Goal: Communication & Community: Answer question/provide support

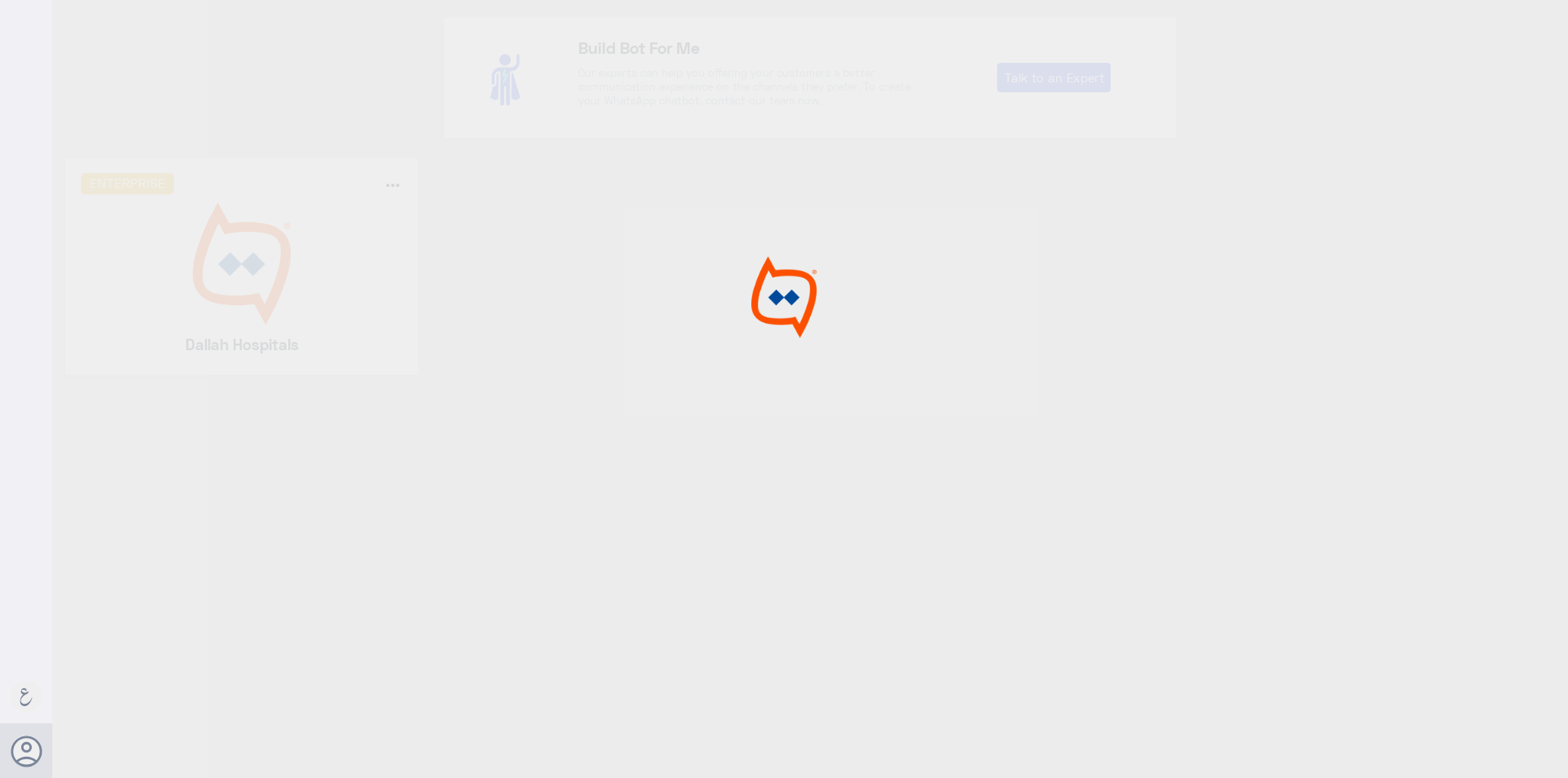
click at [277, 220] on div at bounding box center [784, 391] width 1568 height 782
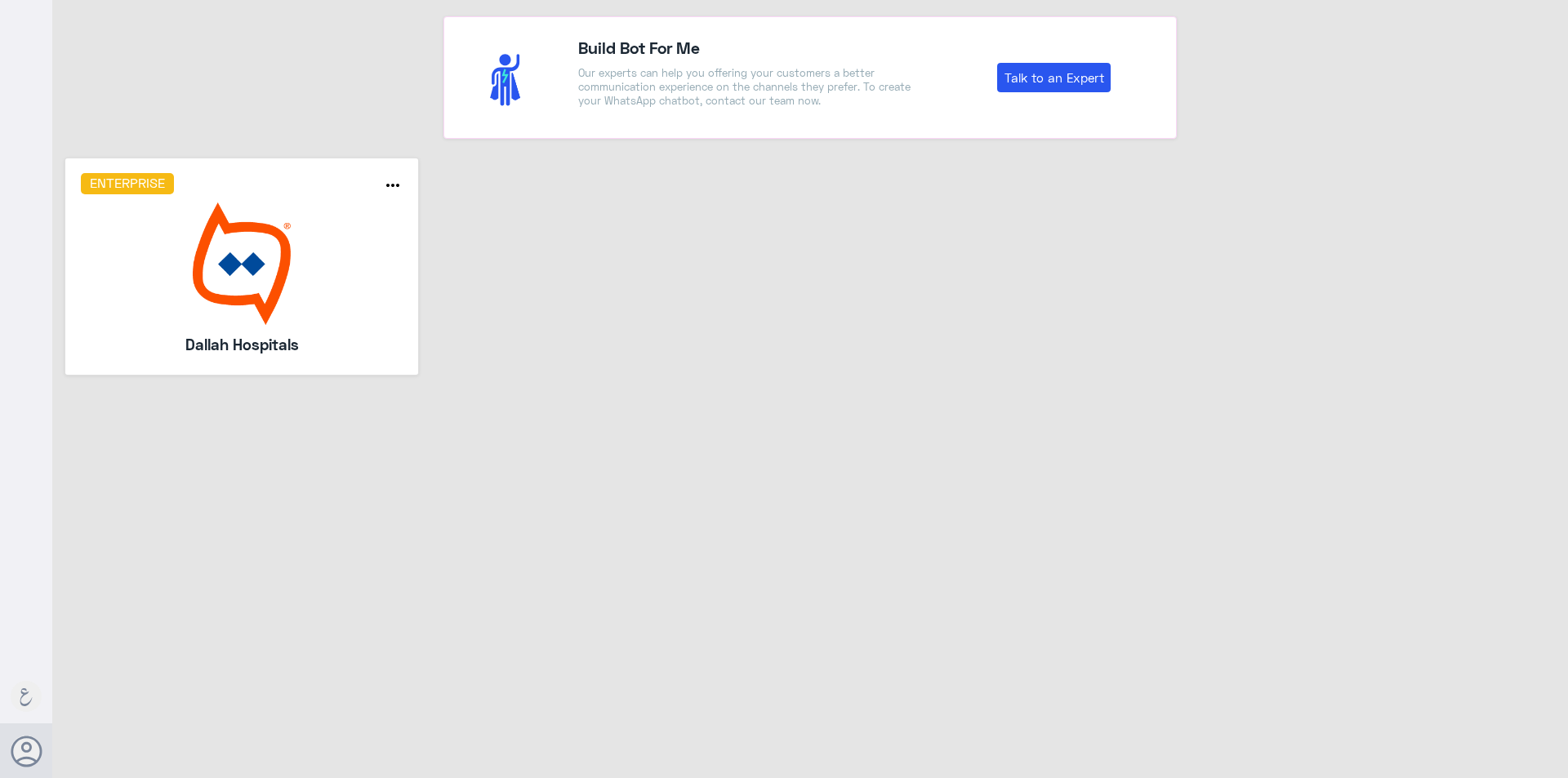
click at [277, 220] on img at bounding box center [242, 263] width 323 height 123
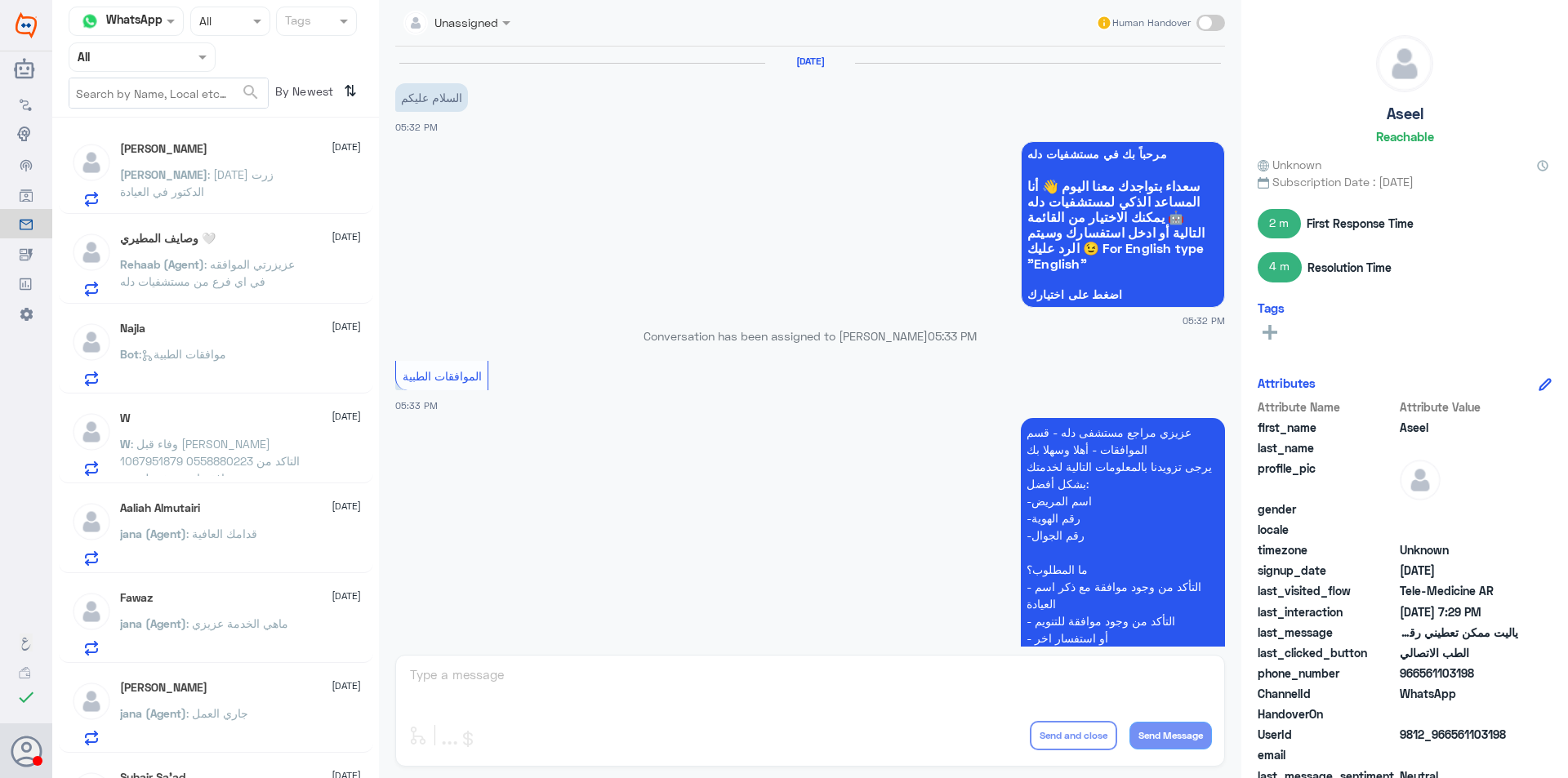
scroll to position [1044, 0]
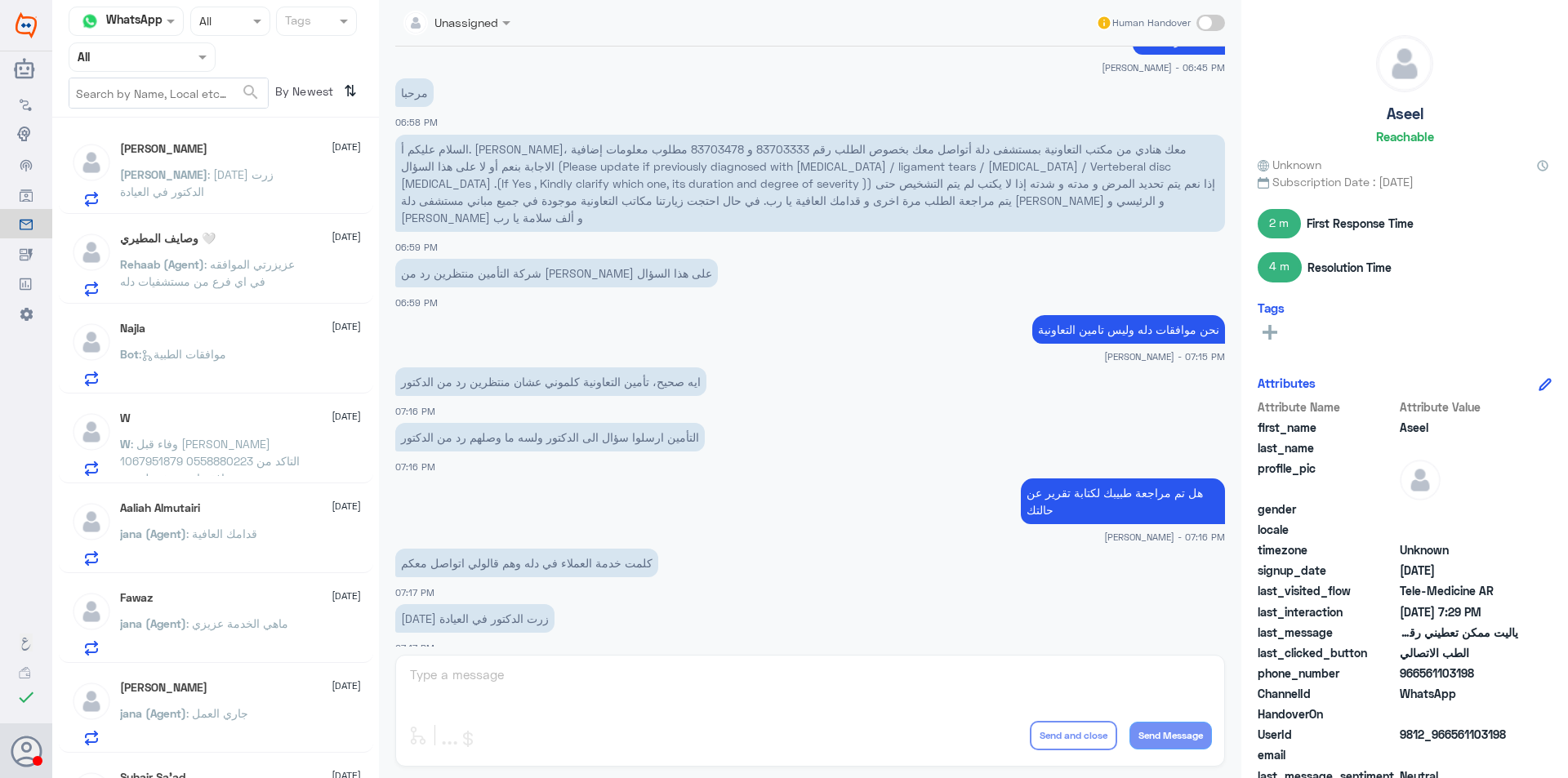
click at [628, 154] on p "السلام عليكم أ. [PERSON_NAME]، معك هنادي من مكتب التعاونية بمستشفى دلة أتواصل م…" at bounding box center [809, 183] width 830 height 97
copy p "83703478"
click at [193, 198] on p "[PERSON_NAME] : [DATE] زرت الدكتور في العيادة" at bounding box center [212, 186] width 184 height 41
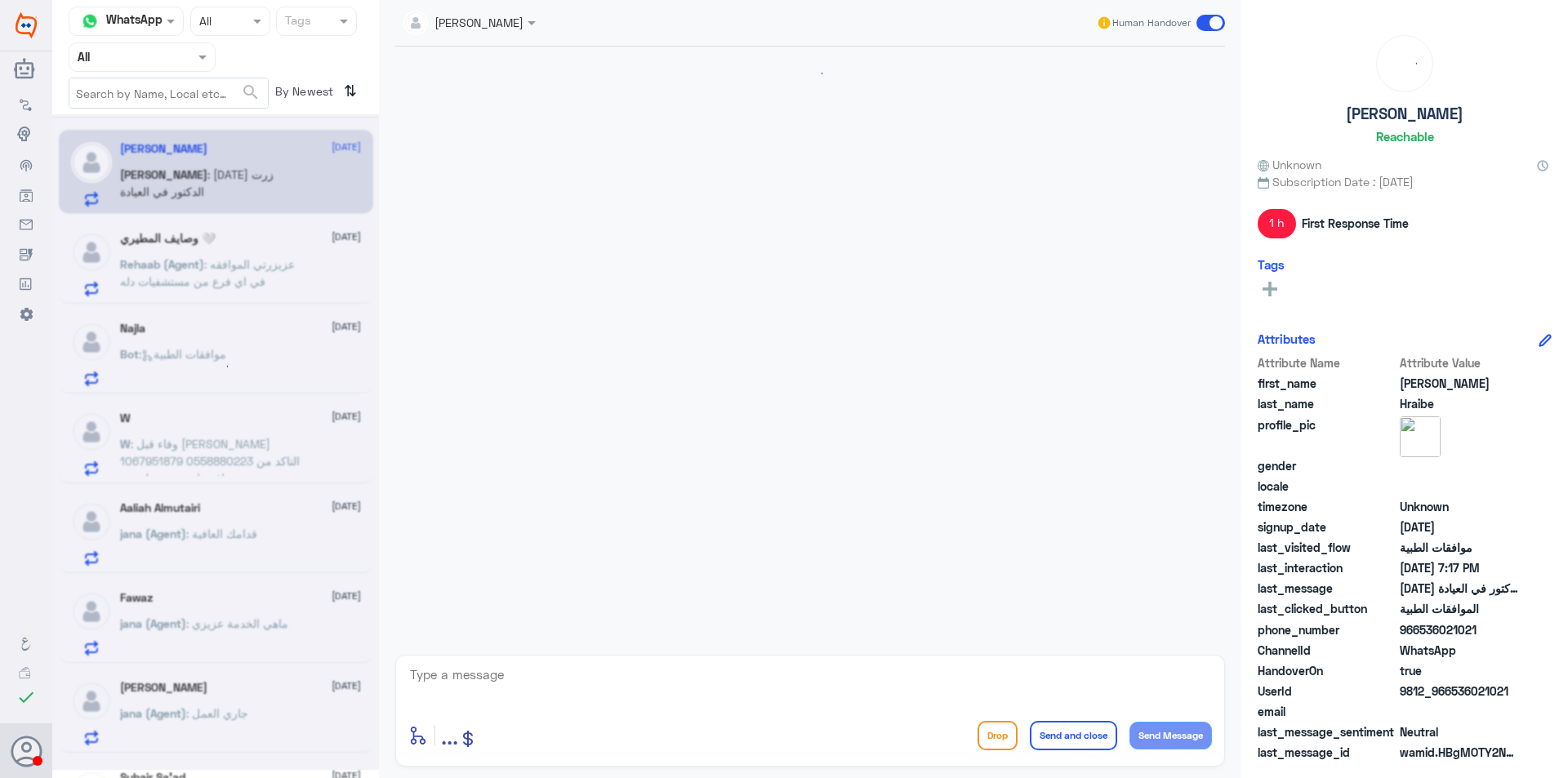
scroll to position [1044, 0]
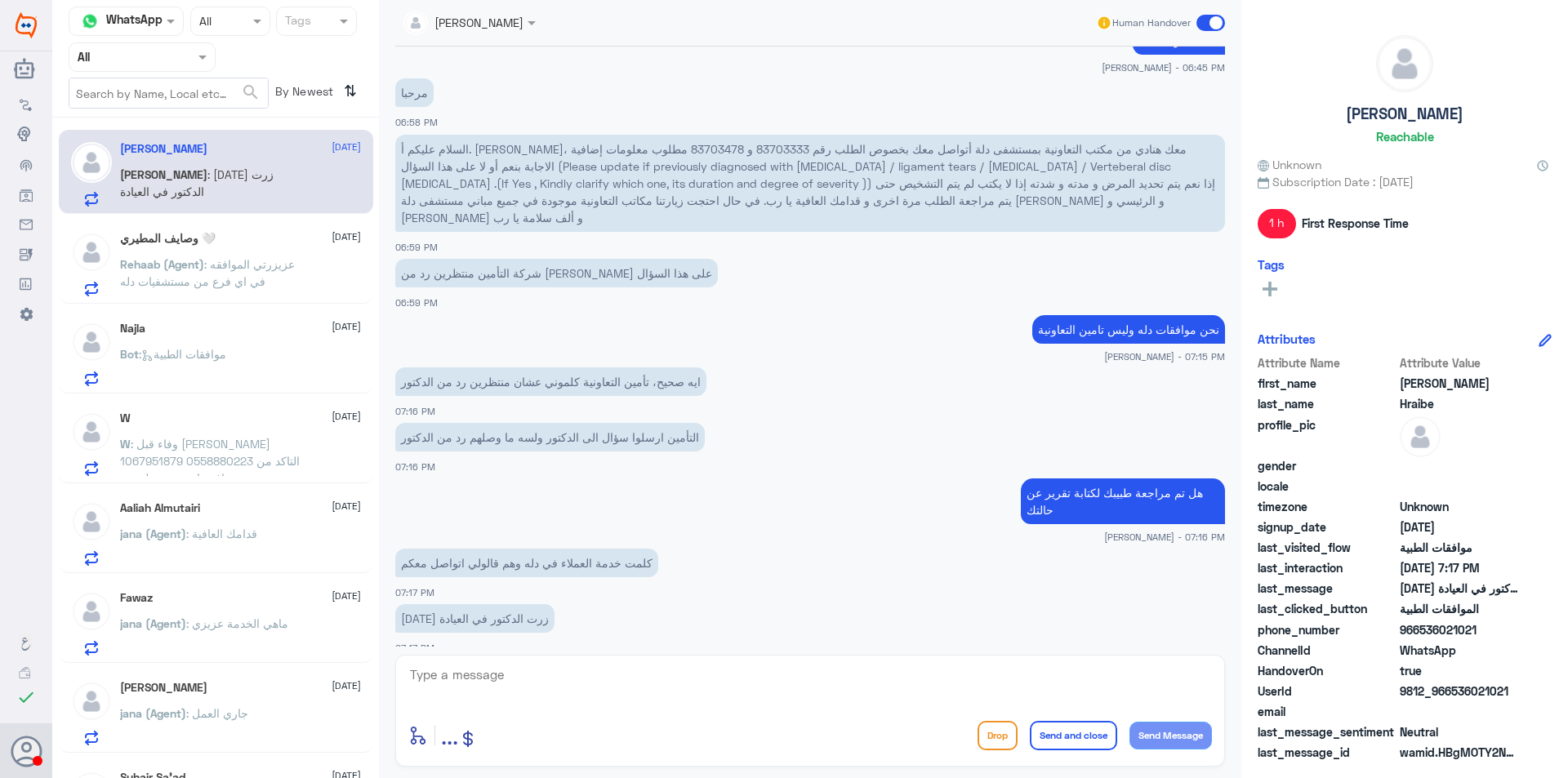
click at [266, 279] on span ": عزيزرتي الموافقه في اي فرع من مستشفيات دله" at bounding box center [208, 273] width 175 height 31
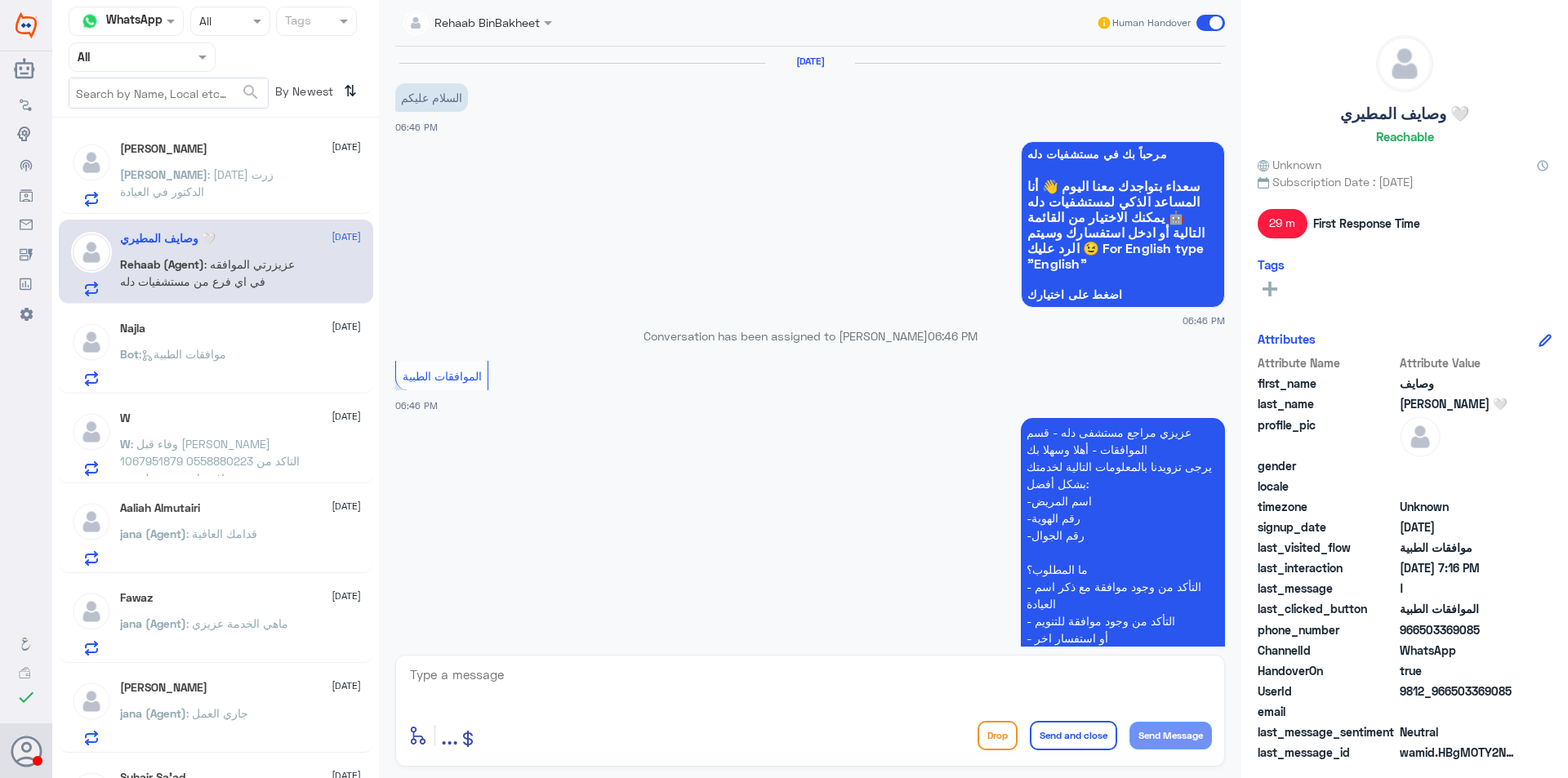
scroll to position [691, 0]
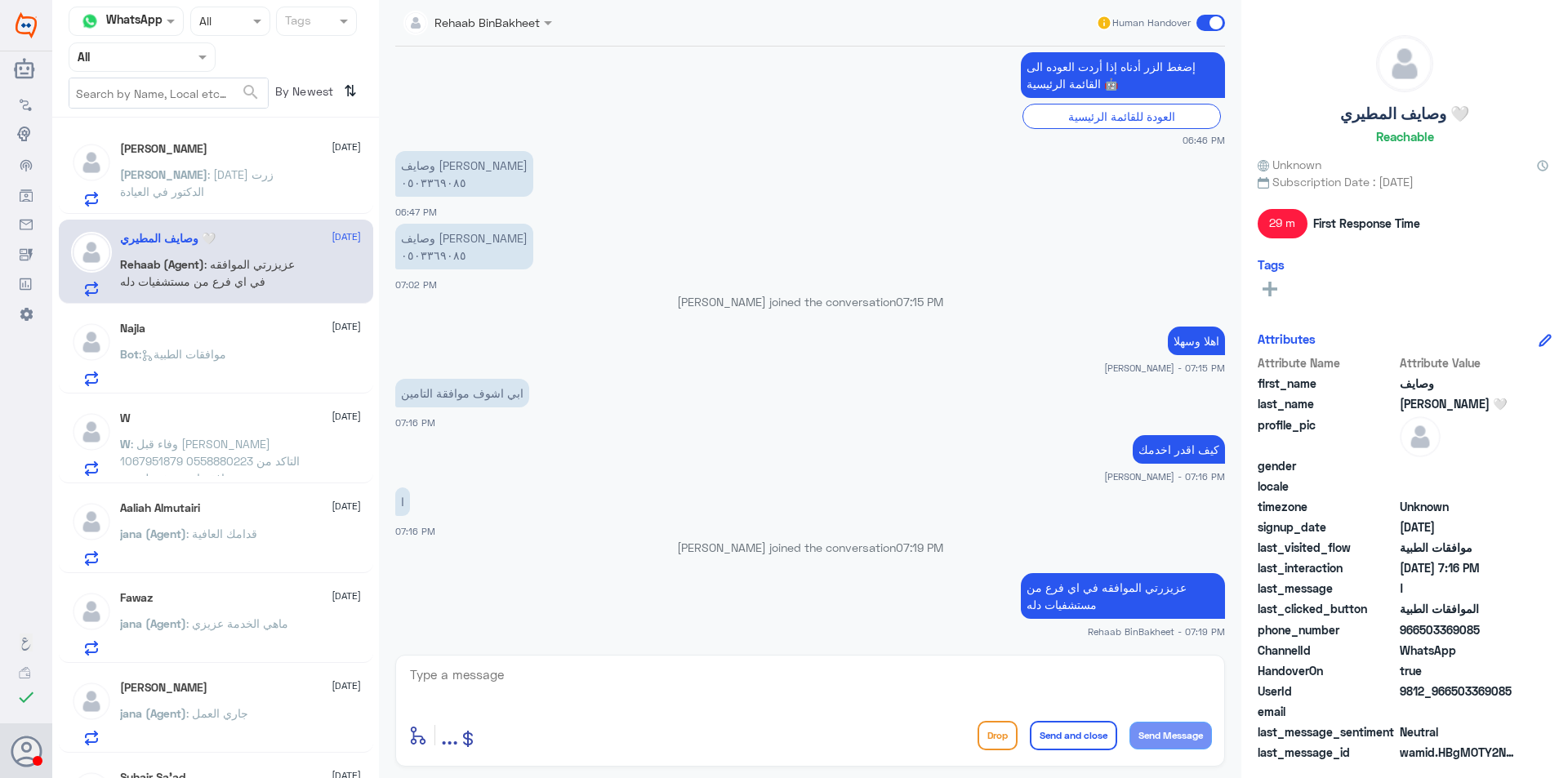
click at [275, 360] on div "Bot : موافقات الطبية" at bounding box center [240, 367] width 241 height 37
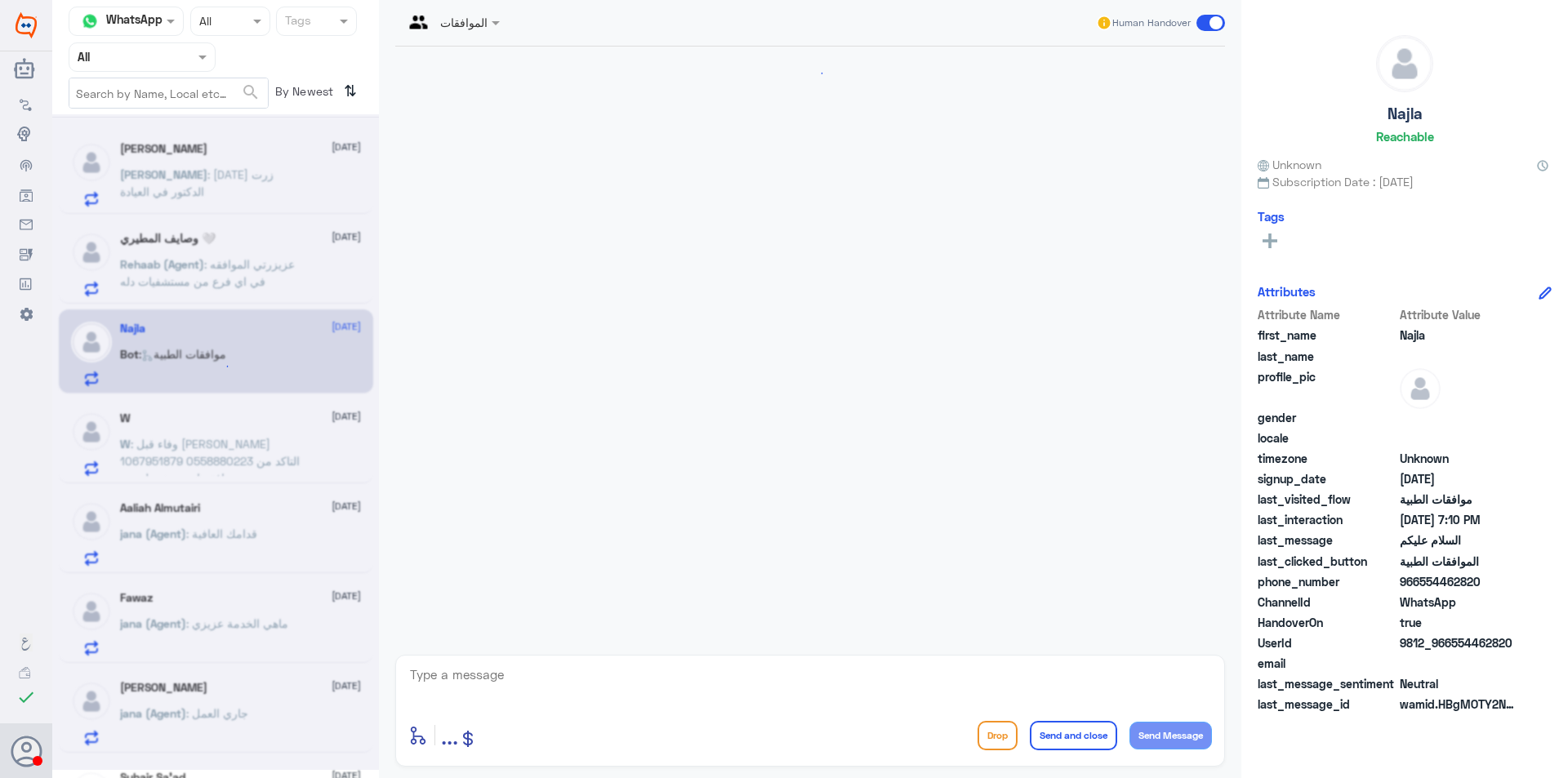
scroll to position [200, 0]
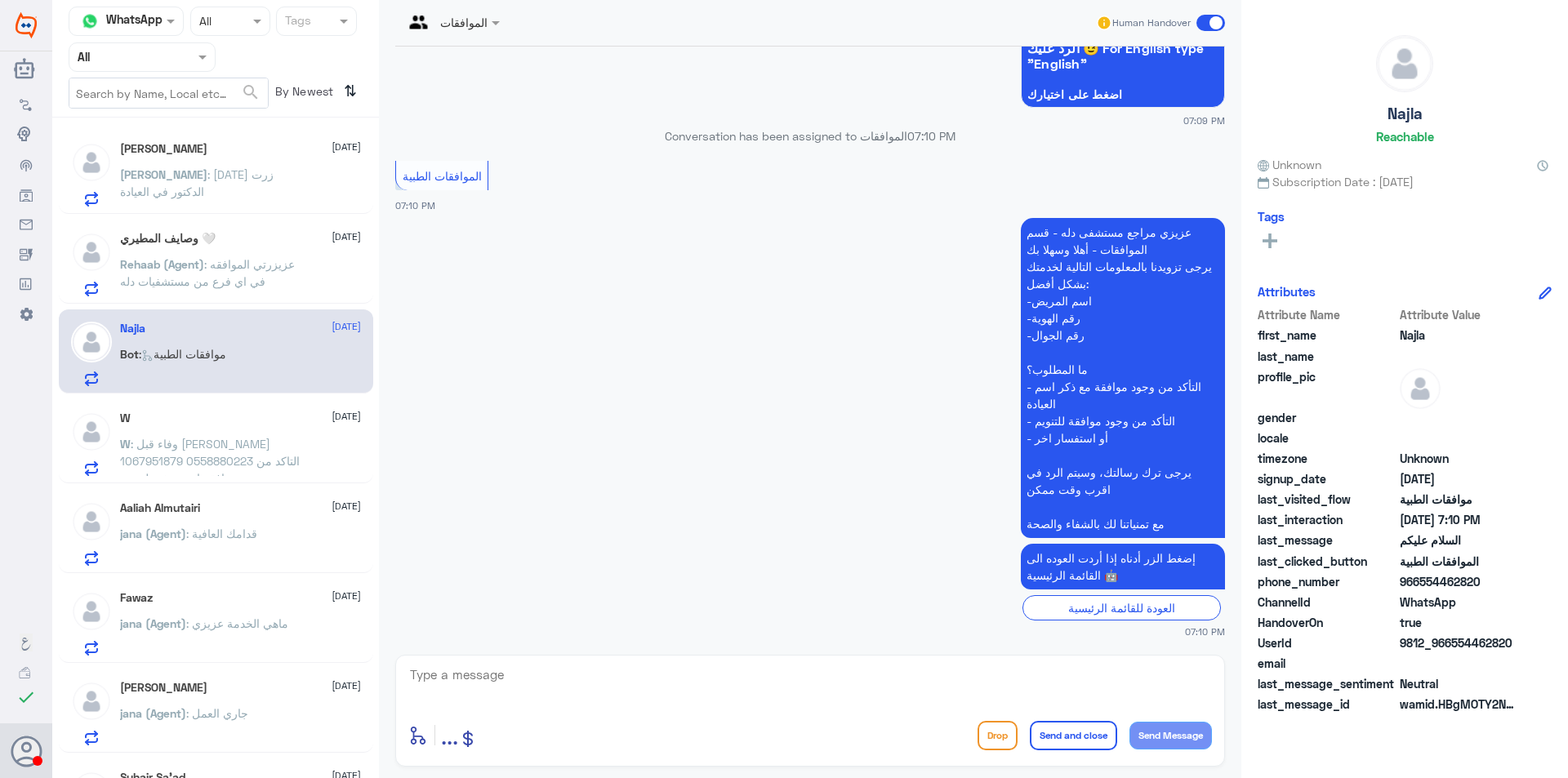
click at [279, 435] on p "W : وفاء قبل [PERSON_NAME] 1067951879 0558880223 التاكد من موافقة اشعة تفصيلية …" at bounding box center [212, 455] width 184 height 41
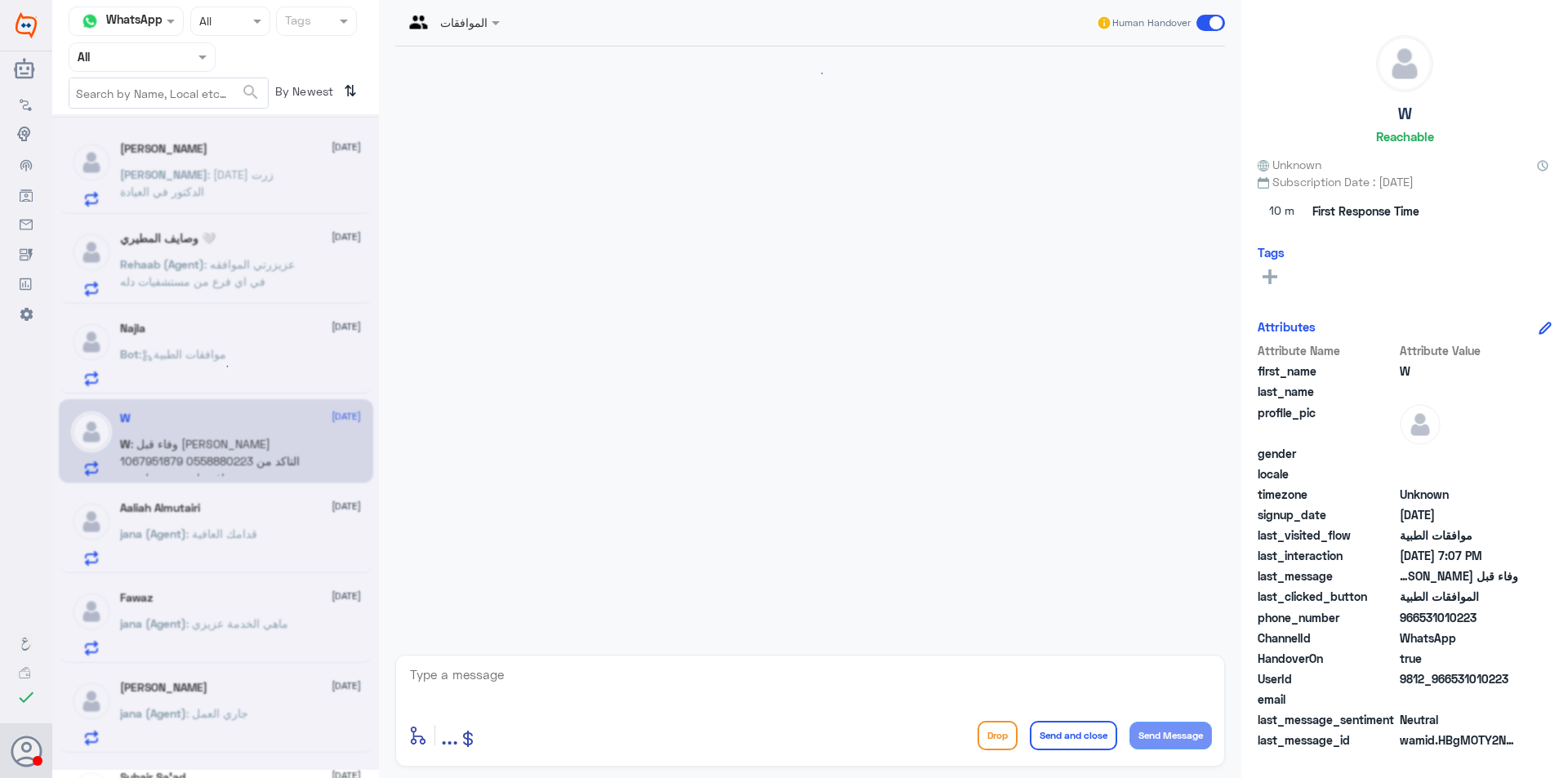
scroll to position [324, 0]
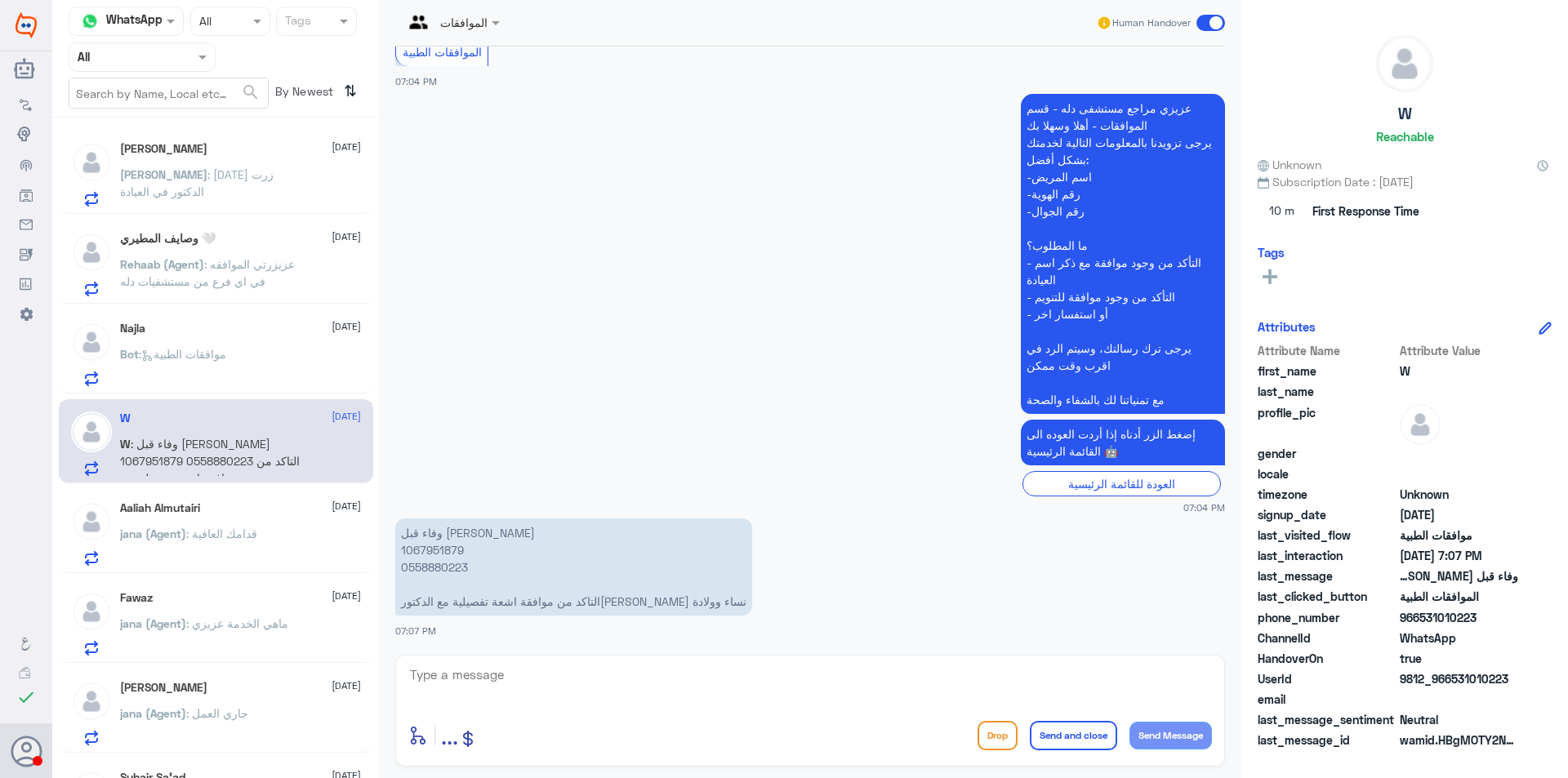
click at [433, 563] on p "وفاء قبل [PERSON_NAME] 1067951879 0558880223 التاكد من موافقة اشعة تفصيلية مع ا…" at bounding box center [573, 566] width 357 height 97
copy p "0558880223"
click at [610, 678] on textarea at bounding box center [810, 683] width 803 height 40
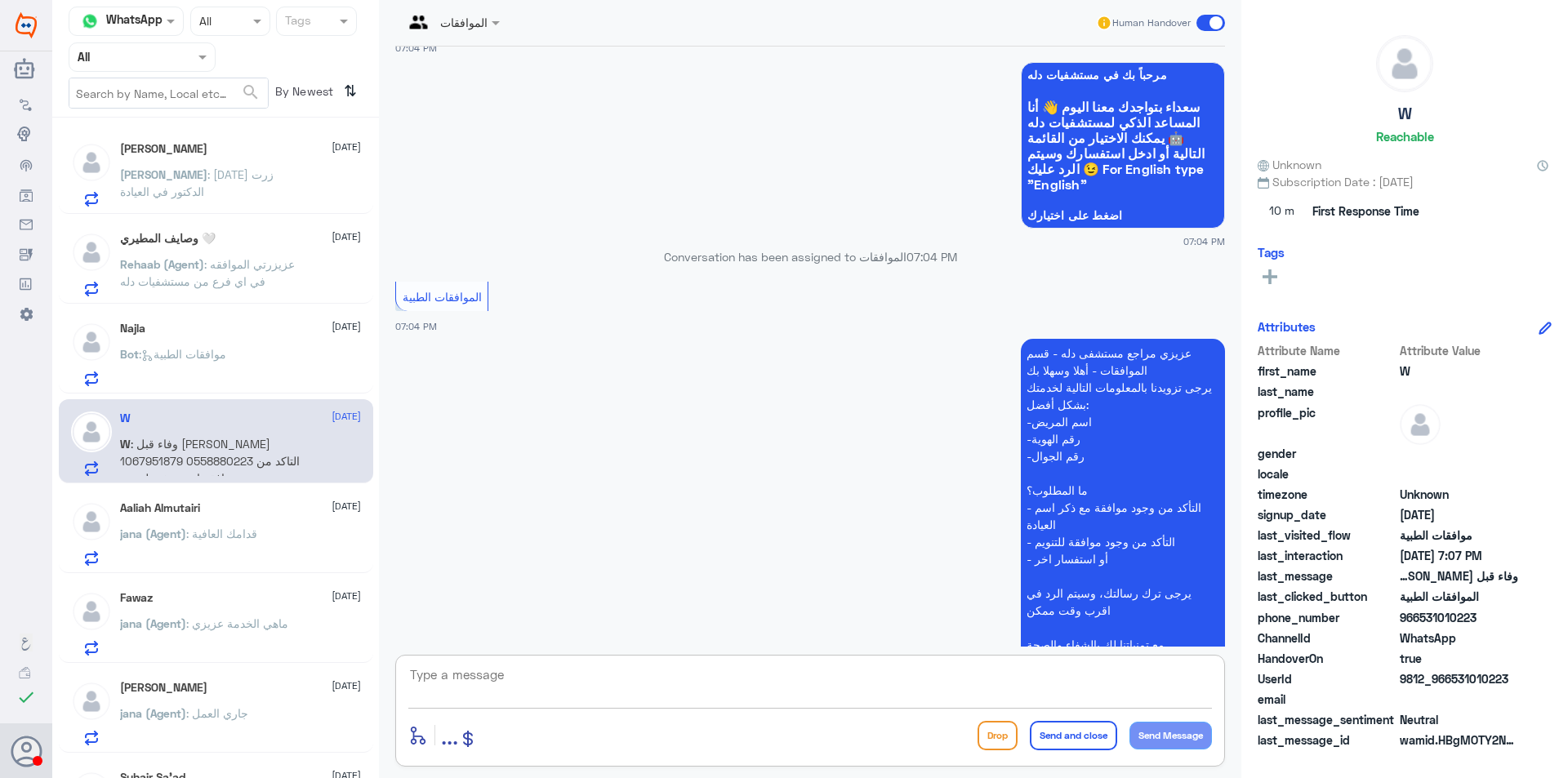
scroll to position [0, 0]
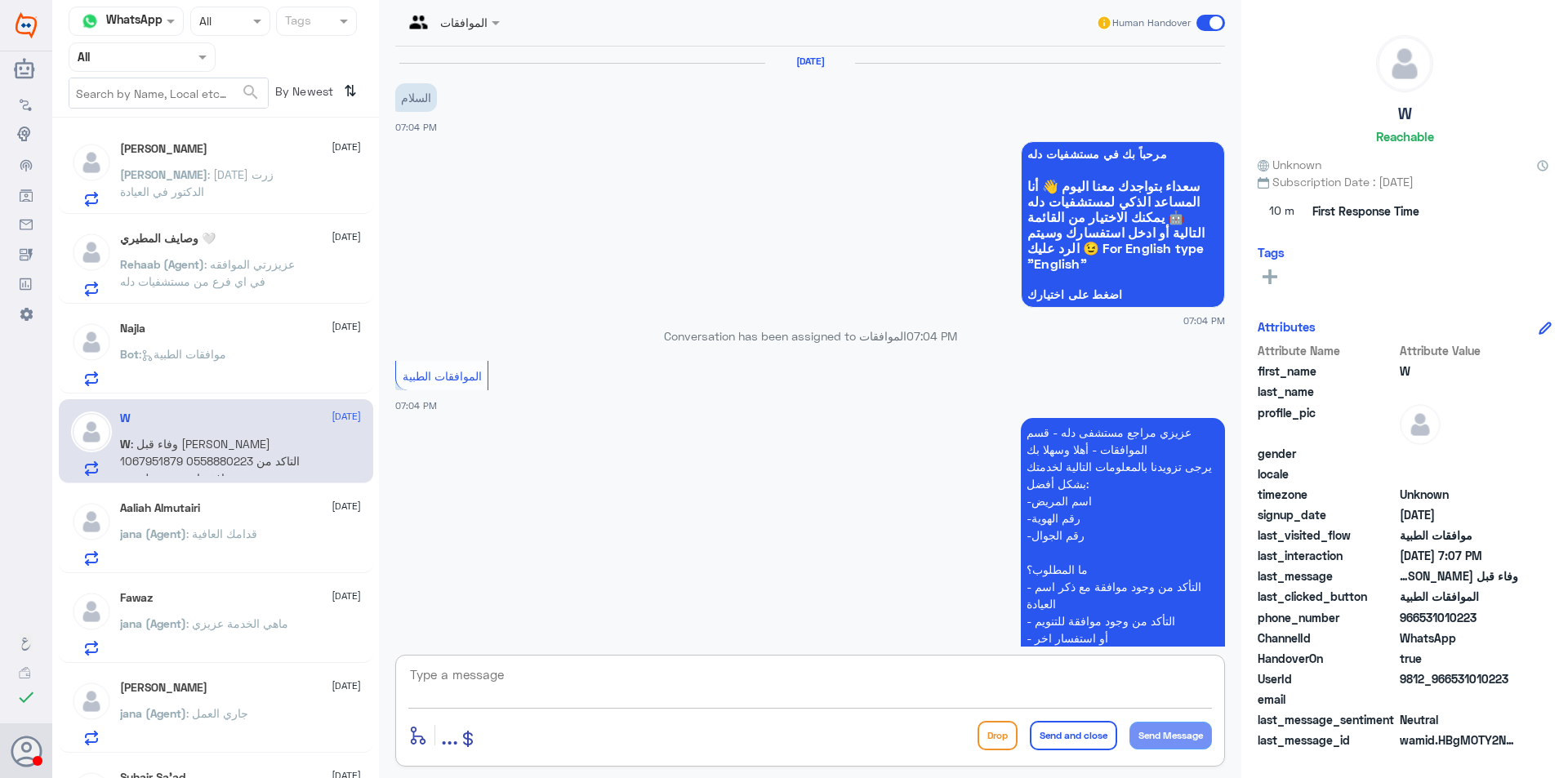
type textarea "f"
type textarea "وعليكم السلام عزيزتي"
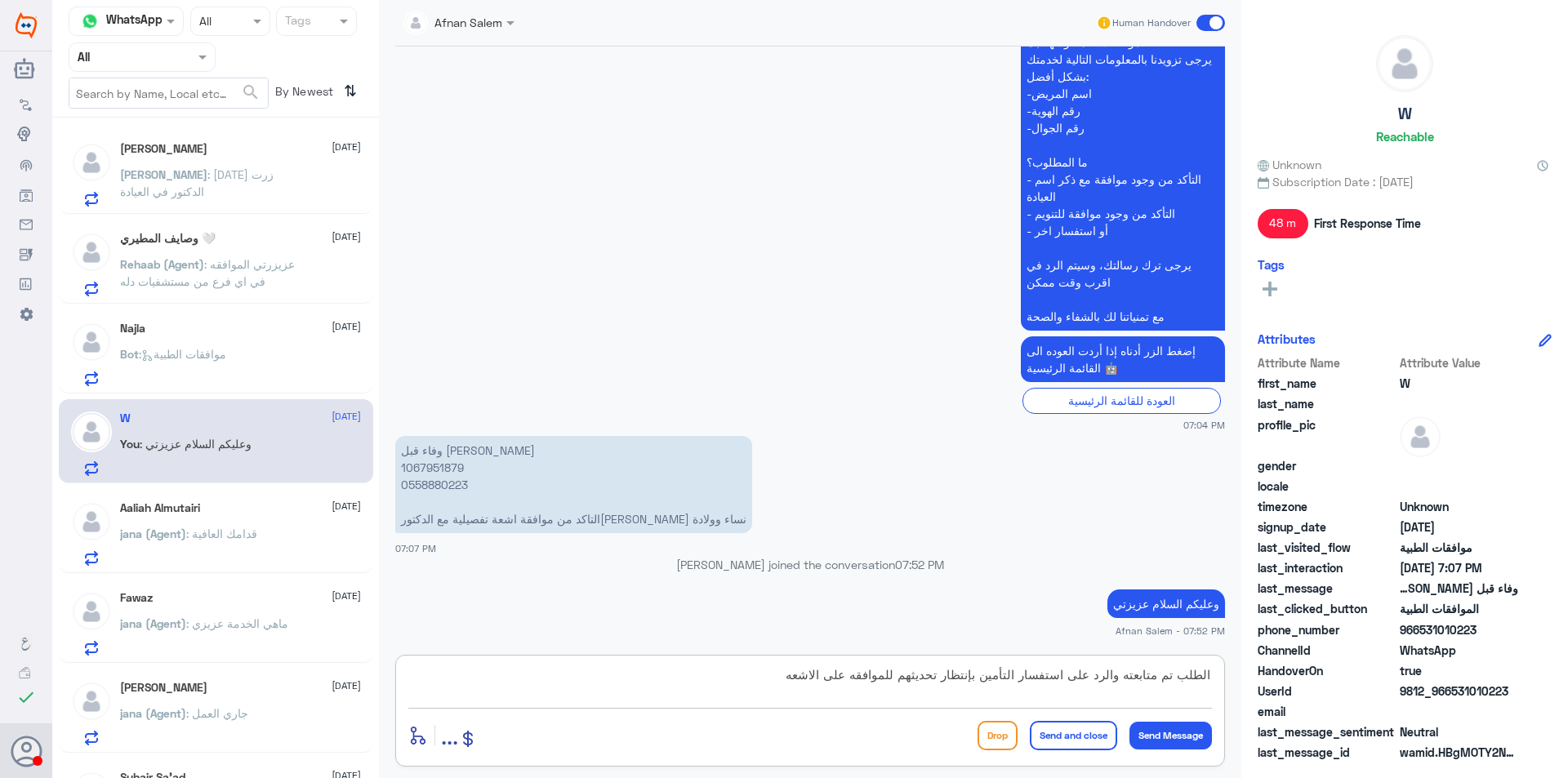
type textarea "الطلب تم متابعته والرد على استفسار التأمين بإنتظار تحديثهم للموافقه على الاشعه"
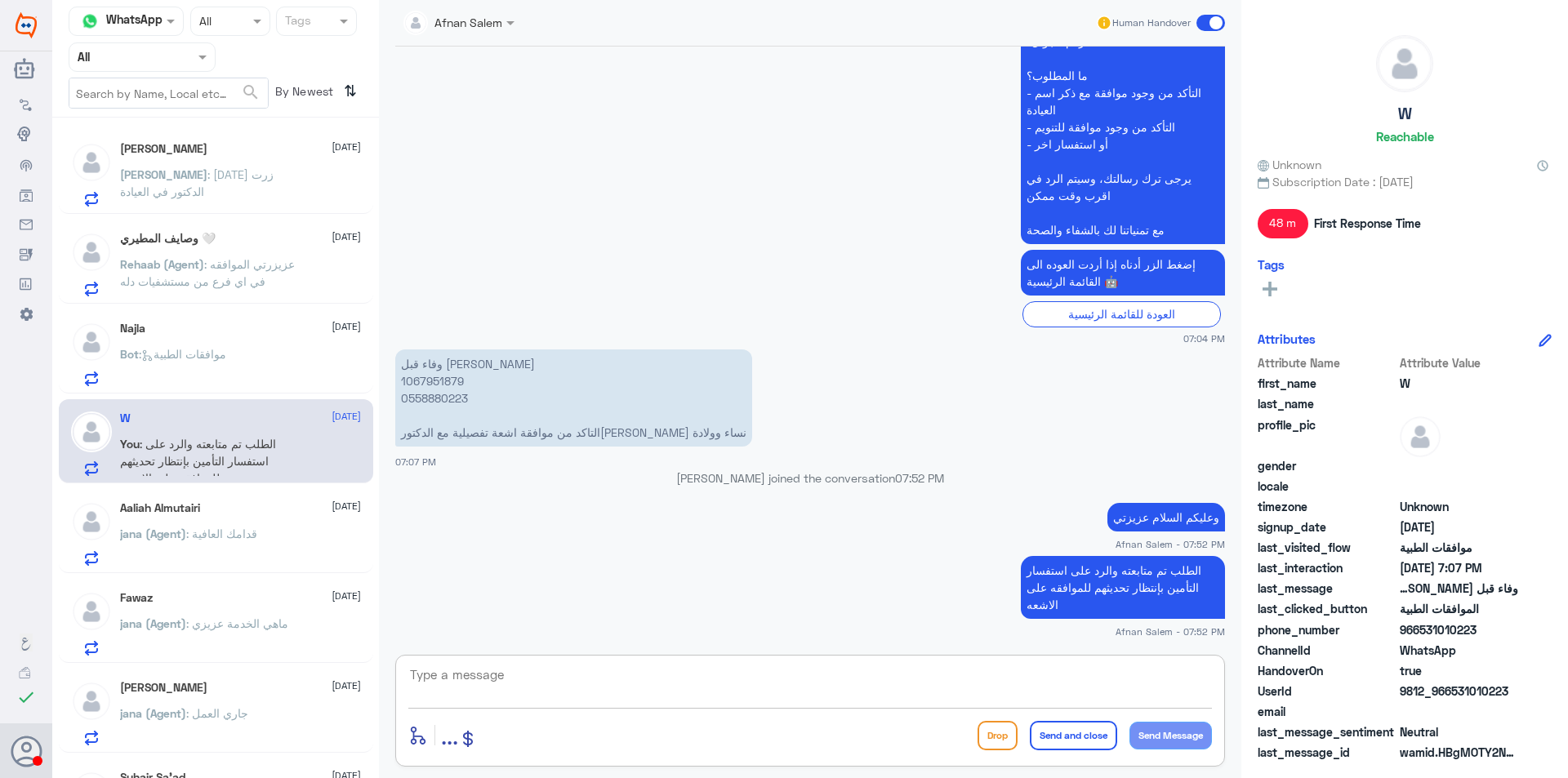
click at [125, 58] on input "text" at bounding box center [122, 57] width 90 height 19
click at [118, 165] on Inbox "Your Inbox" at bounding box center [134, 165] width 58 height 14
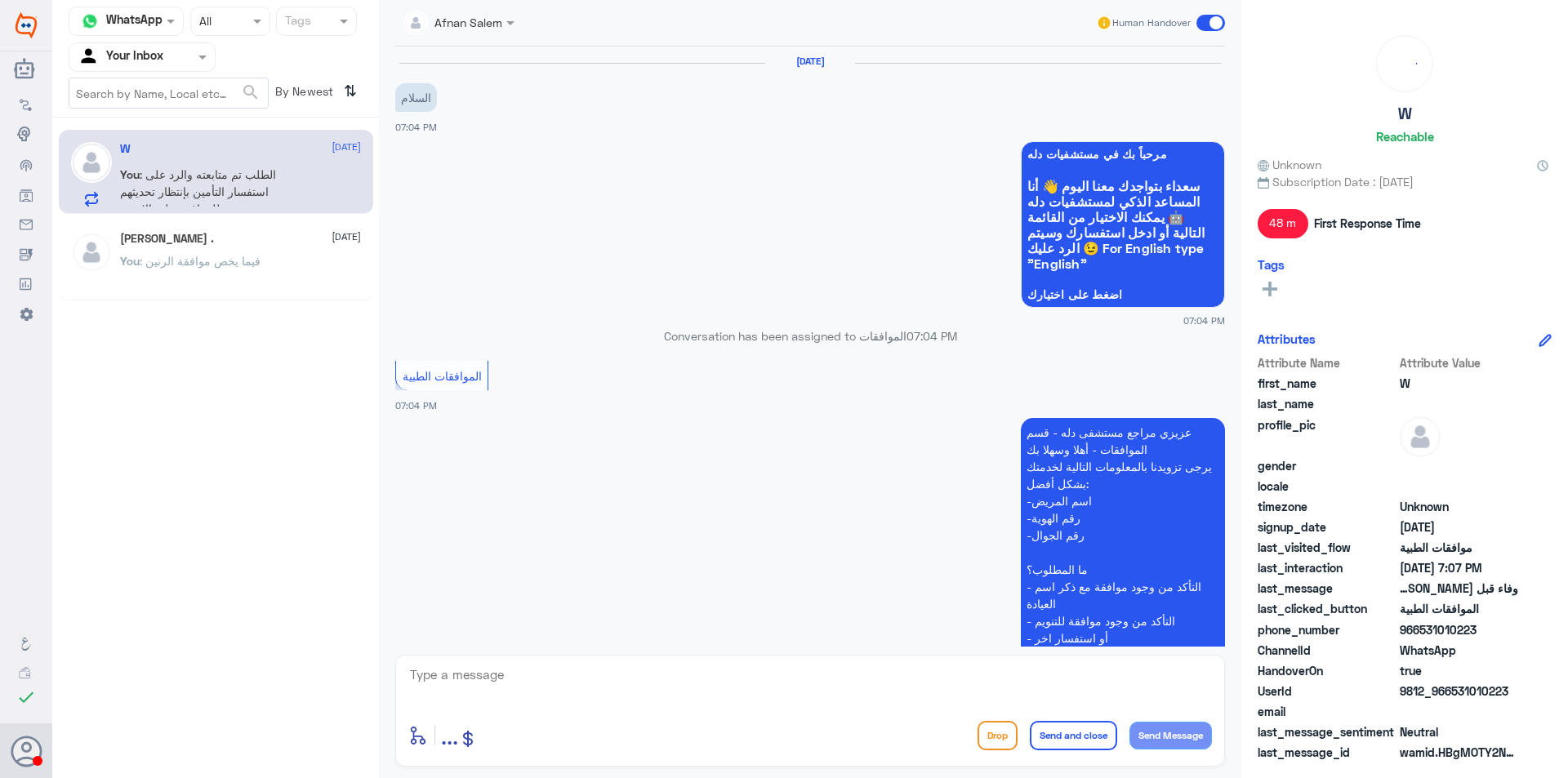
scroll to position [493, 0]
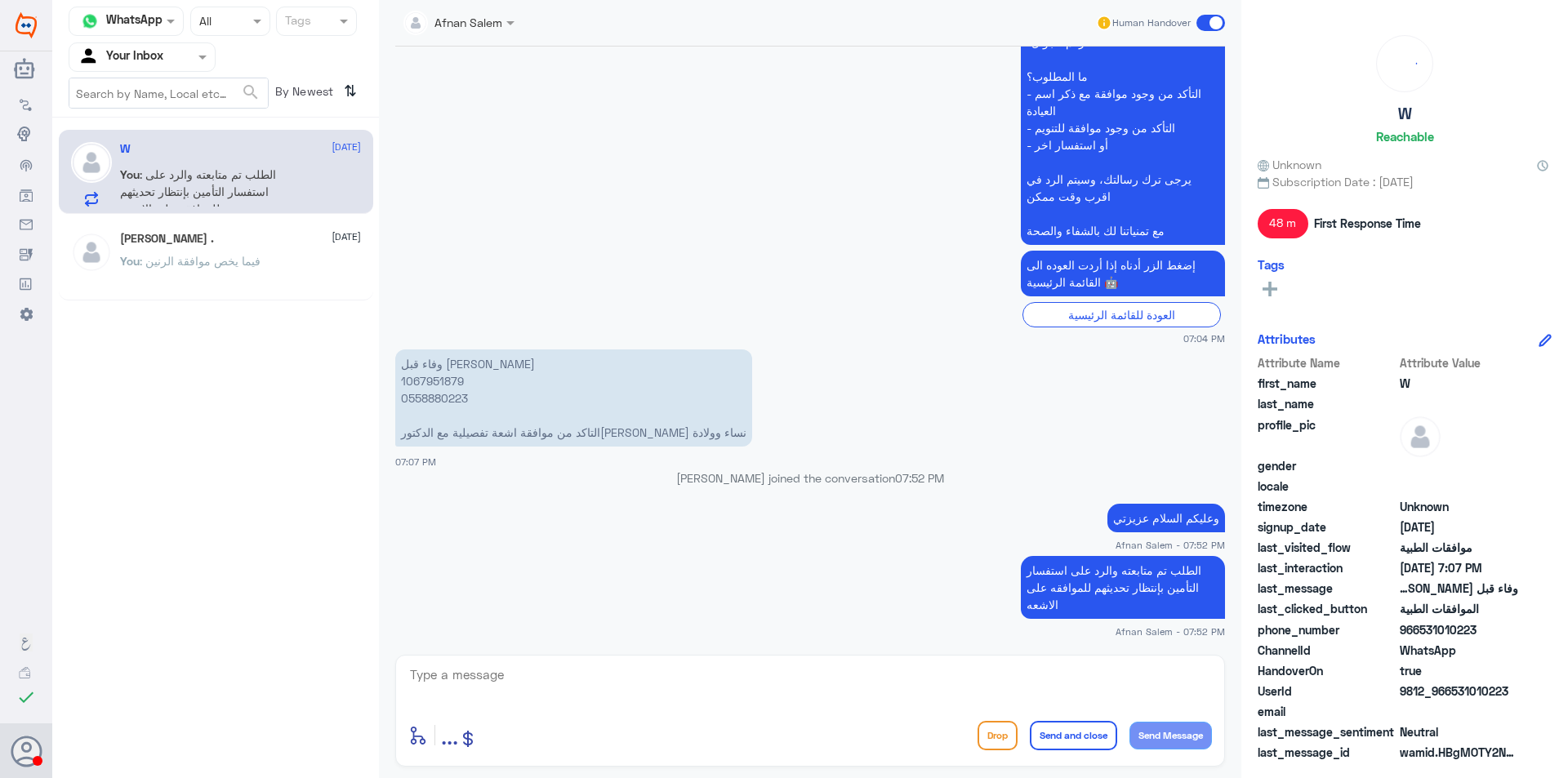
click at [460, 400] on p "وفاء قبل [PERSON_NAME] 1067951879 0558880223 التاكد من موافقة اشعة تفصيلية مع ا…" at bounding box center [573, 397] width 357 height 97
copy p "0558880223"
click at [730, 695] on textarea at bounding box center [810, 683] width 803 height 40
type textarea "d"
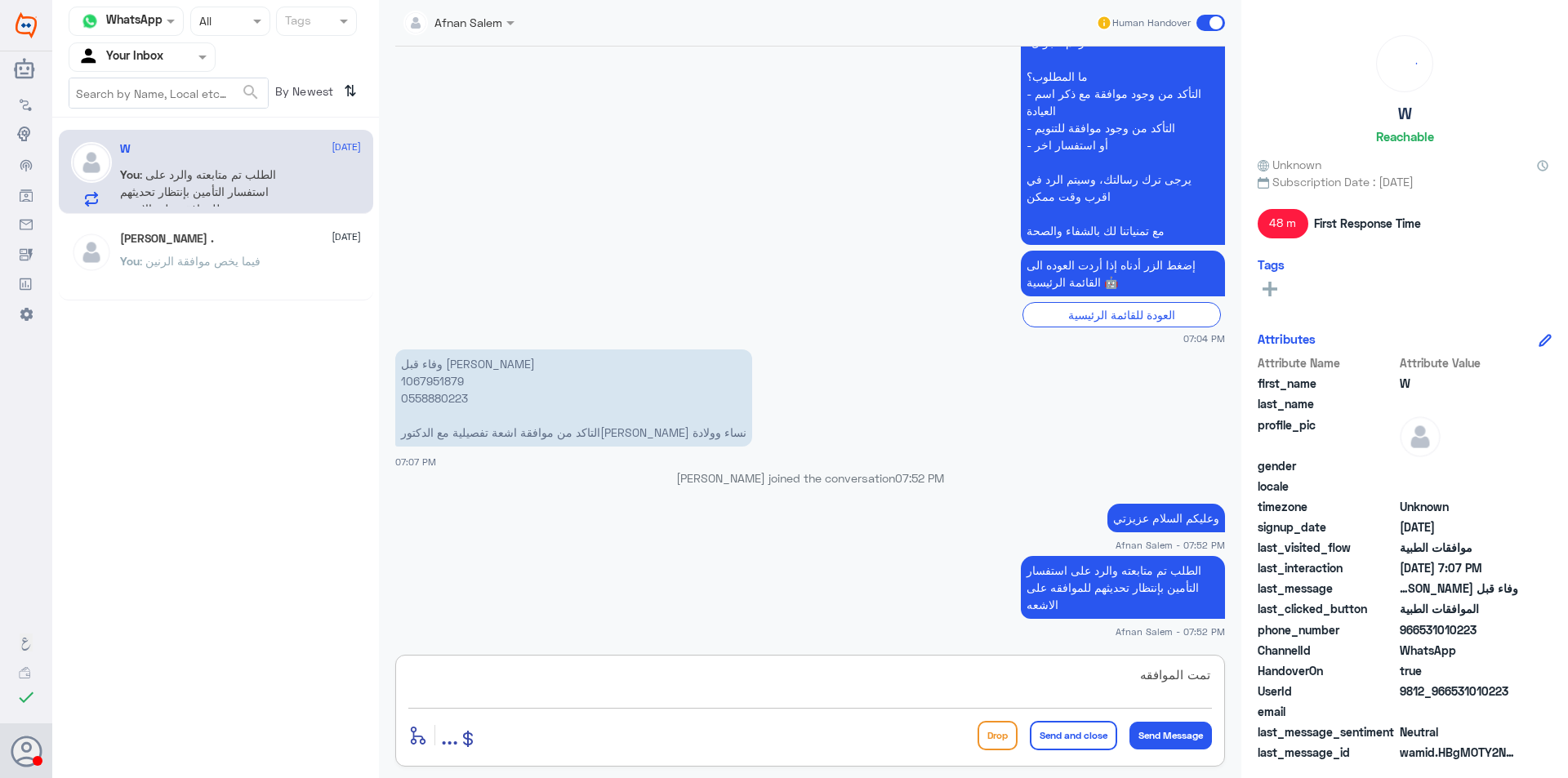
type textarea "تمت الموافقه"
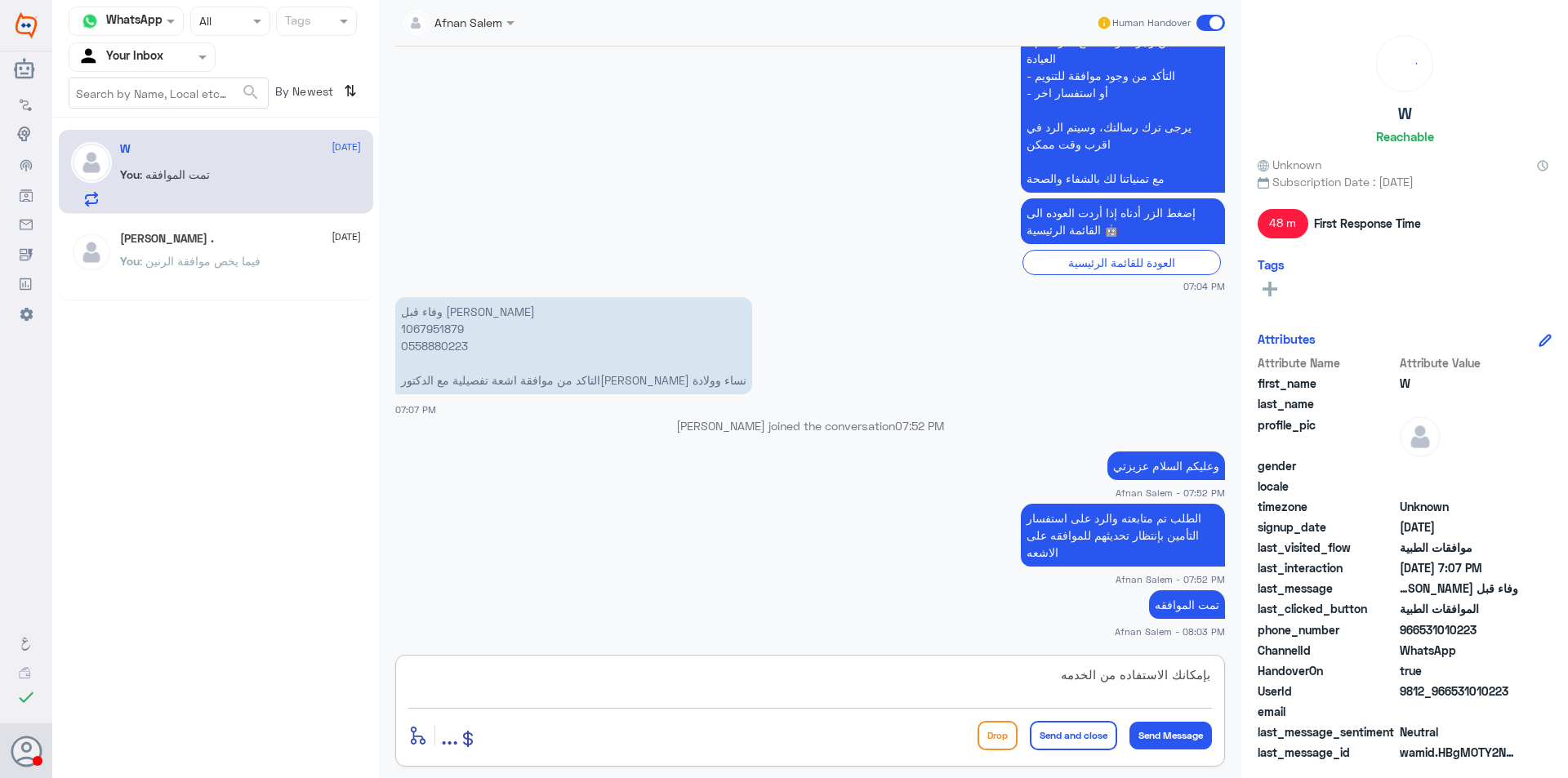
type textarea "بإمكانك الاستفاده من الخدمه"
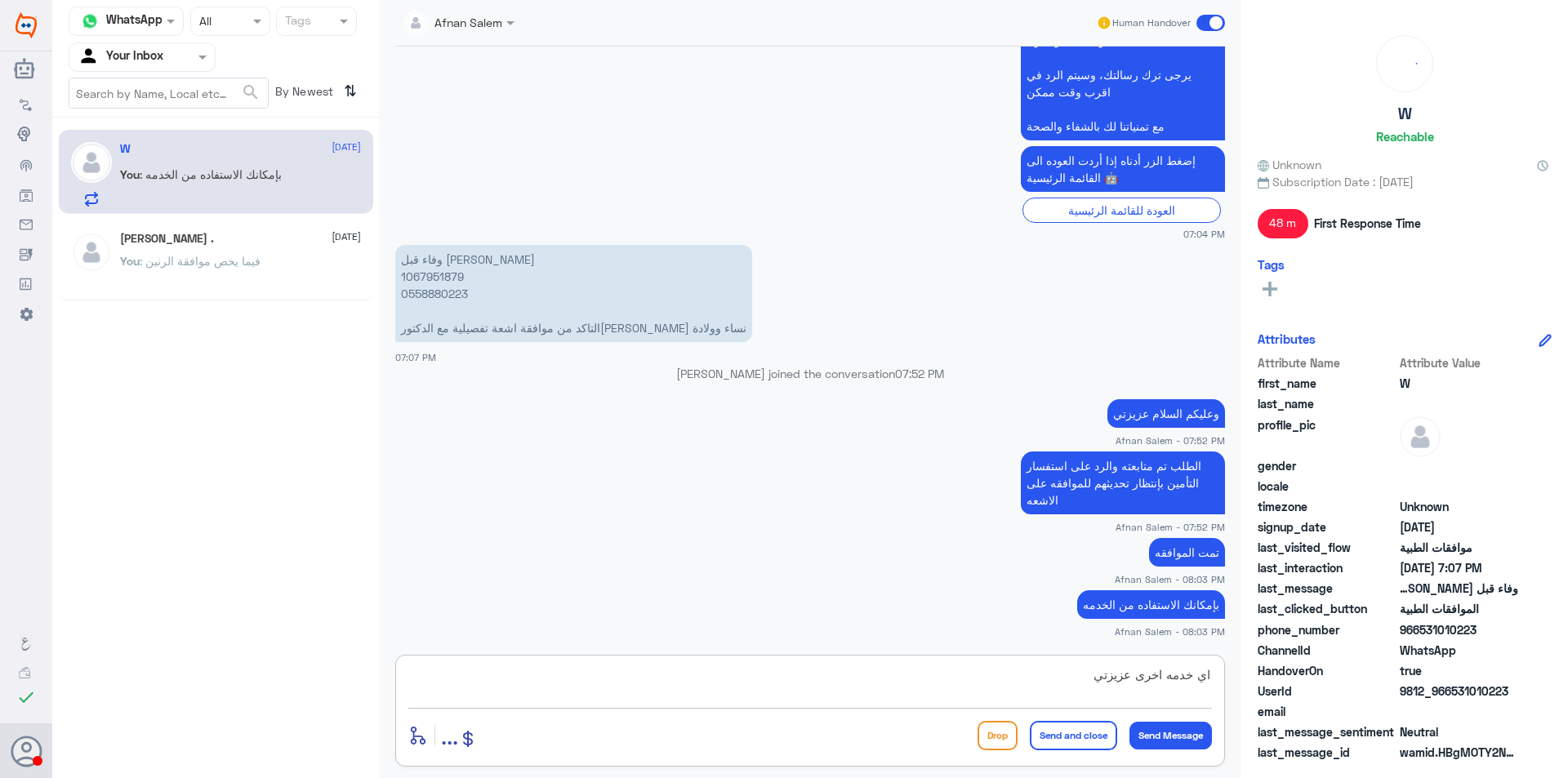
type textarea "اي خدمه اخرى عزيزتي"
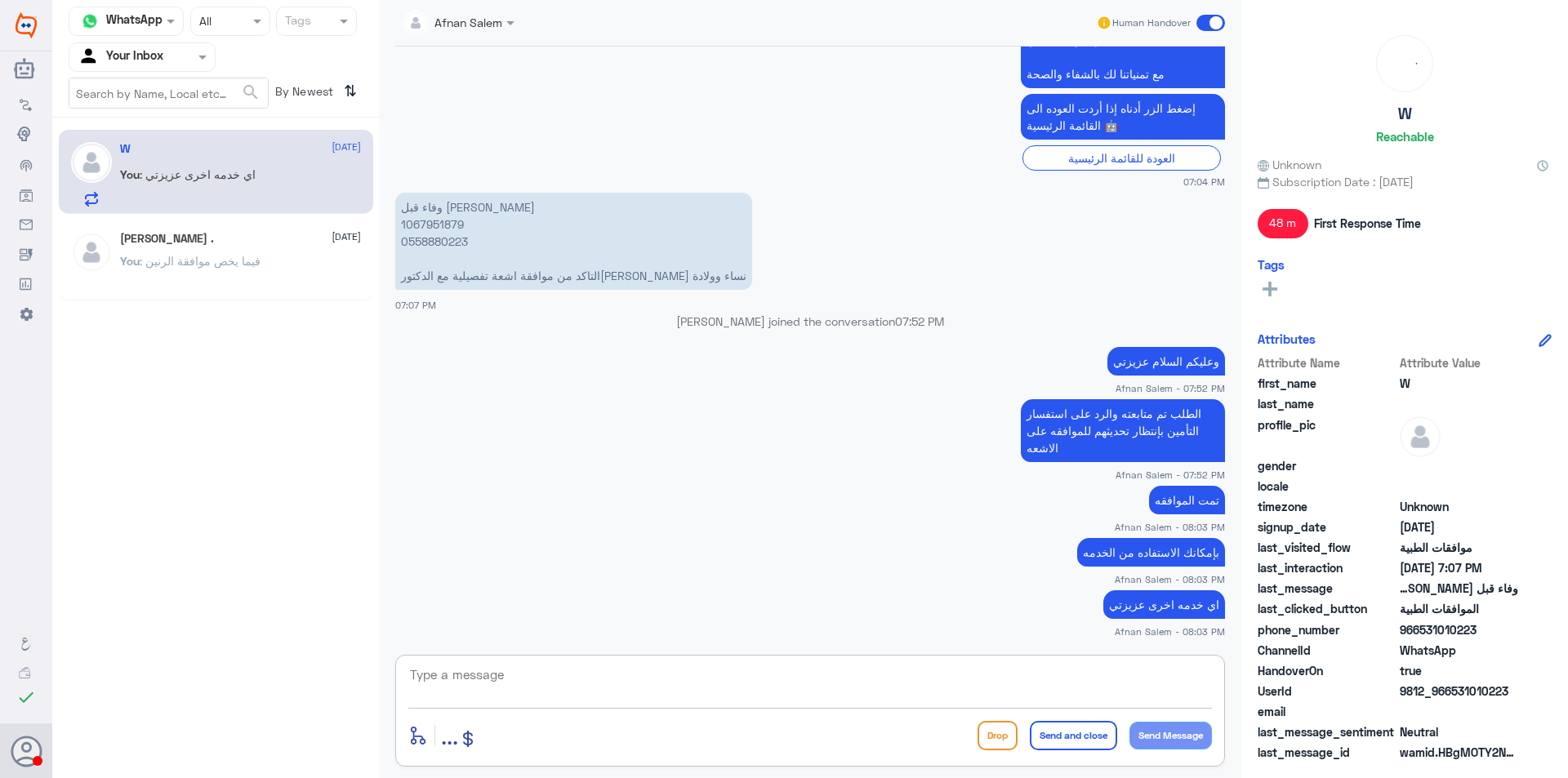
click at [760, 673] on textarea at bounding box center [810, 683] width 803 height 40
type textarea "k"
type textarea "نتمنى لكم دوام الصحه والعافيه"
click at [1093, 745] on button "Send and close" at bounding box center [1074, 735] width 88 height 29
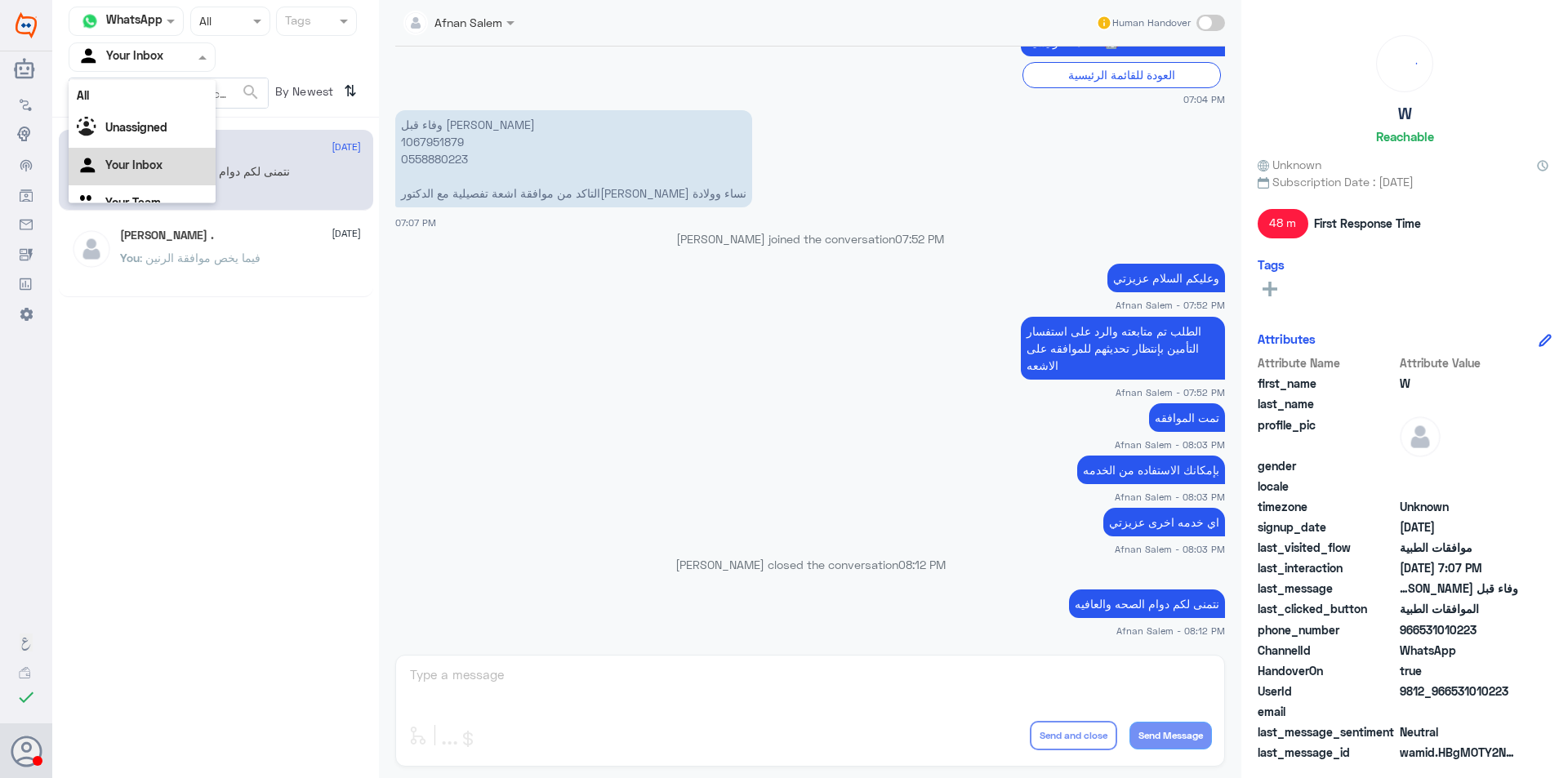
scroll to position [21, 0]
click at [169, 69] on div "Agent Filter Your Inbox" at bounding box center [142, 57] width 147 height 29
click at [155, 195] on div "Your Team" at bounding box center [142, 184] width 147 height 38
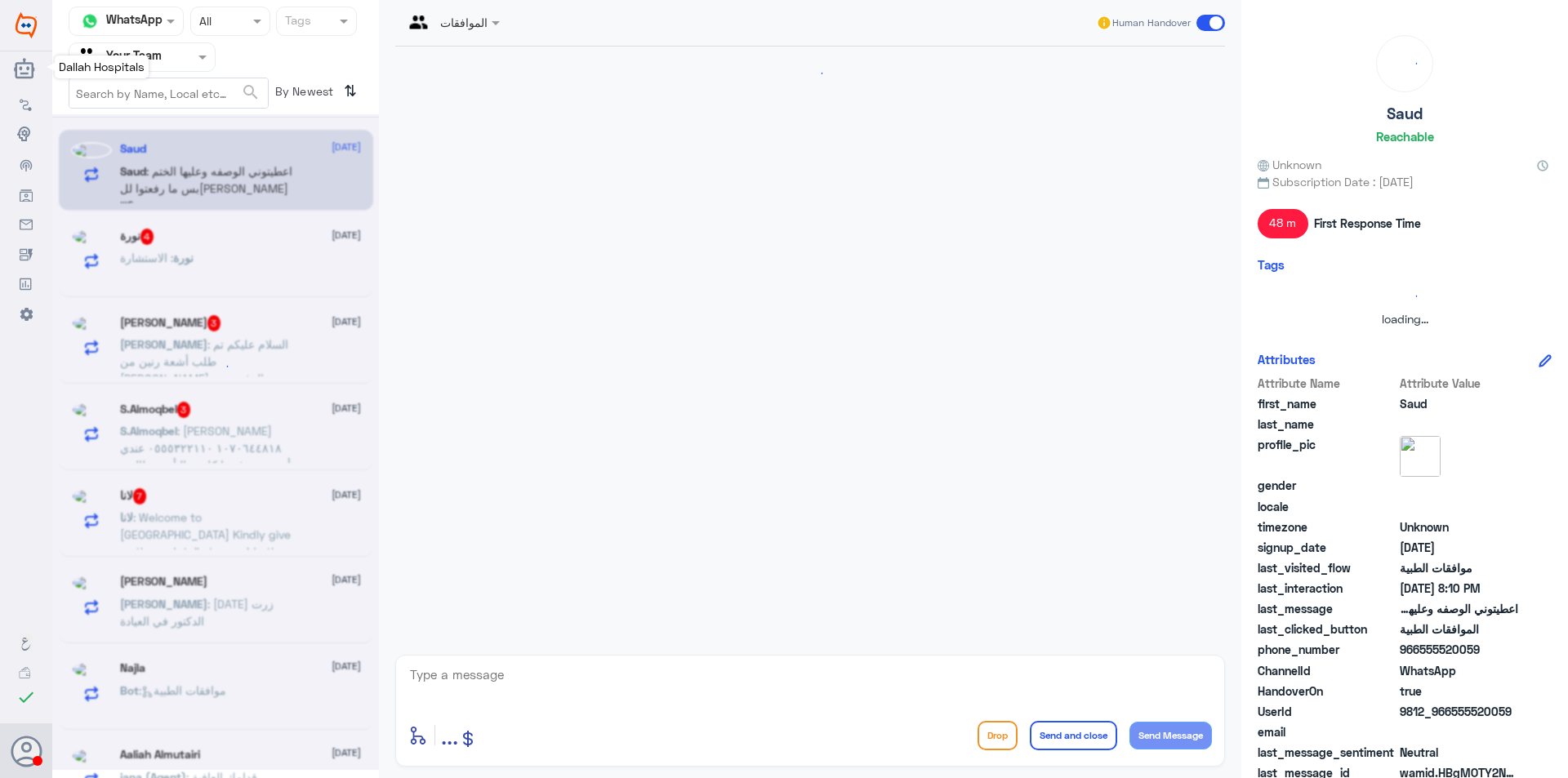
scroll to position [367, 0]
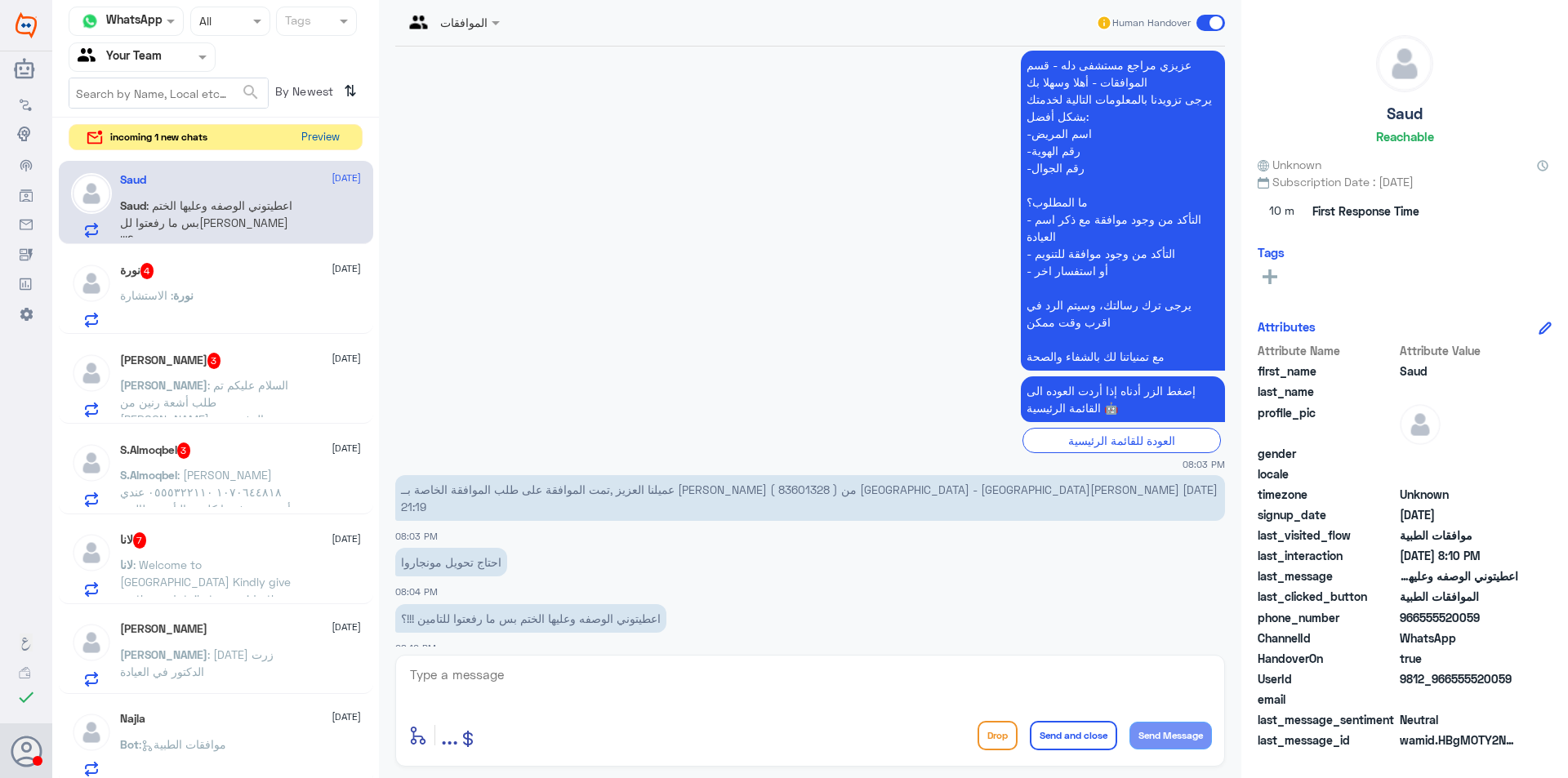
click at [325, 132] on button "Preview" at bounding box center [319, 137] width 51 height 25
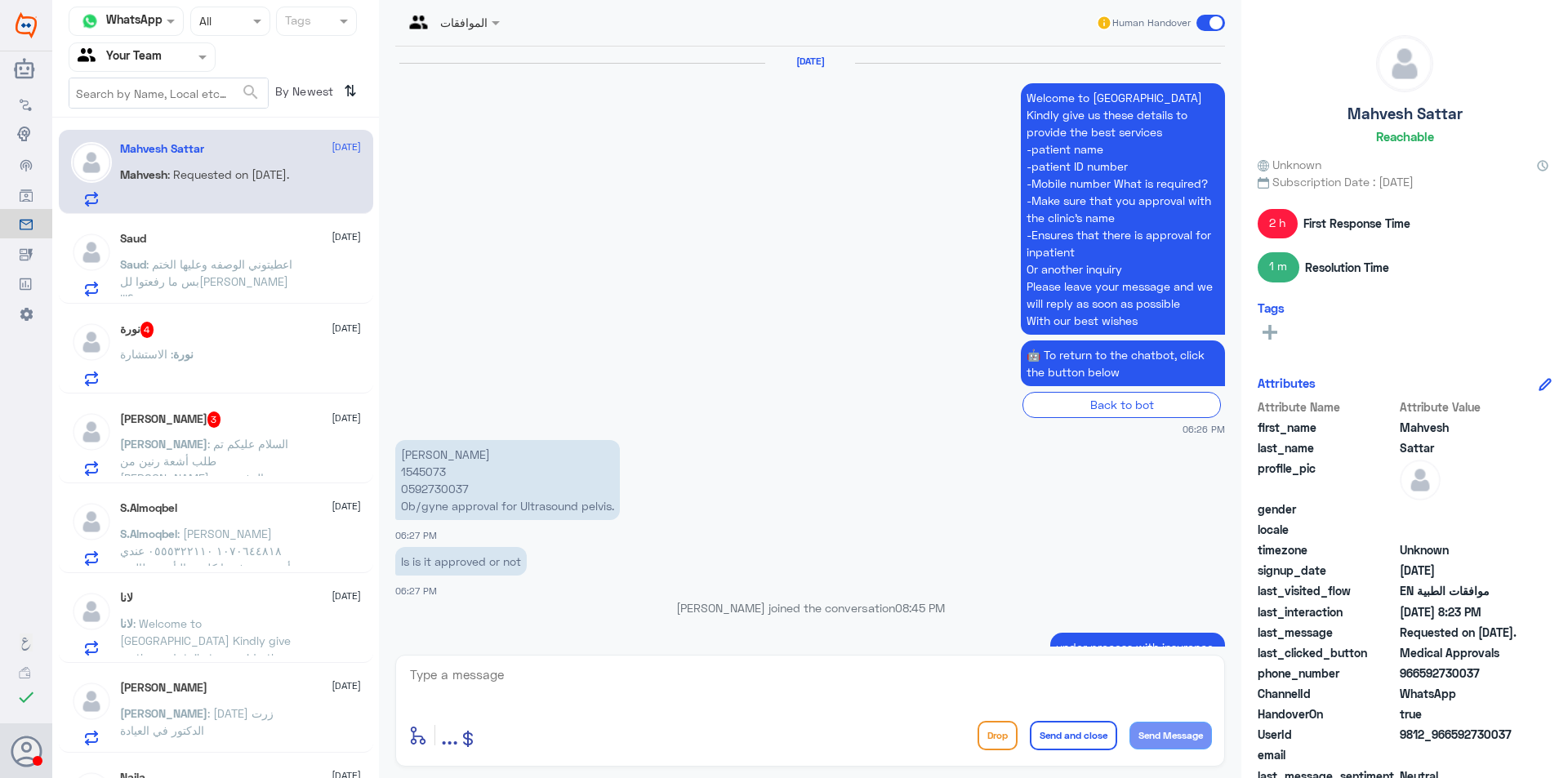
scroll to position [1711, 0]
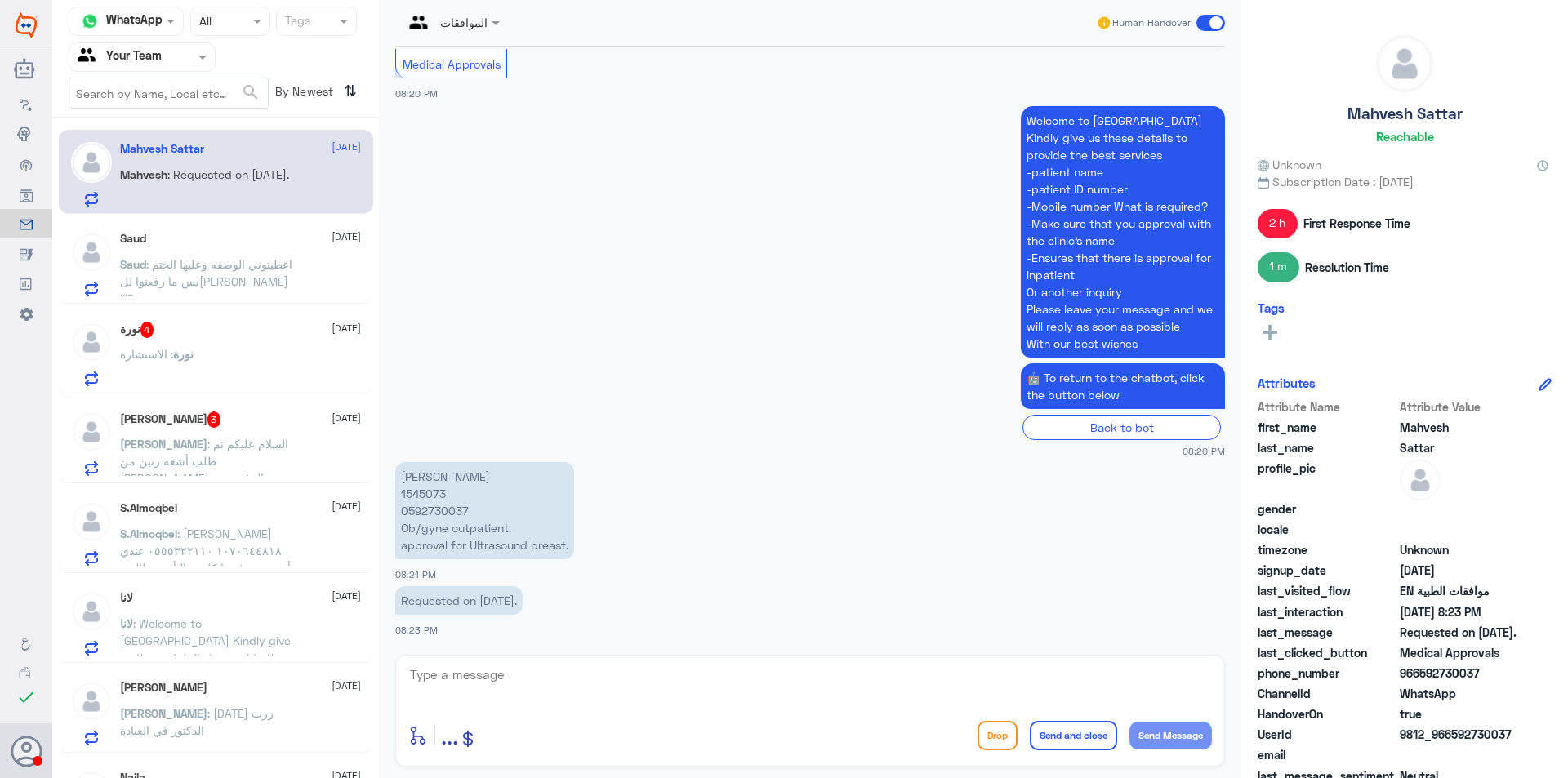
click at [410, 490] on p "[PERSON_NAME] 1545073 0592730037 Ob/gyne outpatient. approval for Ultrasound br…" at bounding box center [484, 510] width 179 height 97
drag, startPoint x: 410, startPoint y: 490, endPoint x: 263, endPoint y: 293, distance: 245.8
click at [263, 293] on p "Saud : اعطيتوني الوصفه وعليها الختم بس ما رفعتوا لل[PERSON_NAME] !!!؟" at bounding box center [212, 276] width 184 height 41
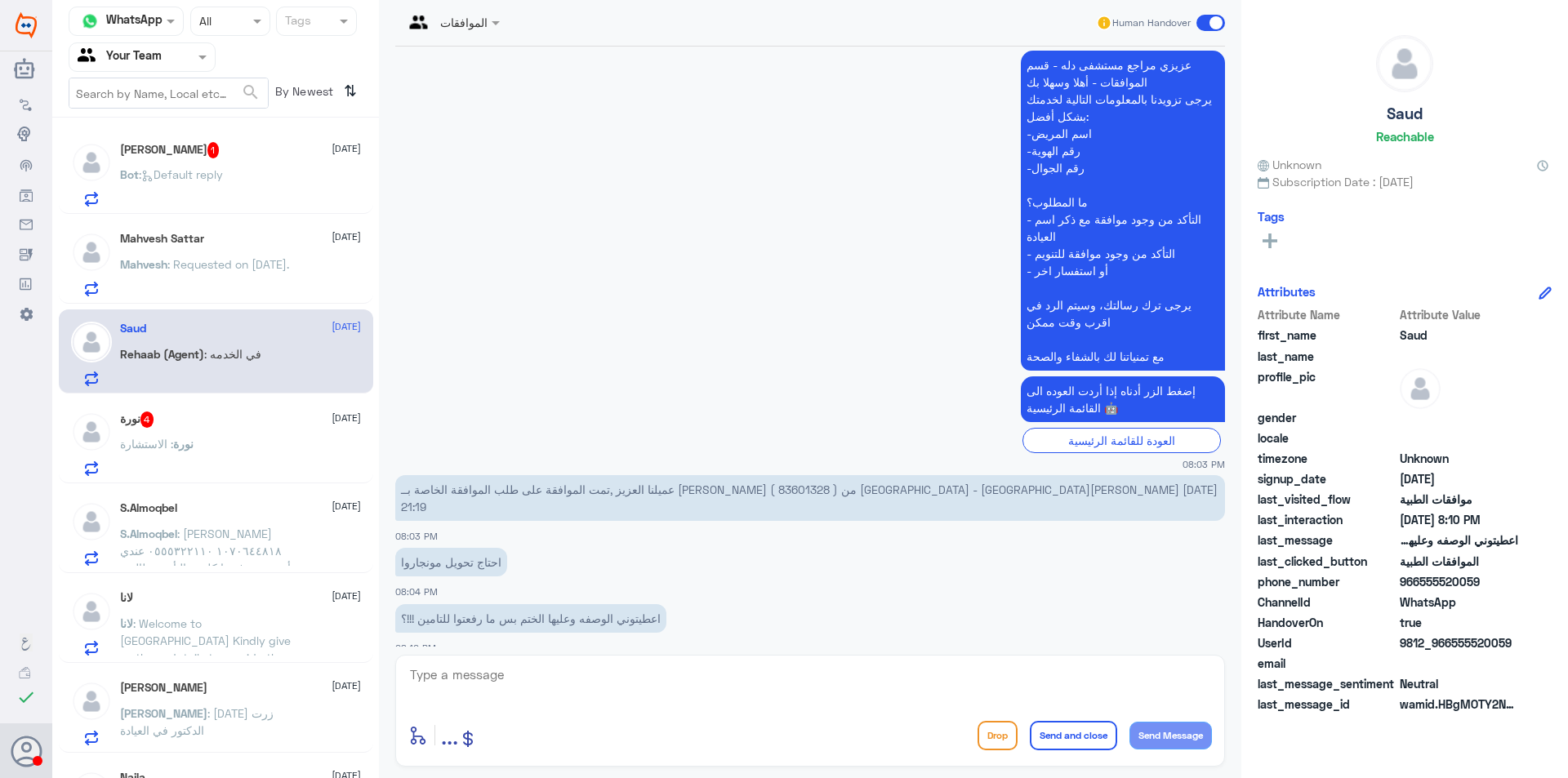
scroll to position [781, 0]
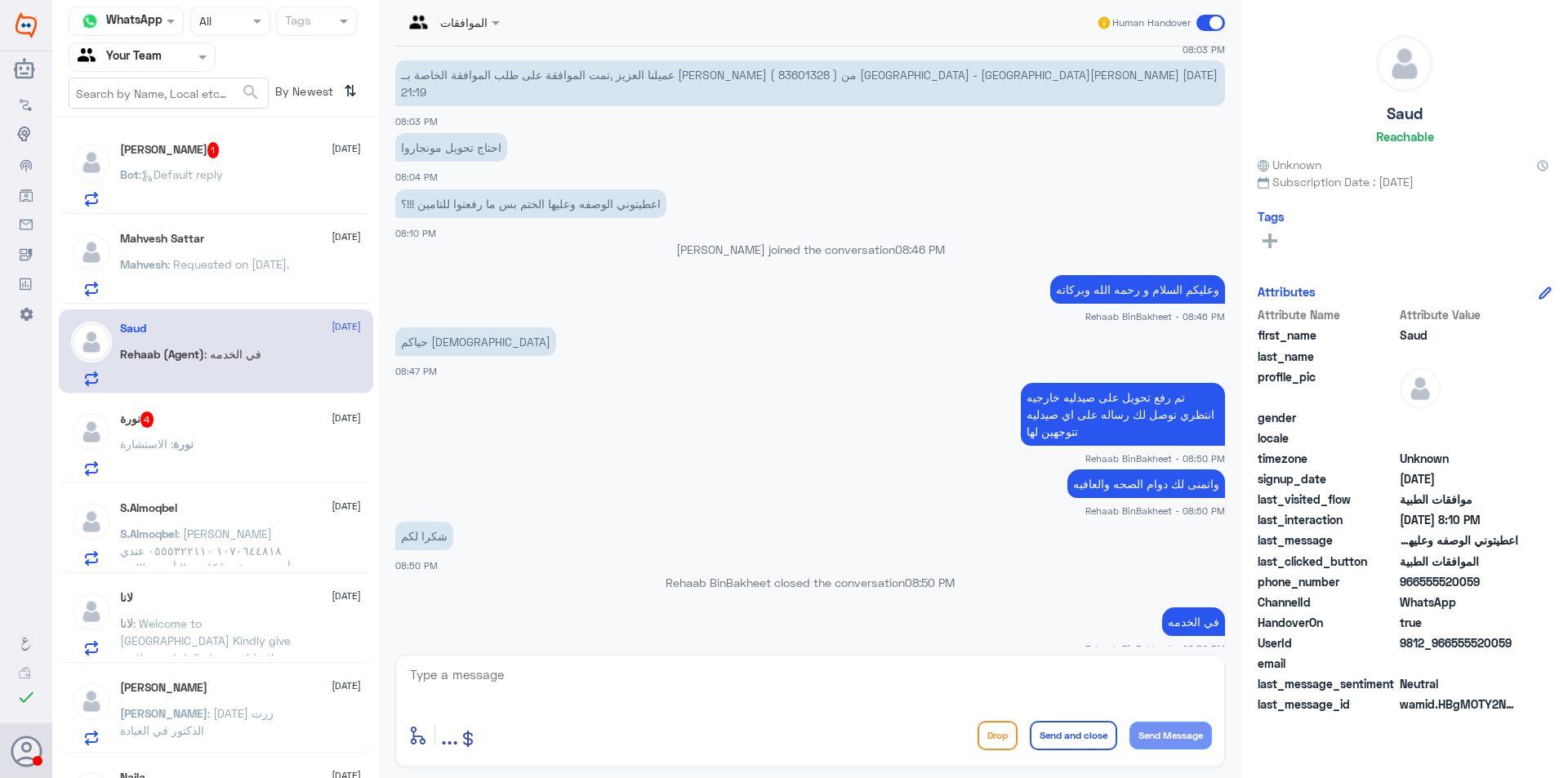
click at [276, 167] on div "[PERSON_NAME] 1 [DATE] Bot : Default reply" at bounding box center [240, 174] width 241 height 64
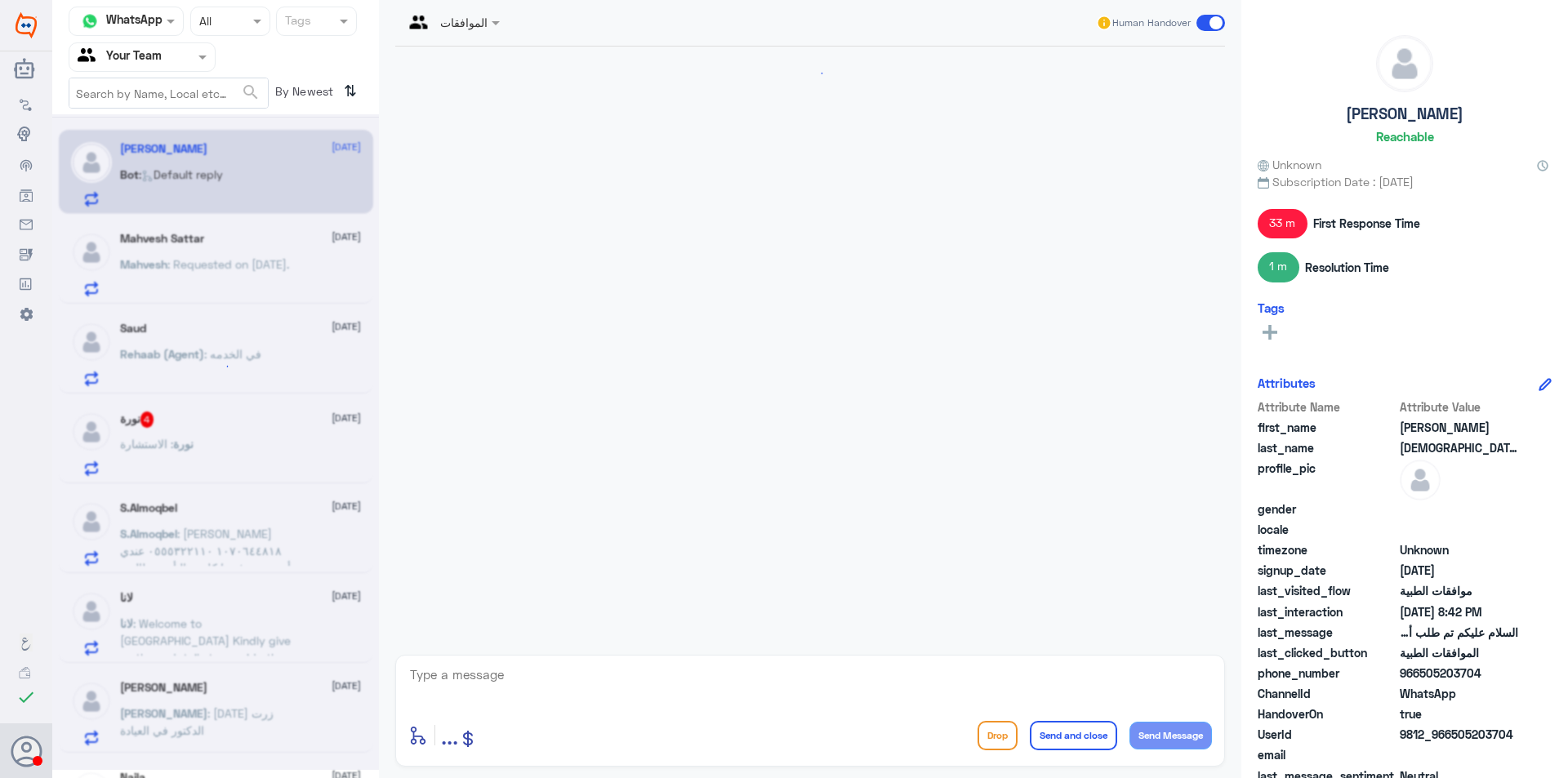
scroll to position [891, 0]
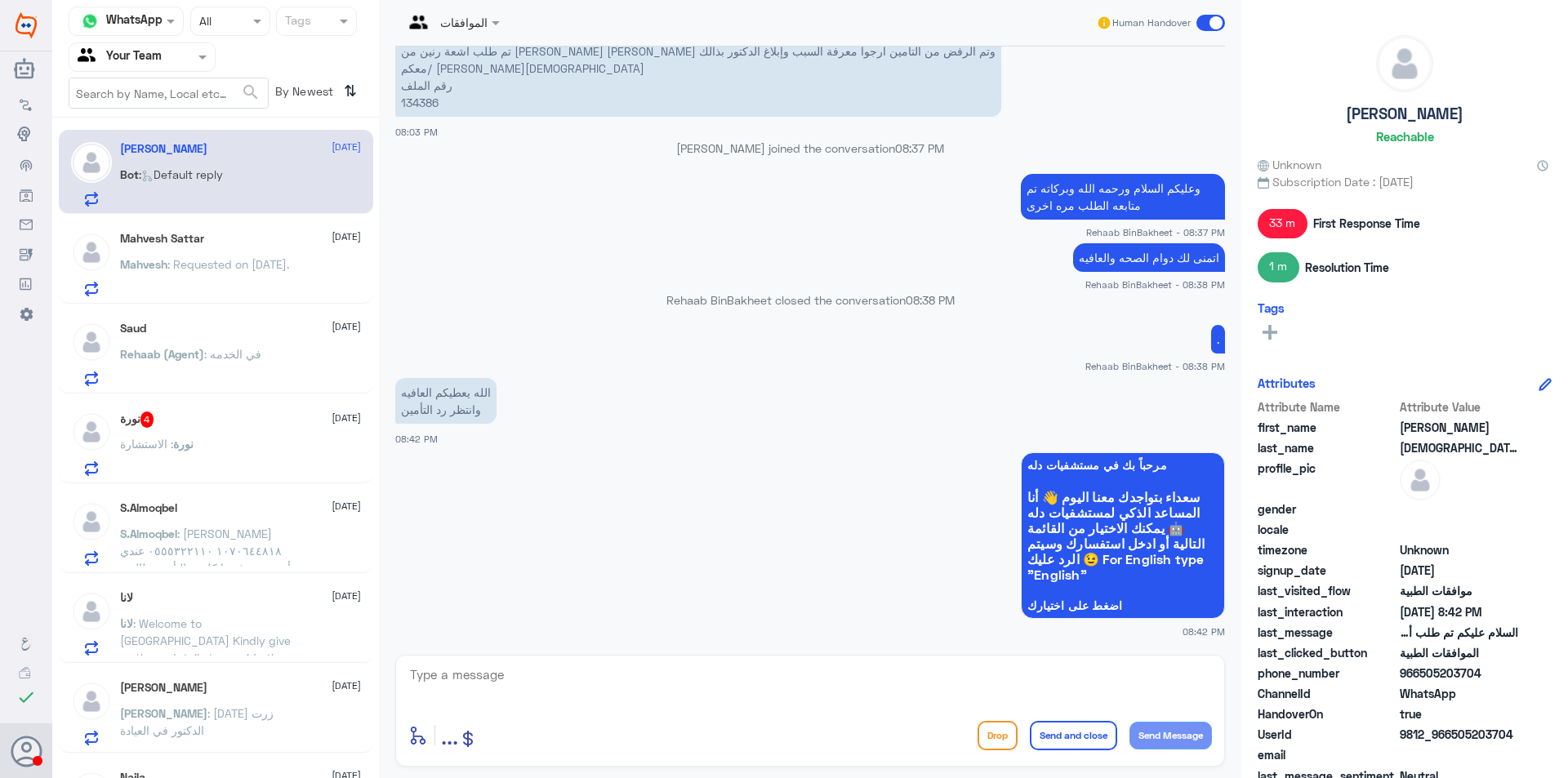
drag, startPoint x: 935, startPoint y: 445, endPoint x: 780, endPoint y: 368, distance: 173.1
click at [780, 368] on small "Rehaab BinBakheet - 08:38 PM" at bounding box center [809, 366] width 830 height 14
click at [207, 428] on div "نورة 4 [DATE]" at bounding box center [240, 419] width 241 height 16
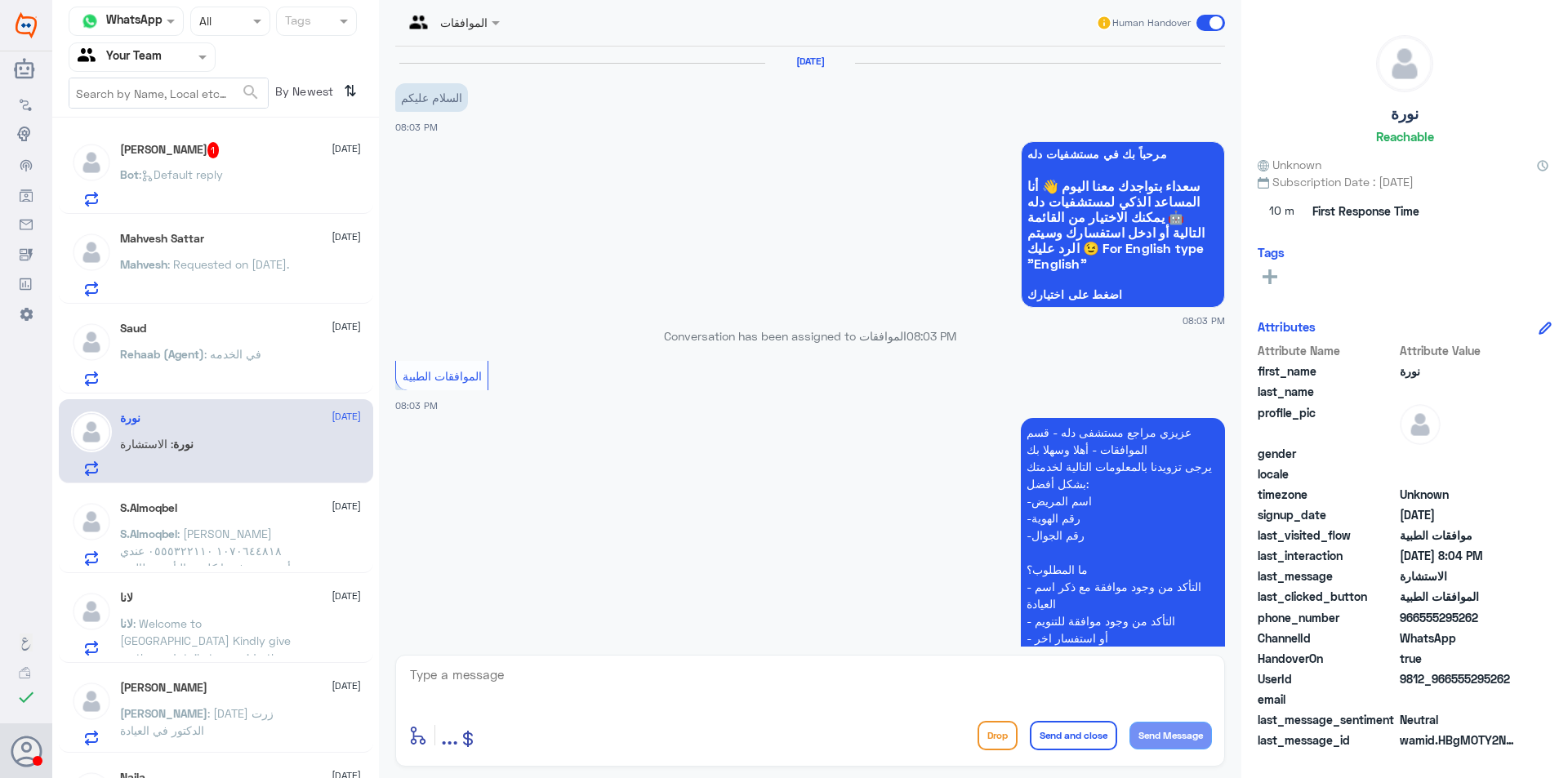
scroll to position [311, 0]
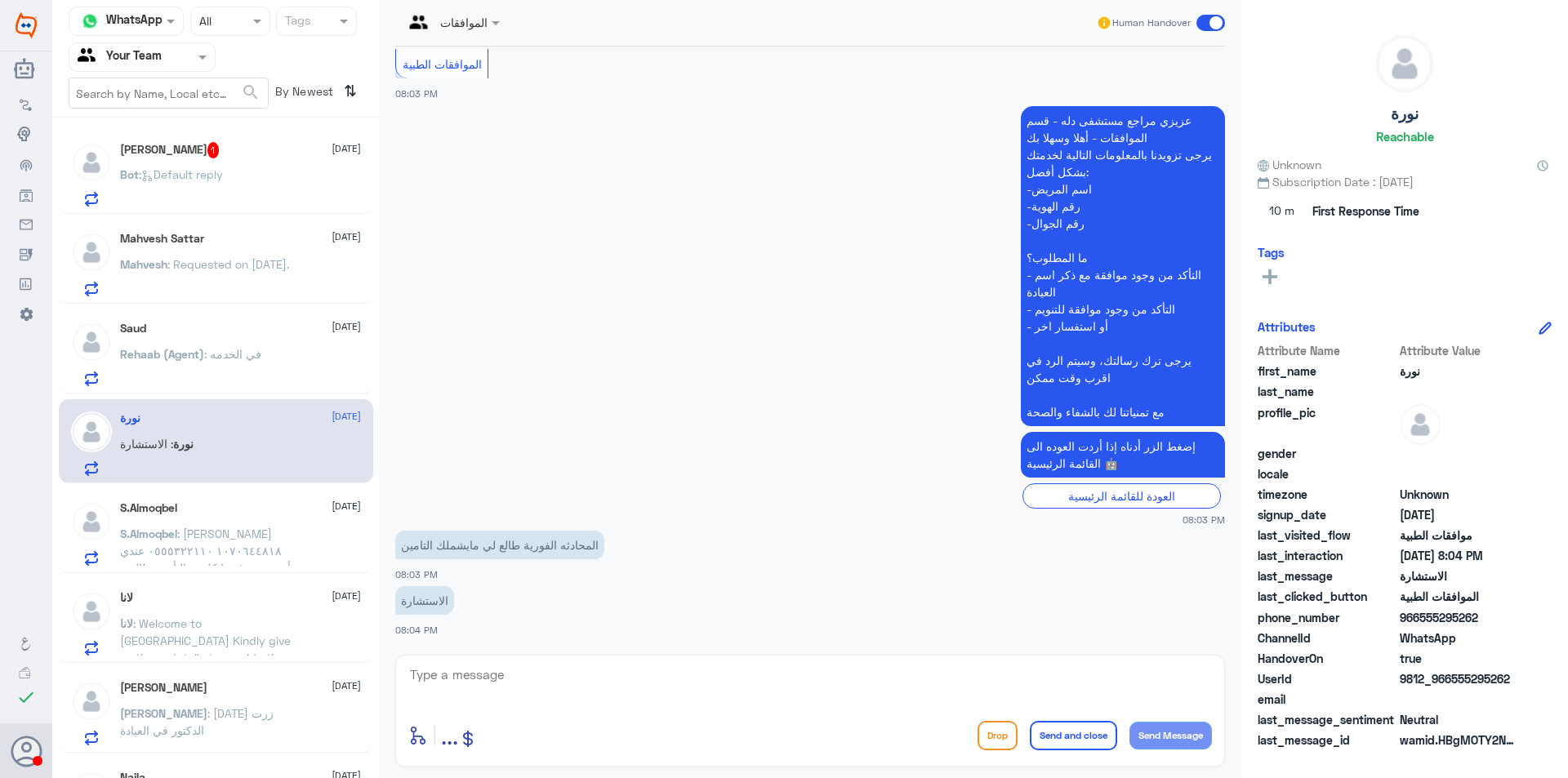
drag, startPoint x: 448, startPoint y: 490, endPoint x: 675, endPoint y: 595, distance: 250.1
click at [675, 595] on app-msgs-text "الاستشارة" at bounding box center [809, 600] width 830 height 30
click at [471, 27] on div at bounding box center [451, 21] width 112 height 19
click at [512, 93] on div "Badr Alotaibi" at bounding box center [485, 84] width 145 height 28
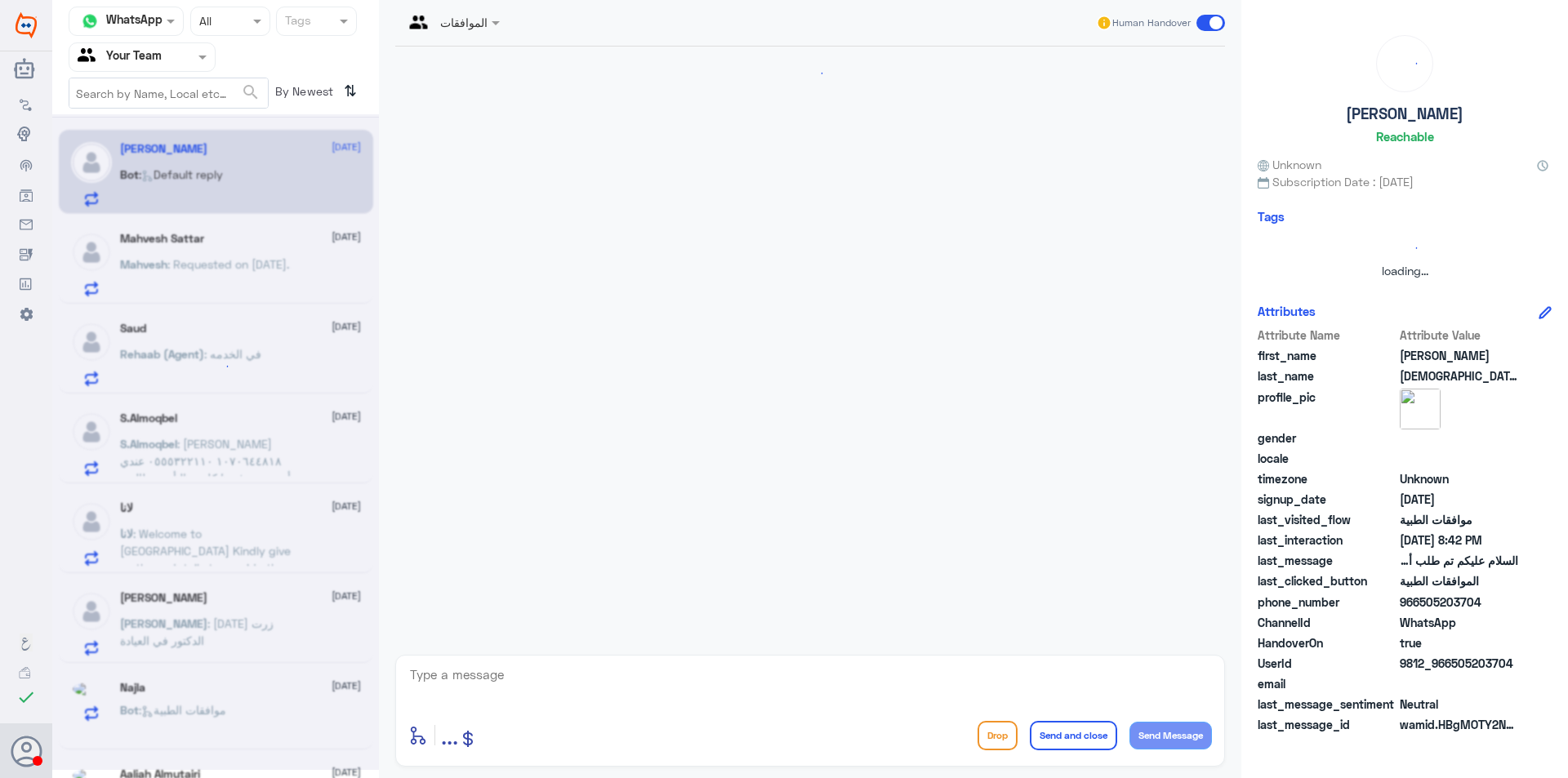
scroll to position [891, 0]
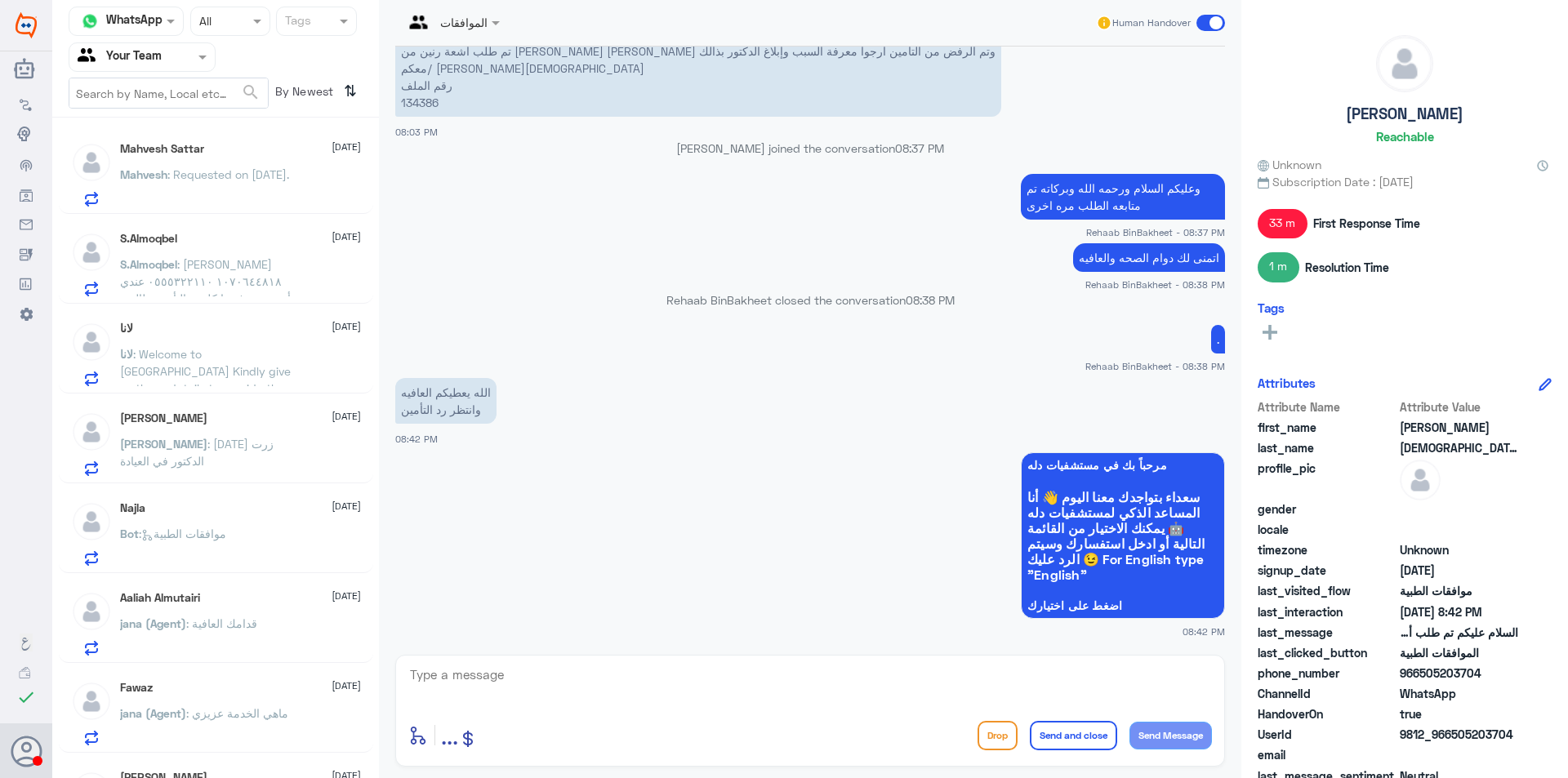
click at [243, 179] on span ": Requested on [DATE]." at bounding box center [228, 174] width 122 height 14
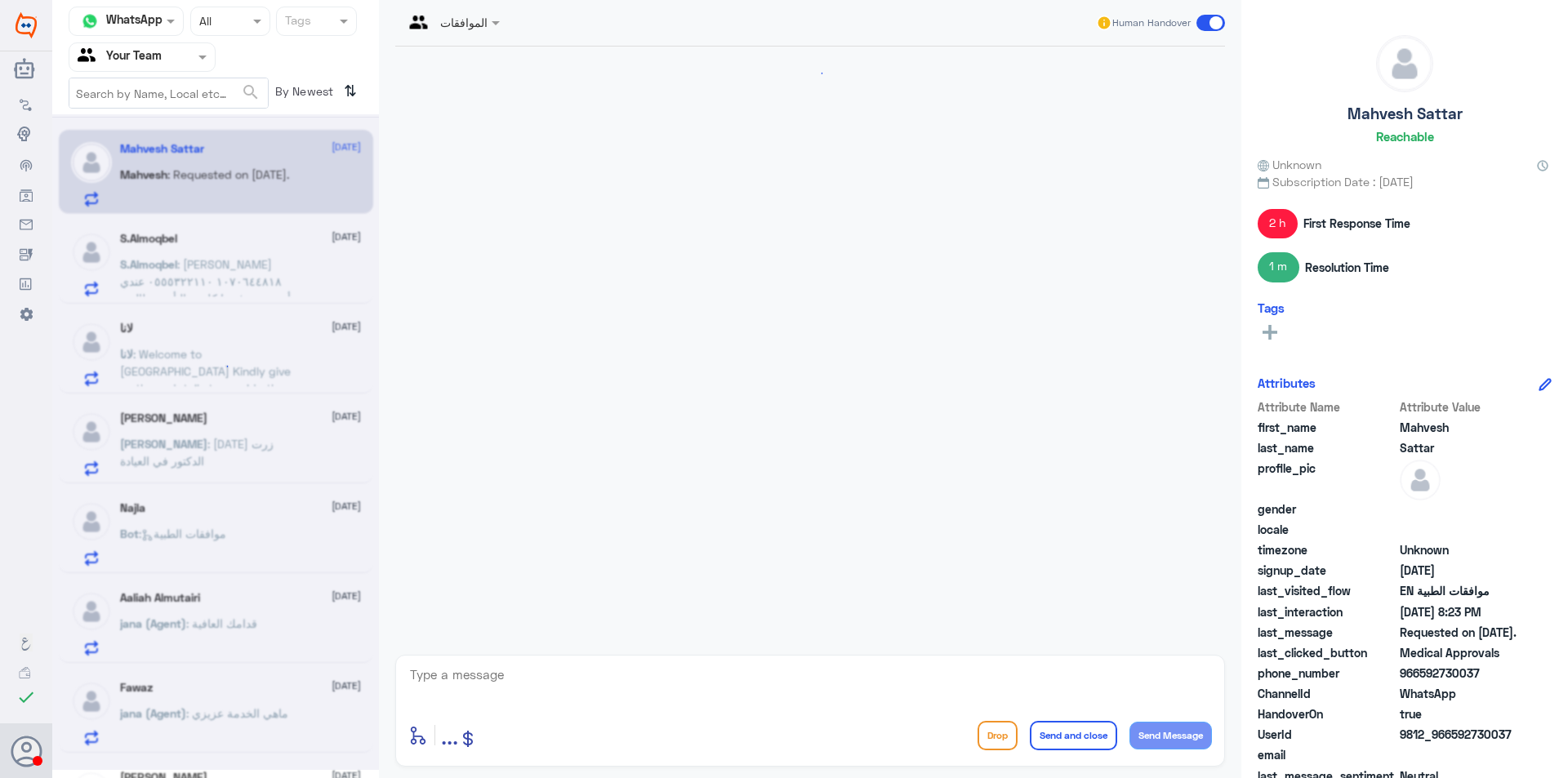
scroll to position [1711, 0]
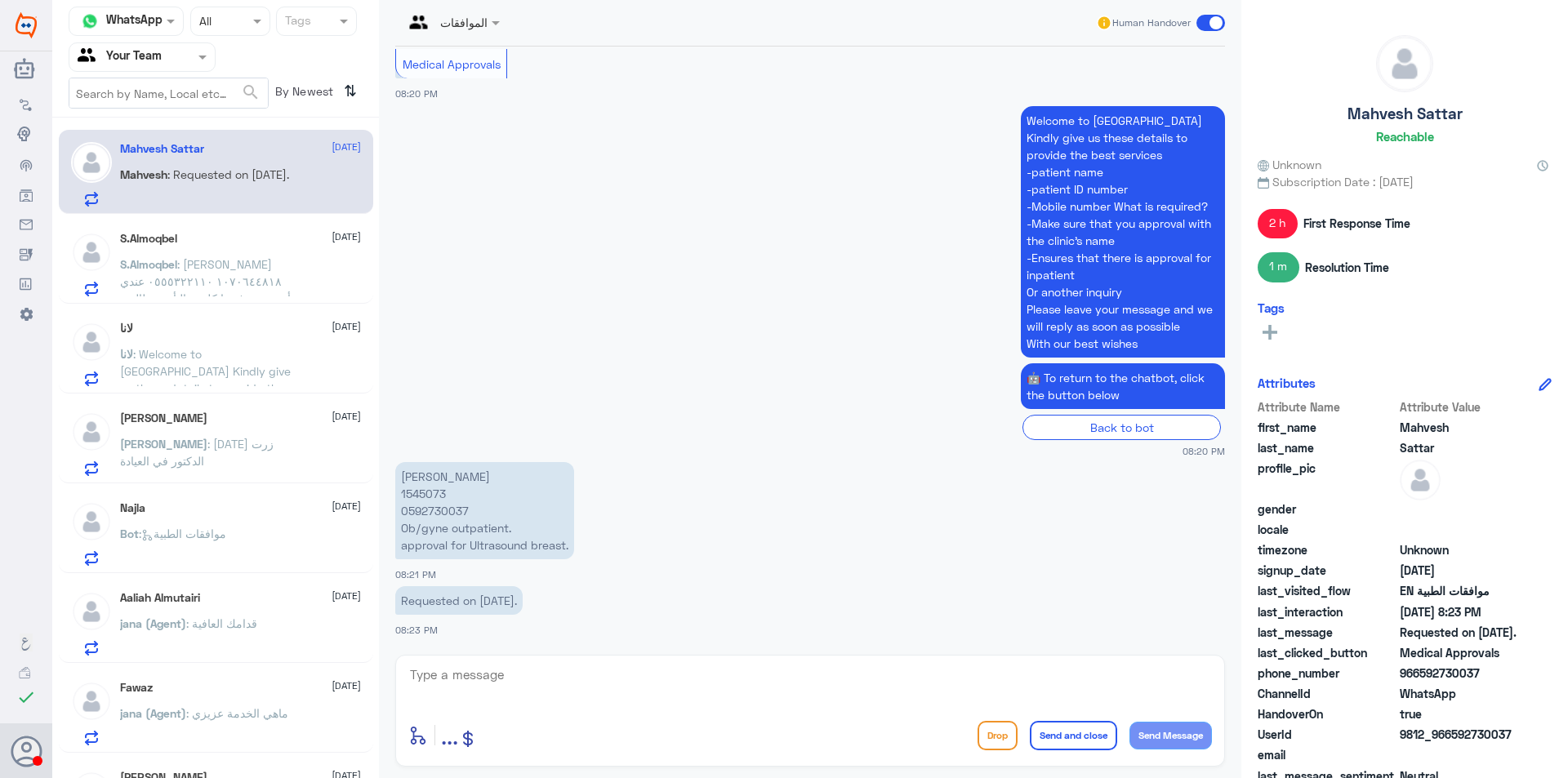
click at [433, 516] on p "[PERSON_NAME] 1545073 0592730037 Ob/gyne outpatient. approval for Ultrasound br…" at bounding box center [484, 510] width 179 height 97
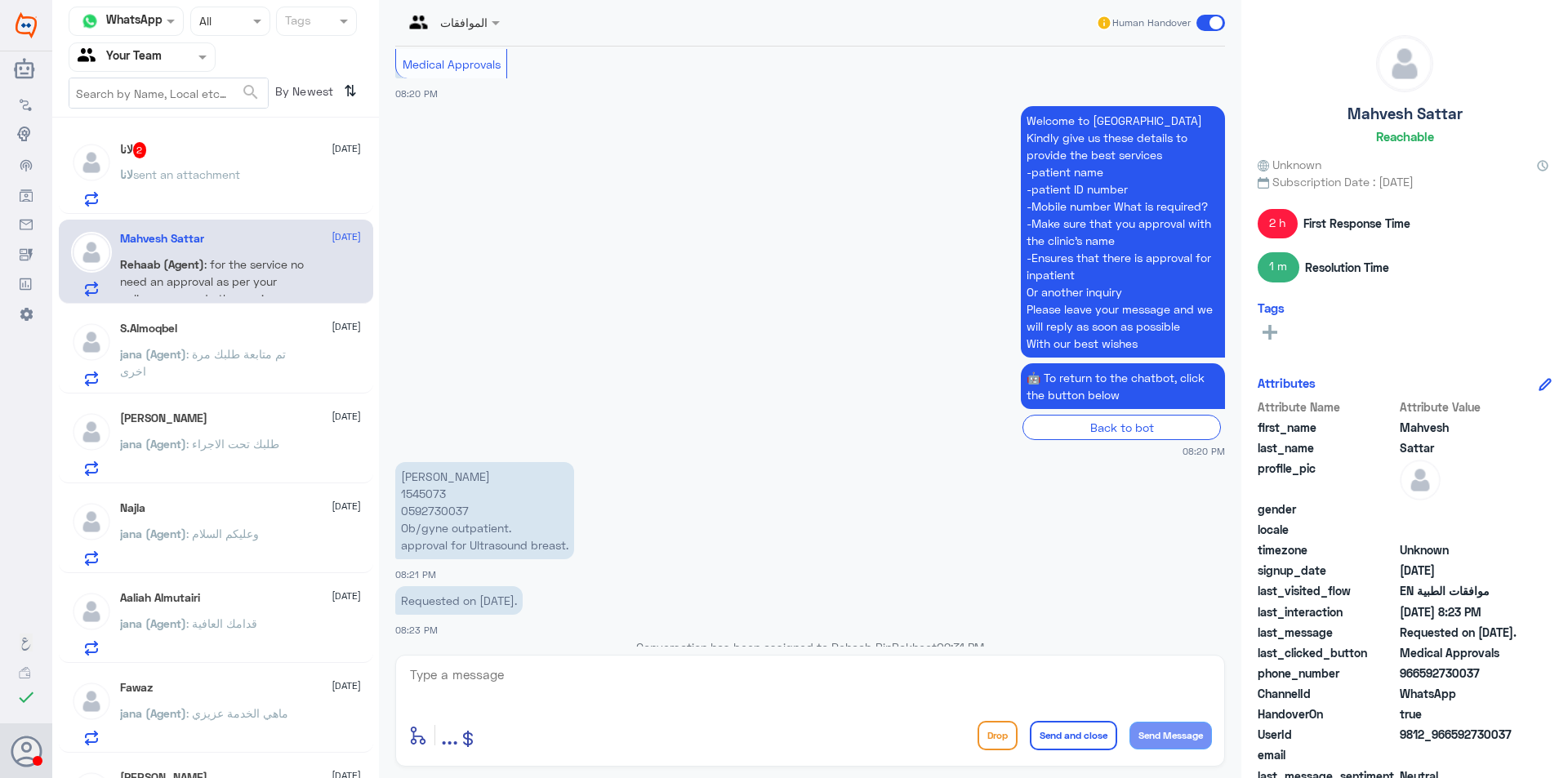
scroll to position [1857, 0]
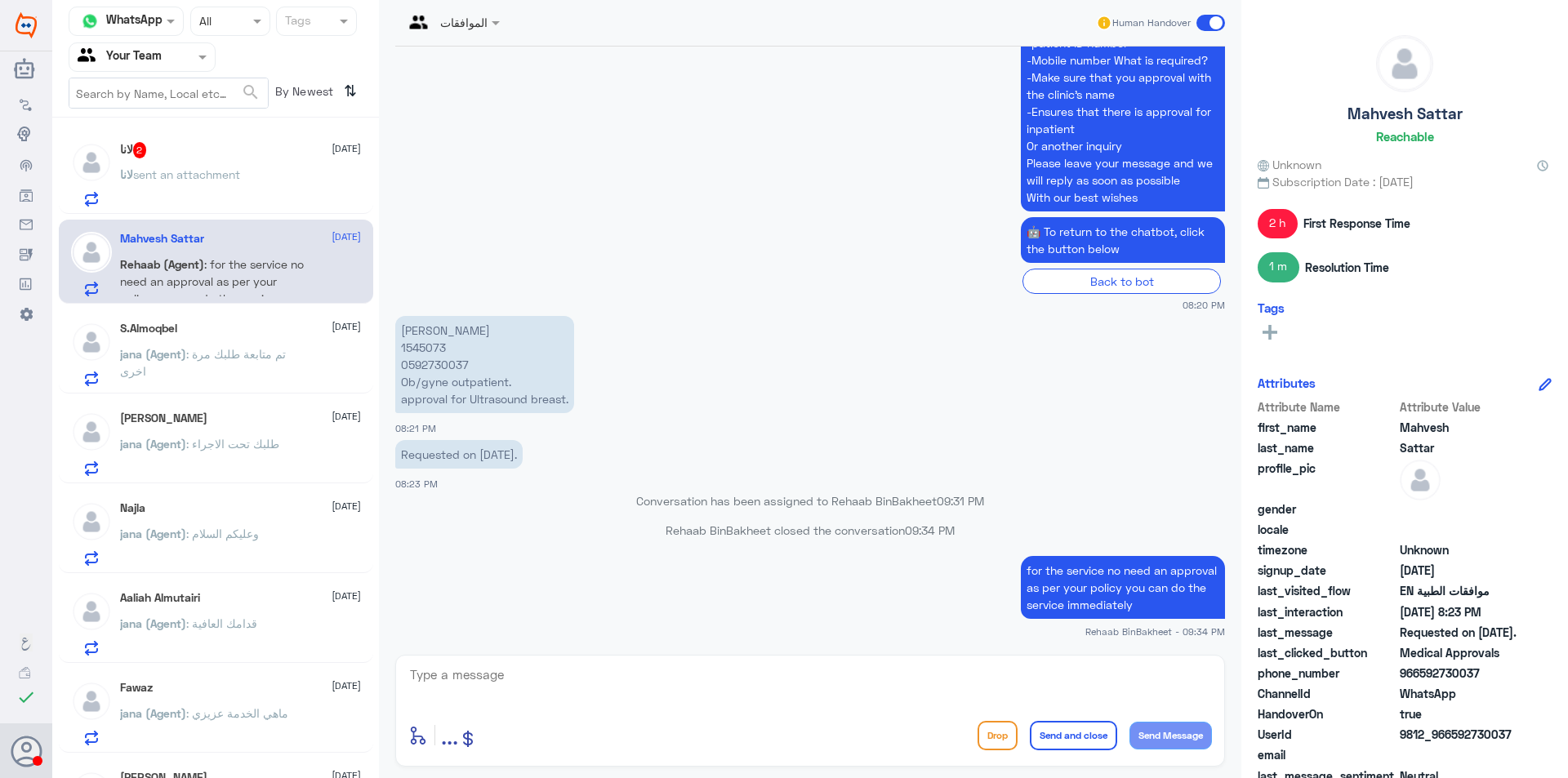
click at [219, 173] on span "sent an attachment" at bounding box center [186, 174] width 107 height 14
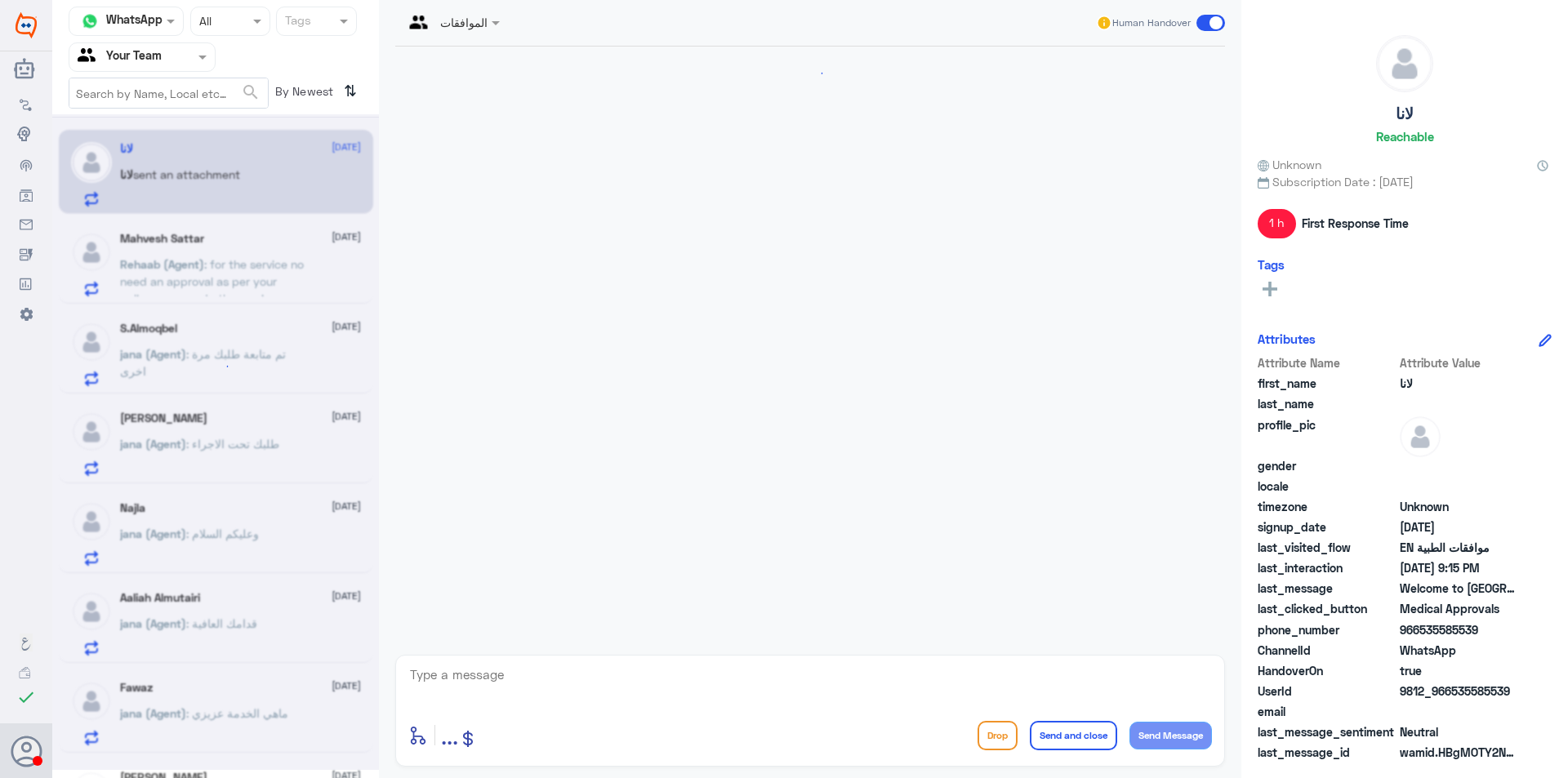
scroll to position [1659, 0]
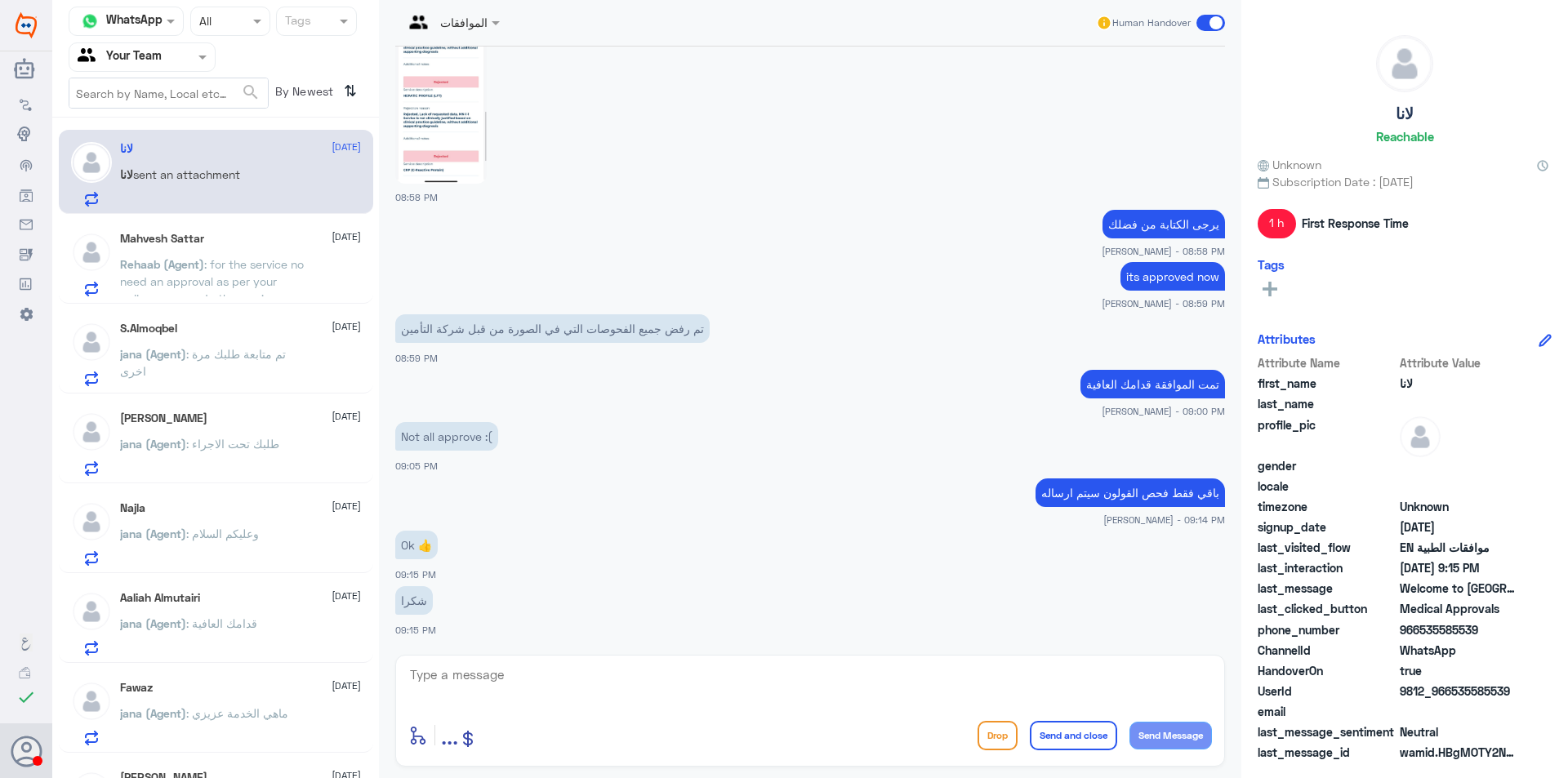
click at [245, 277] on span ": for the service no need an approval as per your policy you can do the service…" at bounding box center [212, 290] width 184 height 65
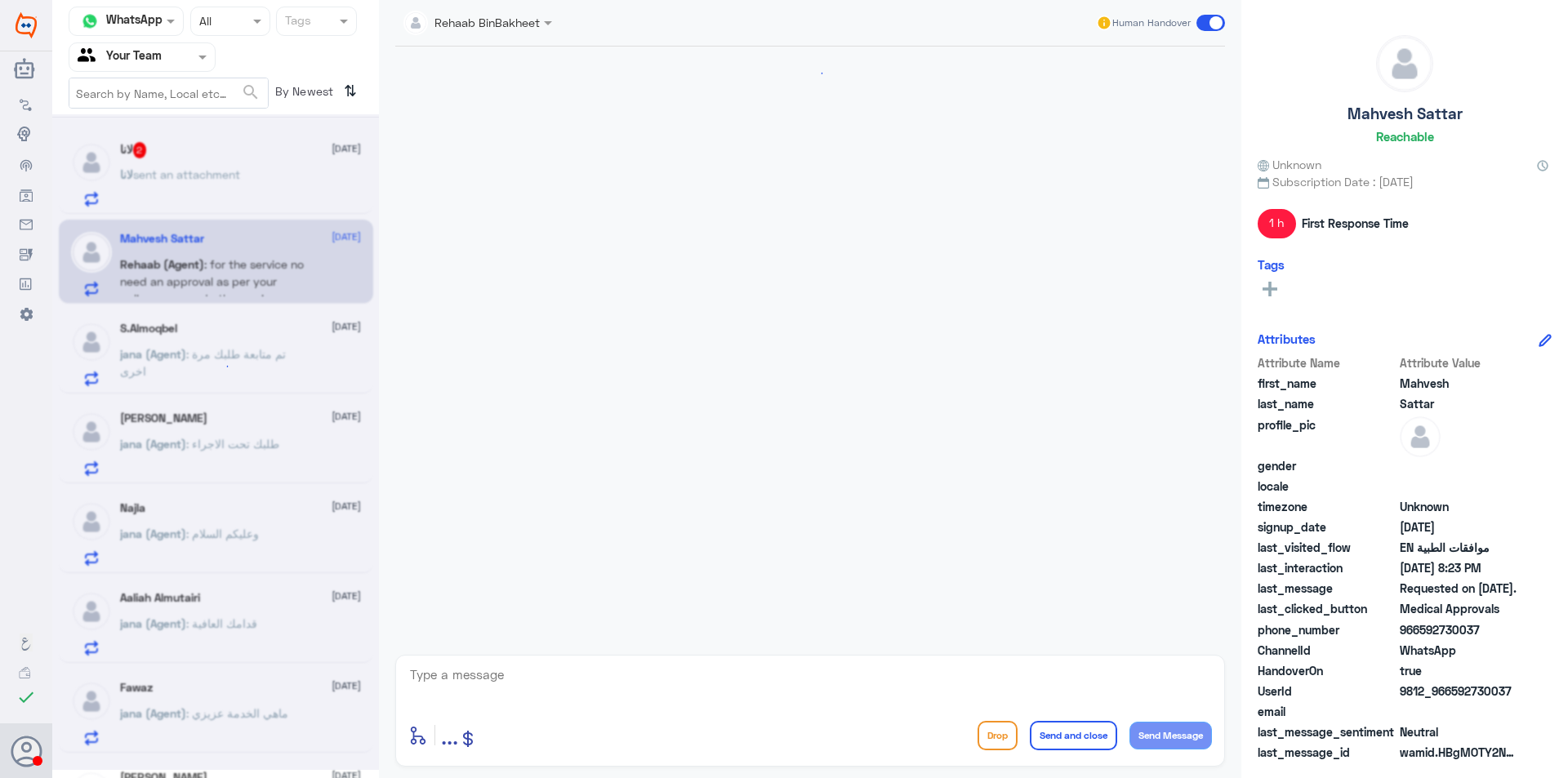
scroll to position [1342, 0]
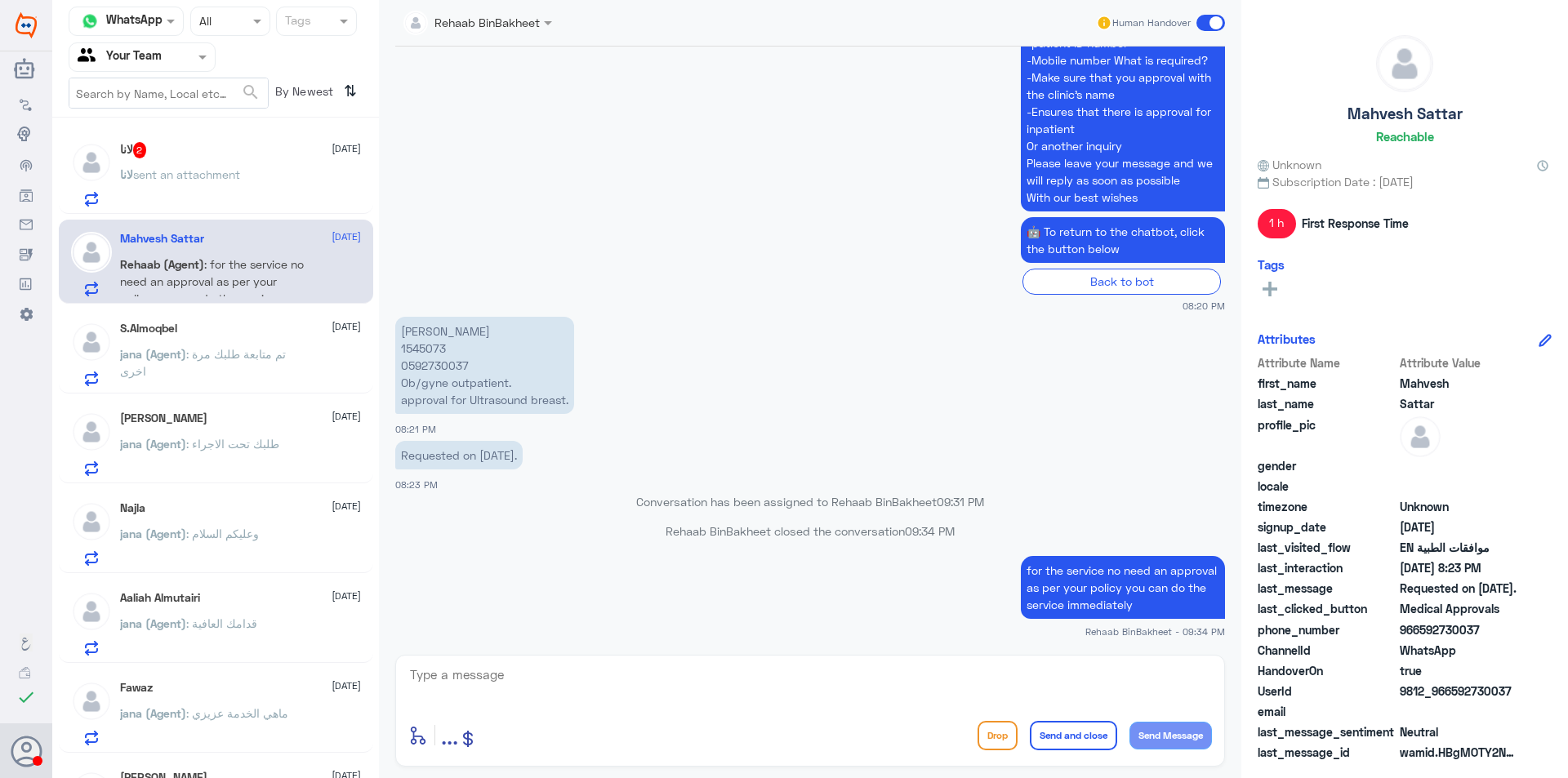
click at [253, 174] on div "لانا sent an attachment" at bounding box center [240, 188] width 241 height 37
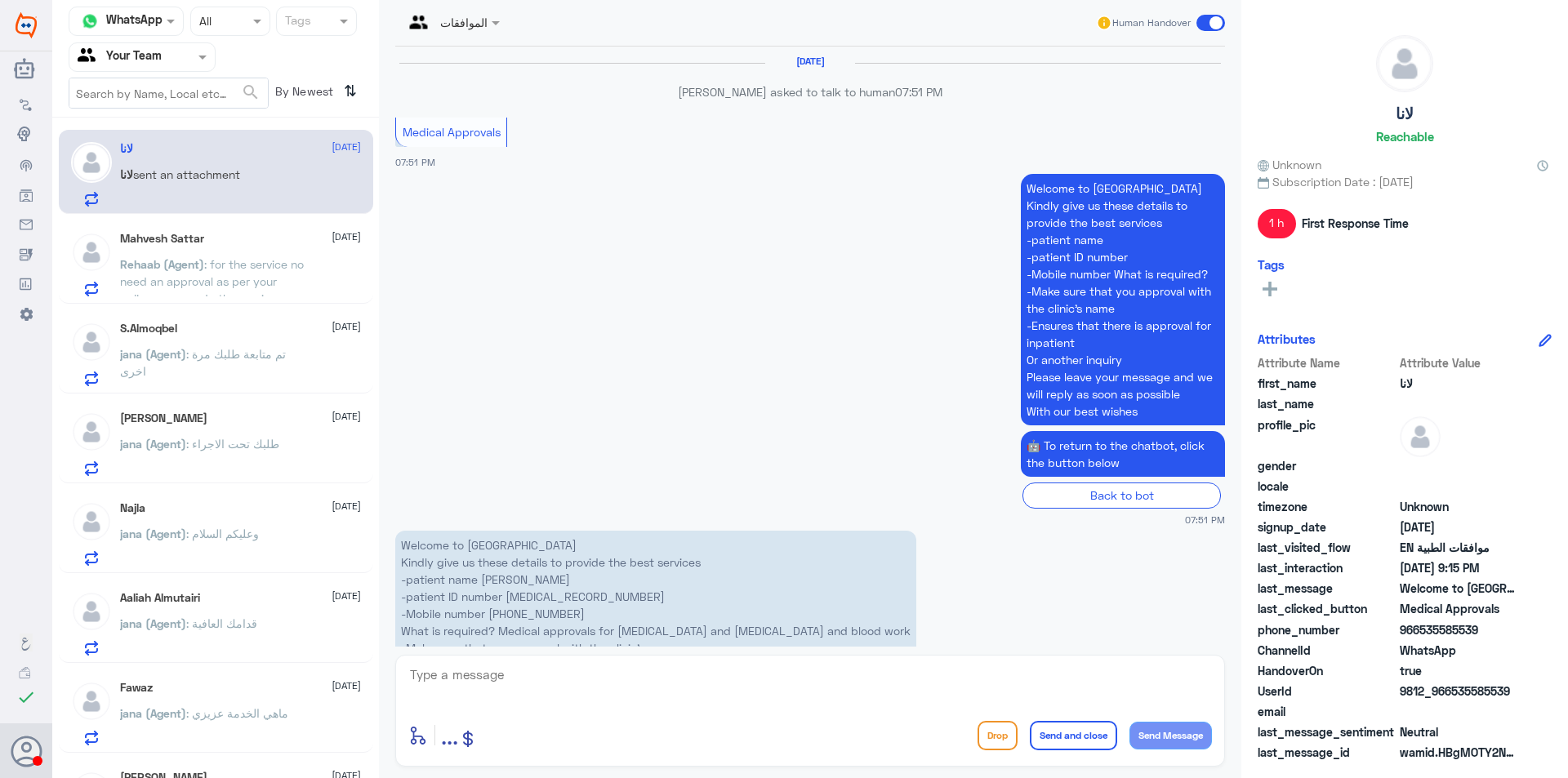
scroll to position [1659, 0]
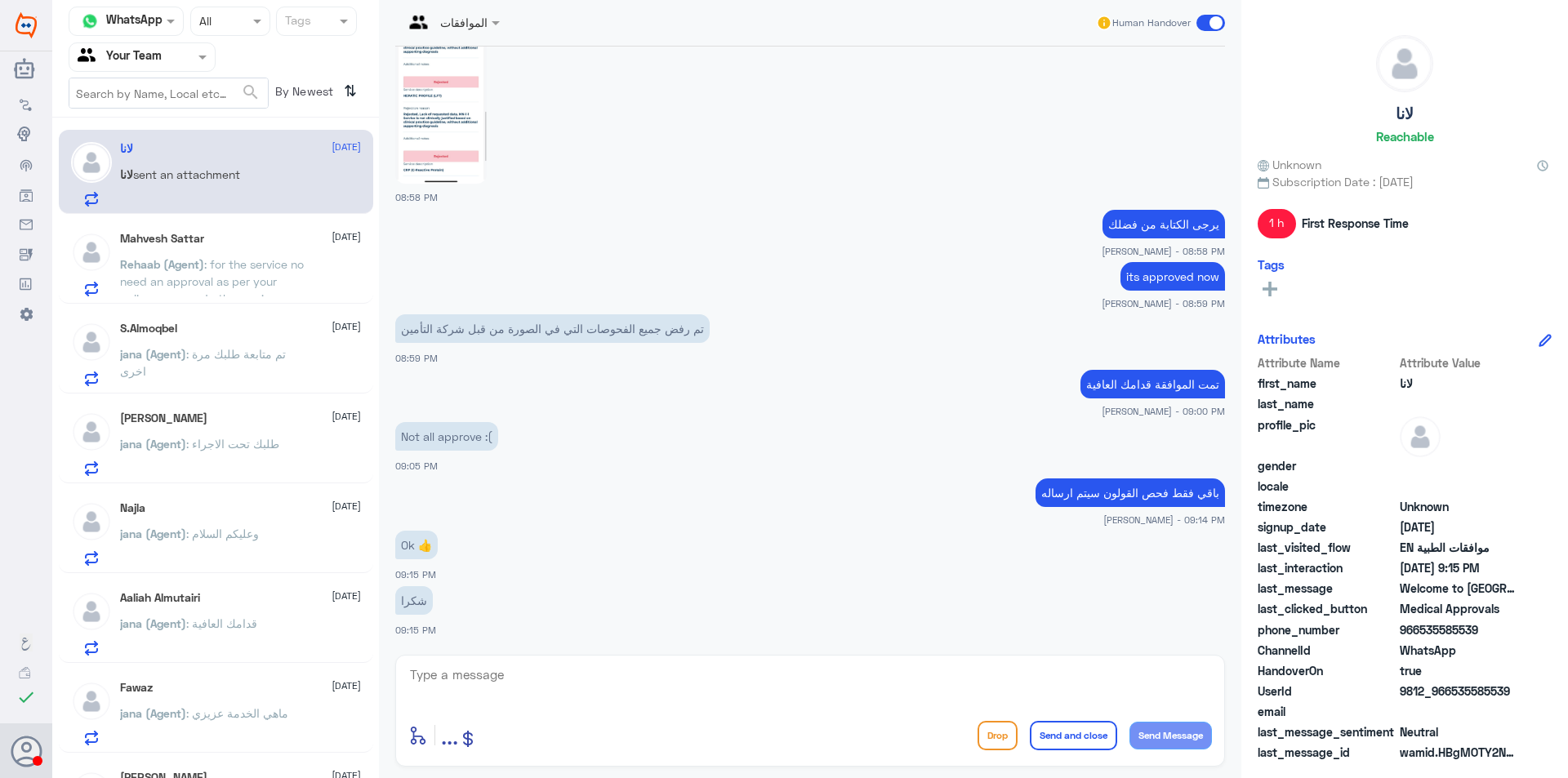
click at [160, 57] on input "text" at bounding box center [122, 57] width 90 height 19
click at [160, 155] on div "Your Inbox" at bounding box center [142, 146] width 147 height 38
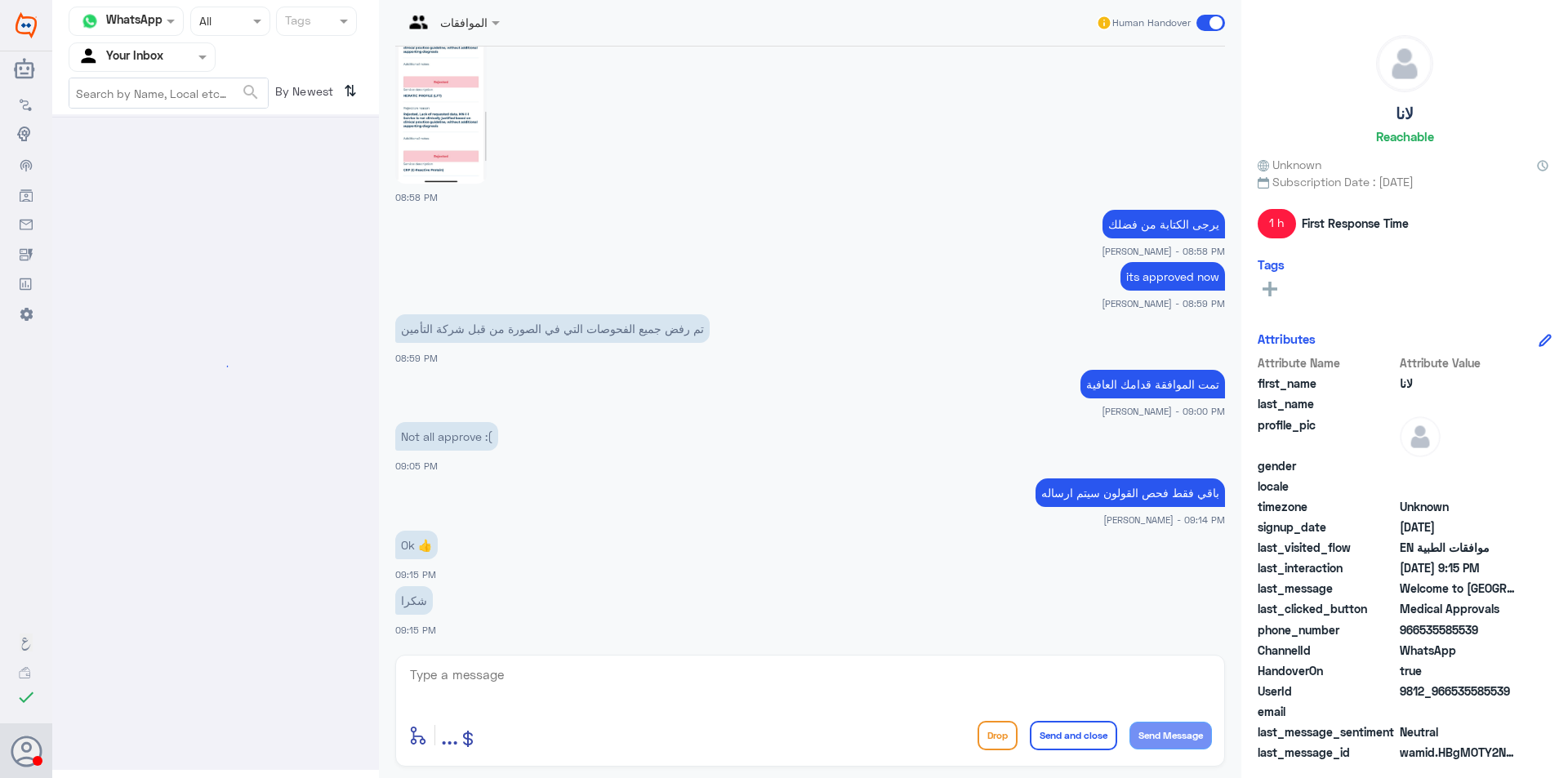
scroll to position [0, 0]
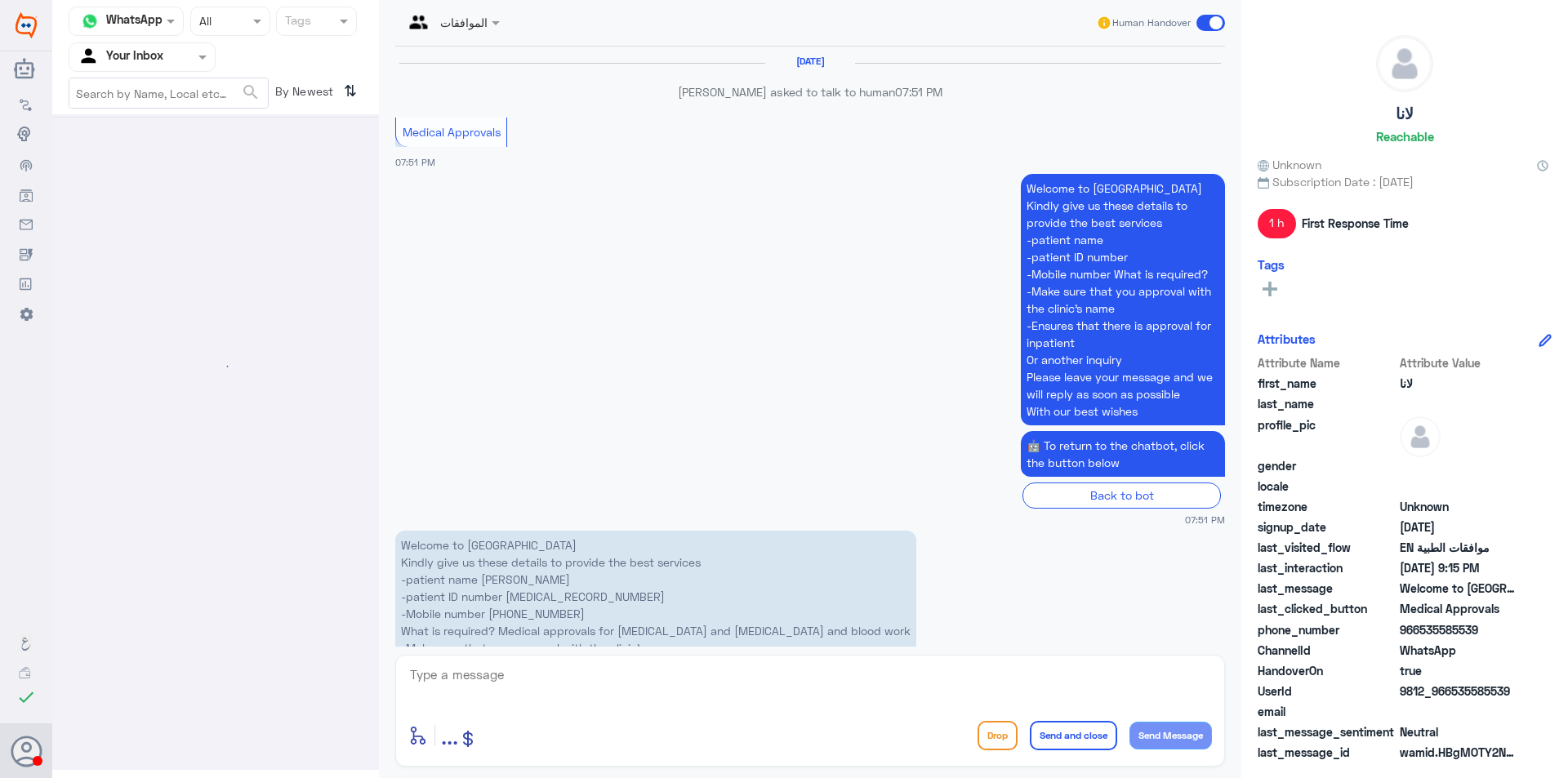
click at [174, 61] on div at bounding box center [142, 57] width 145 height 19
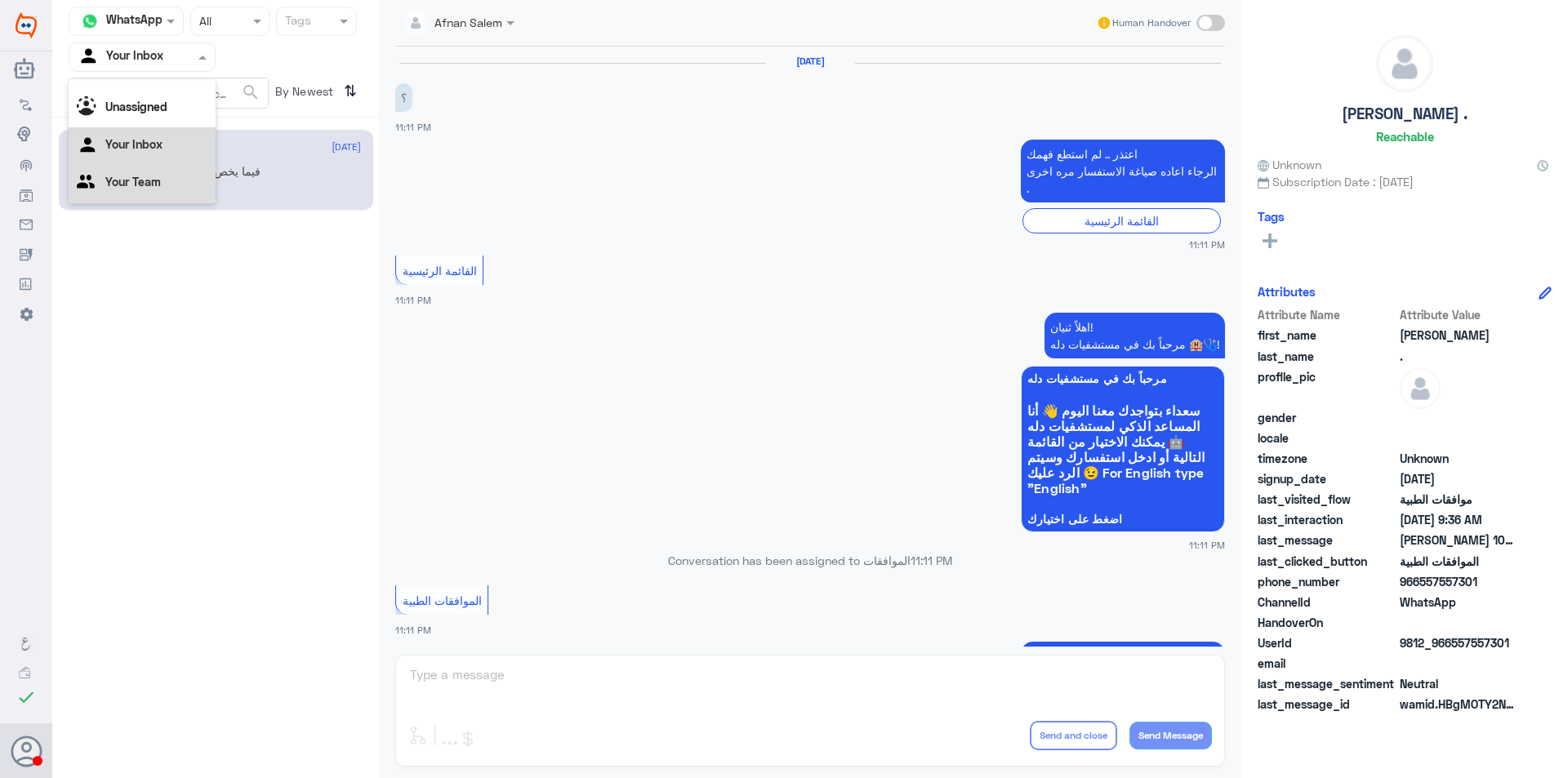
scroll to position [1695, 0]
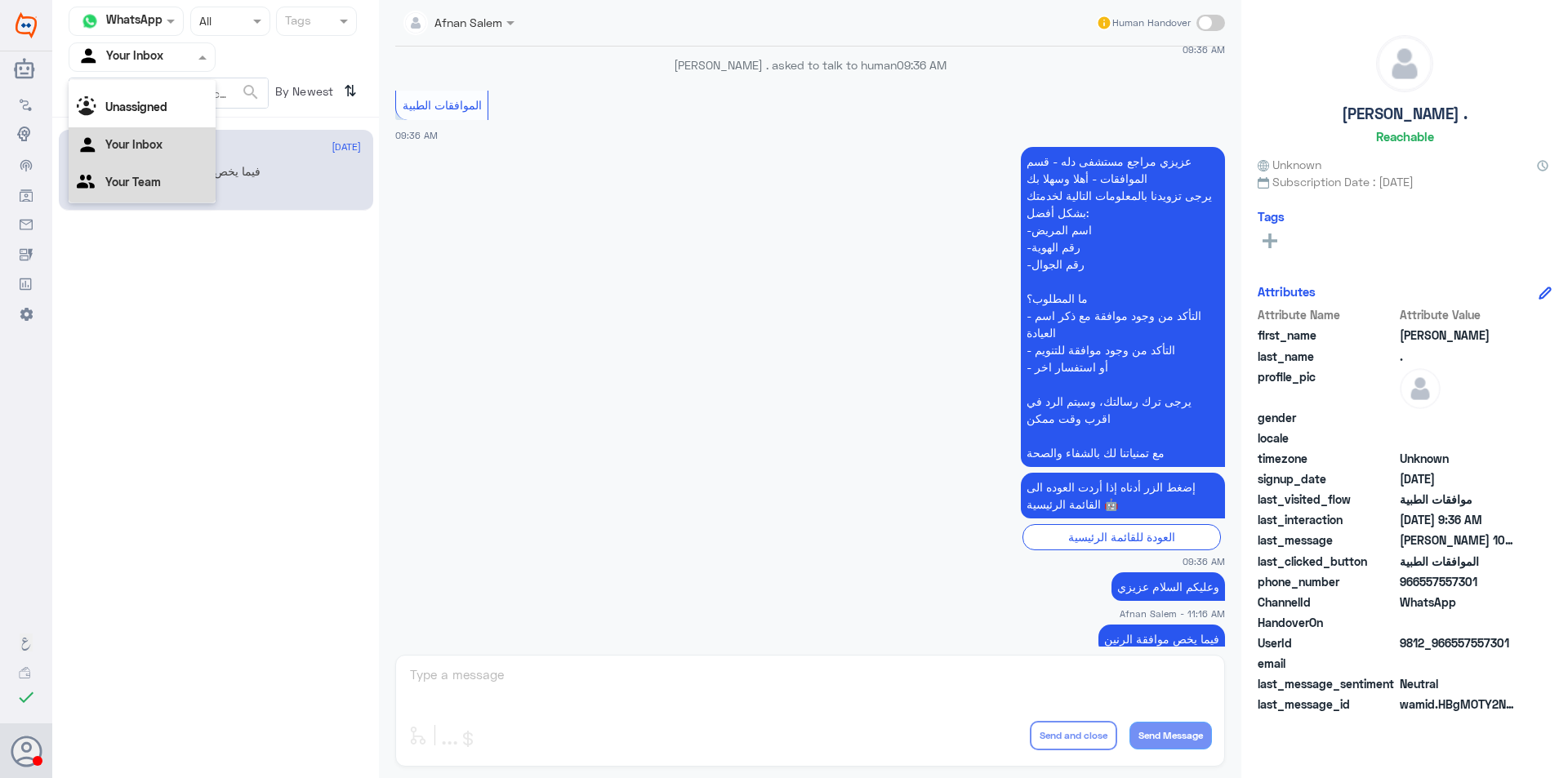
click at [161, 182] on div "Your Team" at bounding box center [142, 184] width 147 height 38
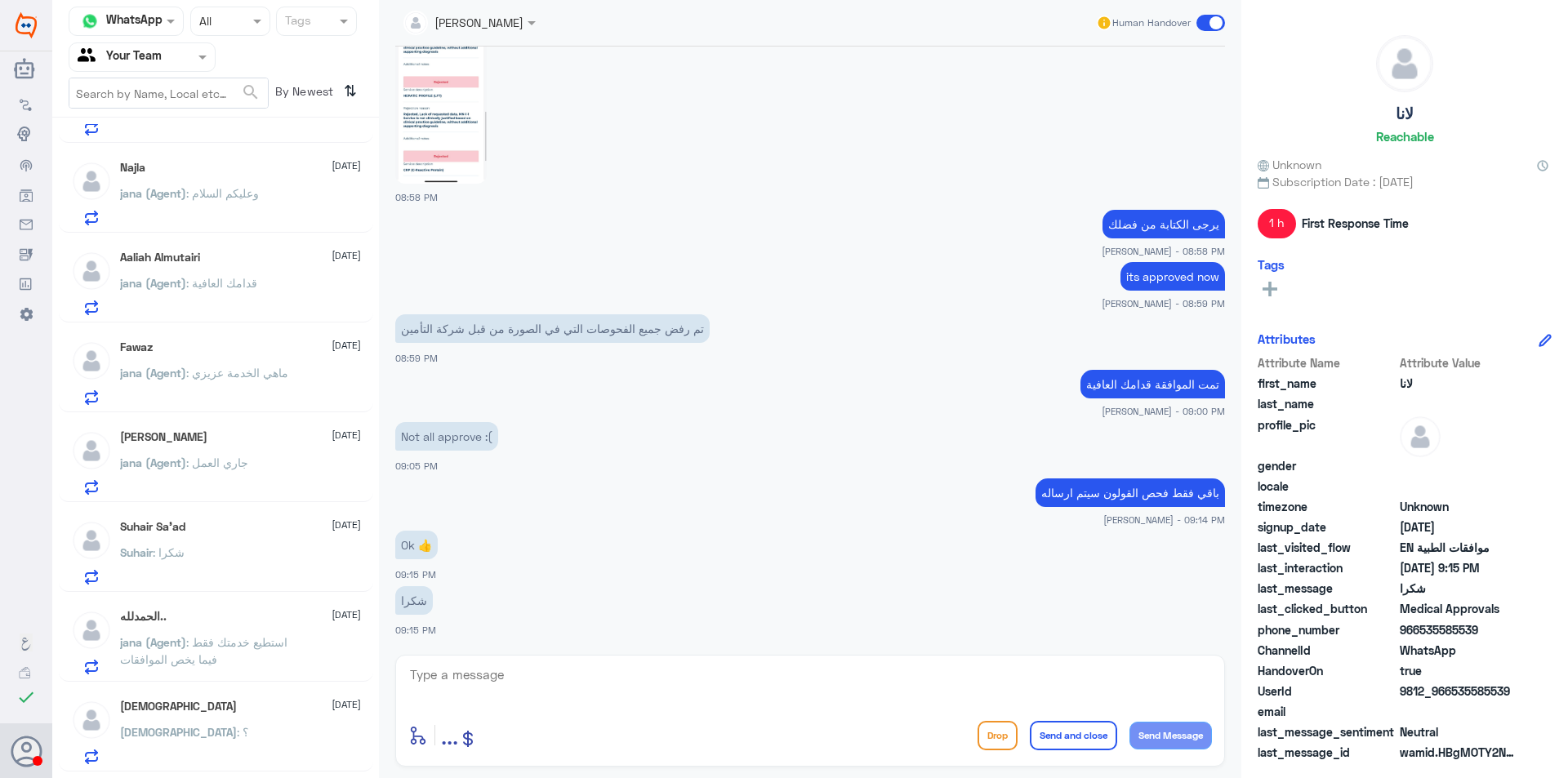
scroll to position [335, 0]
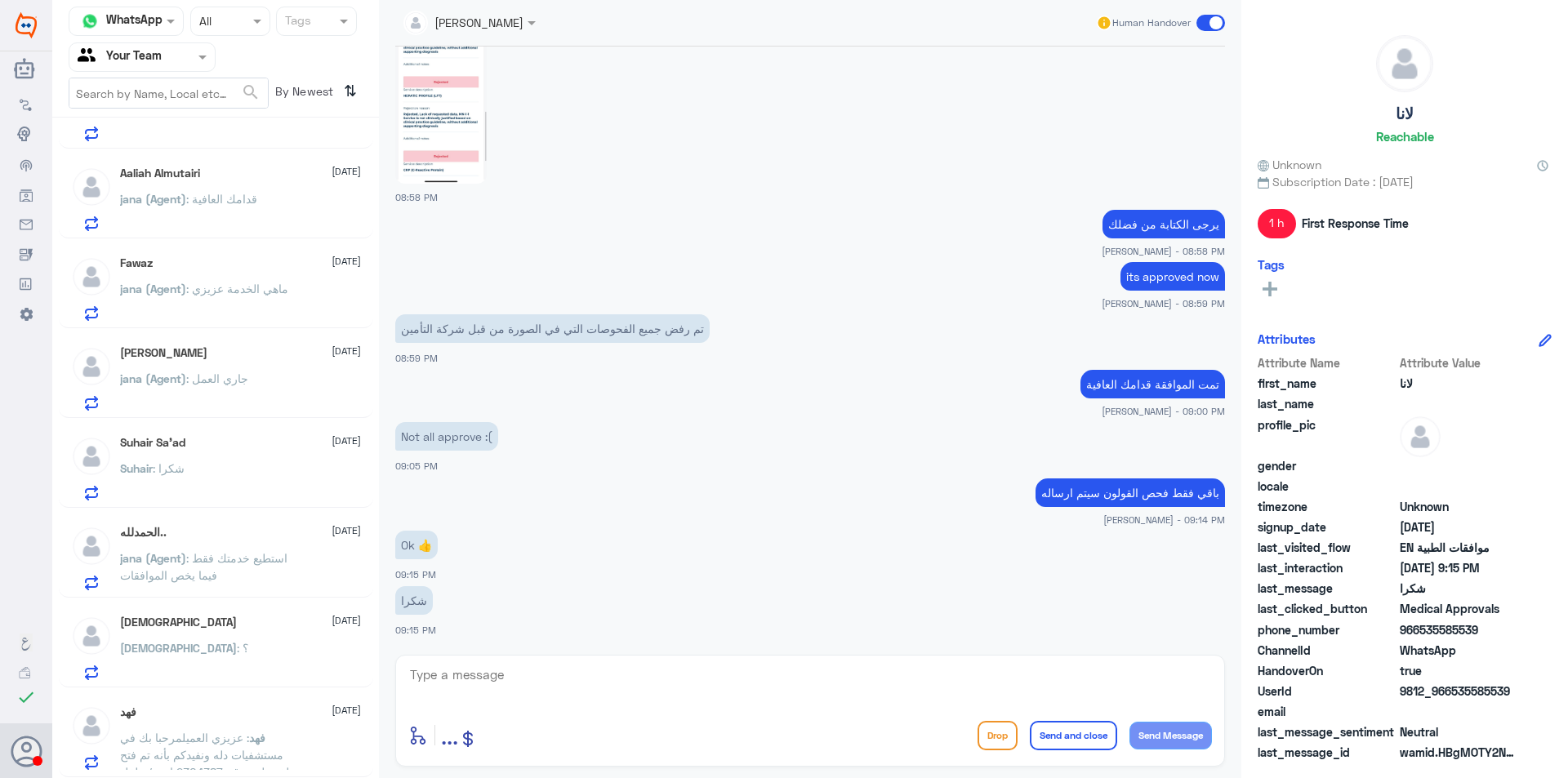
click at [255, 731] on span "فهد" at bounding box center [257, 737] width 16 height 14
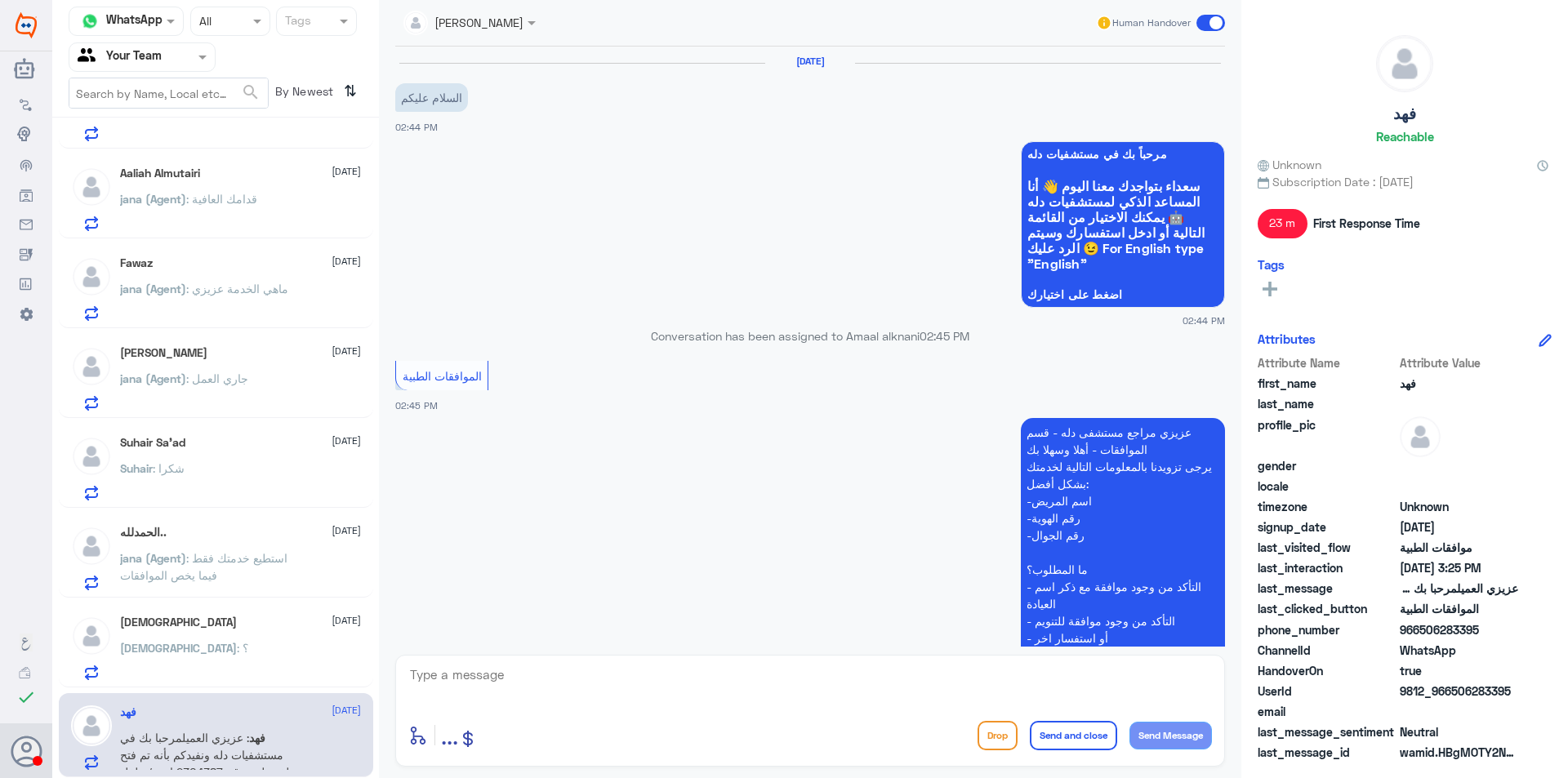
scroll to position [750, 0]
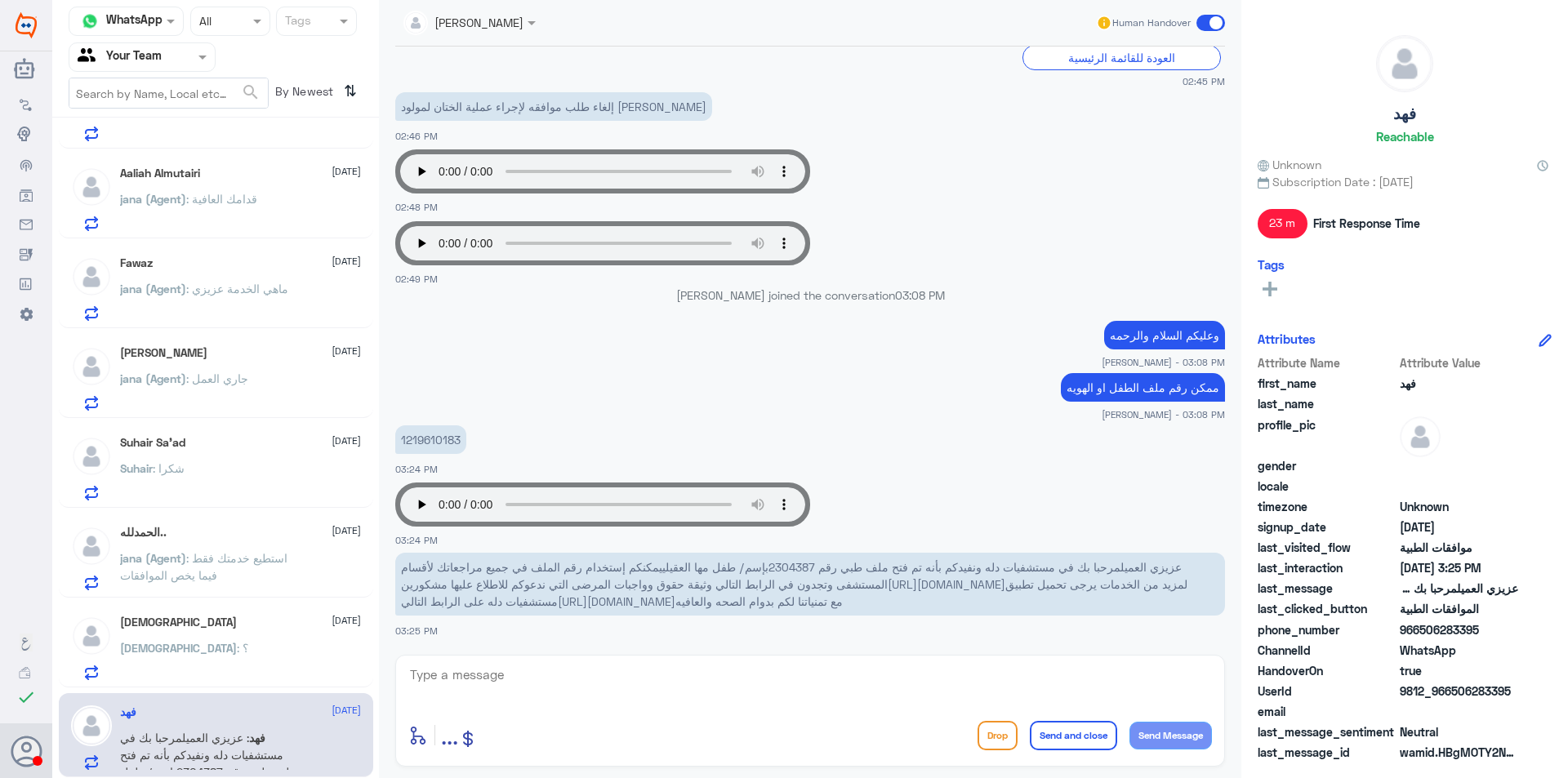
click at [810, 562] on span "عزيزي العميلمرحبا بك في مستشفيات دله ونفيدكم بأنه تم فتح ملف طبي رقم 2304387بإس…" at bounding box center [794, 584] width 786 height 48
copy span "2304387بإسم"
click at [798, 590] on span "عزيزي العميلمرحبا بك في مستشفيات دله ونفيدكم بأنه تم فتح ملف طبي رقم 2304387بإس…" at bounding box center [794, 584] width 786 height 48
drag, startPoint x: 813, startPoint y: 570, endPoint x: 781, endPoint y: 570, distance: 32.0
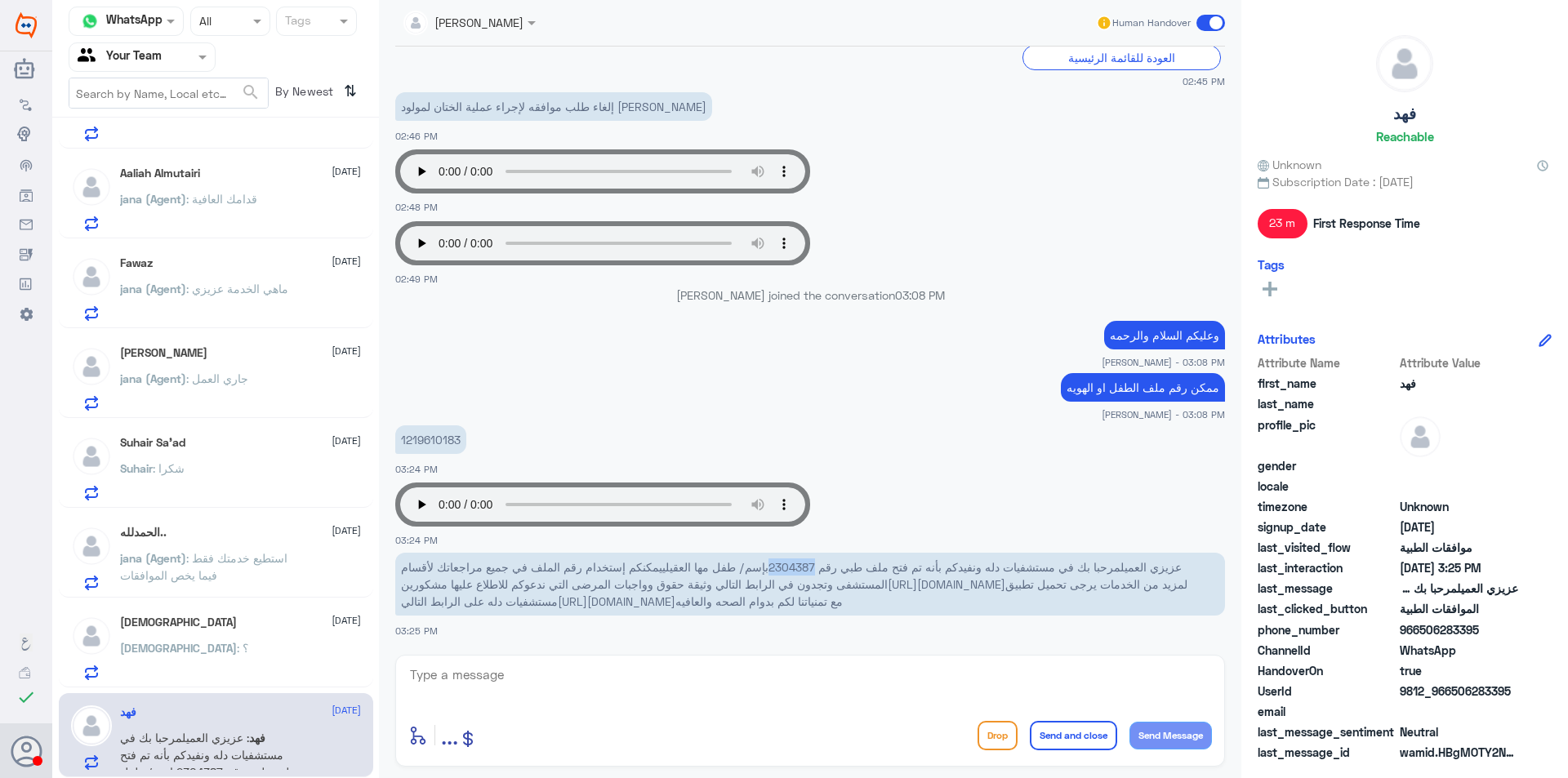
click at [781, 570] on span "عزيزي العميلمرحبا بك في مستشفيات دله ونفيدكم بأنه تم فتح ملف طبي رقم 2304387بإس…" at bounding box center [794, 584] width 786 height 48
copy span "2304387"
click at [226, 649] on div "[DEMOGRAPHIC_DATA] : ؟" at bounding box center [240, 661] width 241 height 37
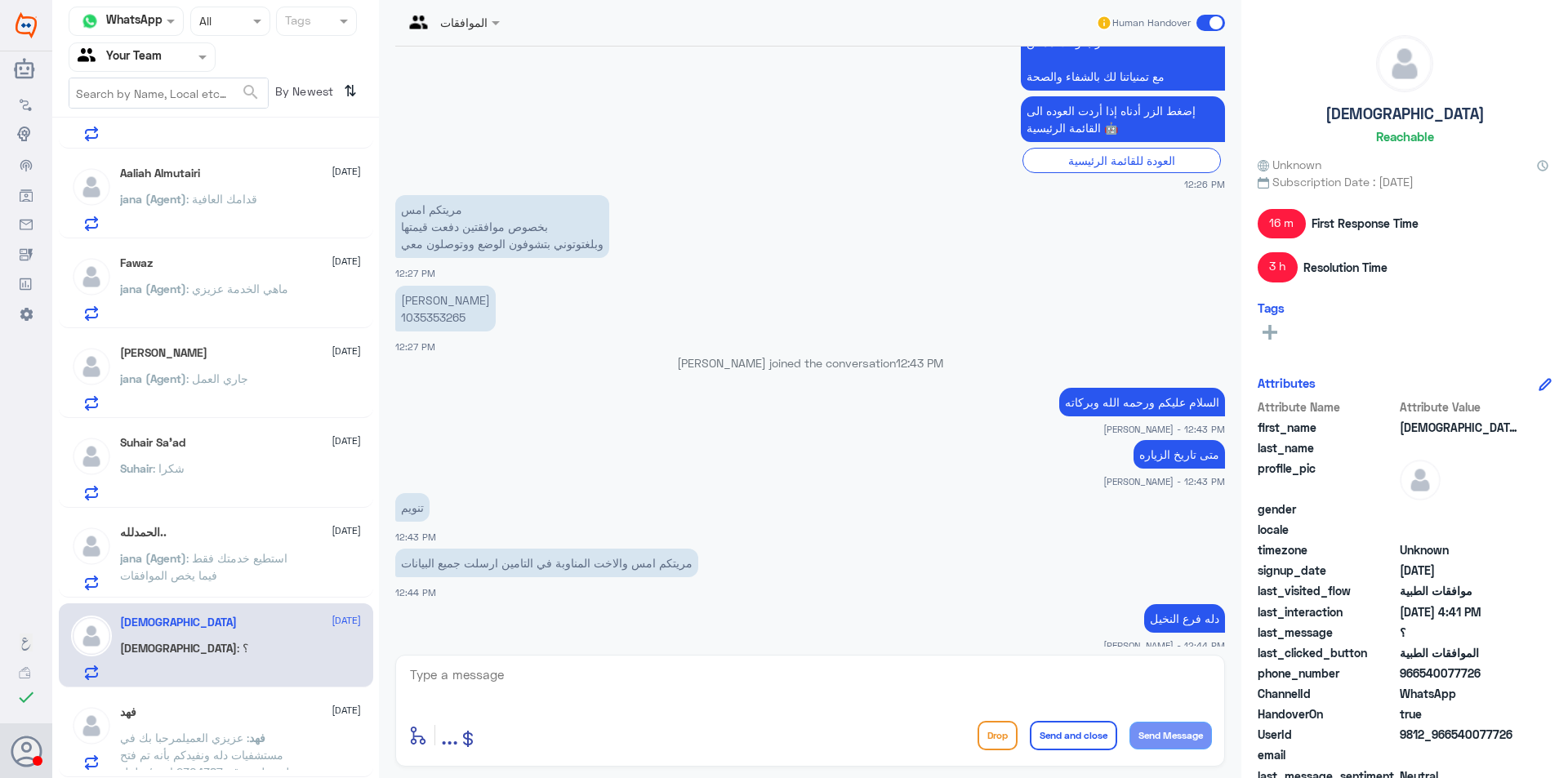
scroll to position [369, 0]
click at [440, 322] on p "[PERSON_NAME] 1035353265" at bounding box center [445, 309] width 100 height 45
copy p "1035353265"
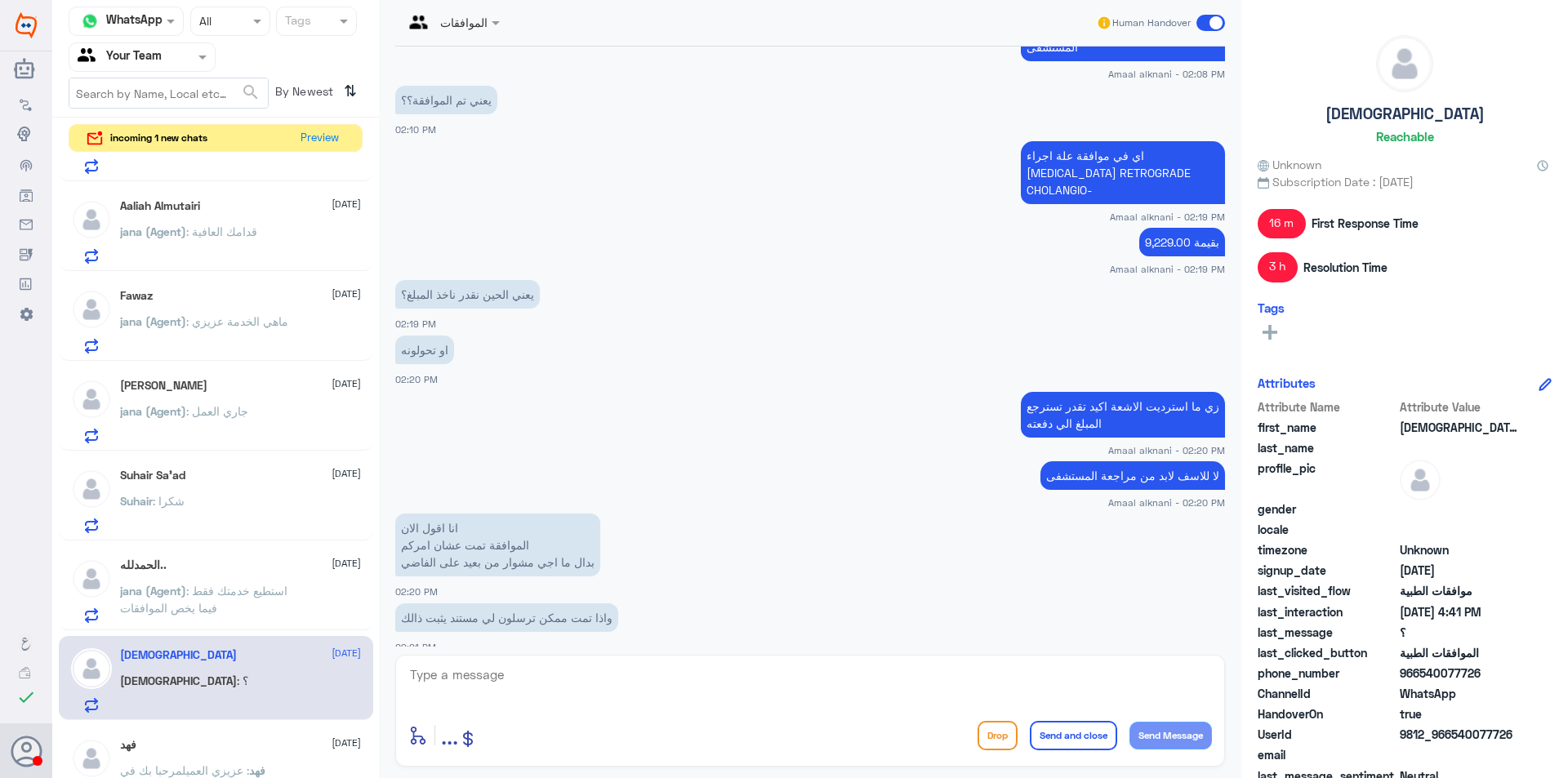
scroll to position [2463, 0]
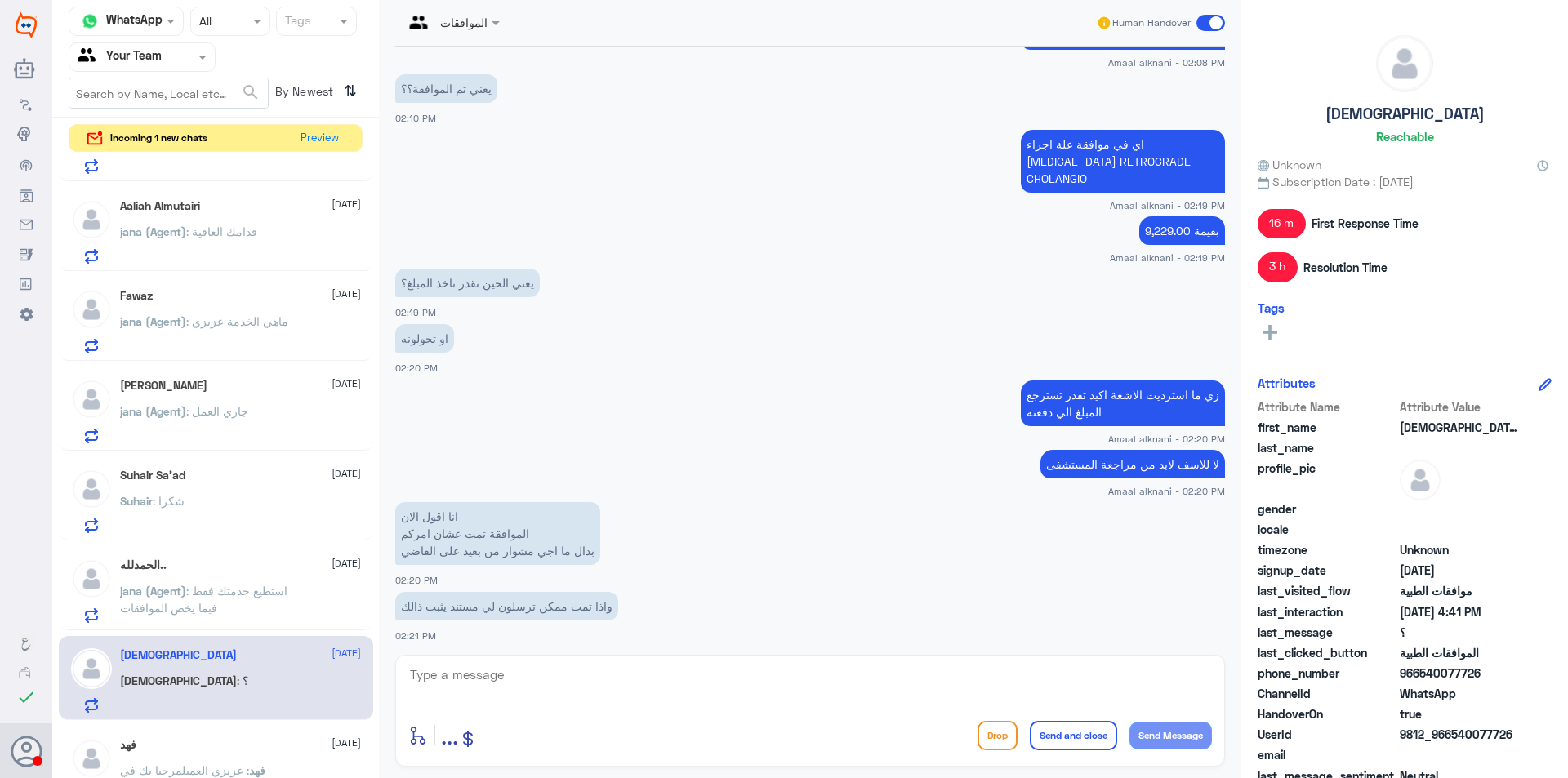
drag, startPoint x: 1235, startPoint y: 366, endPoint x: 1235, endPoint y: 381, distance: 15.0
click at [1235, 381] on div "الموافقات Human Handover [DATE] . 07:28 PM مرحباً بك في مستشفيات دله سعداء بتوا…" at bounding box center [809, 391] width 863 height 782
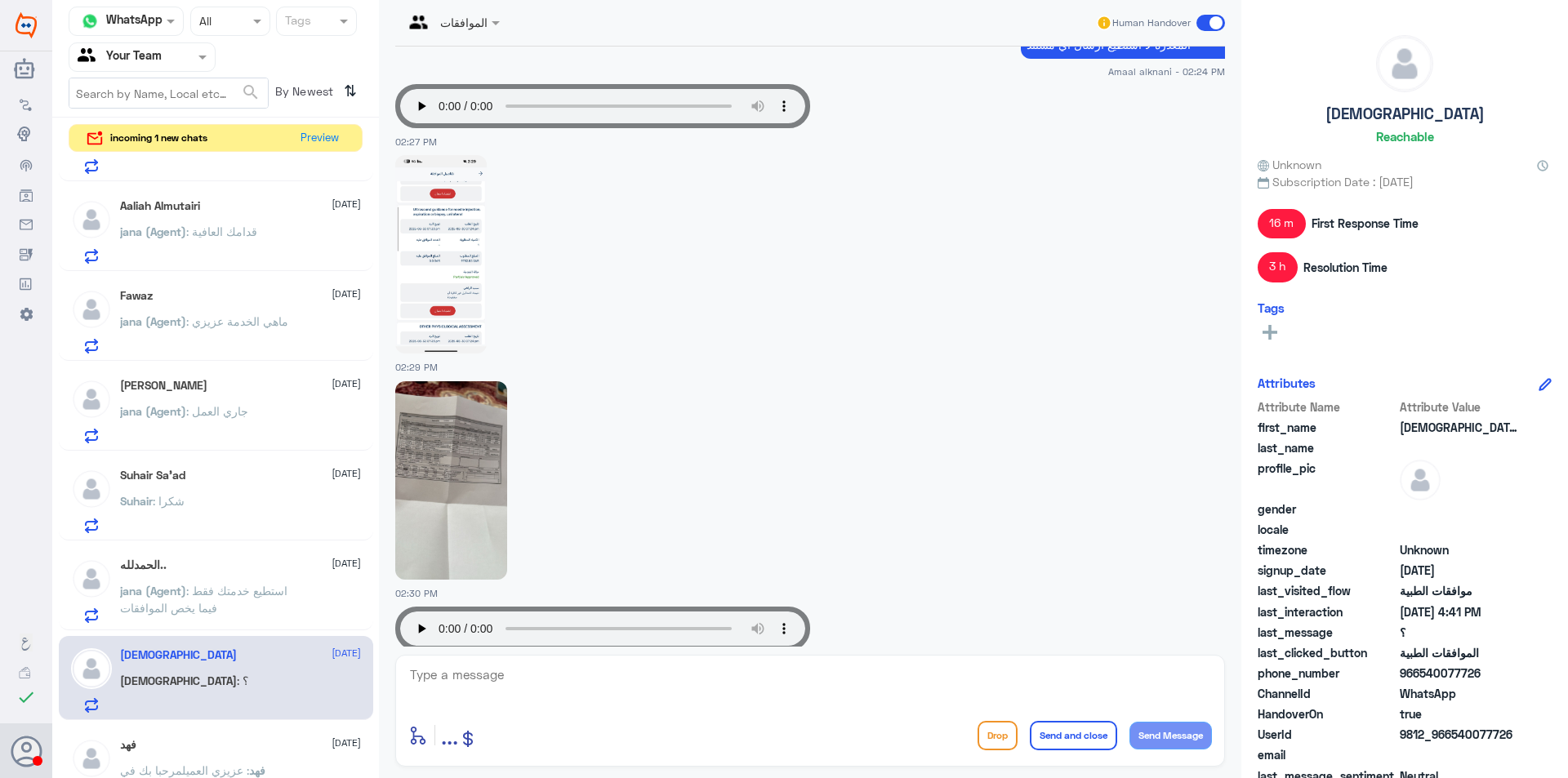
scroll to position [3122, 0]
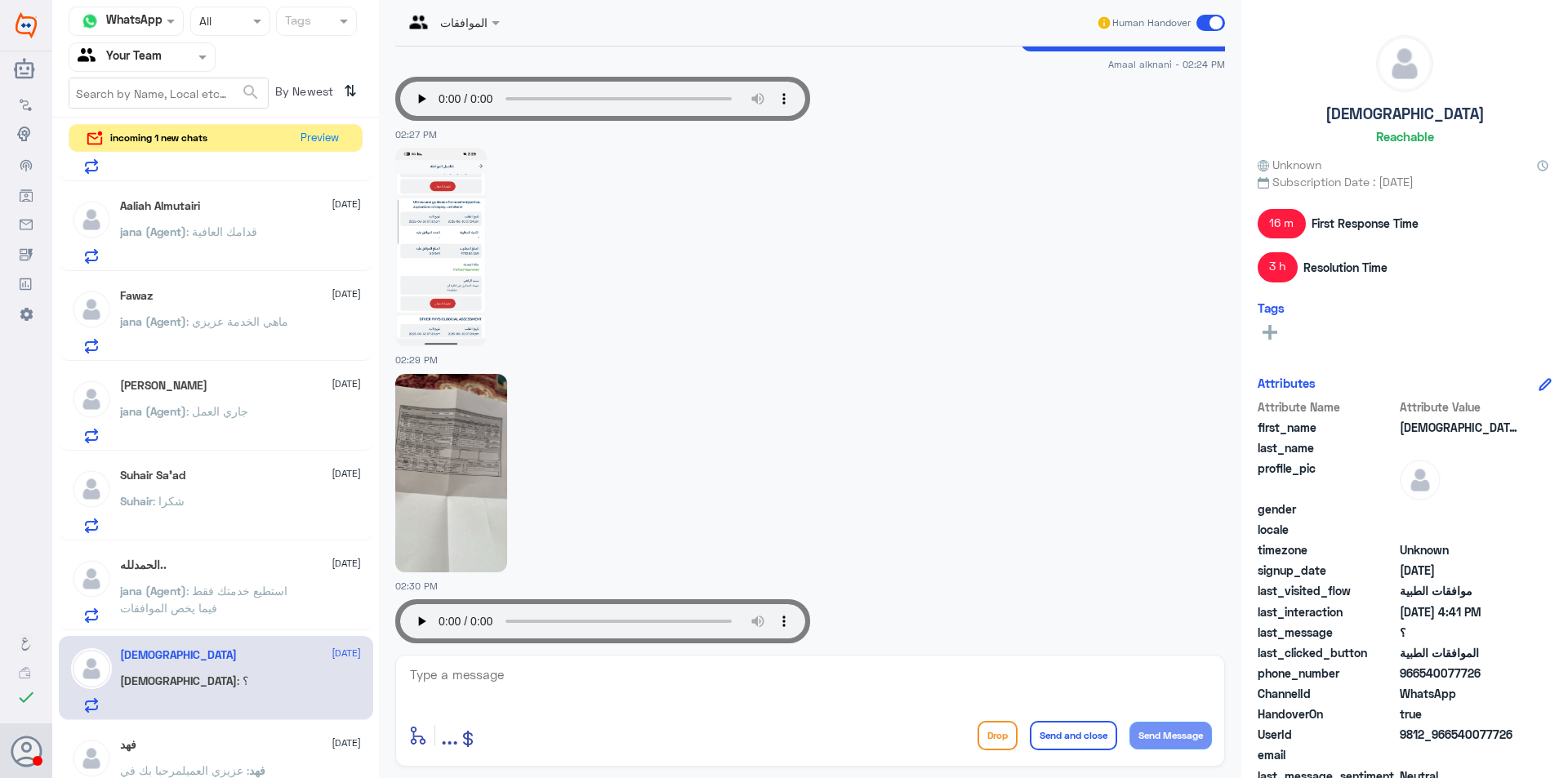
click at [462, 497] on img at bounding box center [451, 473] width 112 height 198
click at [440, 245] on img at bounding box center [440, 246] width 92 height 198
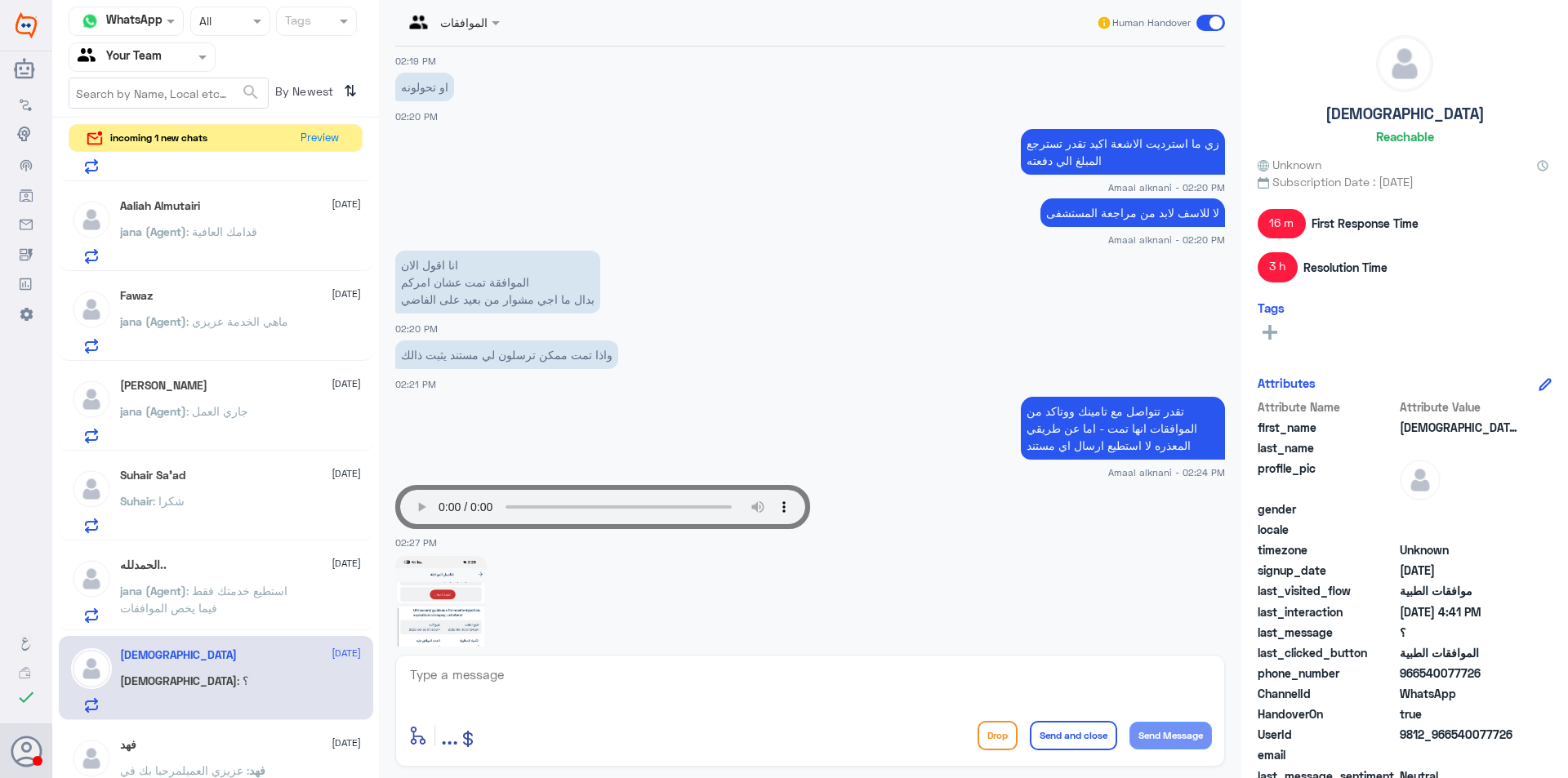
drag, startPoint x: 1233, startPoint y: 384, endPoint x: 1232, endPoint y: 394, distance: 10.0
click at [1232, 394] on div "الموافقات Human Handover [DATE] . 07:28 PM مرحباً بك في مستشفيات دله سعداء بتوا…" at bounding box center [809, 391] width 863 height 782
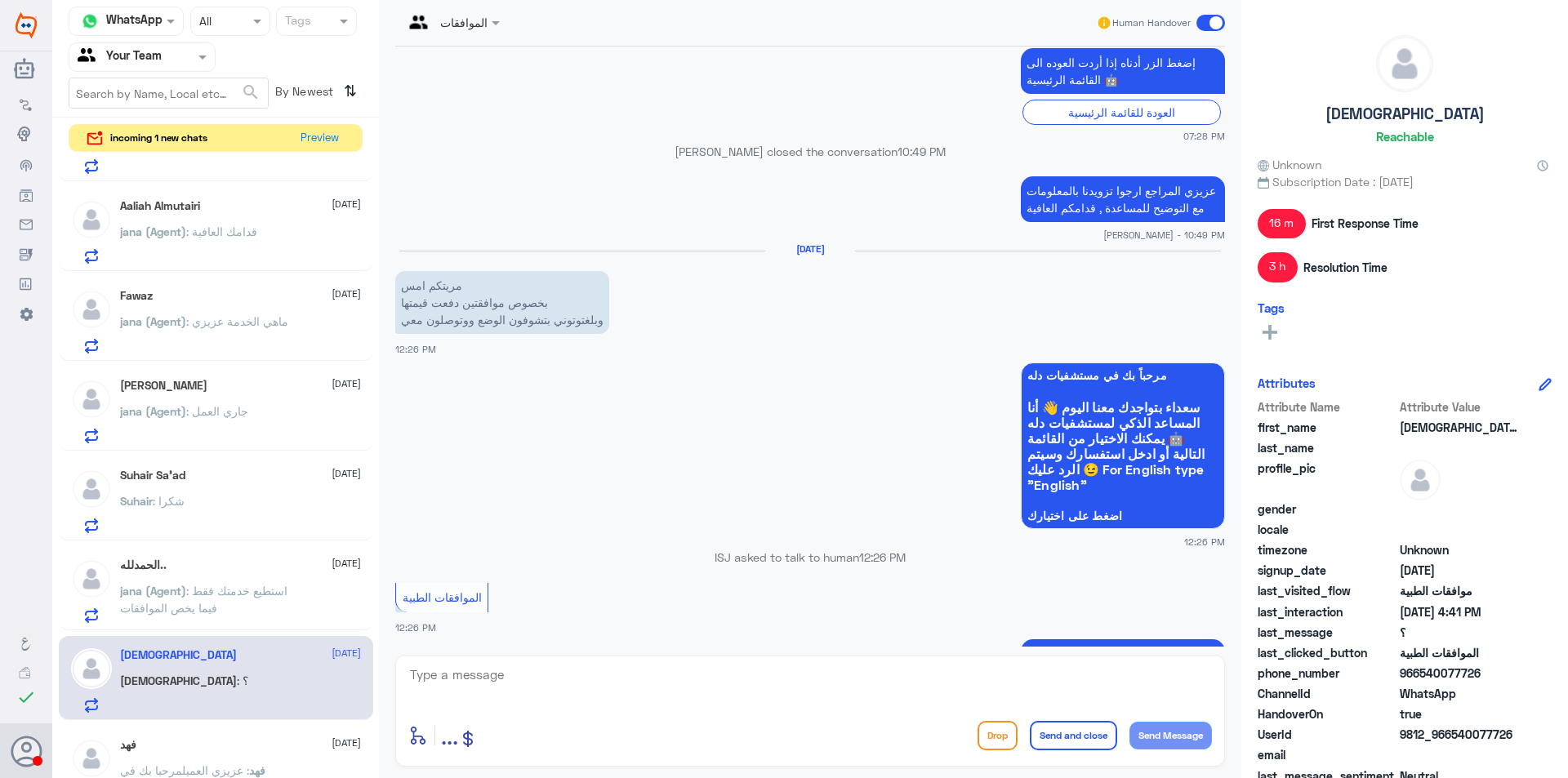
scroll to position [244, 0]
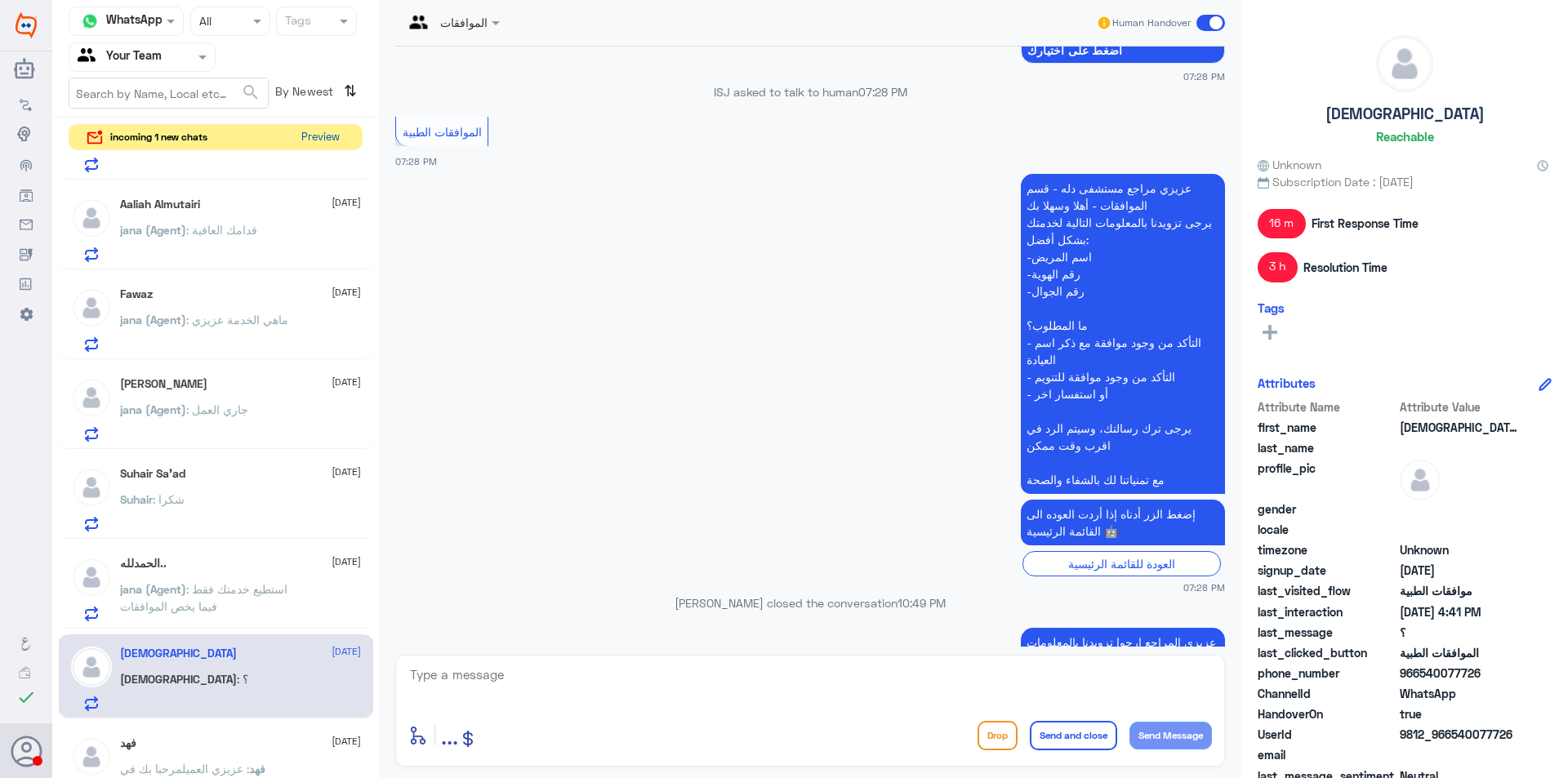
click at [312, 137] on button "Preview" at bounding box center [319, 137] width 51 height 25
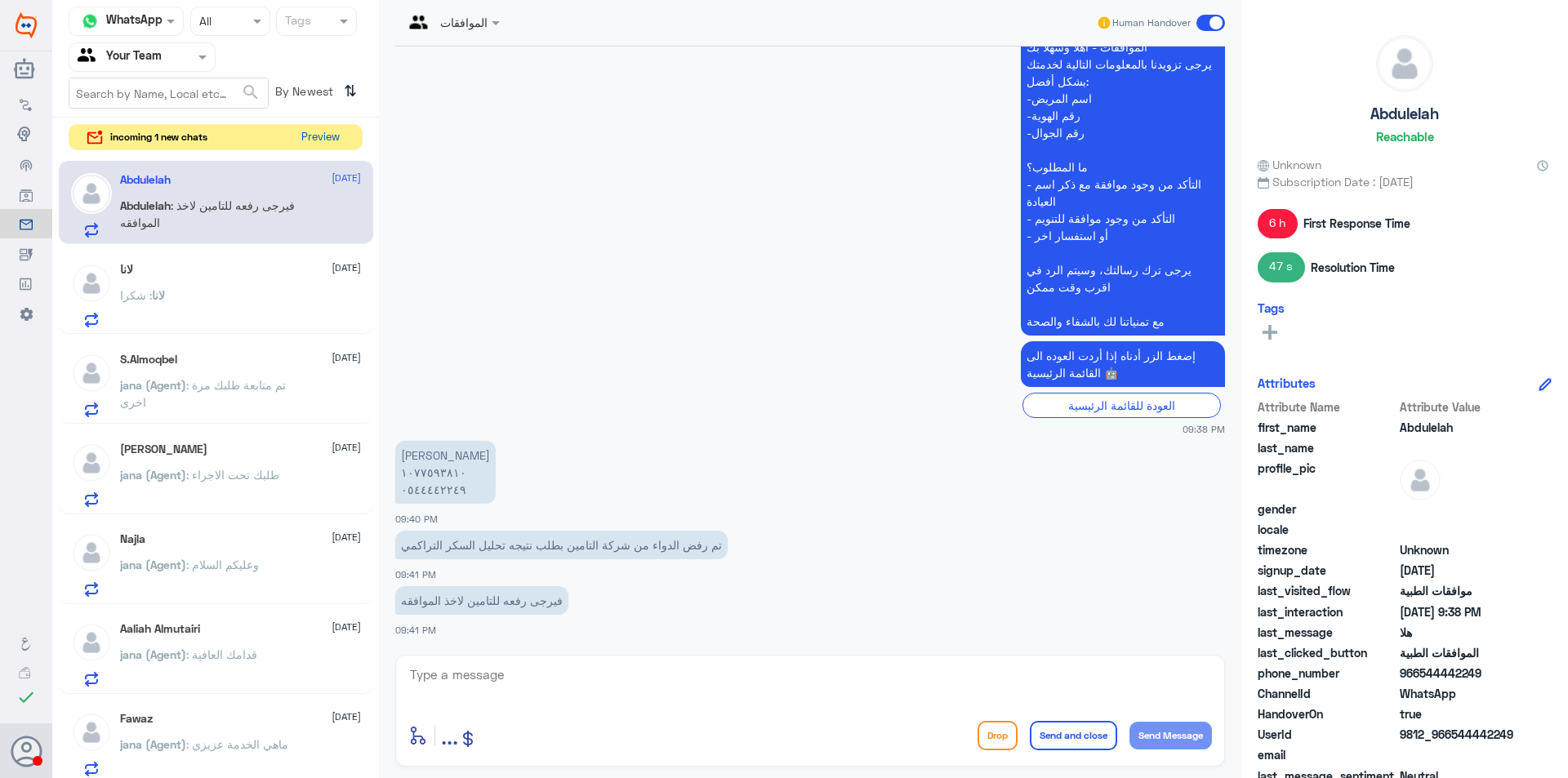
click at [327, 126] on button "Preview" at bounding box center [319, 137] width 51 height 25
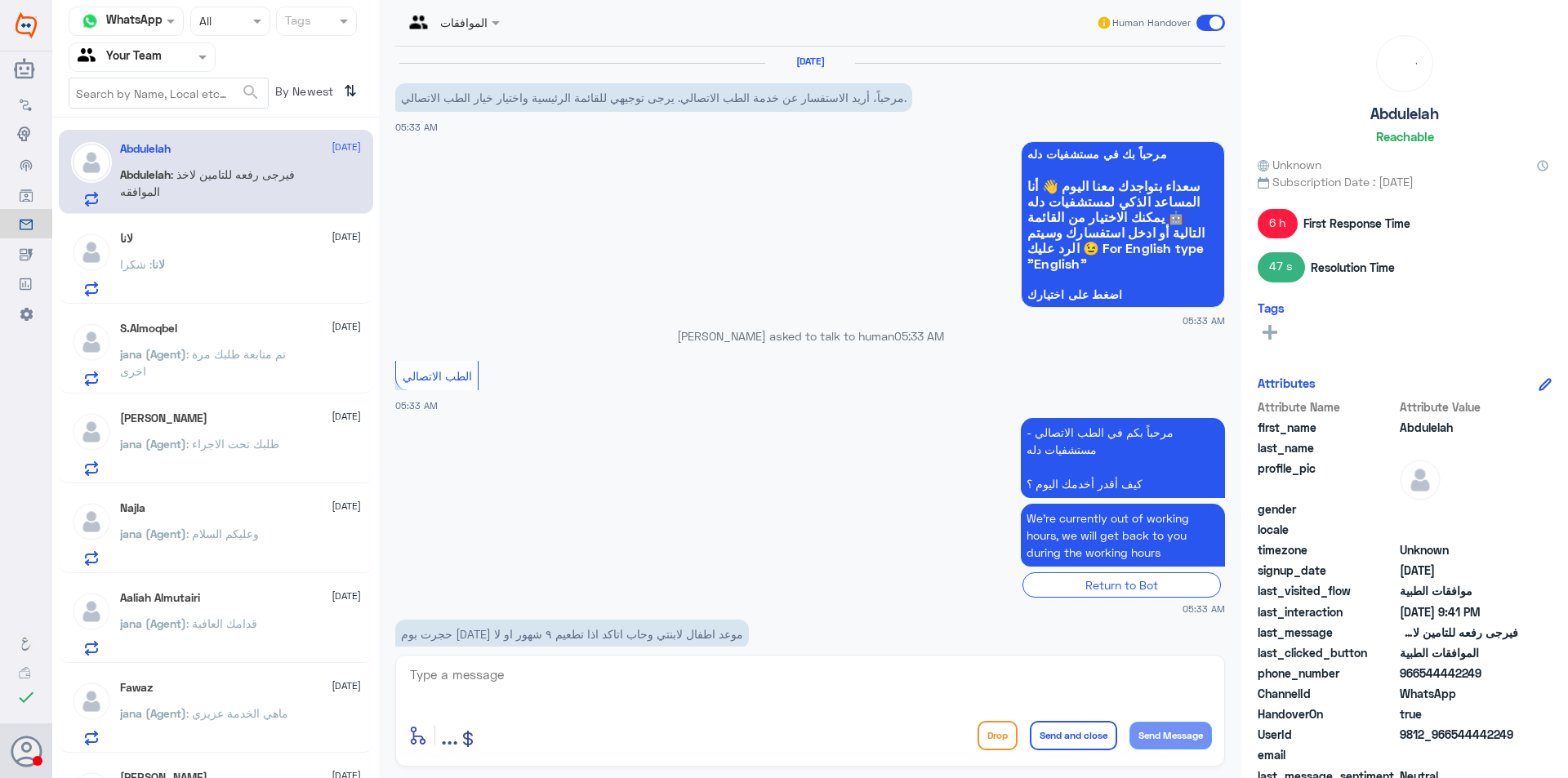
scroll to position [1233, 0]
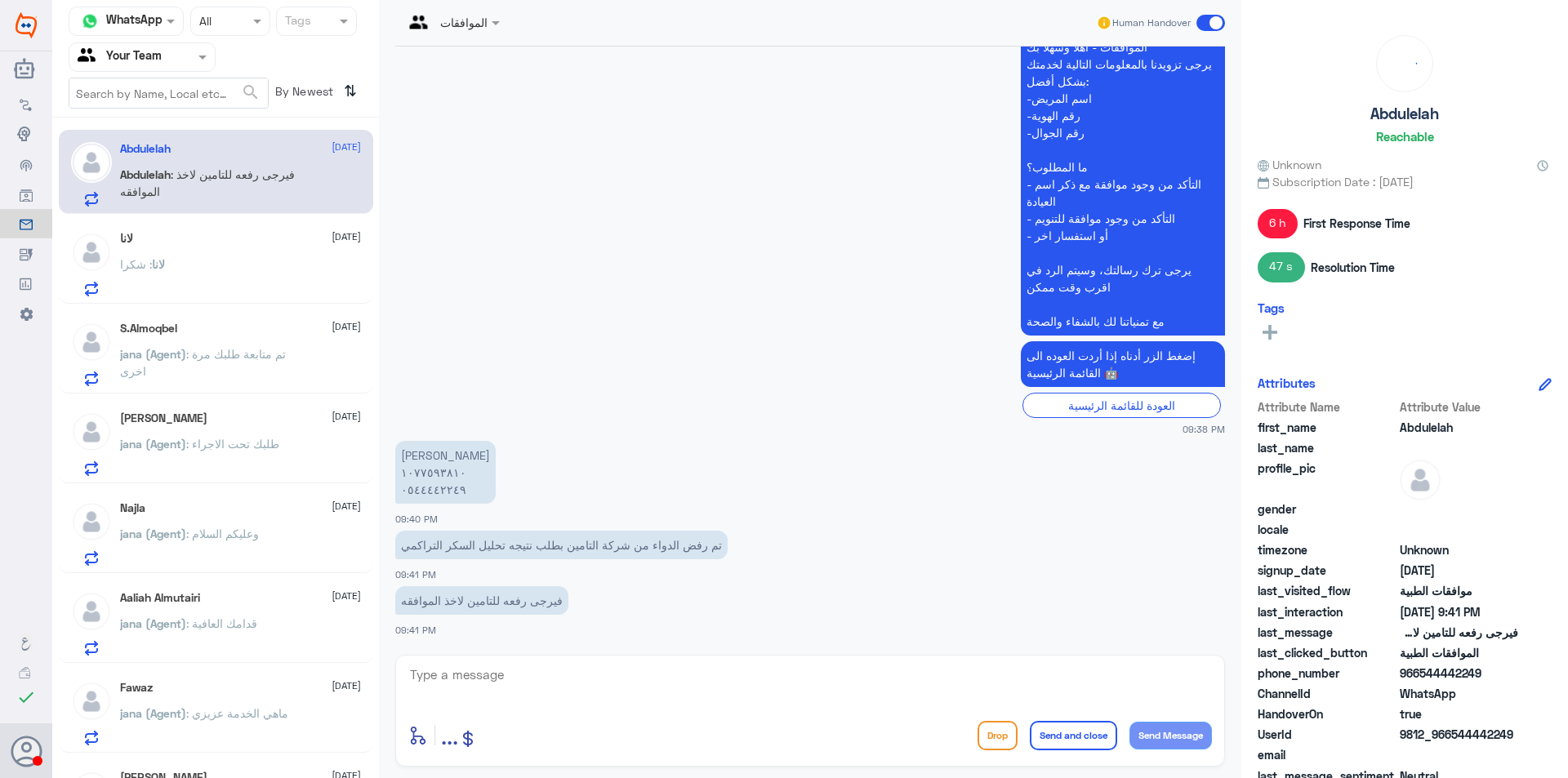
click at [229, 202] on p "[PERSON_NAME] : فيرجى رفعه للتامين لاخذ الموافقه" at bounding box center [212, 186] width 184 height 41
click at [261, 269] on div "لانا : شكرا" at bounding box center [240, 278] width 241 height 37
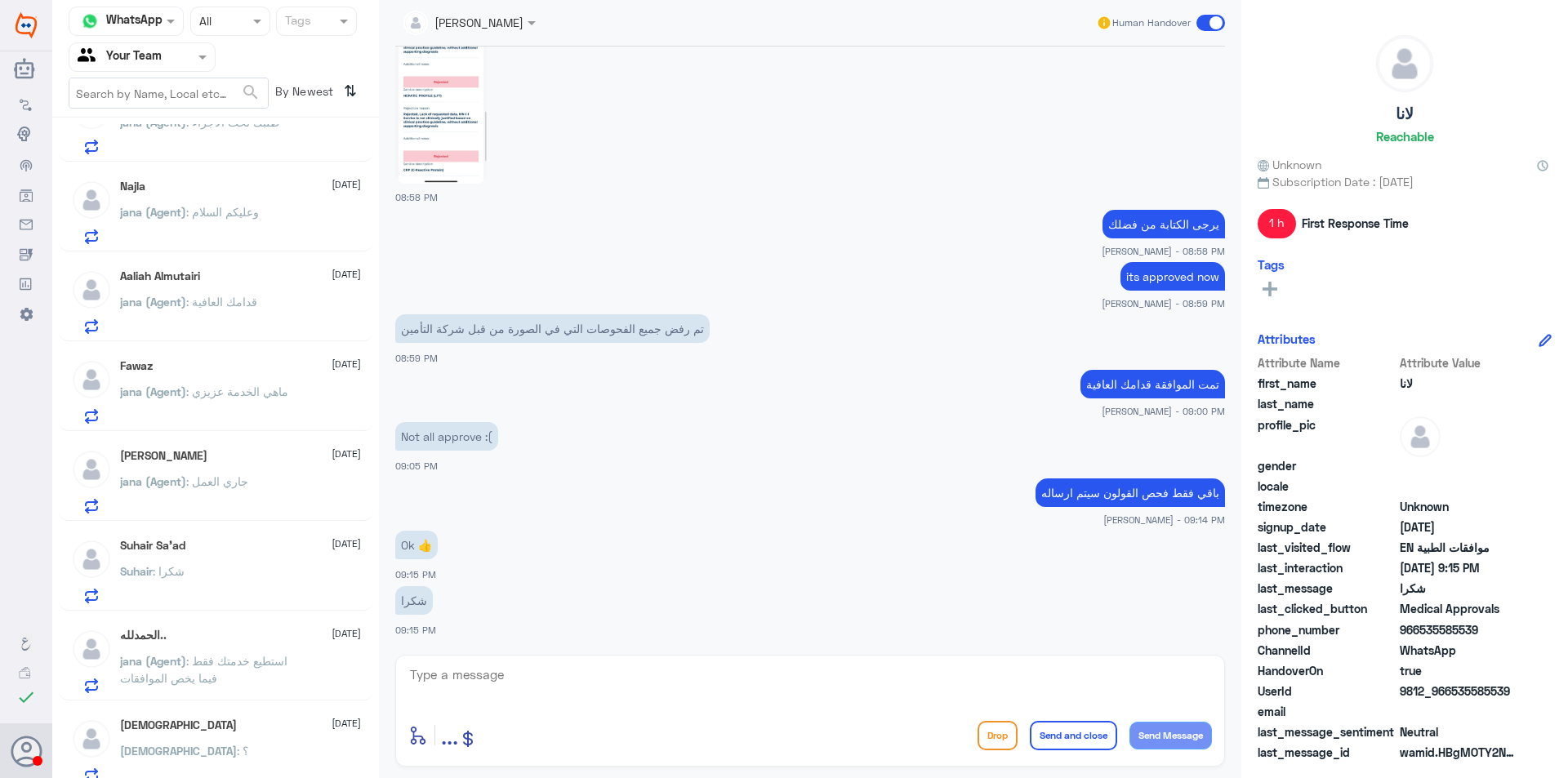
scroll to position [425, 0]
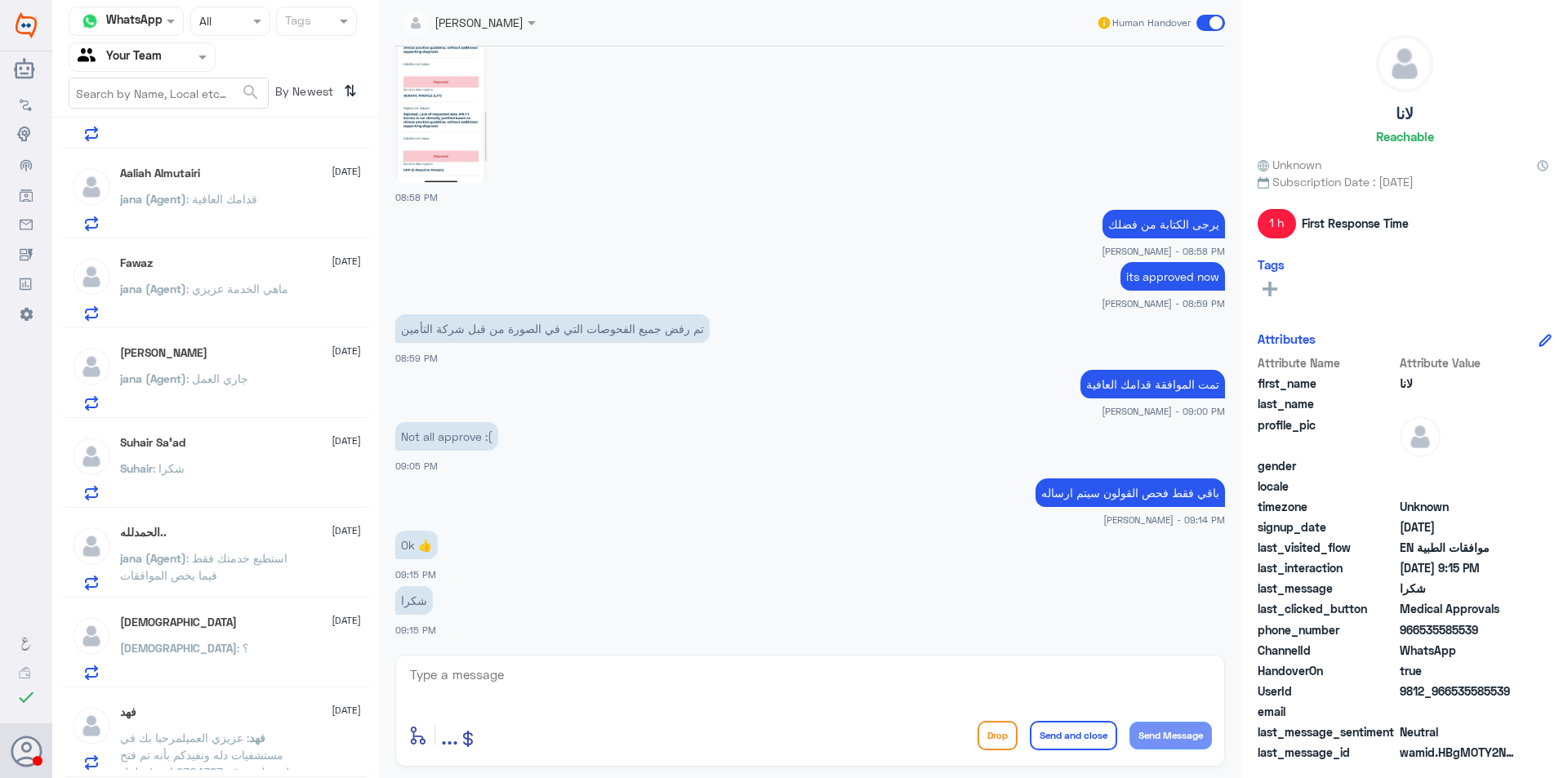
click at [260, 546] on div "ال[PERSON_NAME].. [DATE] [PERSON_NAME] (Agent) : استطيع خدمتك فقط فيما يخص المو…" at bounding box center [240, 558] width 241 height 64
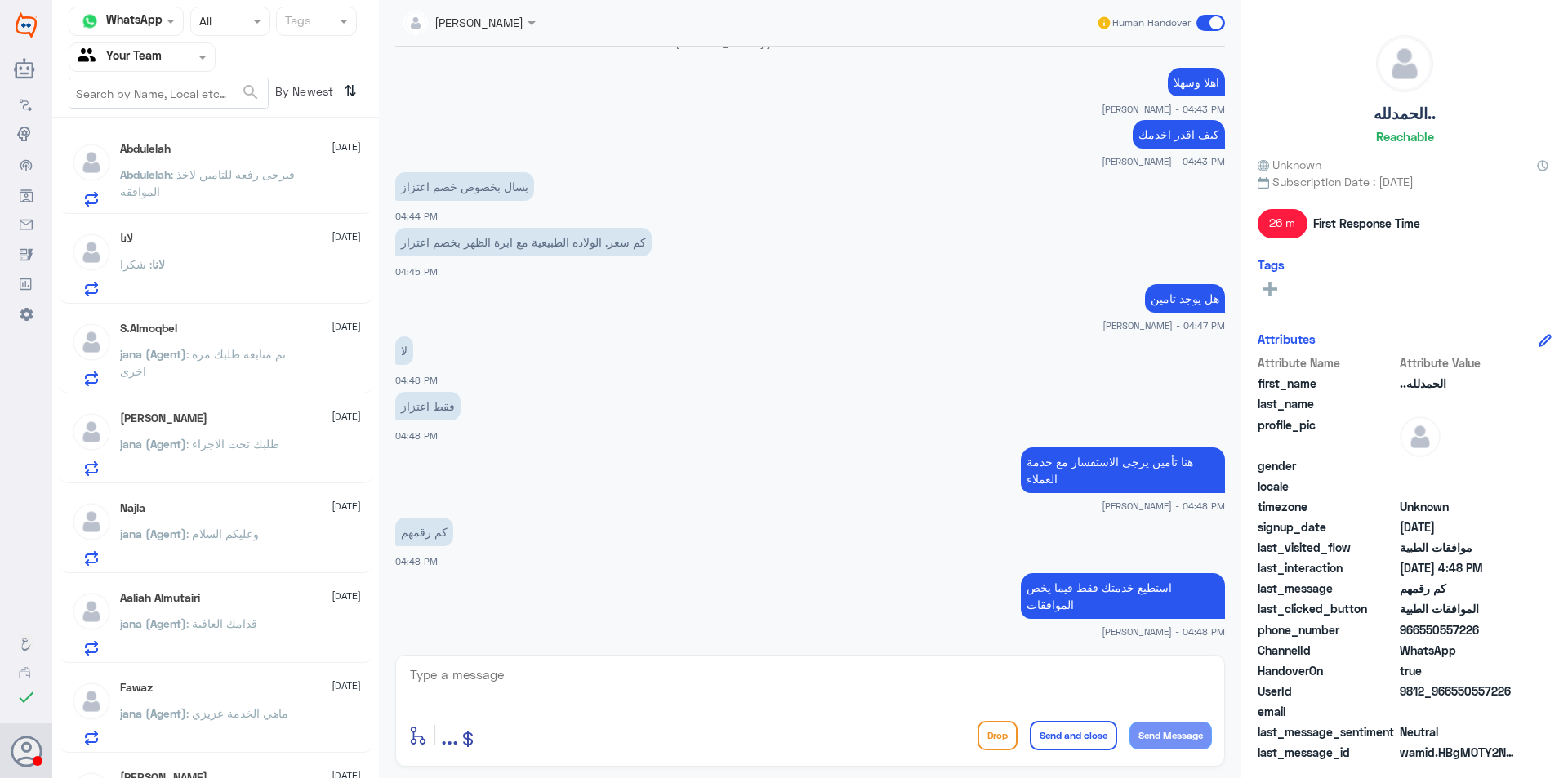
click at [276, 196] on p "[PERSON_NAME] : فيرجى رفعه للتامين لاخذ الموافقه" at bounding box center [212, 186] width 184 height 41
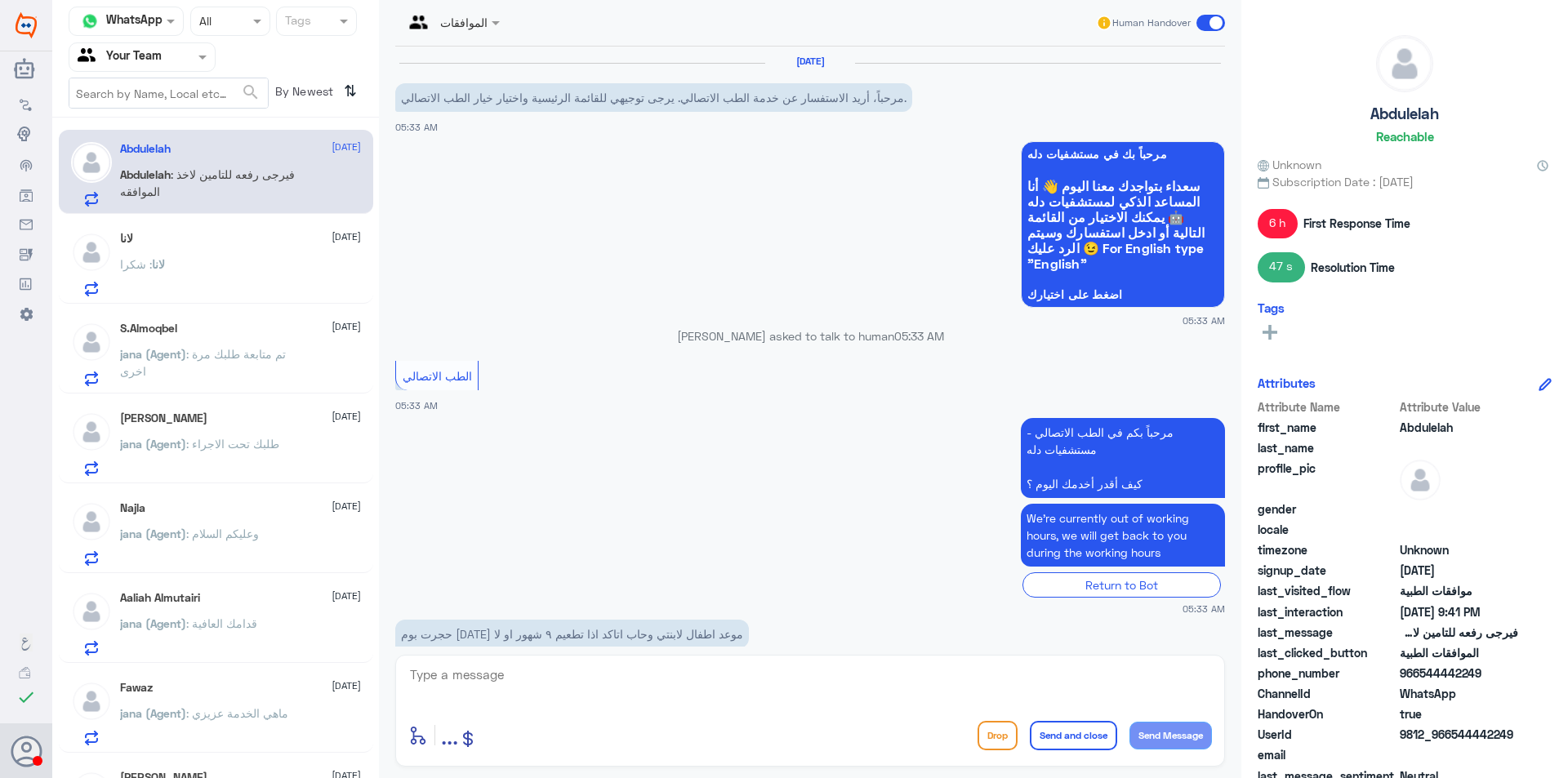
scroll to position [1233, 0]
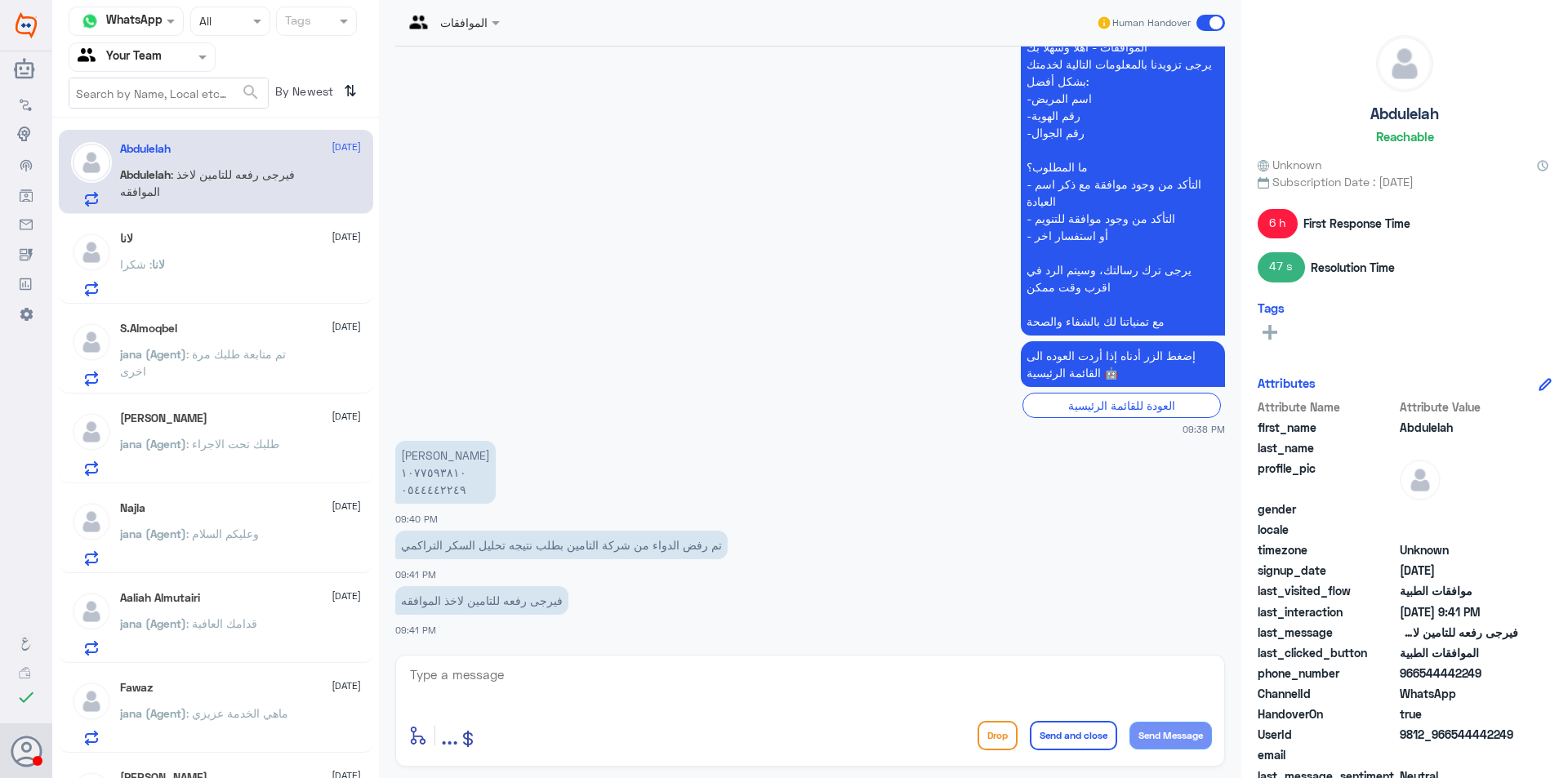
click at [534, 685] on textarea at bounding box center [810, 683] width 803 height 40
type textarea "0544442249"
click at [534, 685] on textarea "0544442249" at bounding box center [810, 683] width 803 height 40
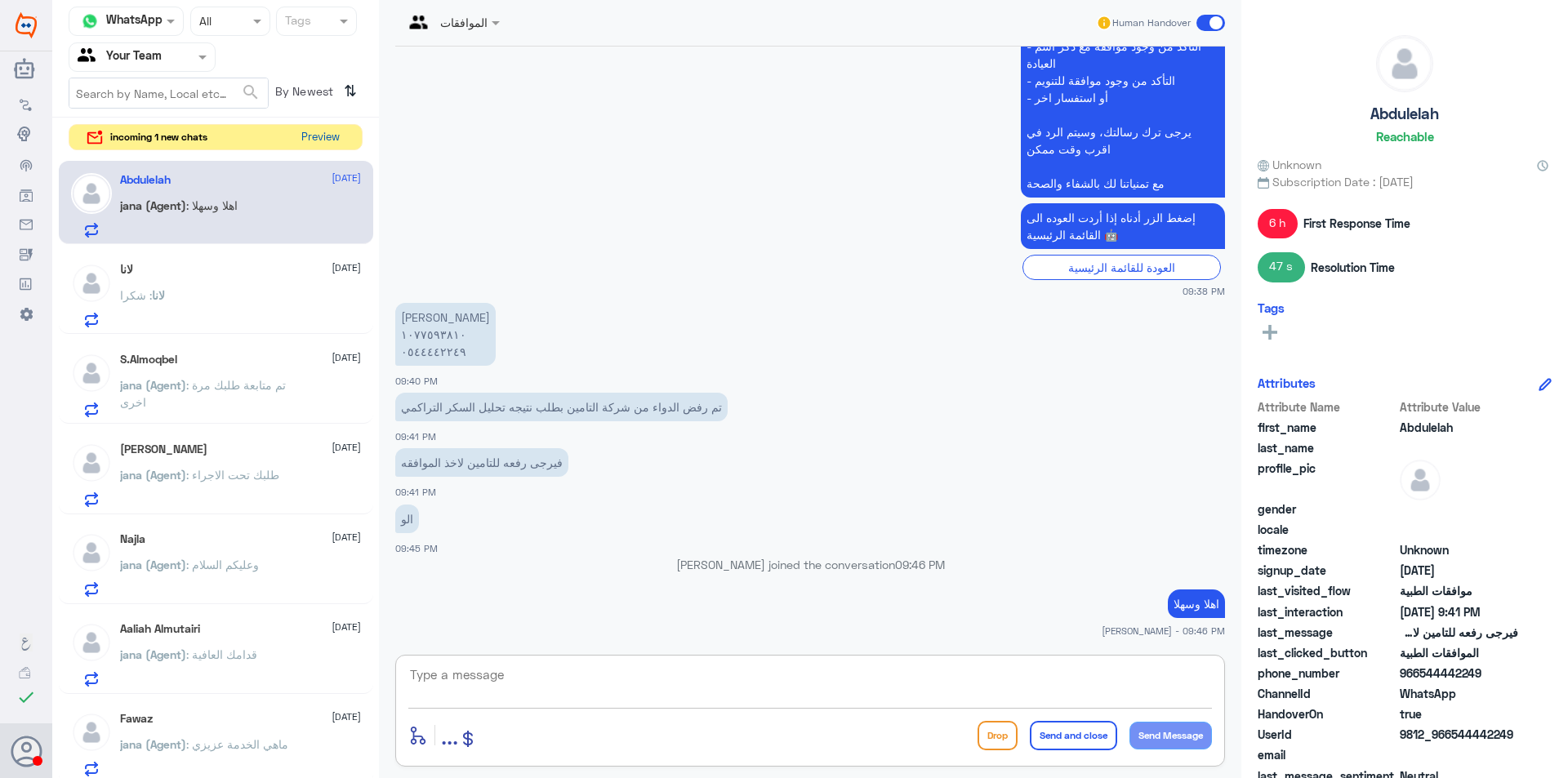
click at [321, 126] on button "Preview" at bounding box center [319, 137] width 51 height 25
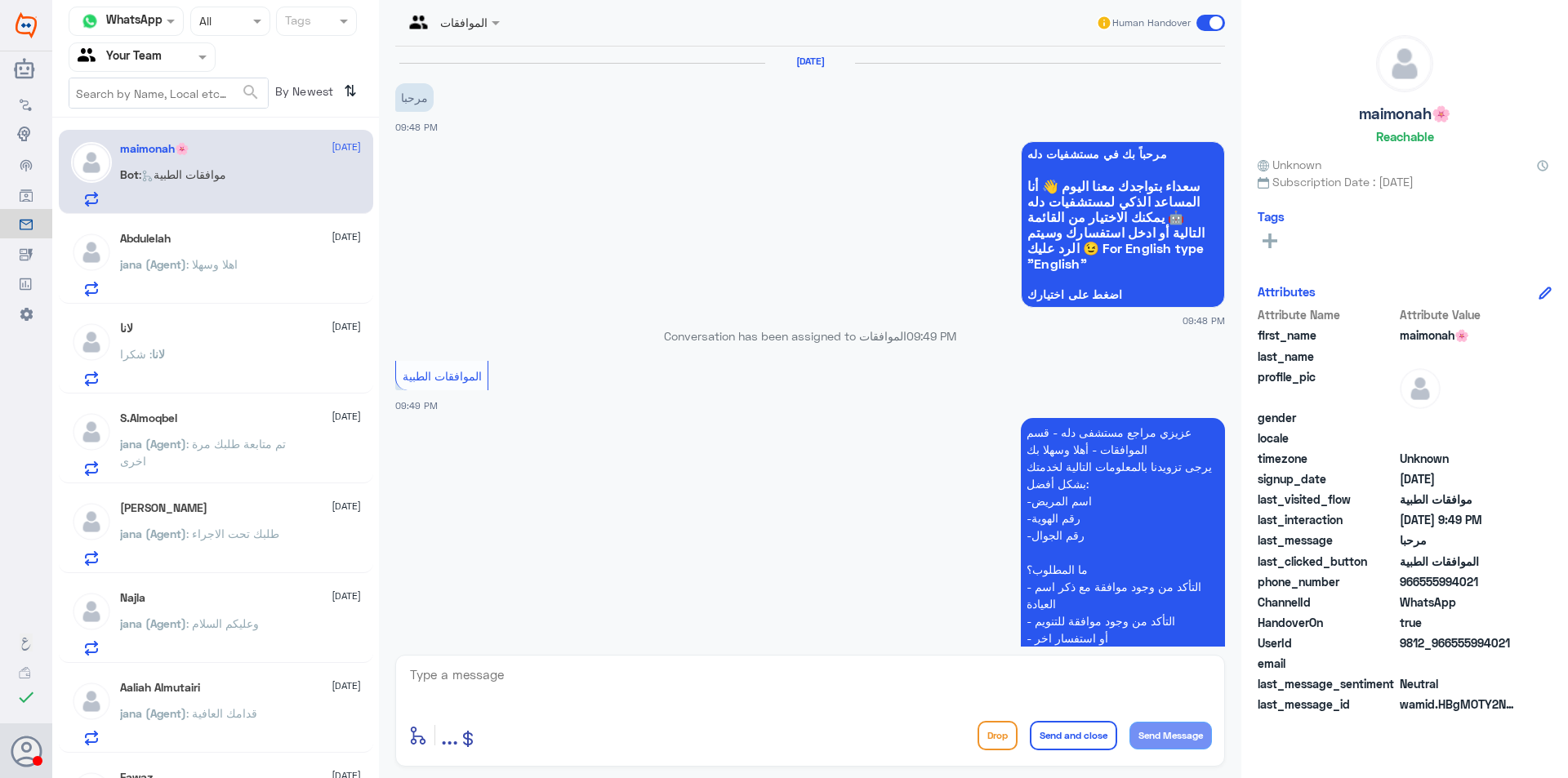
click at [179, 251] on div "[PERSON_NAME] [DATE][PERSON_NAME] (Agent) : اهلا وسهلا" at bounding box center [240, 263] width 241 height 64
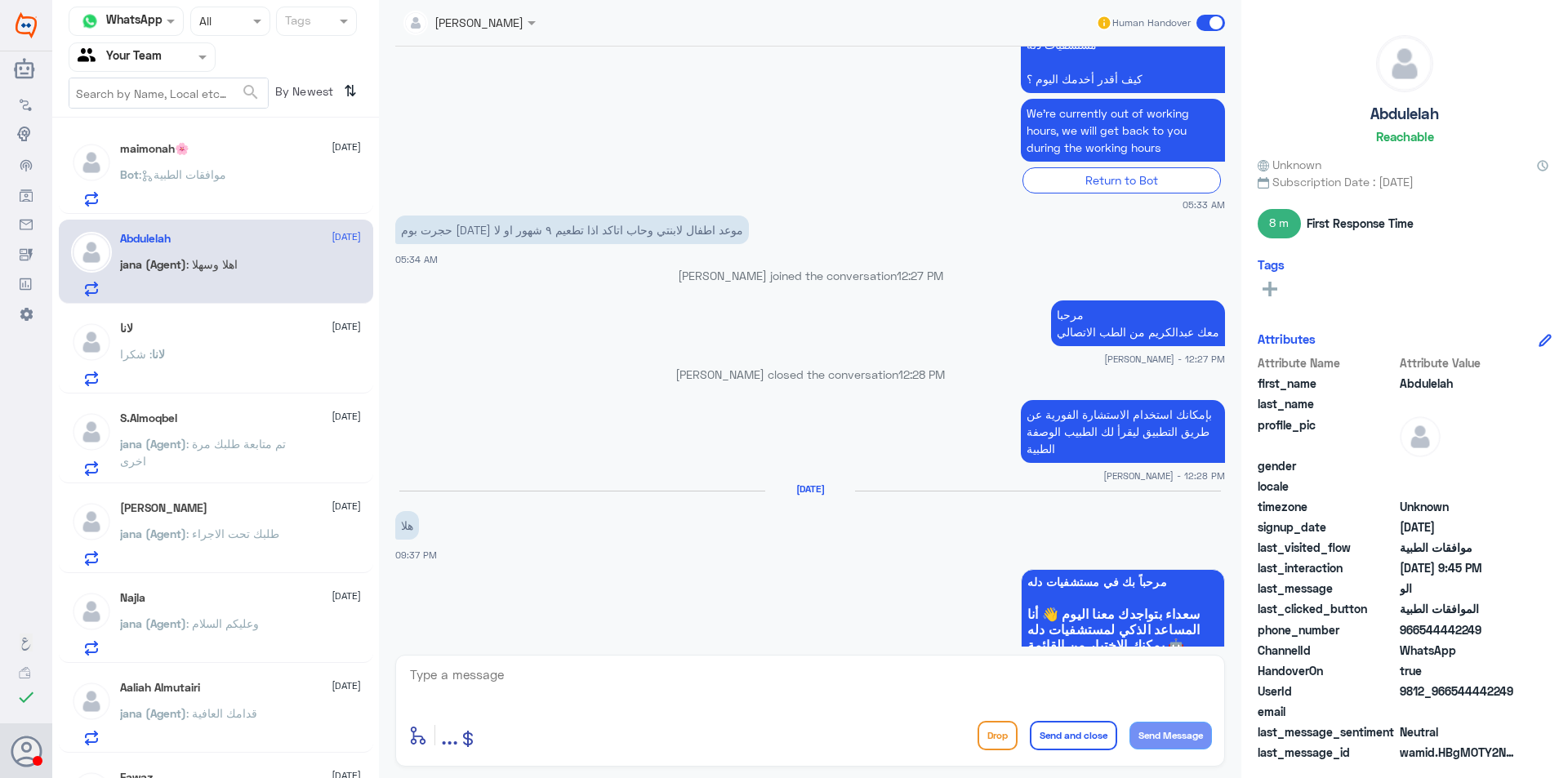
scroll to position [230, 0]
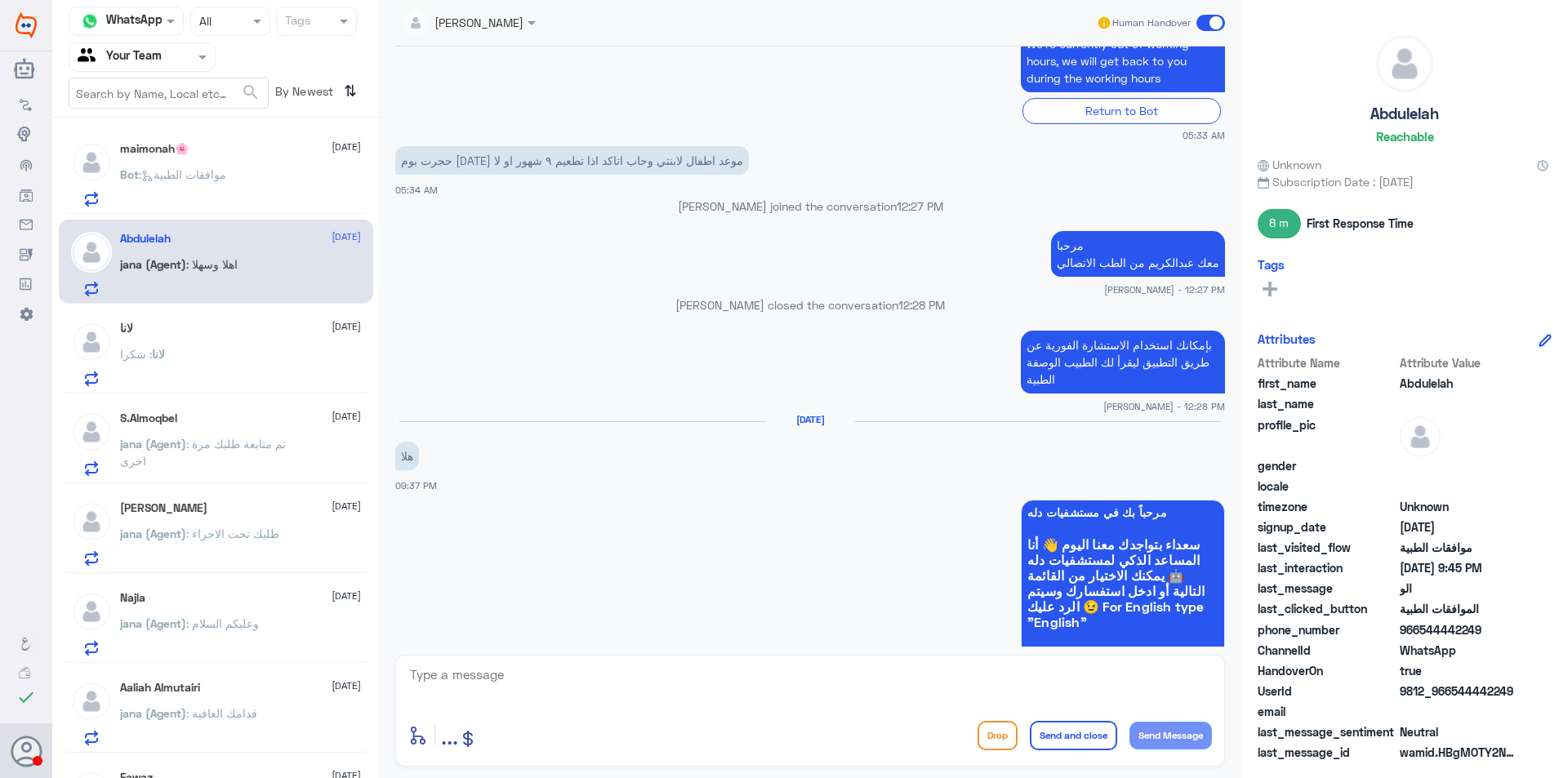
click at [290, 163] on div "maimonah🌸 [DATE] Bot : موافقات الطبية" at bounding box center [240, 174] width 241 height 64
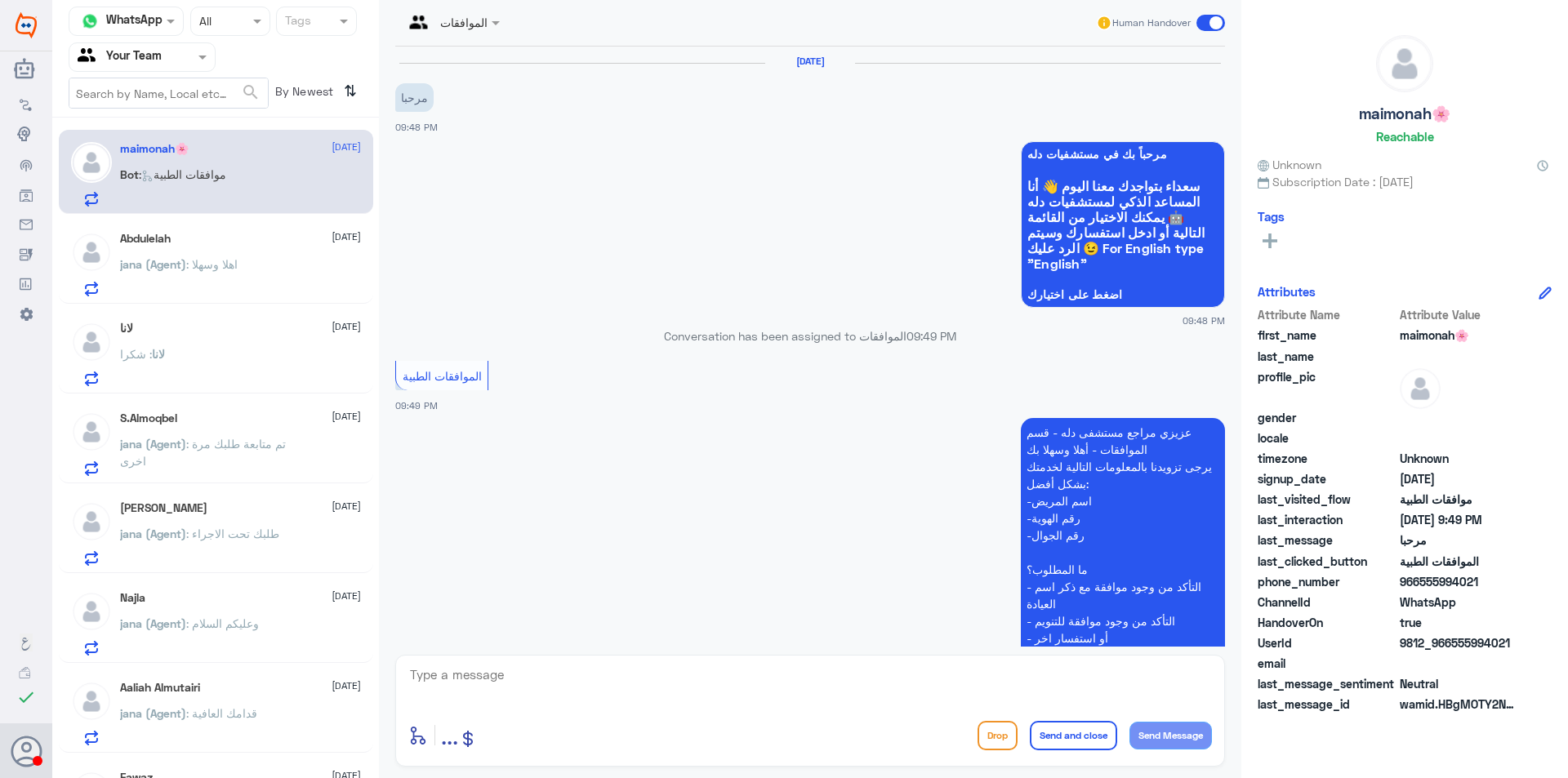
scroll to position [81, 0]
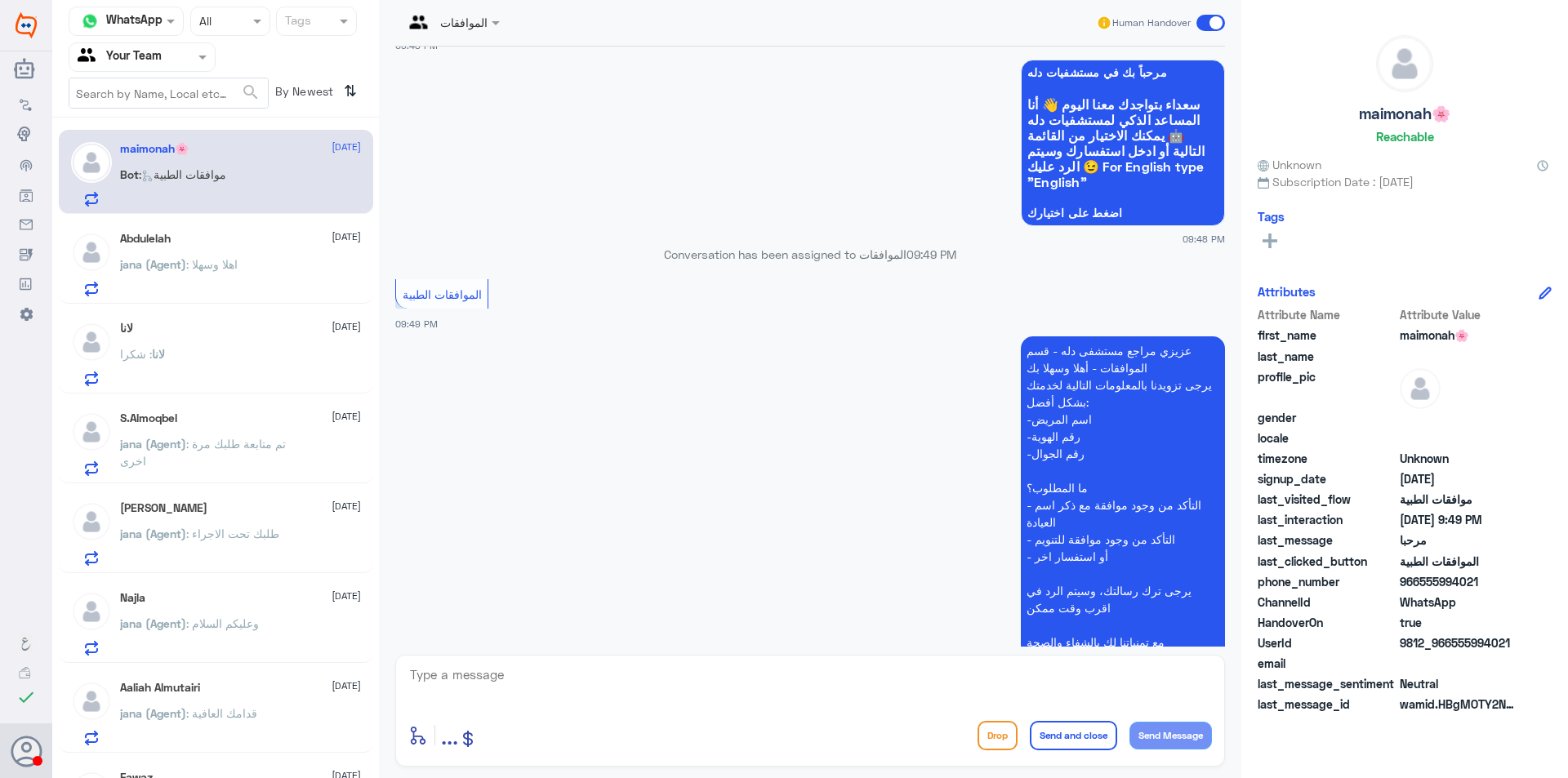
click at [184, 277] on p "jana (Agent) : اهلا وسهلا" at bounding box center [179, 276] width 118 height 41
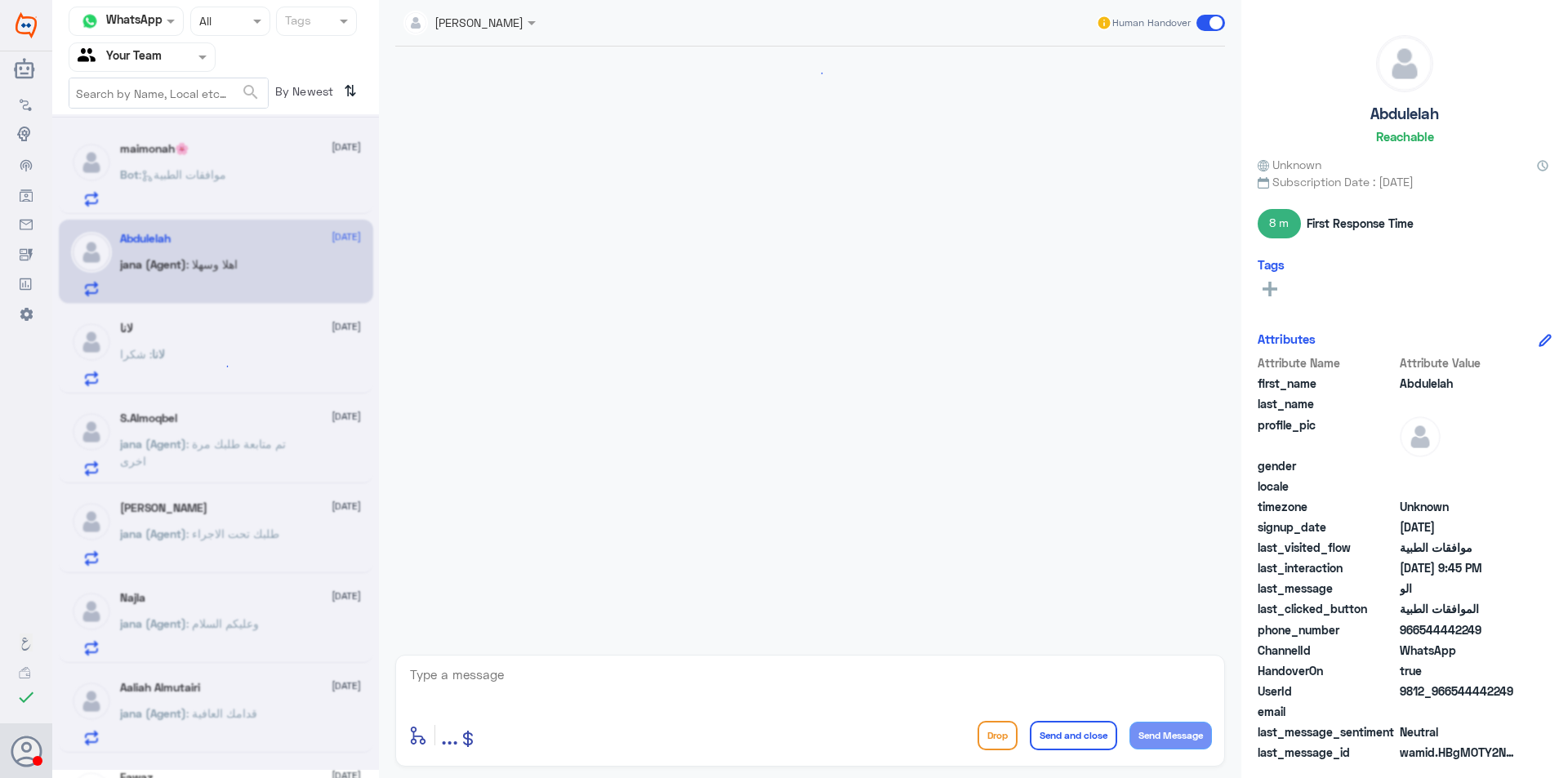
scroll to position [1128, 0]
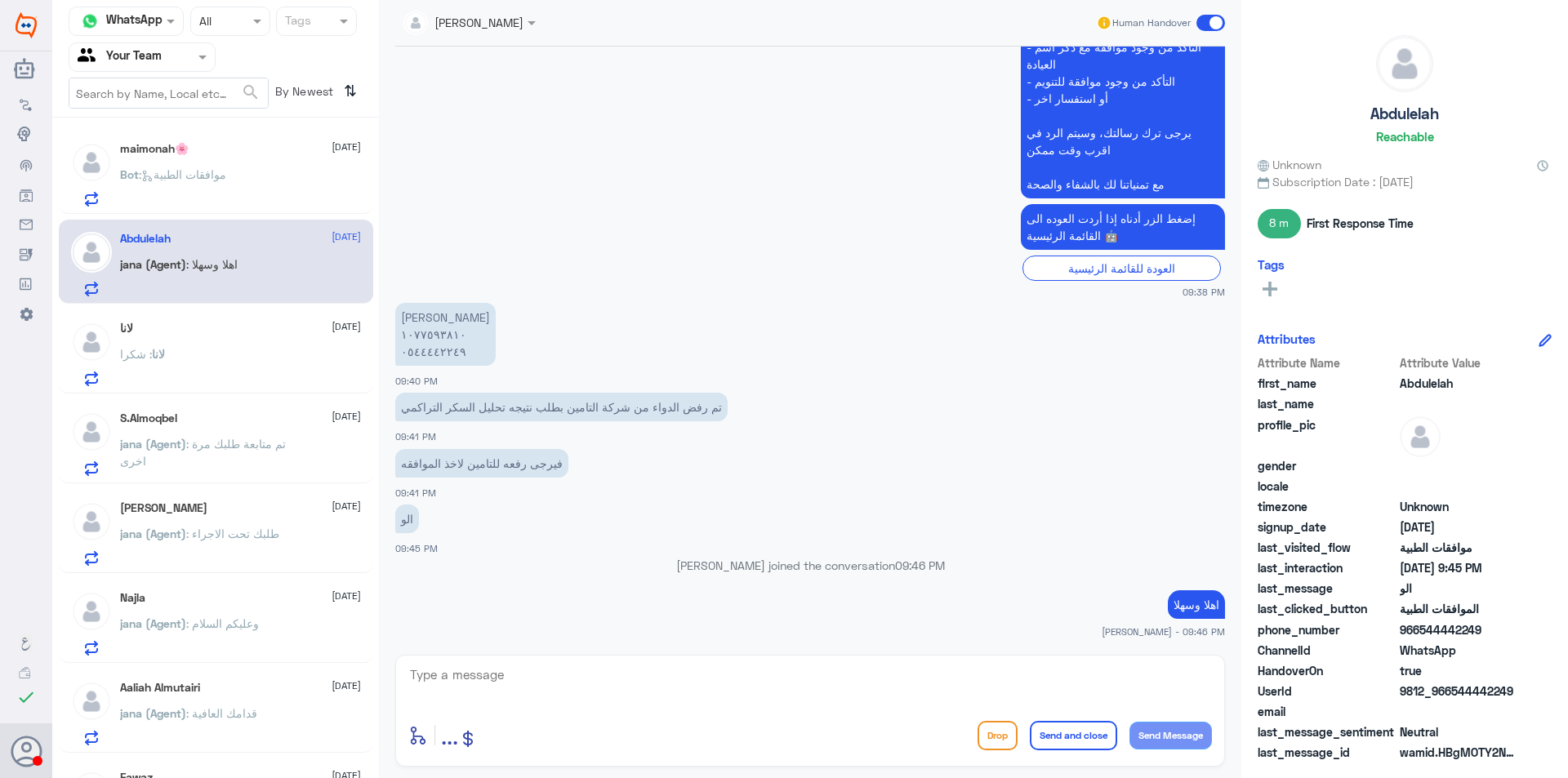
click at [254, 361] on div "لانا : شكرا" at bounding box center [240, 367] width 241 height 37
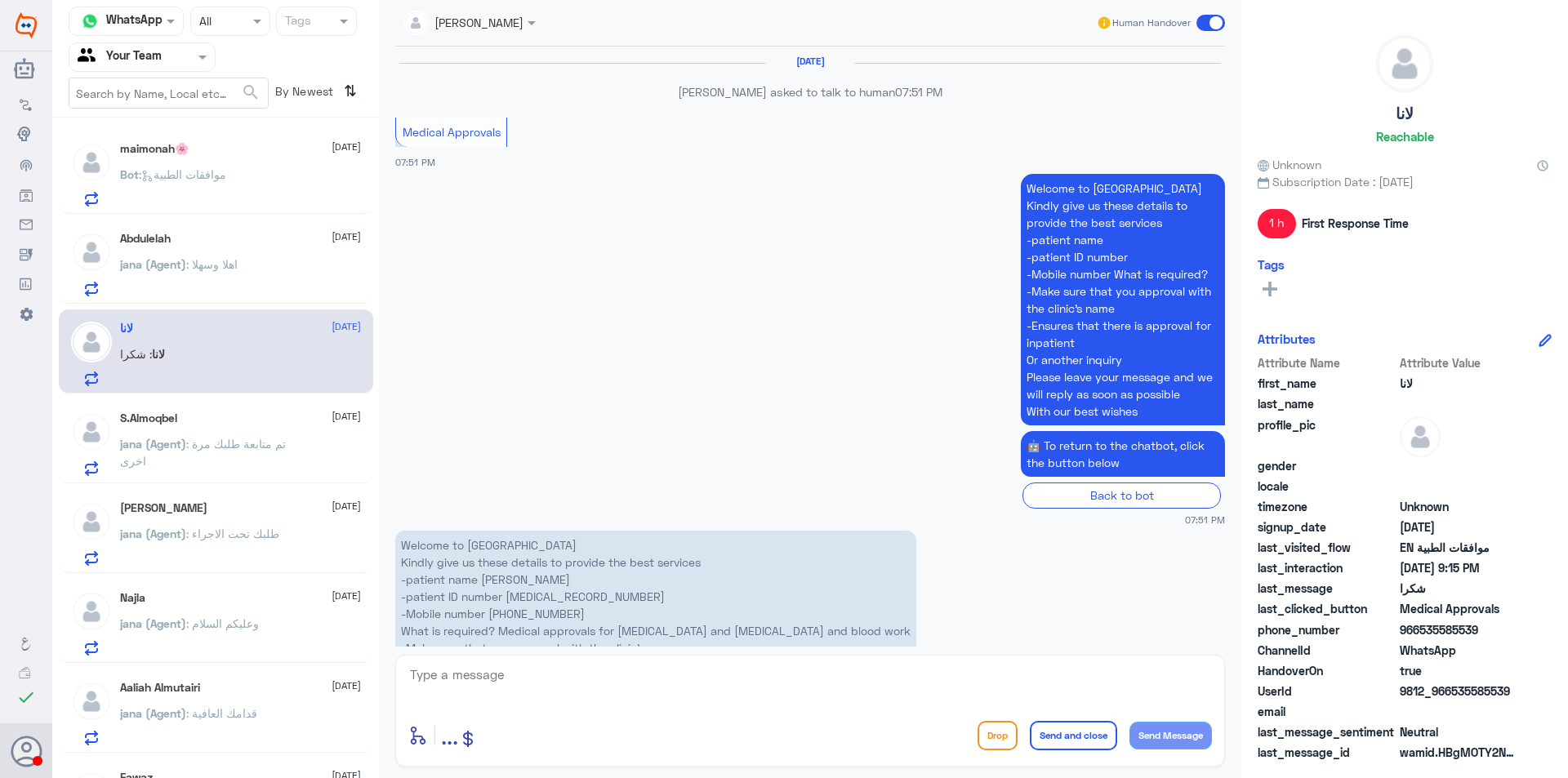
scroll to position [1659, 0]
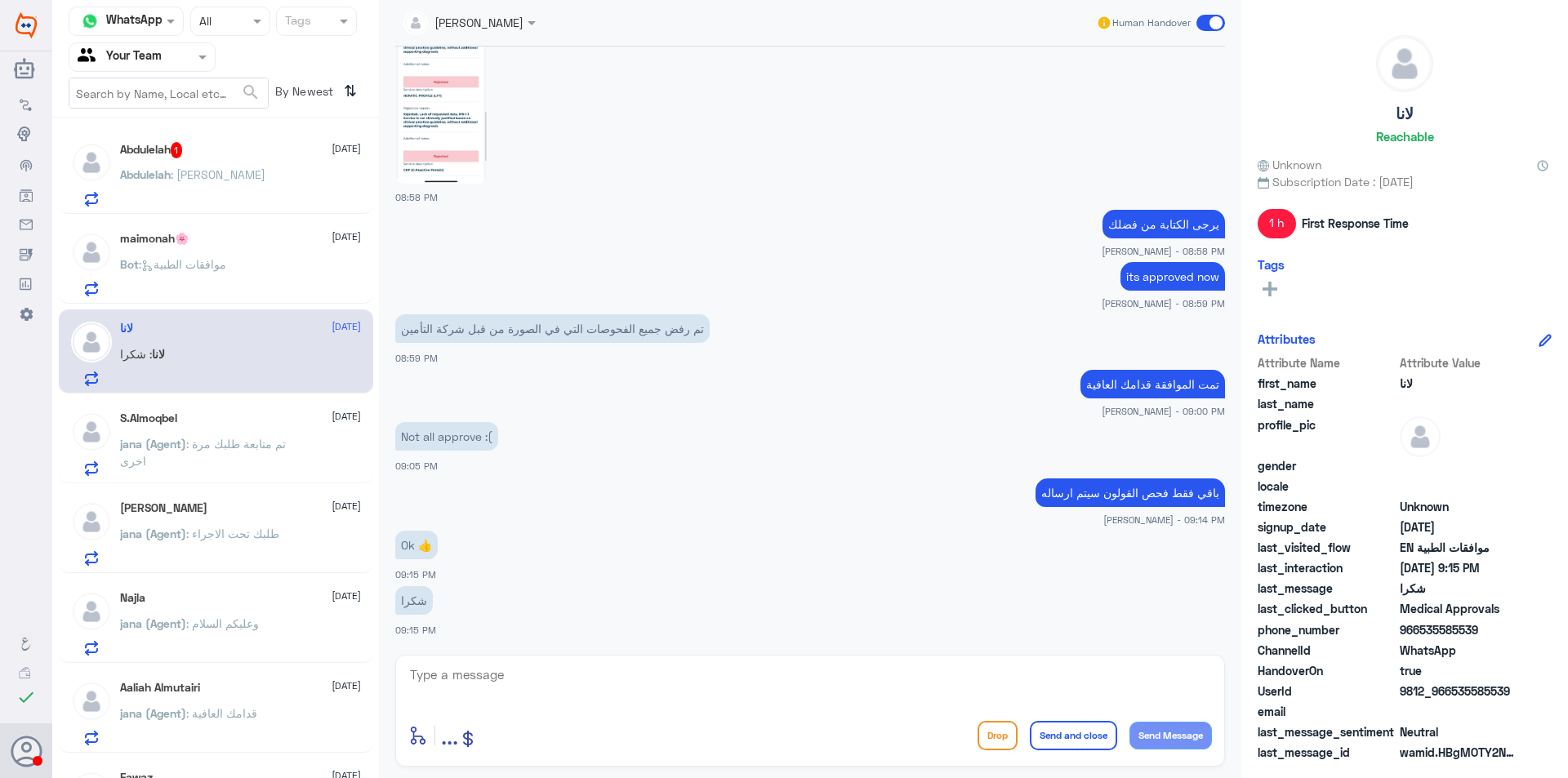
click at [201, 171] on span ": [PERSON_NAME]" at bounding box center [218, 174] width 94 height 14
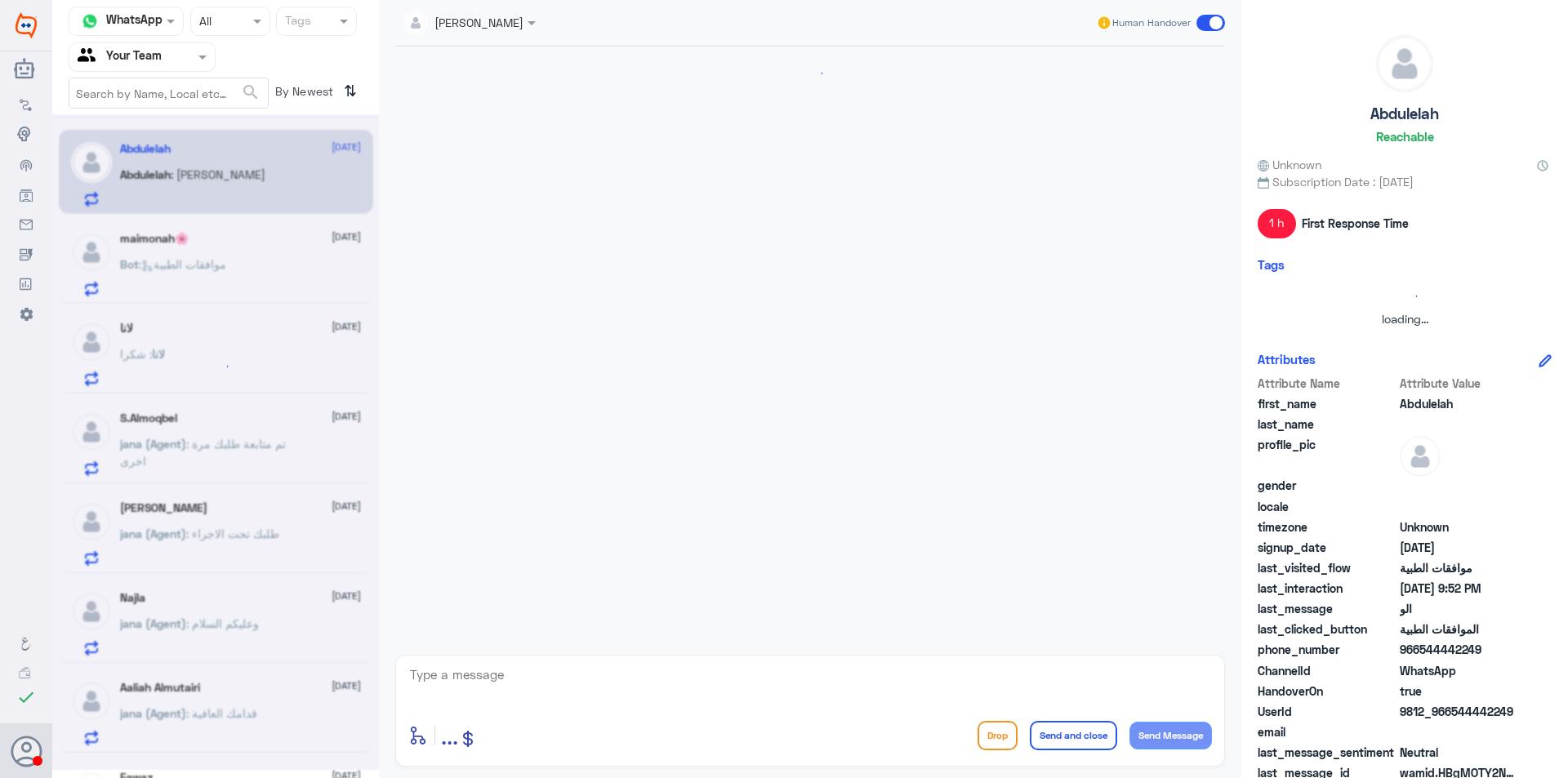
scroll to position [1149, 0]
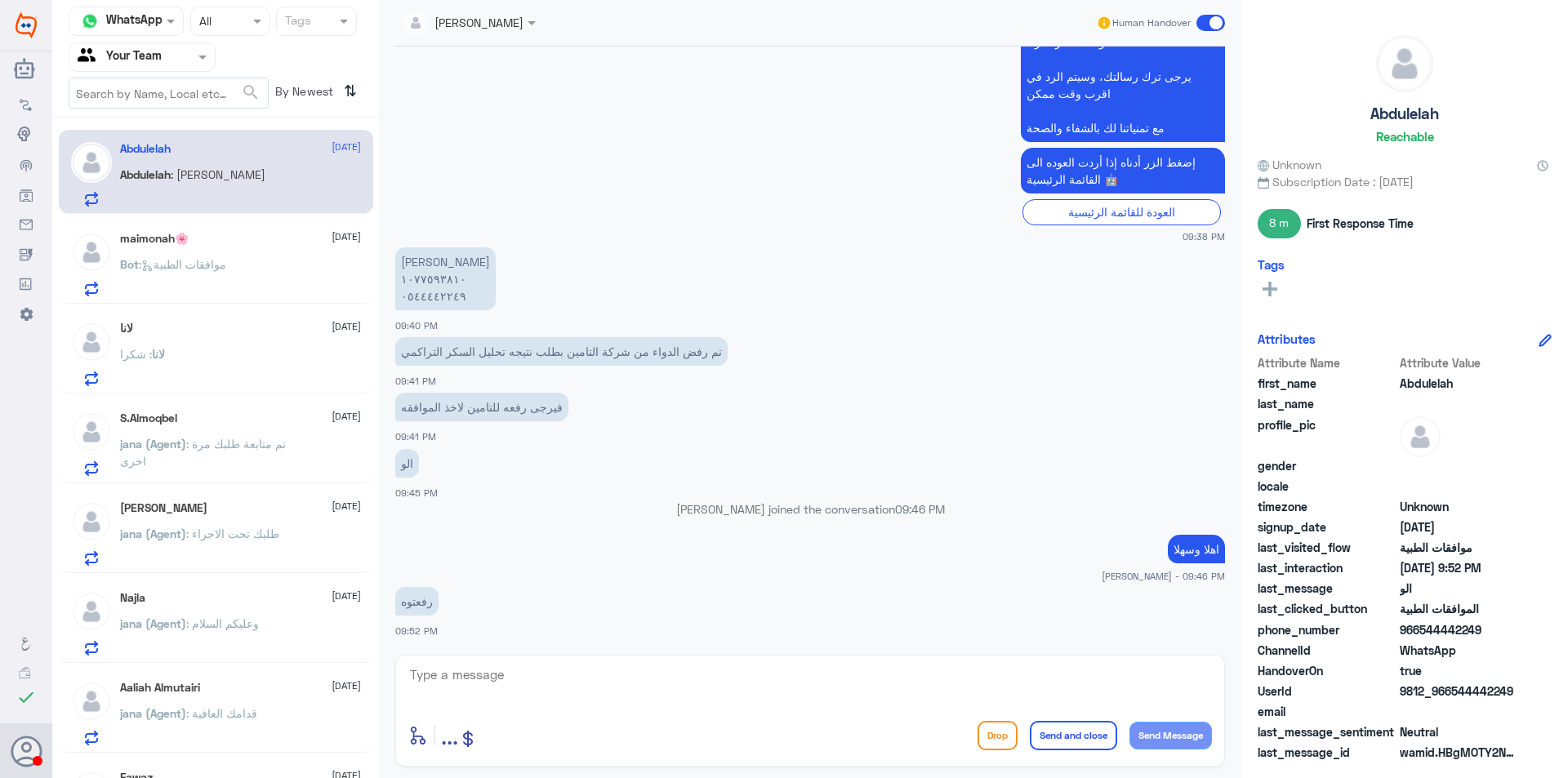
click at [429, 295] on p "[PERSON_NAME] ١٠٧٧٥٩٣٨١٠ ٠٥٤٤٤٤٢٢٤٩" at bounding box center [445, 278] width 100 height 63
copy p "٠٥٤٤٤٤٢٢٤٩"
click at [227, 272] on p "Bot : موافقات الطبية" at bounding box center [173, 276] width 106 height 41
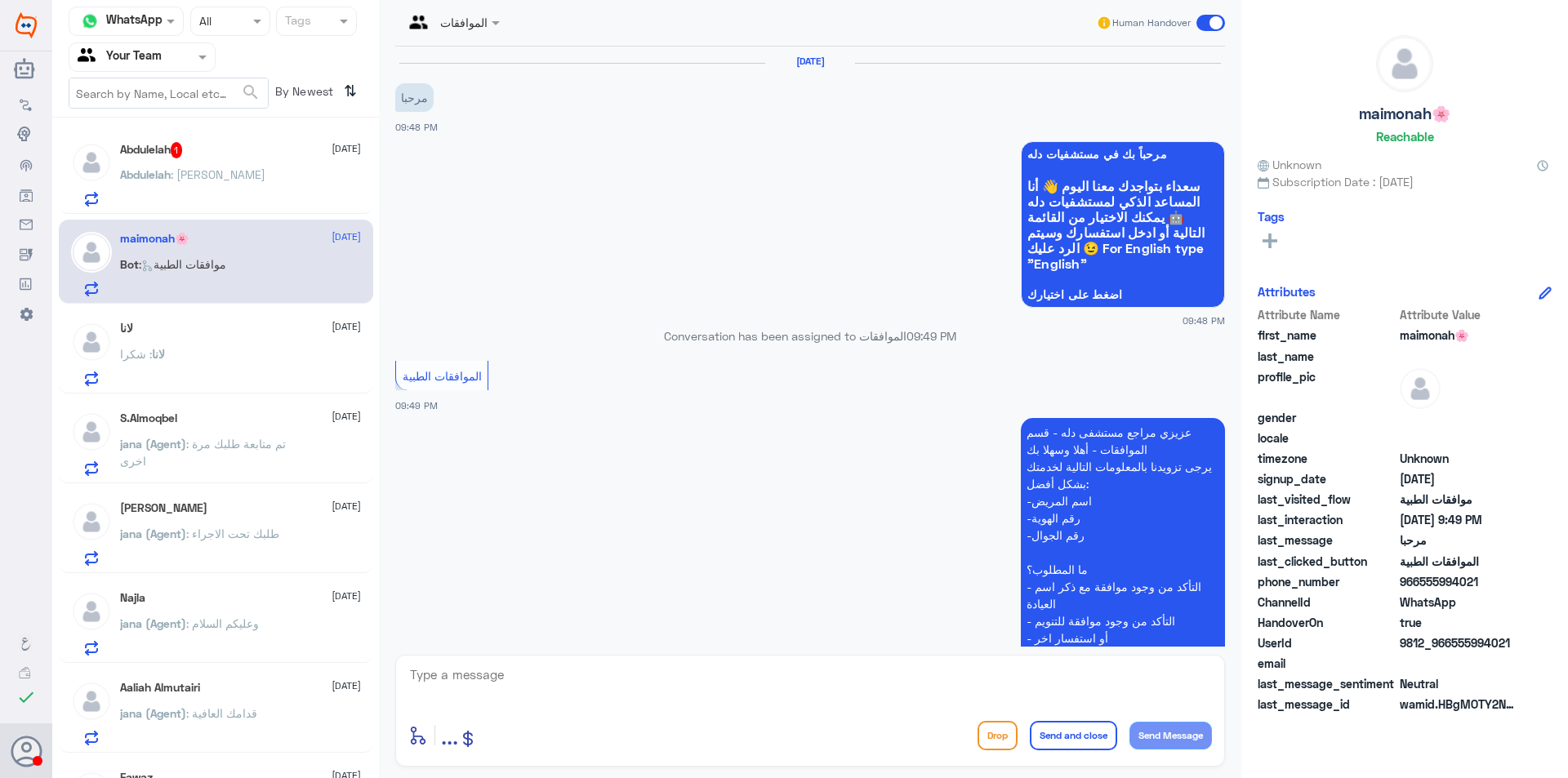
scroll to position [200, 0]
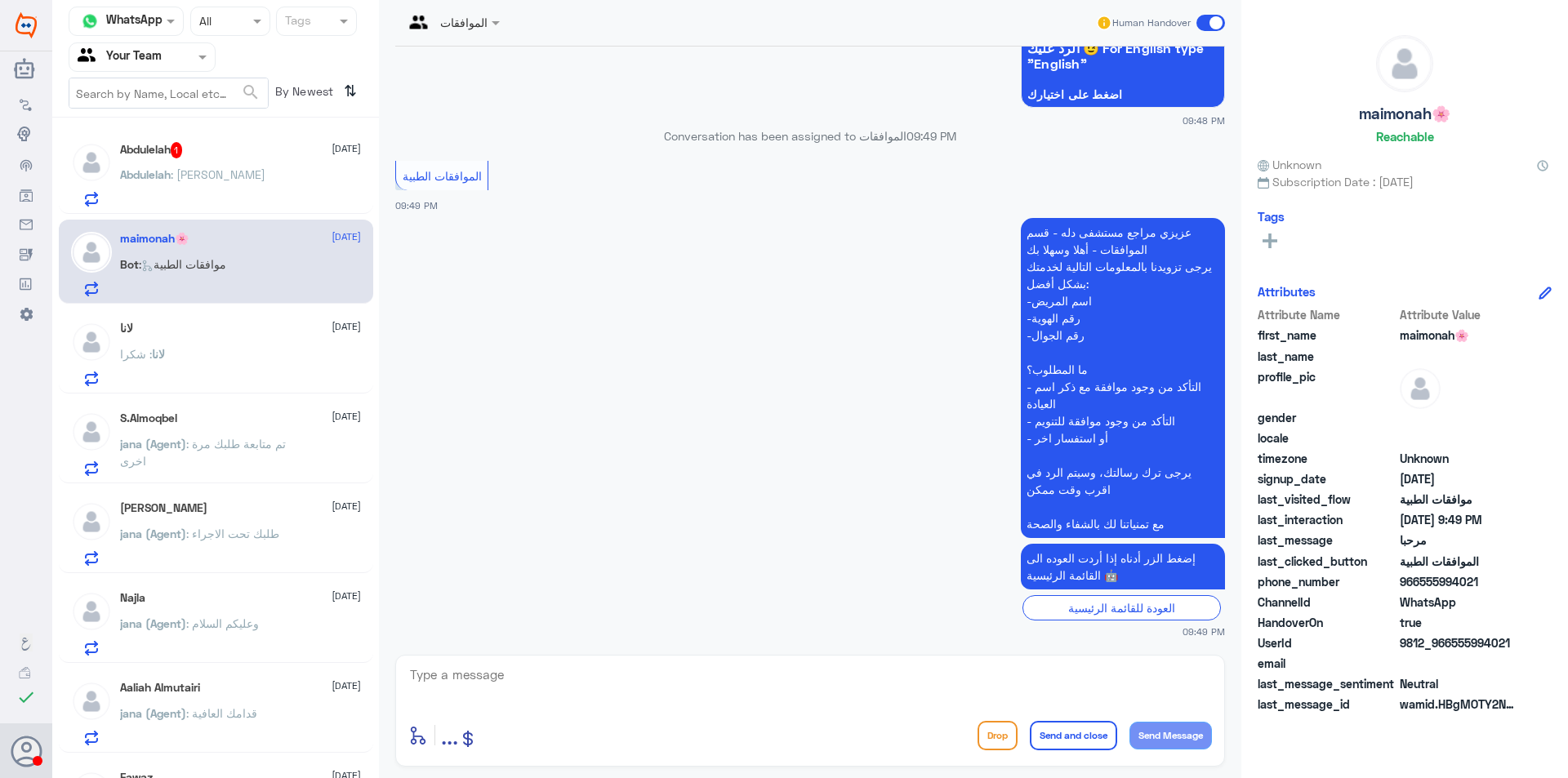
click at [206, 158] on div "[PERSON_NAME] 1 [DATE]" at bounding box center [240, 150] width 241 height 16
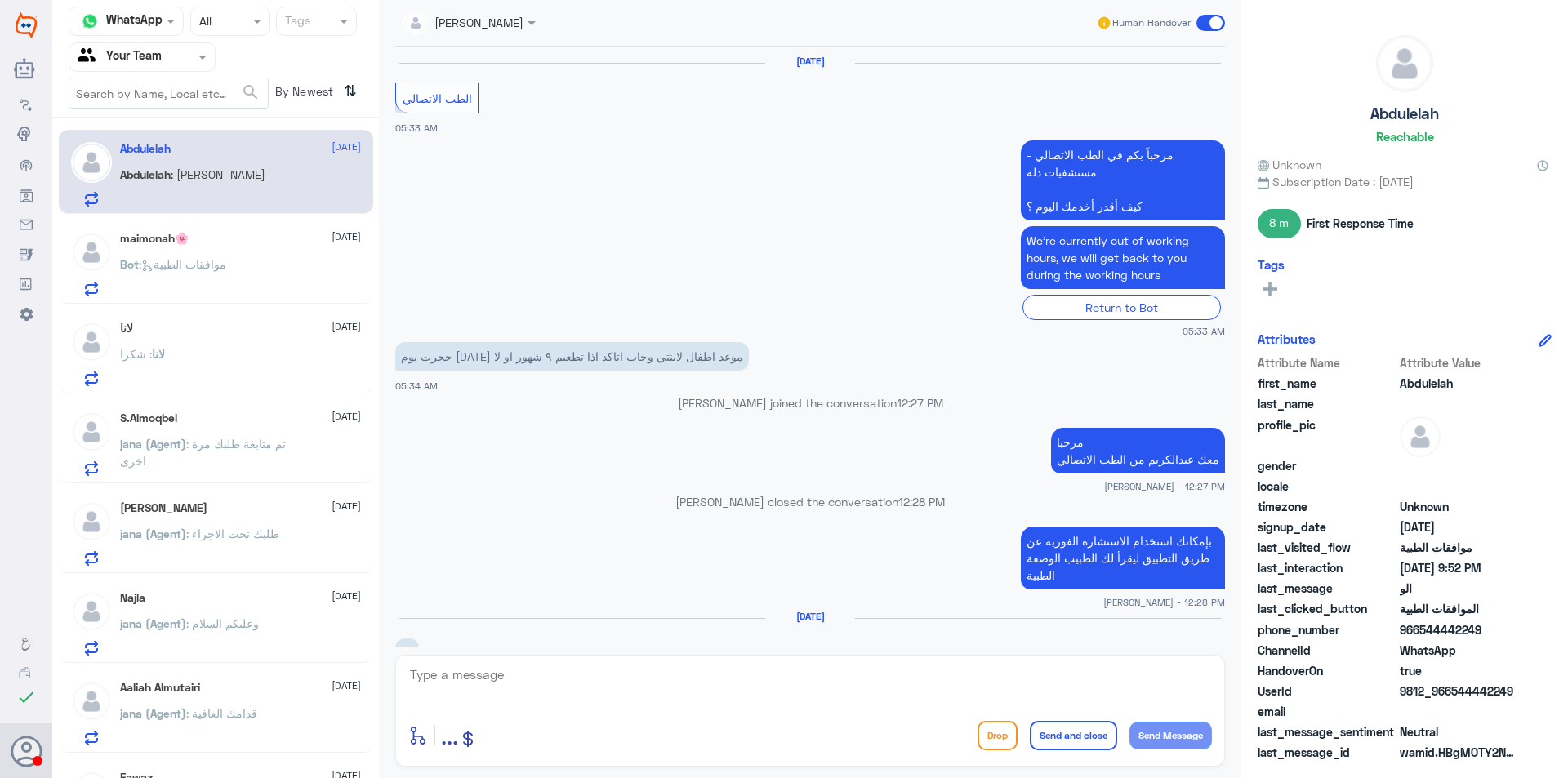
scroll to position [1149, 0]
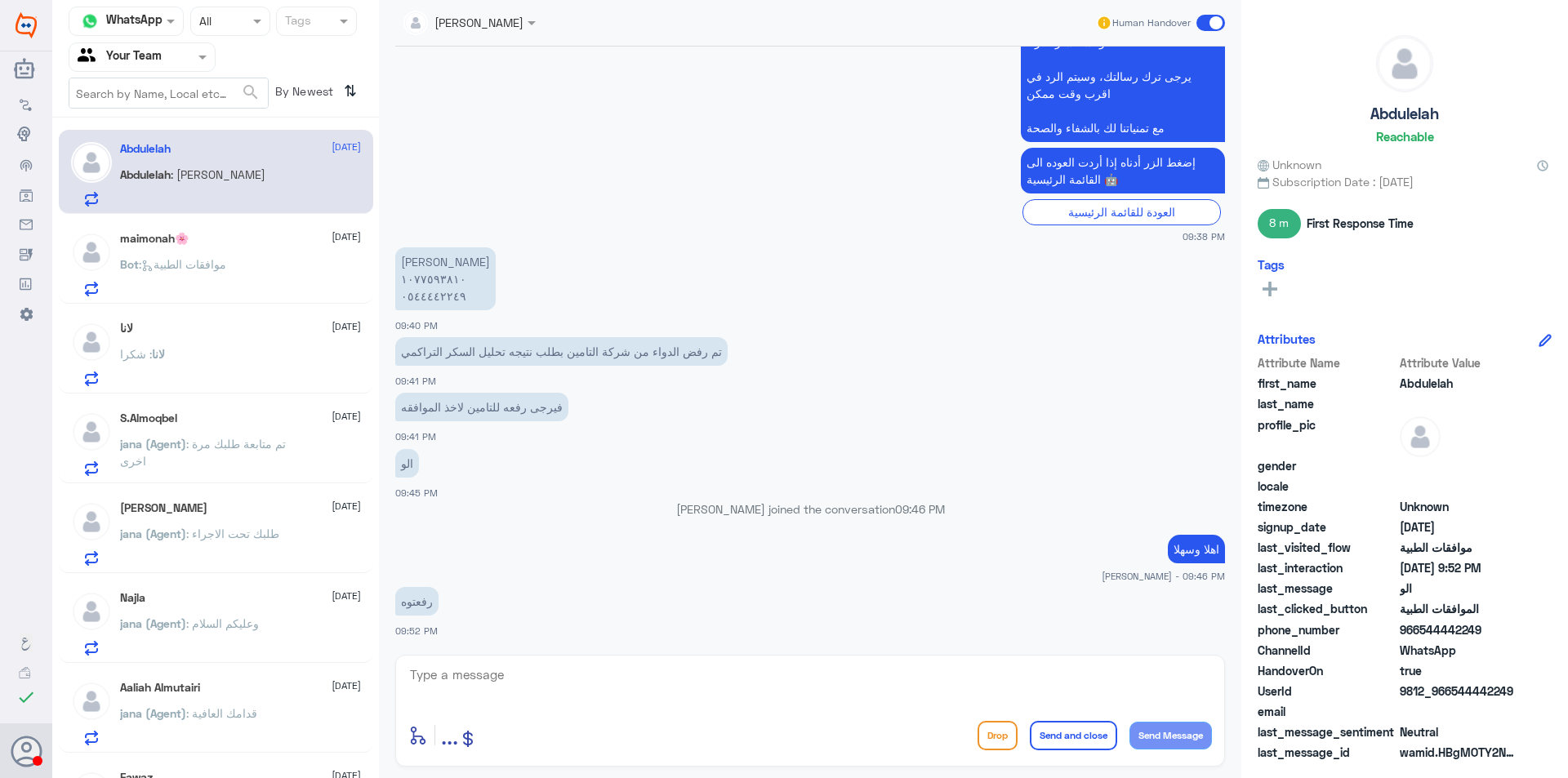
click at [219, 317] on div "لانا [DATE][PERSON_NAME] : شكرا" at bounding box center [215, 352] width 314 height 84
click at [219, 365] on div "لانا : شكرا" at bounding box center [240, 367] width 241 height 37
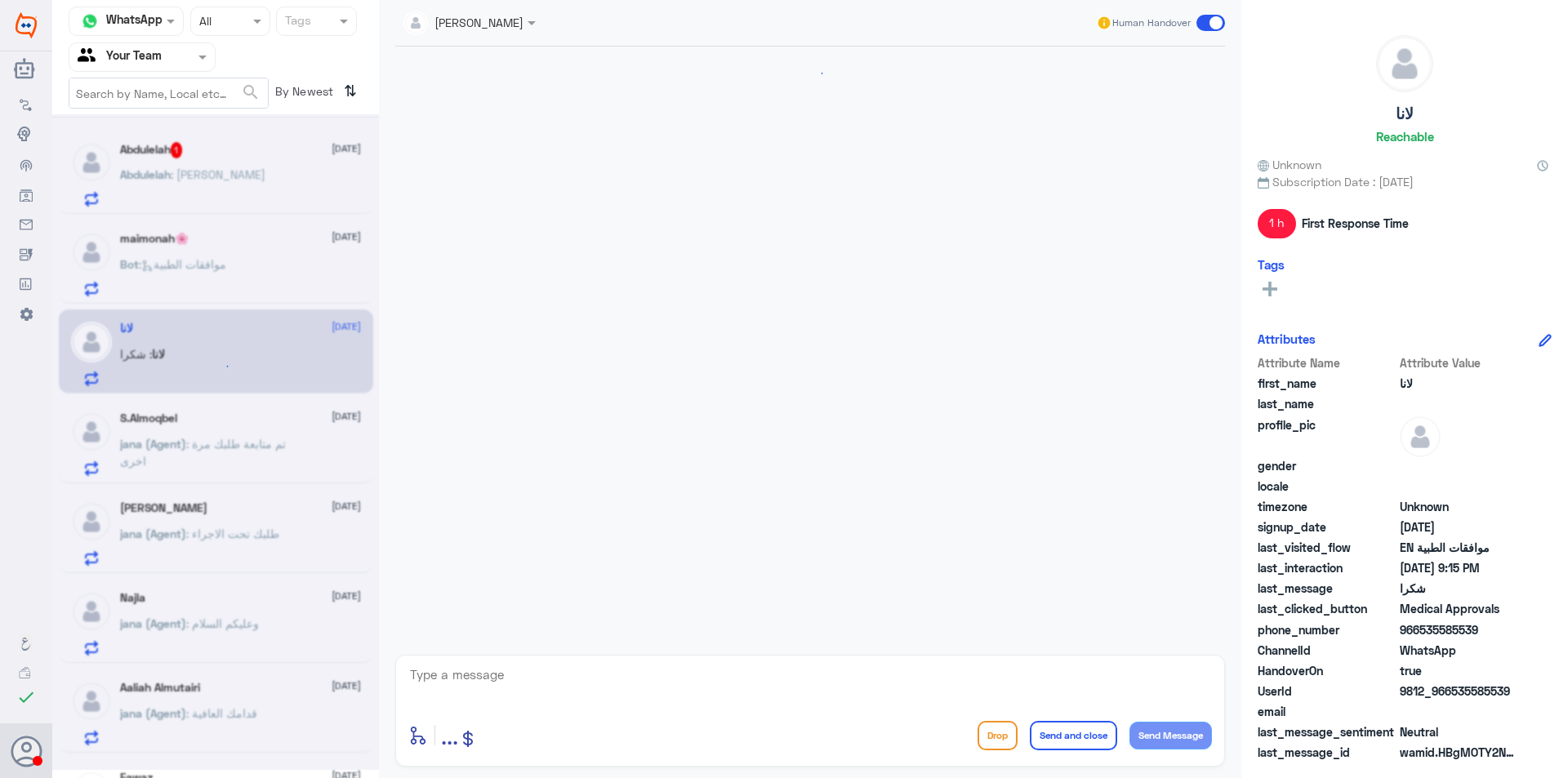
scroll to position [1659, 0]
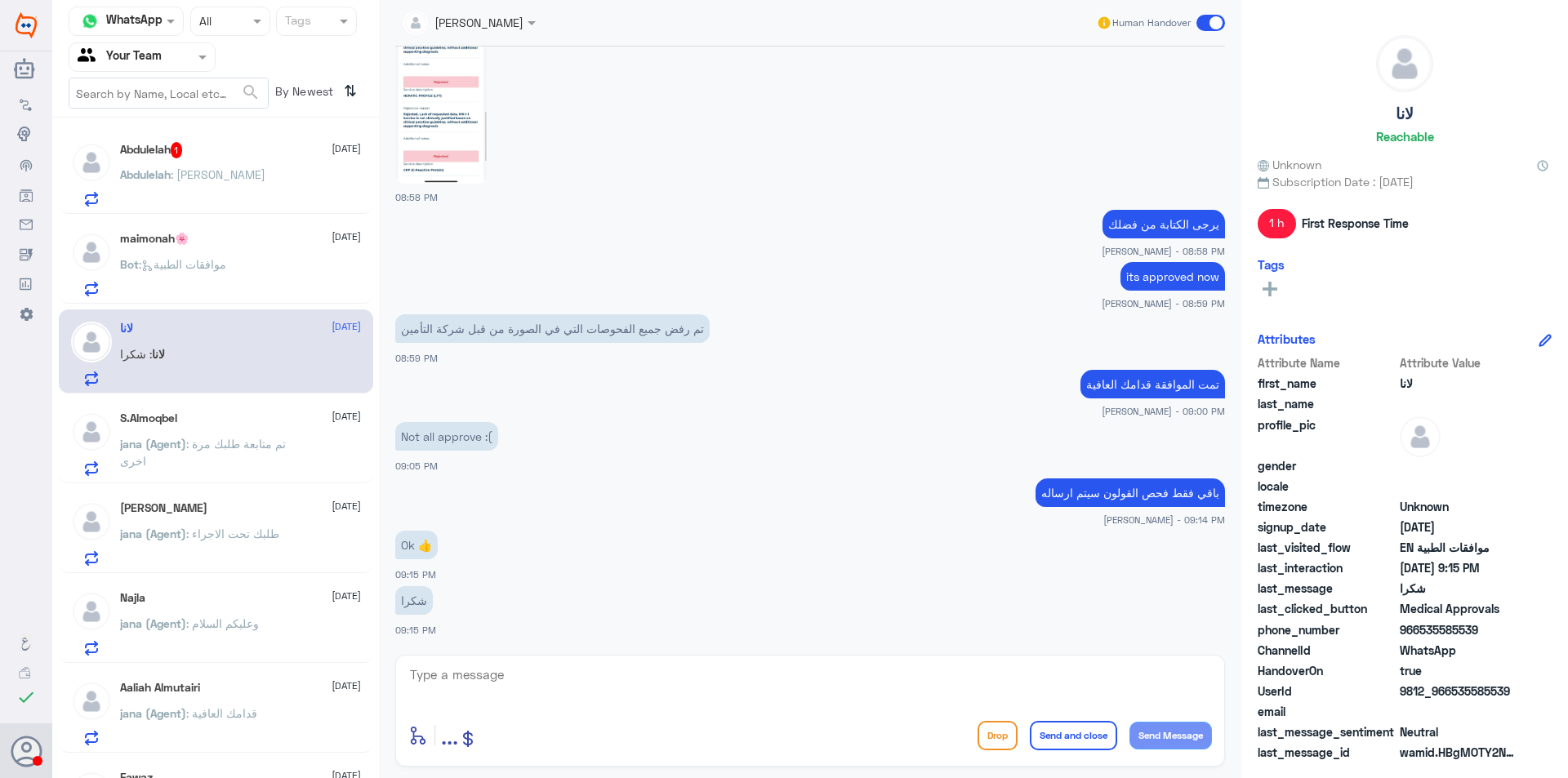
click at [190, 154] on div "[PERSON_NAME] 1 [DATE]" at bounding box center [240, 150] width 241 height 16
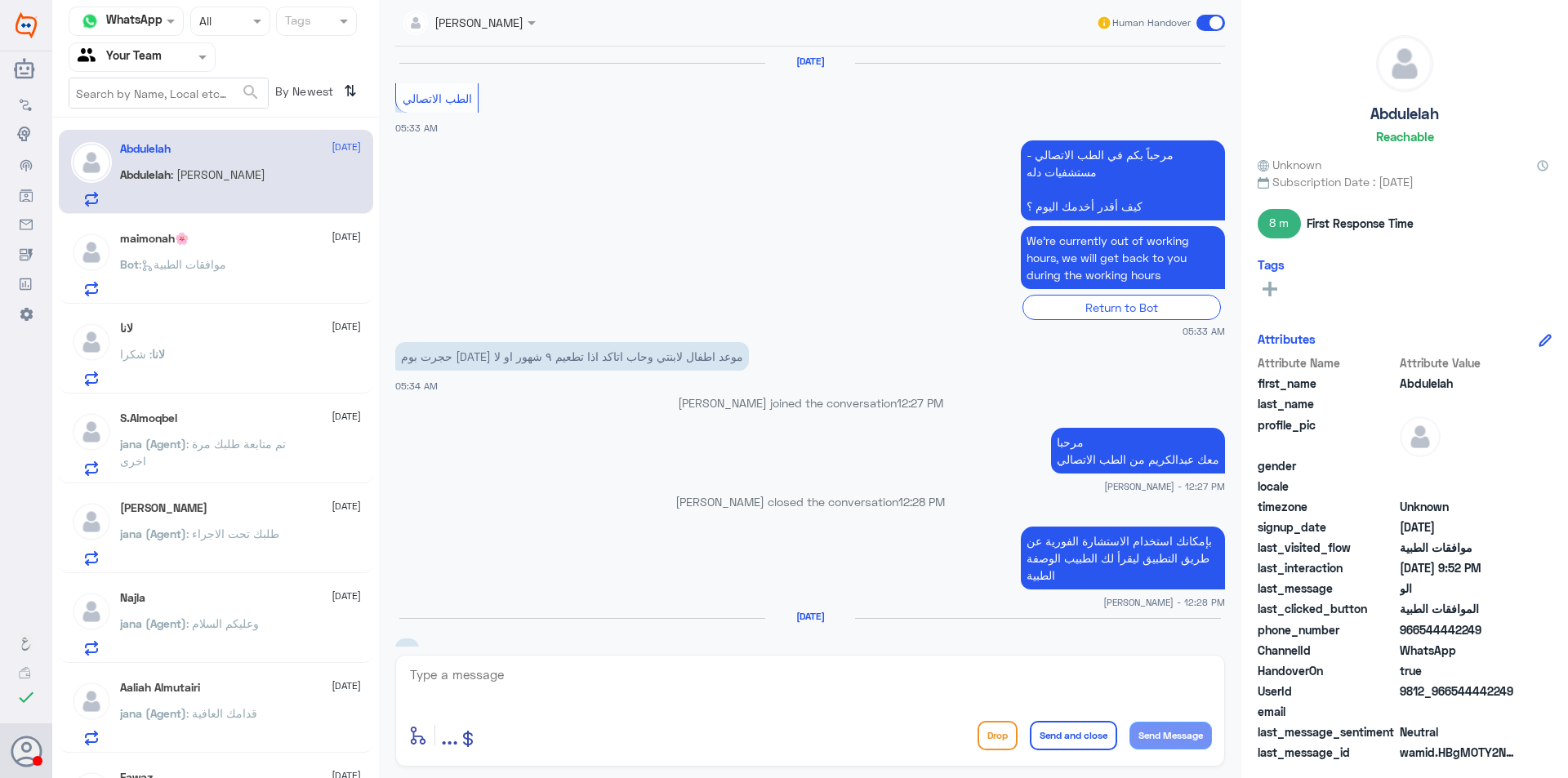
scroll to position [1149, 0]
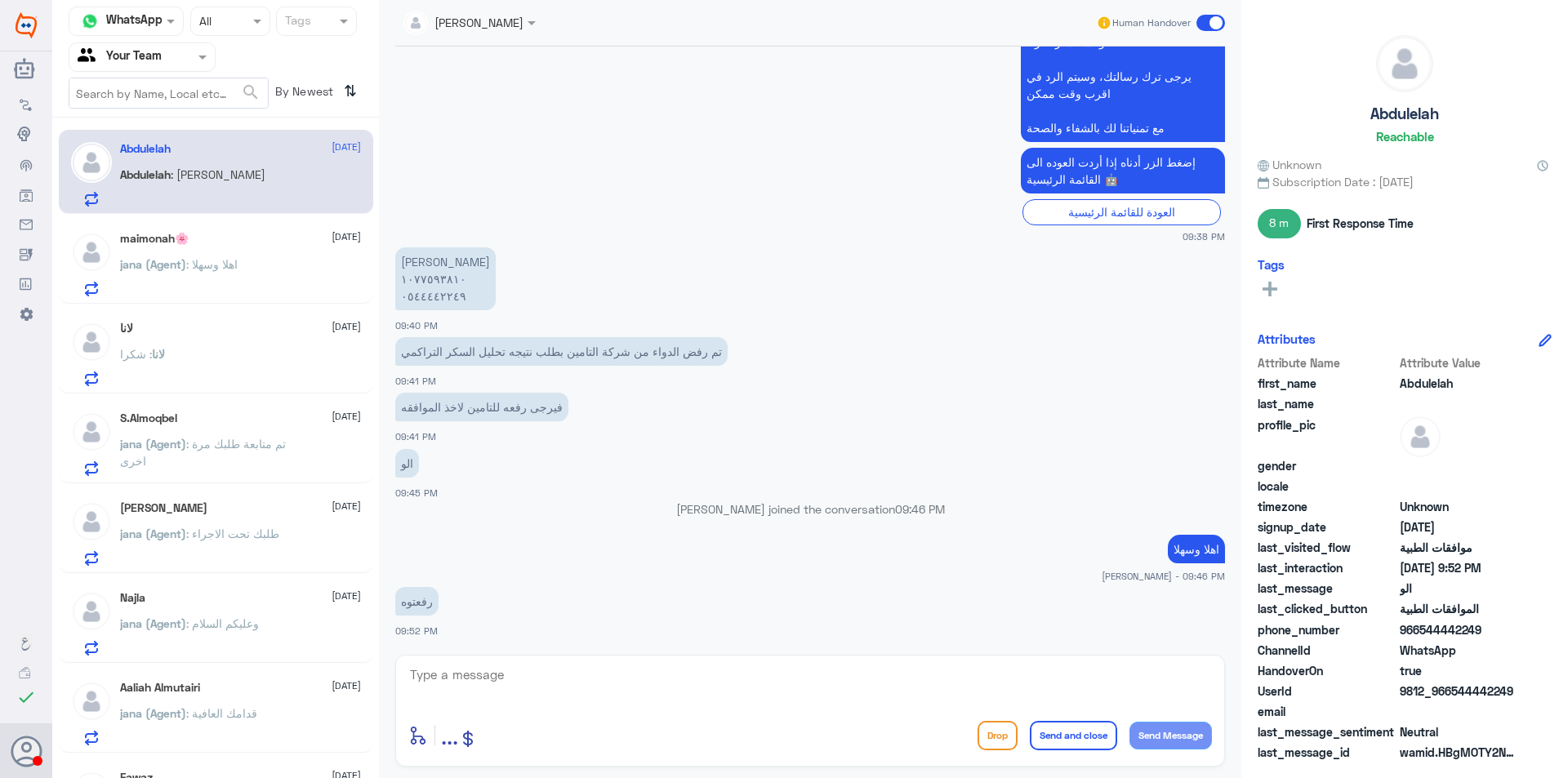
click at [257, 317] on div "لانا [DATE][PERSON_NAME] : شكرا" at bounding box center [215, 352] width 314 height 84
drag, startPoint x: 163, startPoint y: 40, endPoint x: 163, endPoint y: 54, distance: 14.0
click at [163, 53] on nav "Channel WhatsApp Status × All Tags Agent Filter Your Team search By Newest ⇅" at bounding box center [215, 62] width 327 height 111
click at [163, 57] on input "text" at bounding box center [122, 57] width 90 height 19
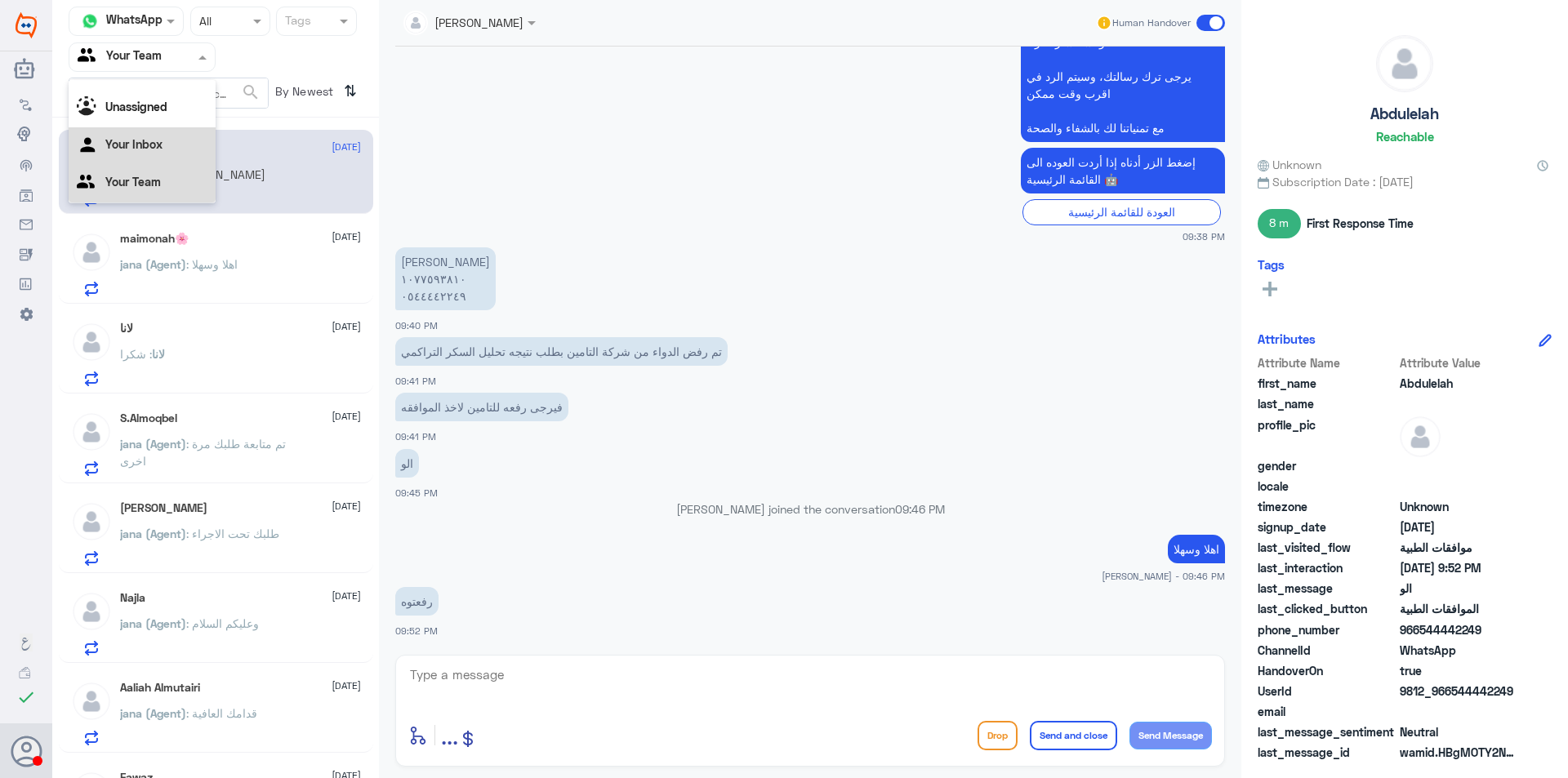
click at [159, 150] on Inbox "Your Inbox" at bounding box center [134, 144] width 58 height 14
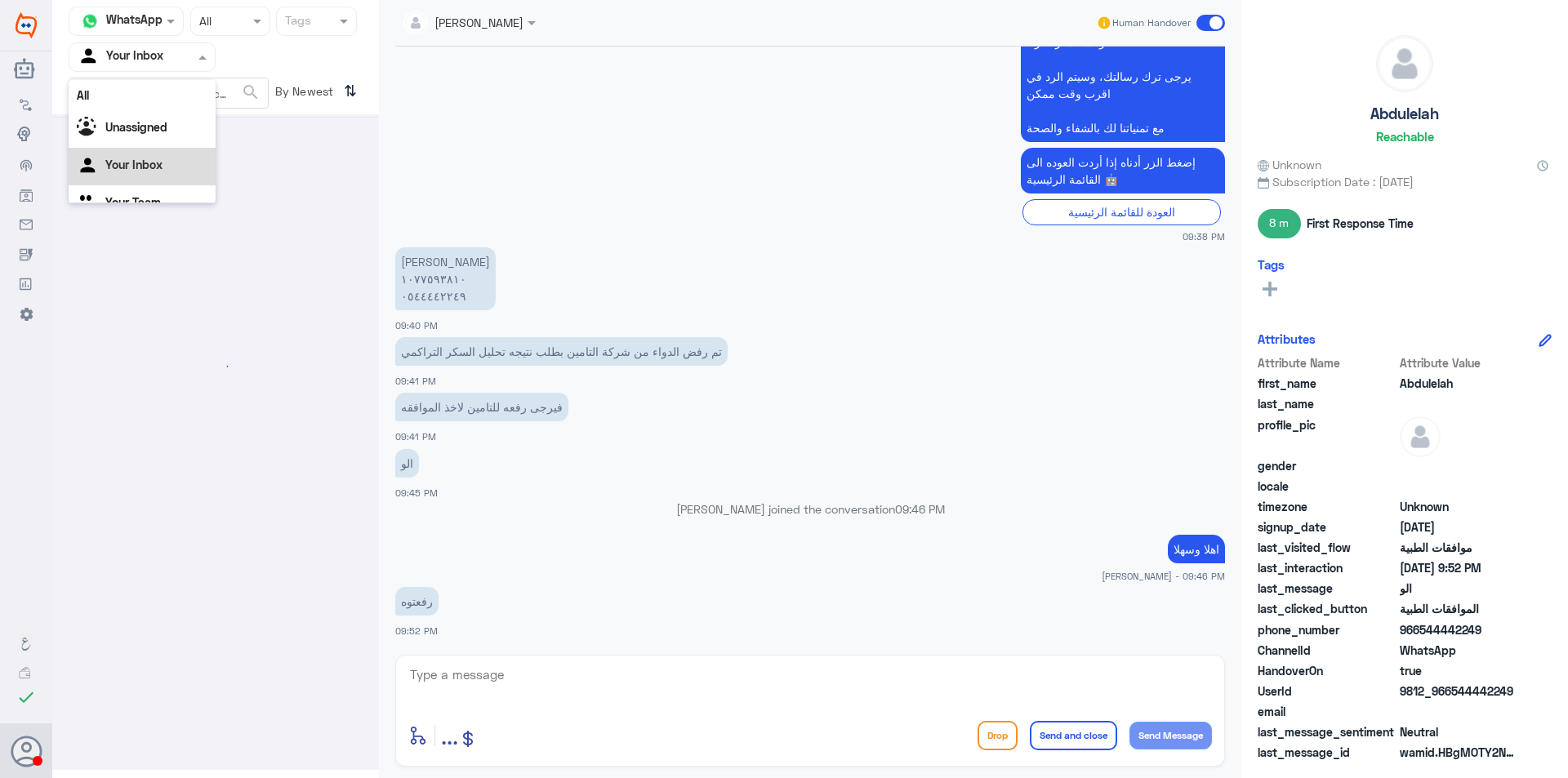
click at [176, 67] on div "Agent Filter Your Inbox" at bounding box center [132, 57] width 125 height 25
click at [173, 187] on div "Your Team" at bounding box center [142, 184] width 147 height 38
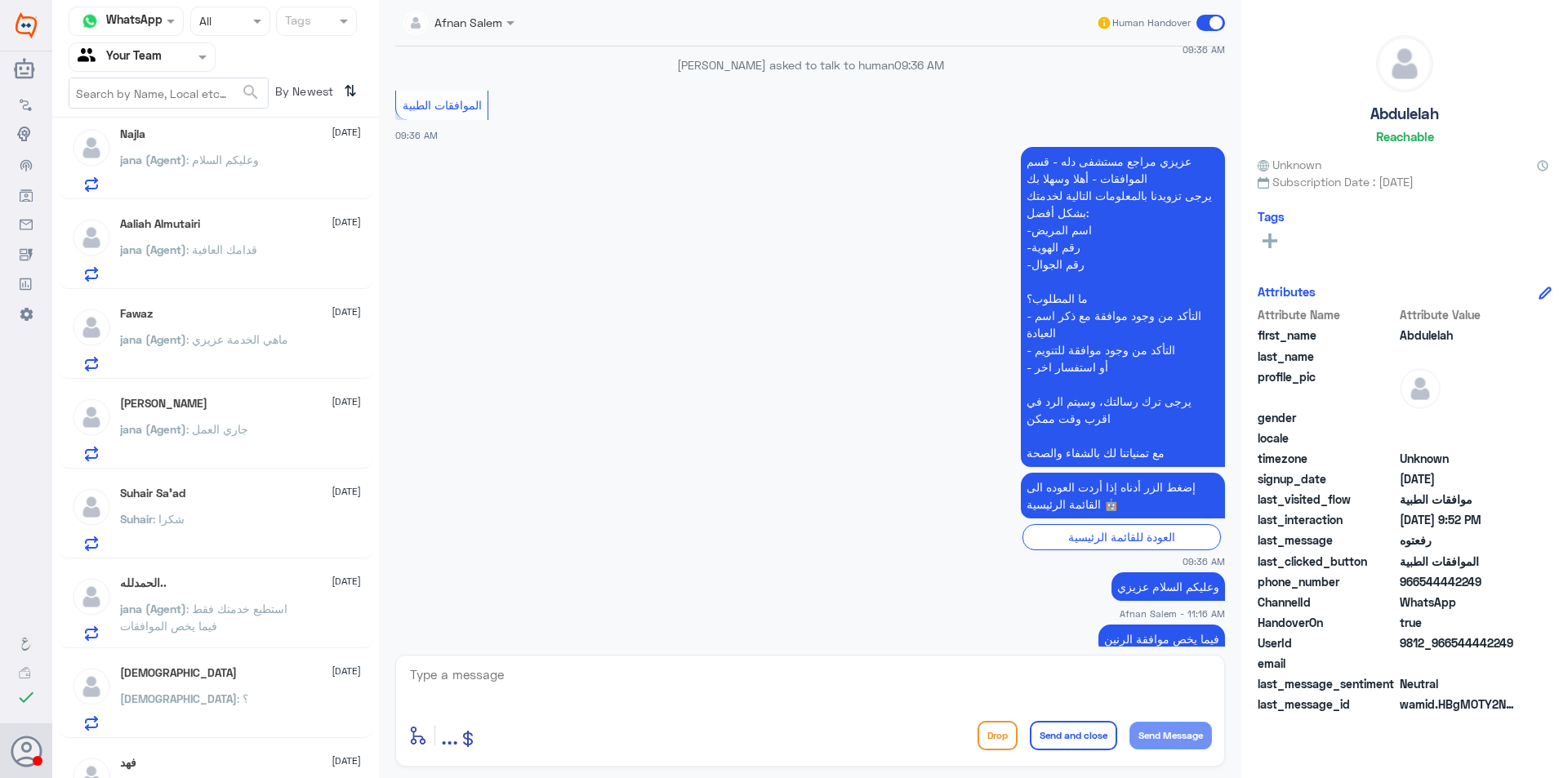
scroll to position [514, 0]
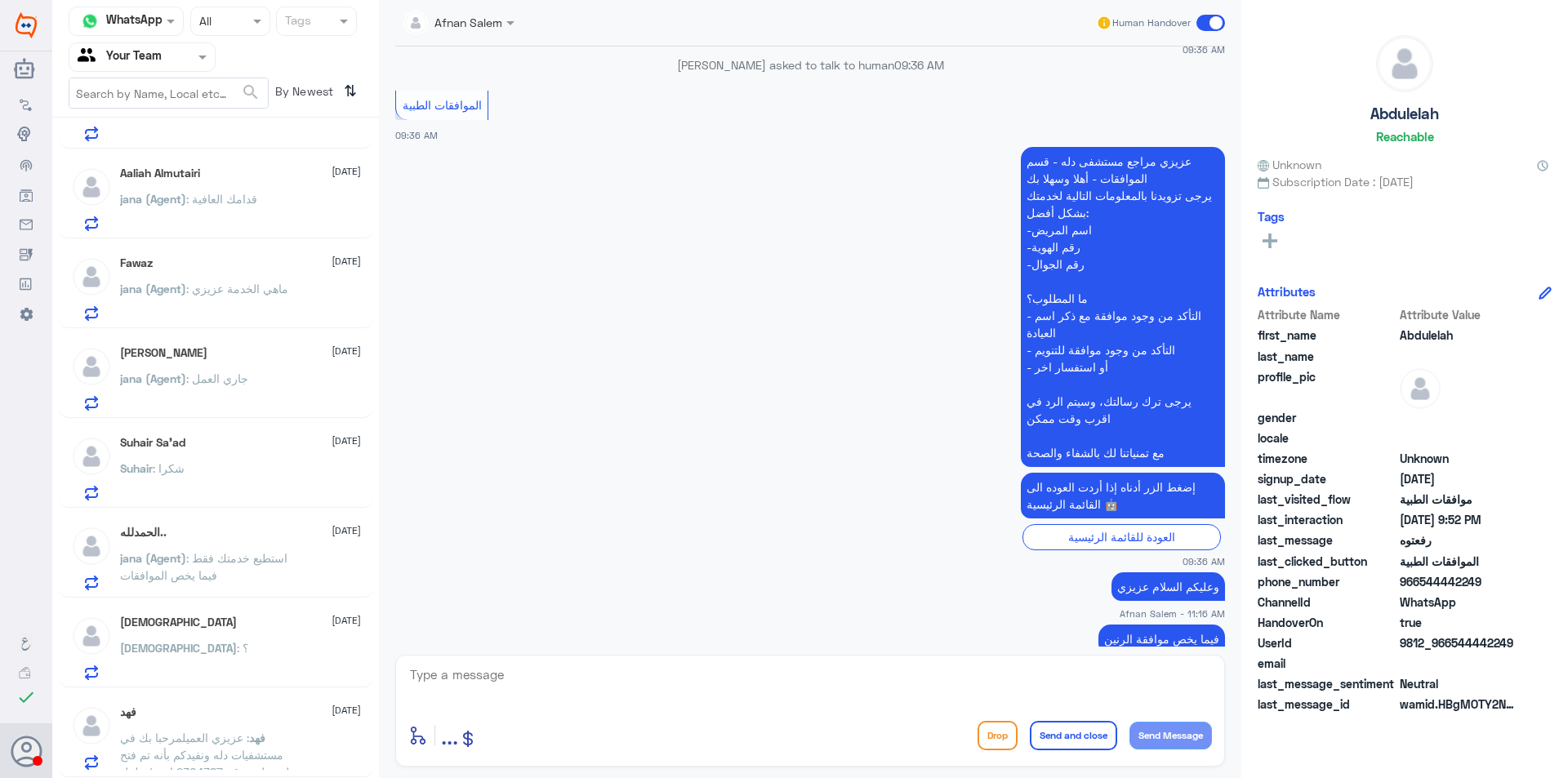
click at [277, 608] on div "ISJ [DATE] ISJ : ؟" at bounding box center [215, 645] width 314 height 84
click at [161, 629] on div "ISJ [DATE] ISJ : ؟" at bounding box center [240, 647] width 241 height 64
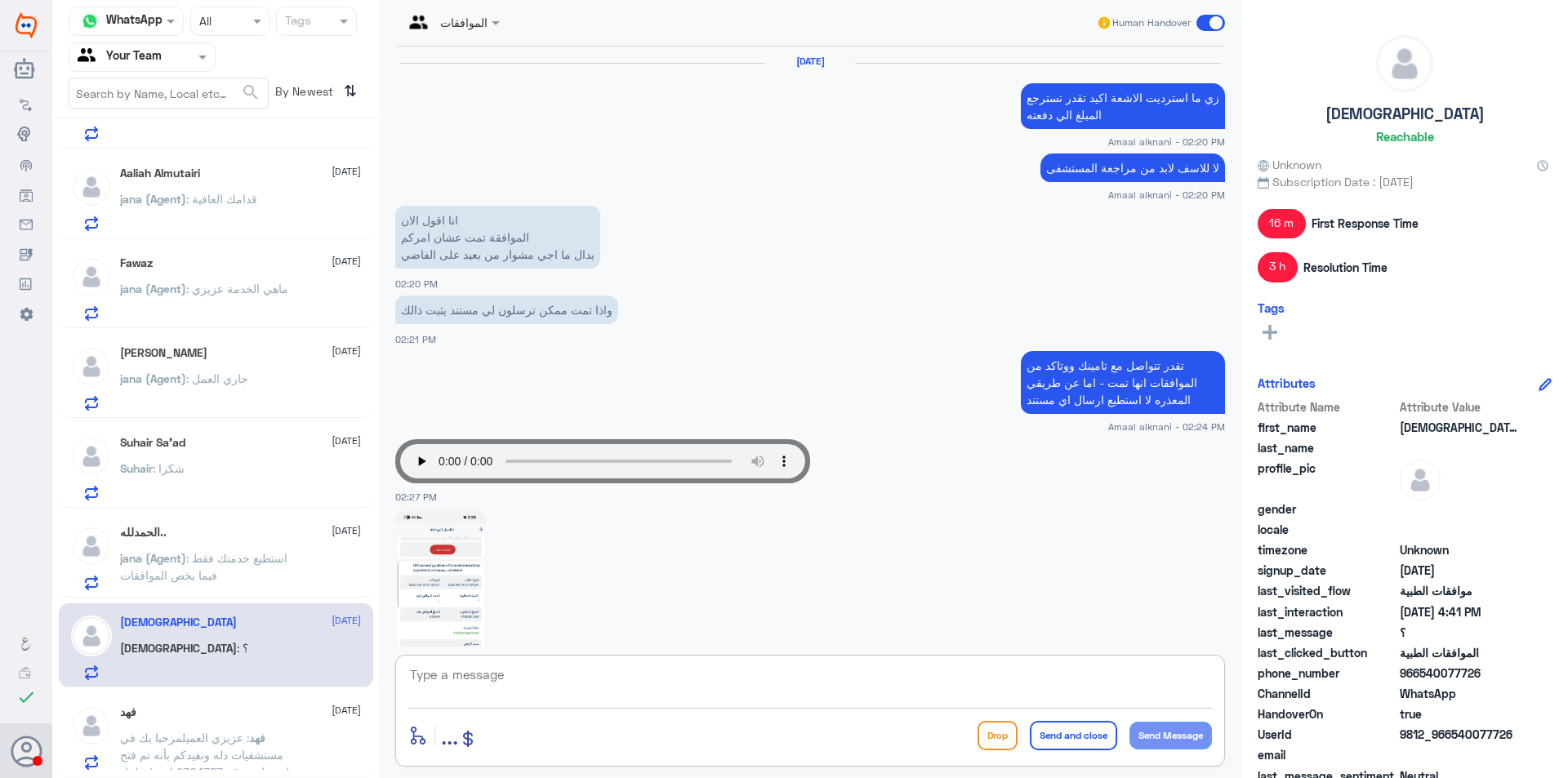
click at [538, 677] on textarea at bounding box center [810, 683] width 803 height 40
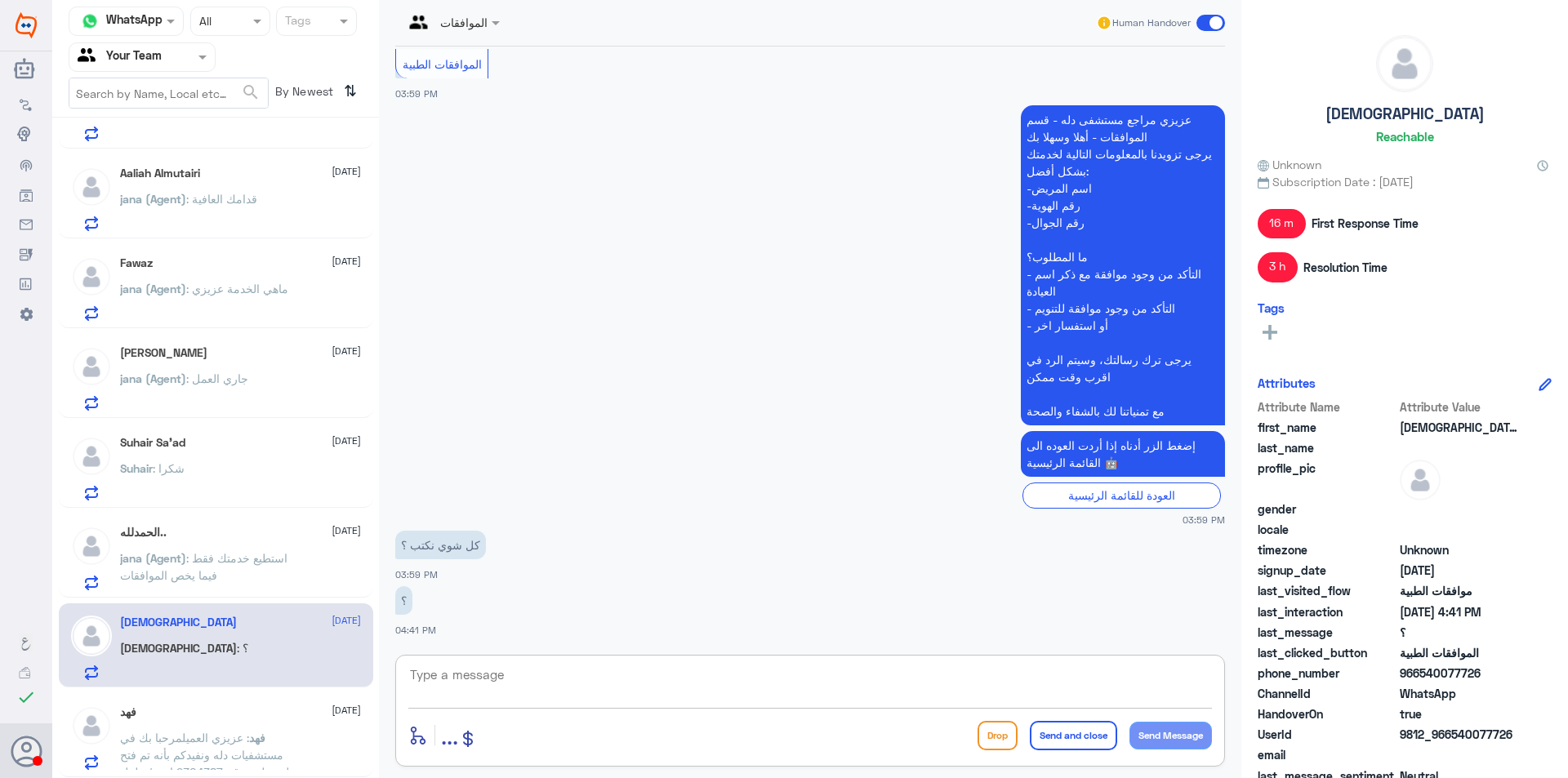
type textarea "ي"
click at [1091, 675] on textarea "تم التواصل معك هاتفياً [PERSON_NAME] بخدمتك" at bounding box center [810, 683] width 803 height 40
click at [956, 660] on div "تم التواصل معك هاتفياً [PERSON_NAME] بخدمتك enter flow name ... Drop Send and c…" at bounding box center [809, 710] width 830 height 112
click at [1087, 675] on textarea "تم التواصل معك هاتفياً [PERSON_NAME] بخدمتك" at bounding box center [810, 683] width 803 height 40
click at [1030, 679] on textarea "تم التواصل معك هاتفياً للمتابعه [PERSON_NAME] بخدمتك" at bounding box center [810, 683] width 803 height 40
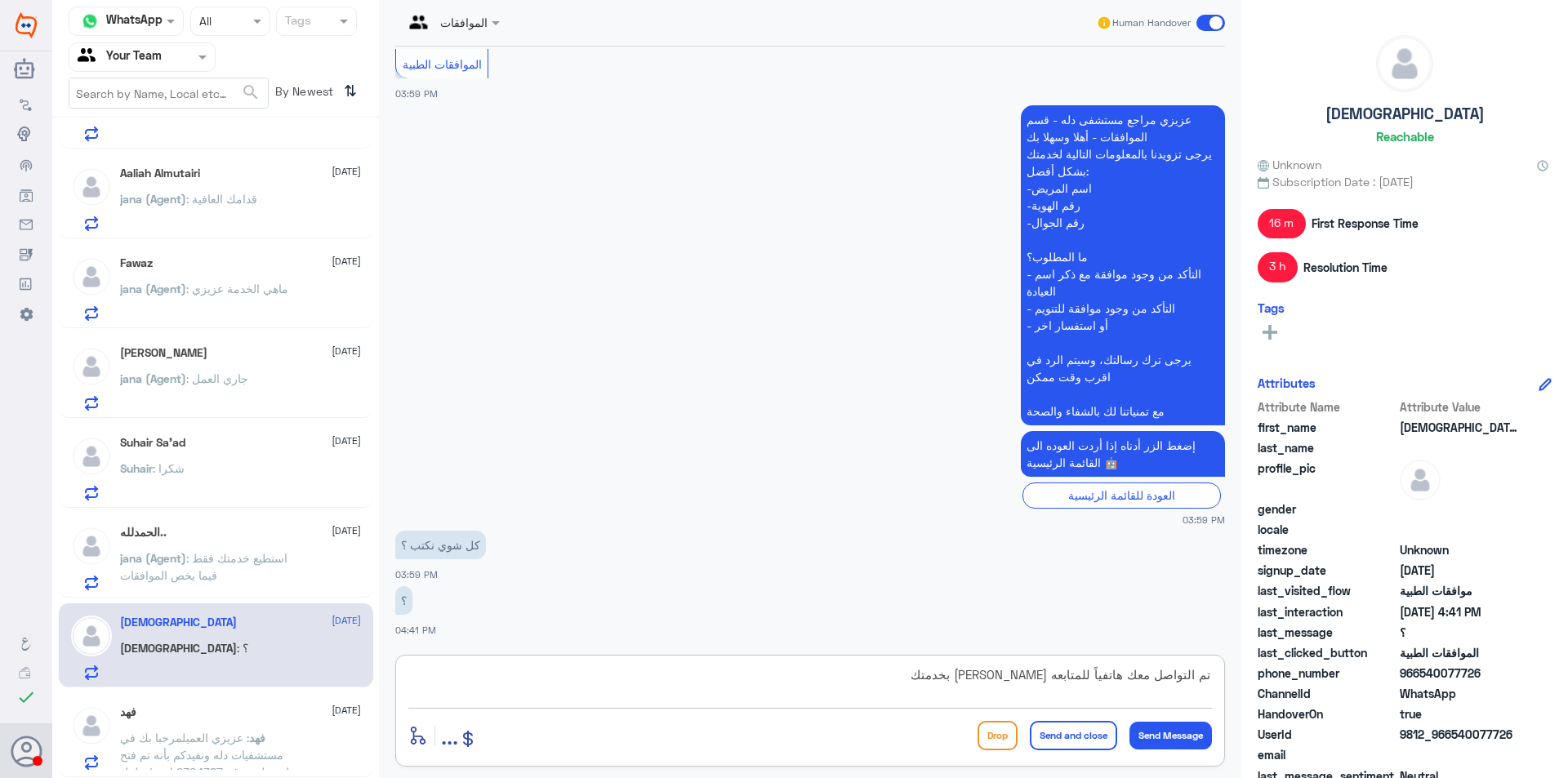
click at [1030, 679] on textarea "تم التواصل معك هاتفياً للمتابعه [PERSON_NAME] بخدمتك" at bounding box center [810, 683] width 803 height 40
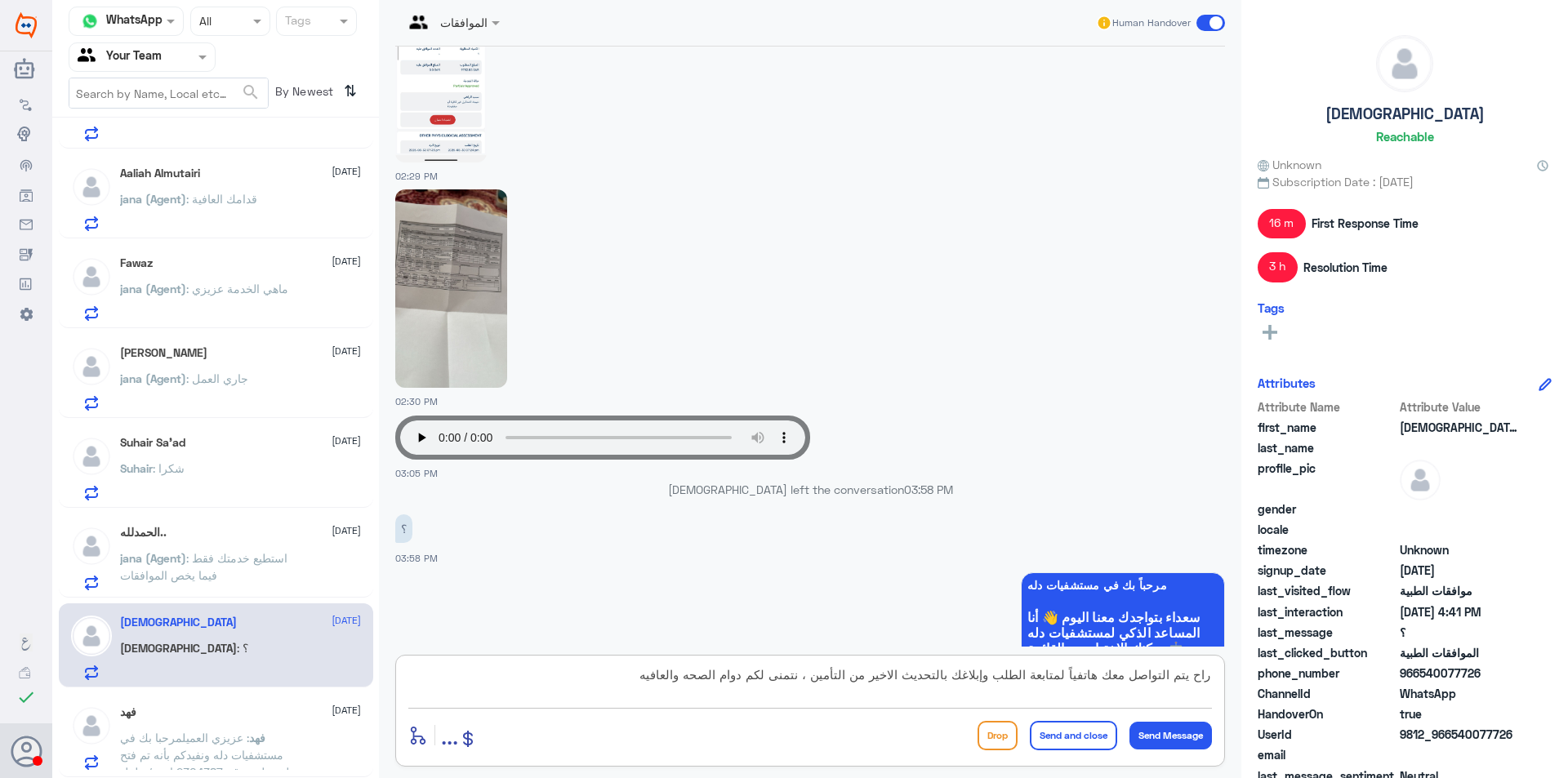
scroll to position [465, 0]
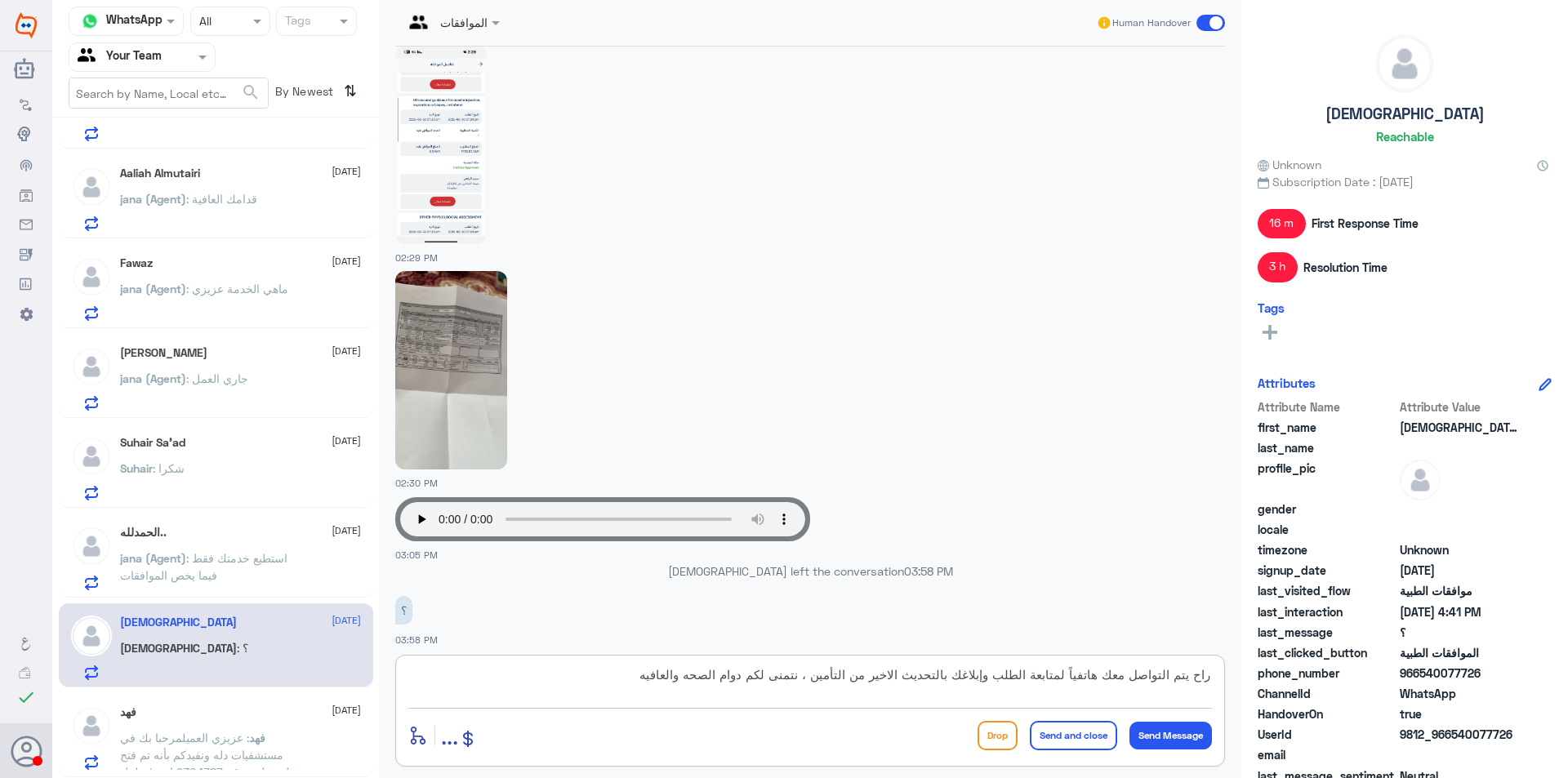
type textarea "راح يتم التواصل معك هاتفياً لمتابعة الطلب وإبلاغك بالتحديث الاخير من التأمين ، …"
click at [491, 357] on img at bounding box center [451, 370] width 112 height 198
drag, startPoint x: 1226, startPoint y: 230, endPoint x: 1234, endPoint y: 338, distance: 108.3
click at [1227, 546] on div "[DATE] زي ما استرديت الاشعة اكيد تقدر تسترجع المبلغ الي دفعته Amaal alknani - 0…" at bounding box center [810, 346] width 846 height 600
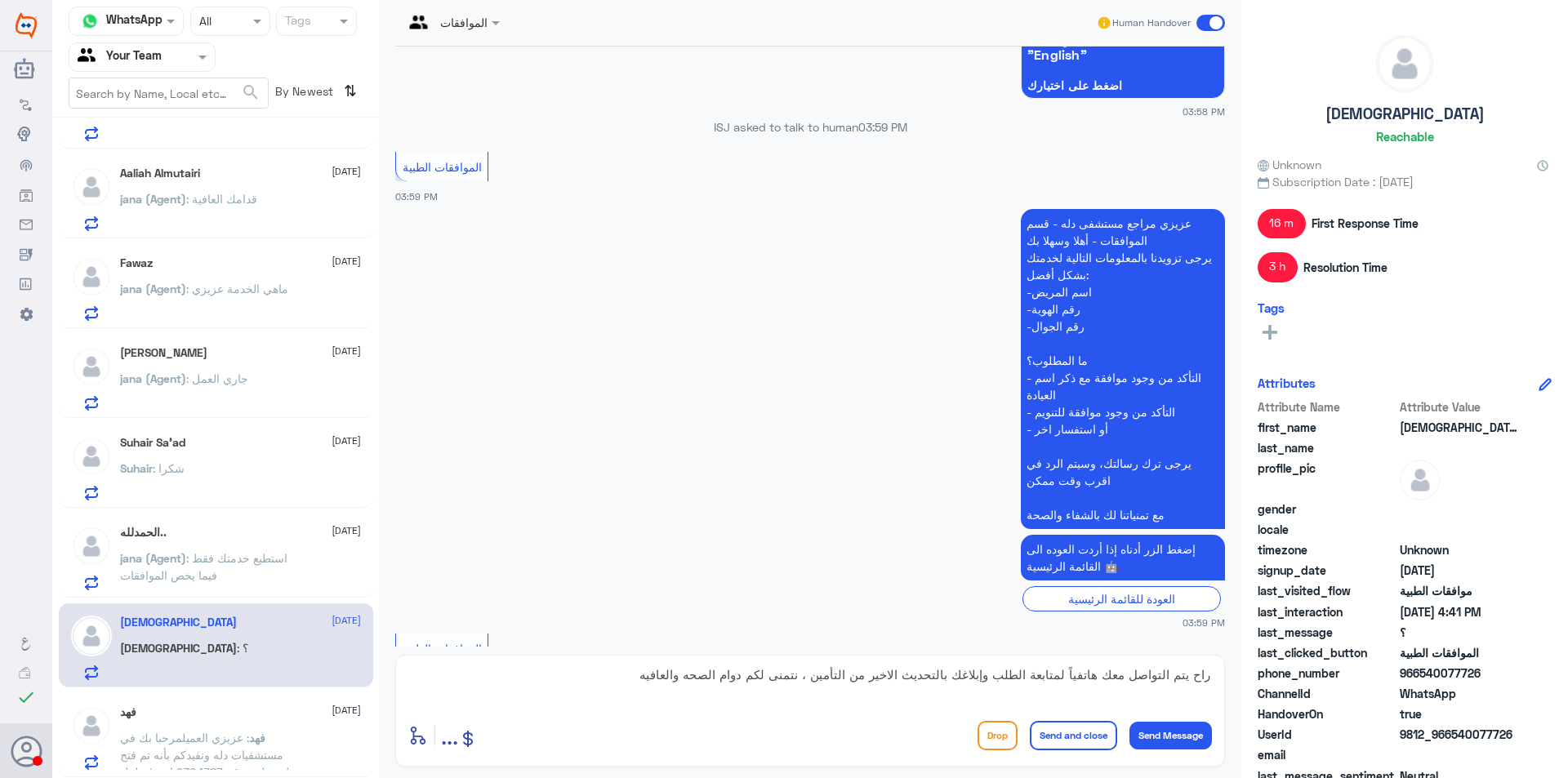
scroll to position [1770, 0]
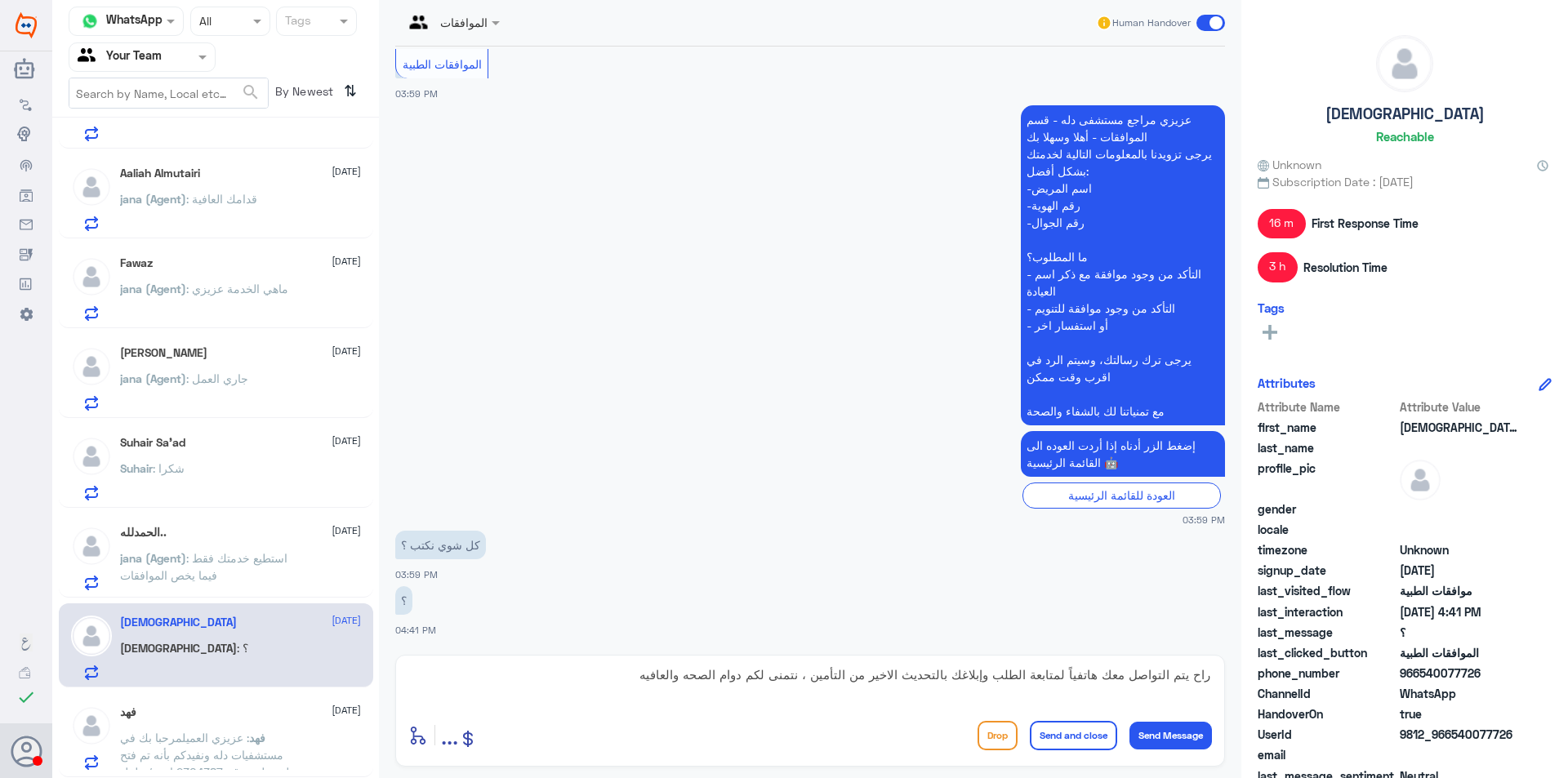
click at [1078, 736] on button "Send and close" at bounding box center [1074, 735] width 88 height 29
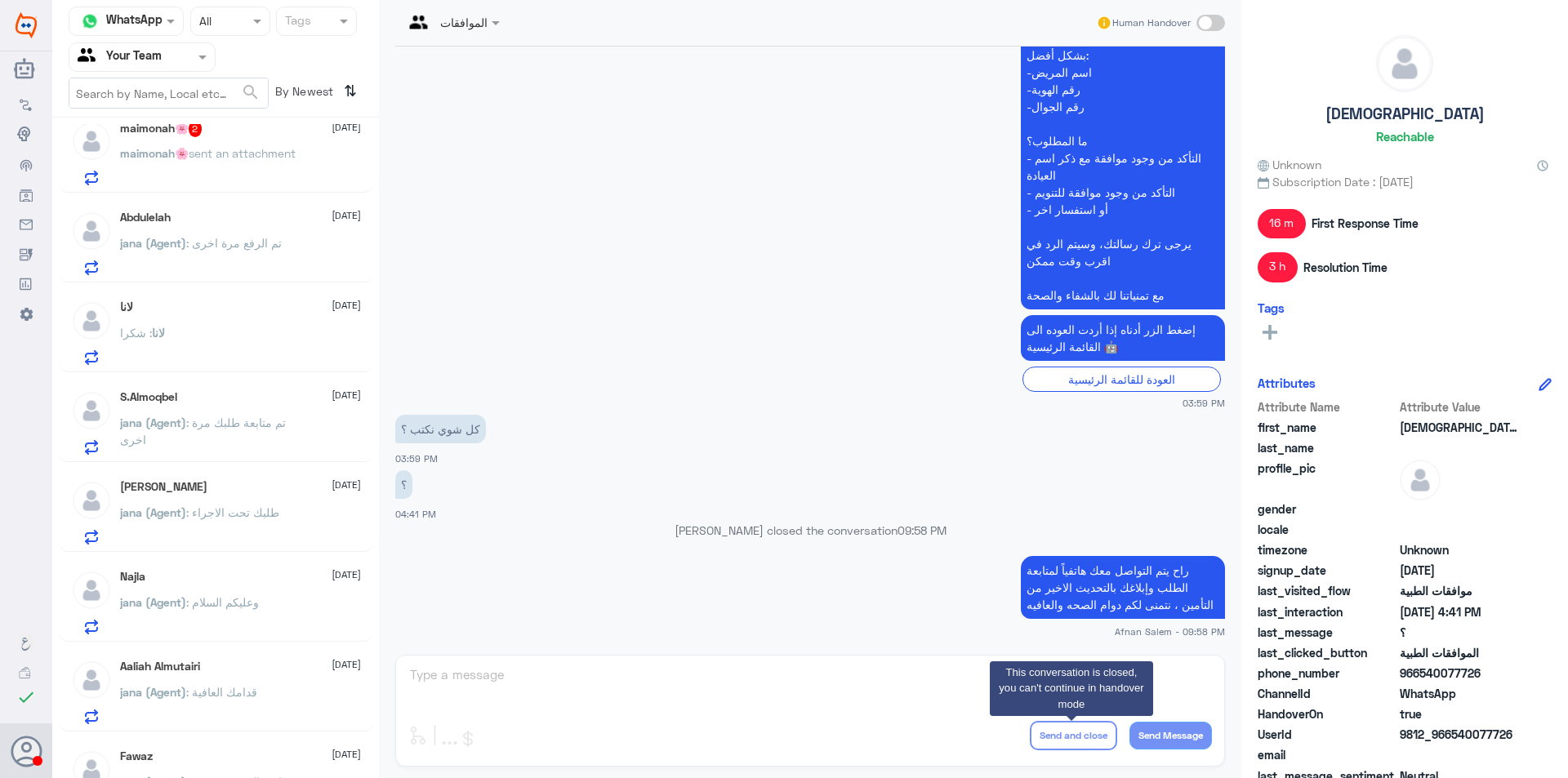
scroll to position [0, 0]
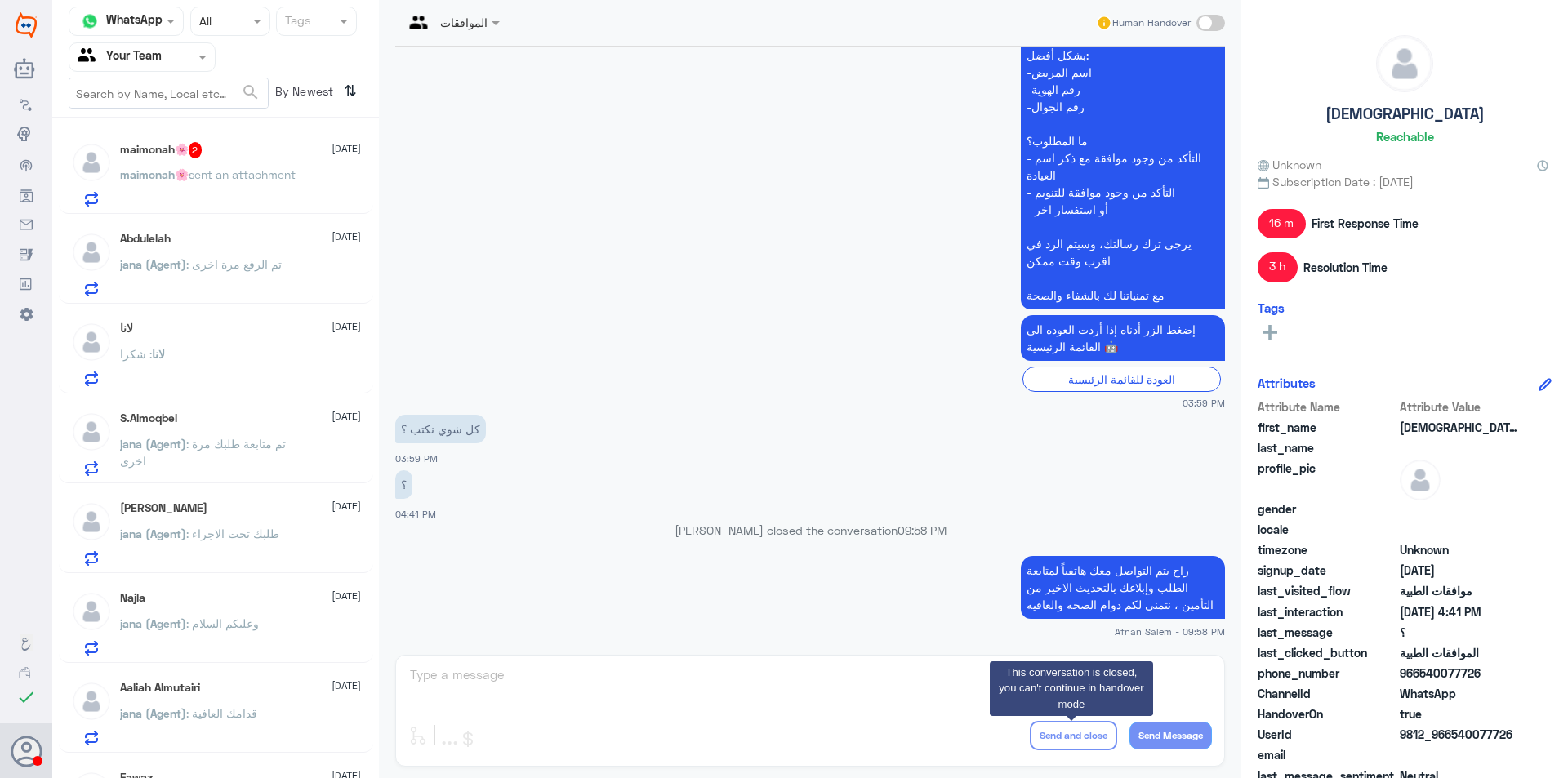
click at [271, 142] on div "maimonah🌸 2 [DATE]" at bounding box center [240, 150] width 241 height 16
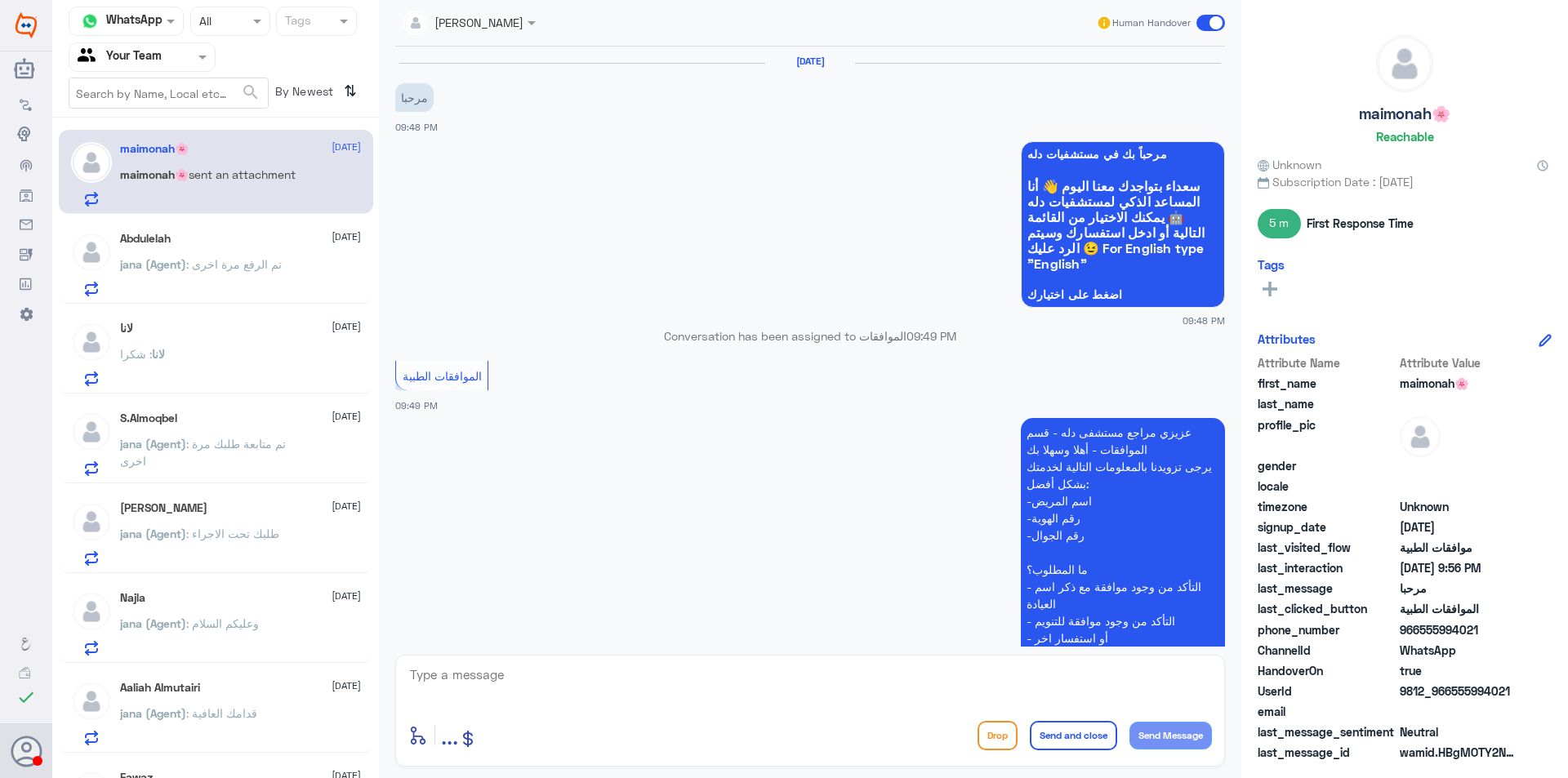
scroll to position [619, 0]
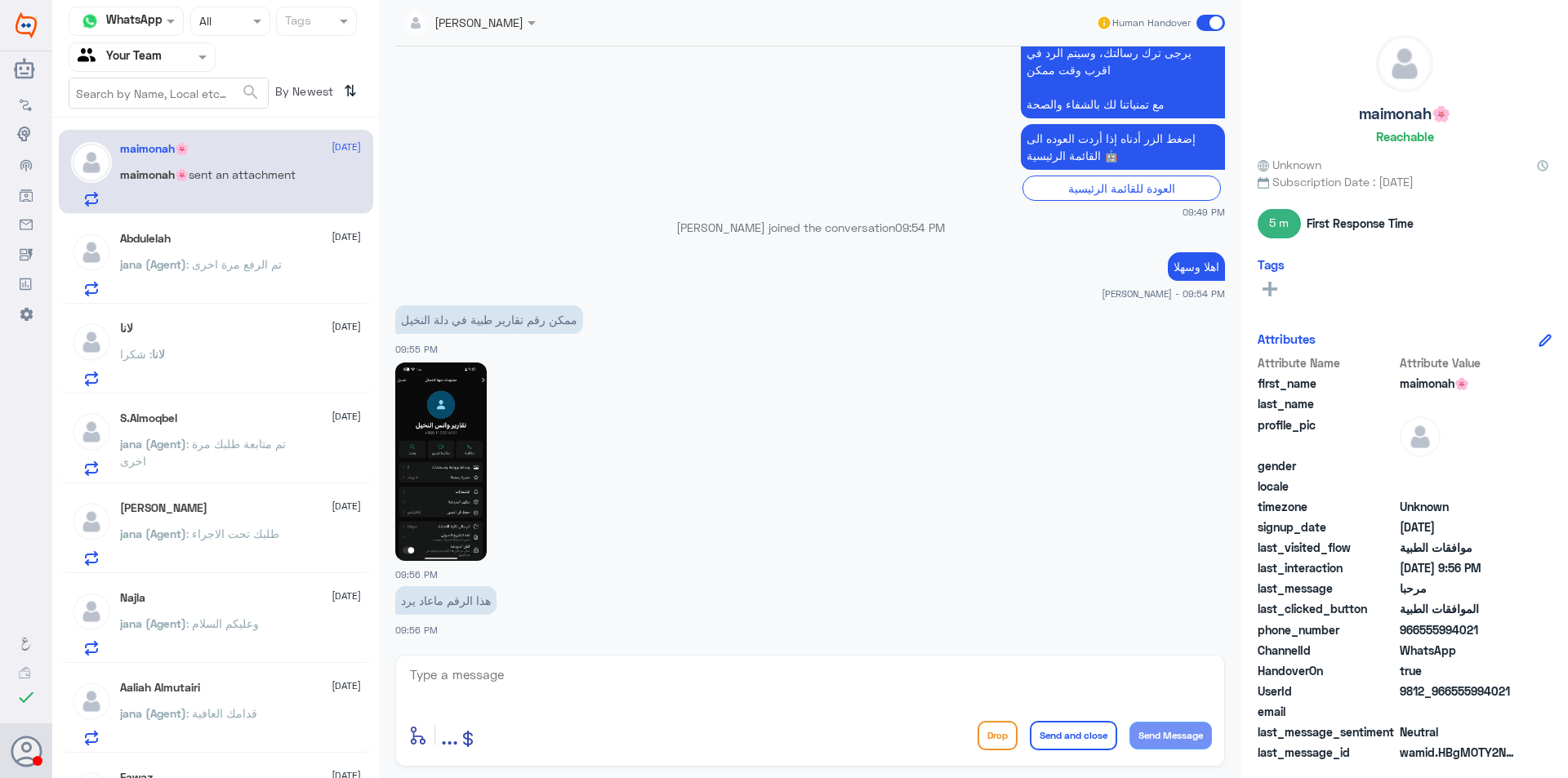
click at [454, 509] on img at bounding box center [440, 461] width 92 height 198
click at [151, 63] on input "text" at bounding box center [122, 57] width 90 height 19
click at [163, 144] on div "Your Inbox" at bounding box center [142, 146] width 147 height 38
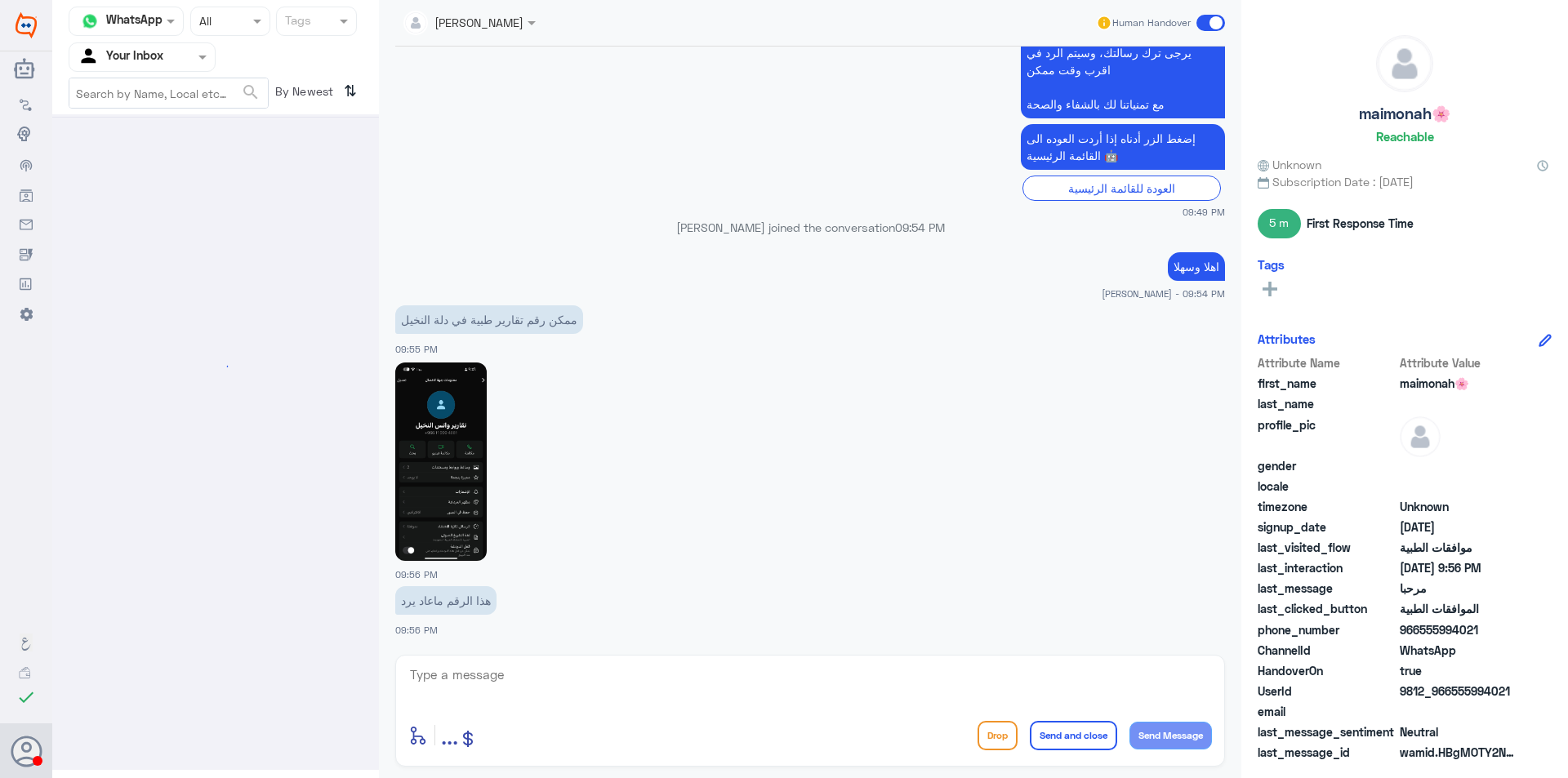
scroll to position [0, 0]
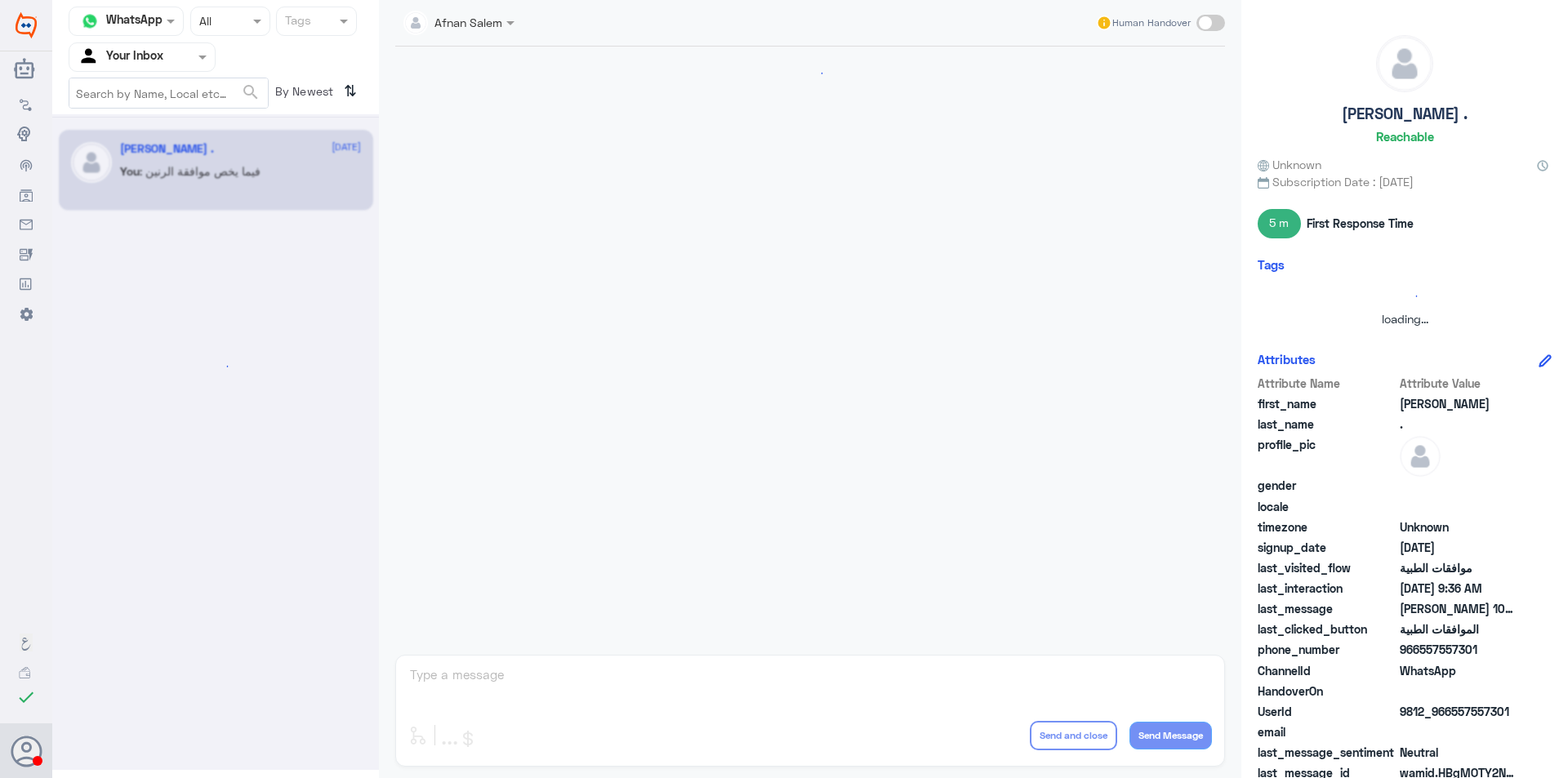
click at [188, 56] on div at bounding box center [142, 57] width 145 height 19
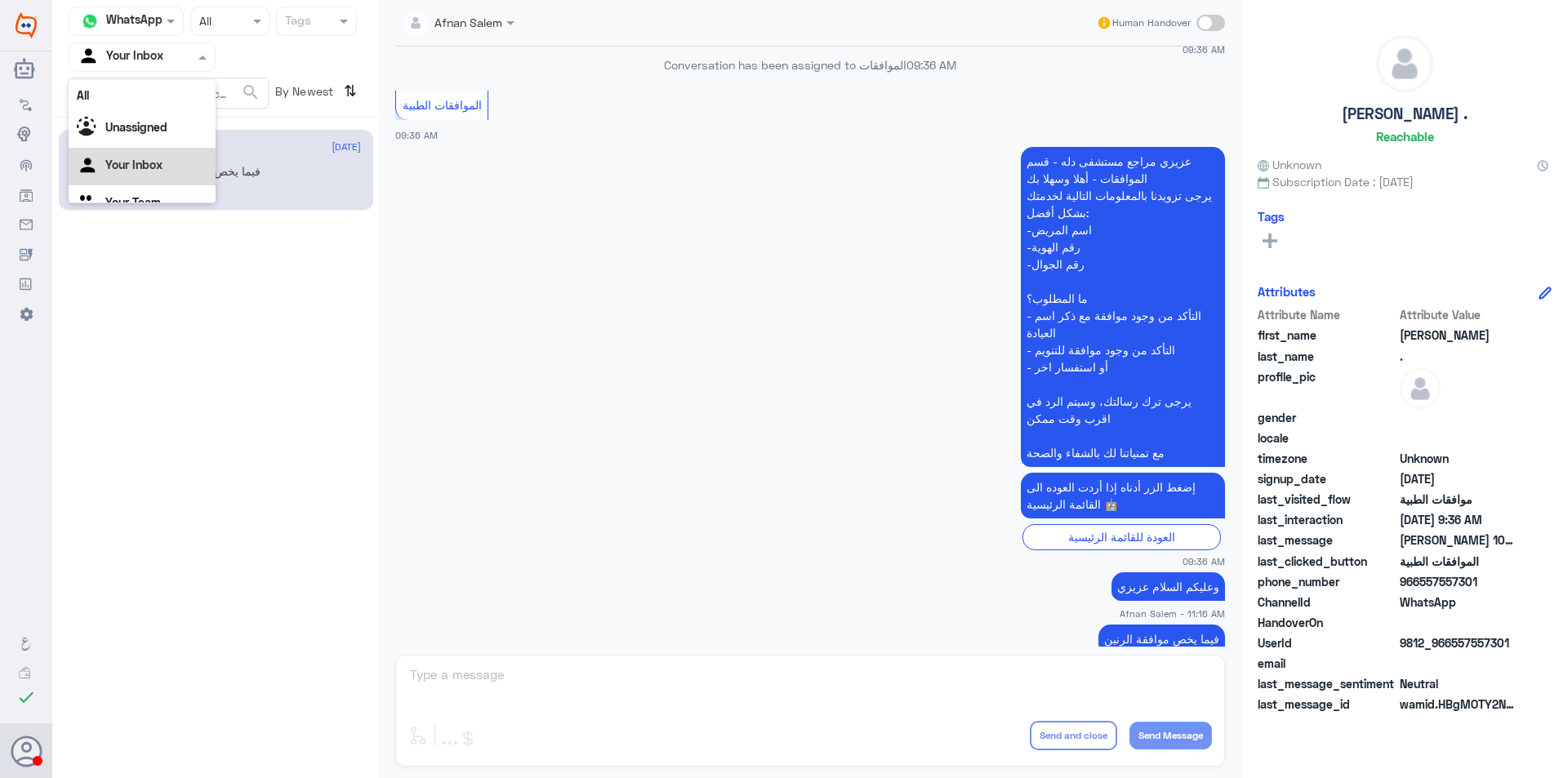
scroll to position [21, 0]
click at [176, 181] on div "Your Team" at bounding box center [142, 184] width 147 height 38
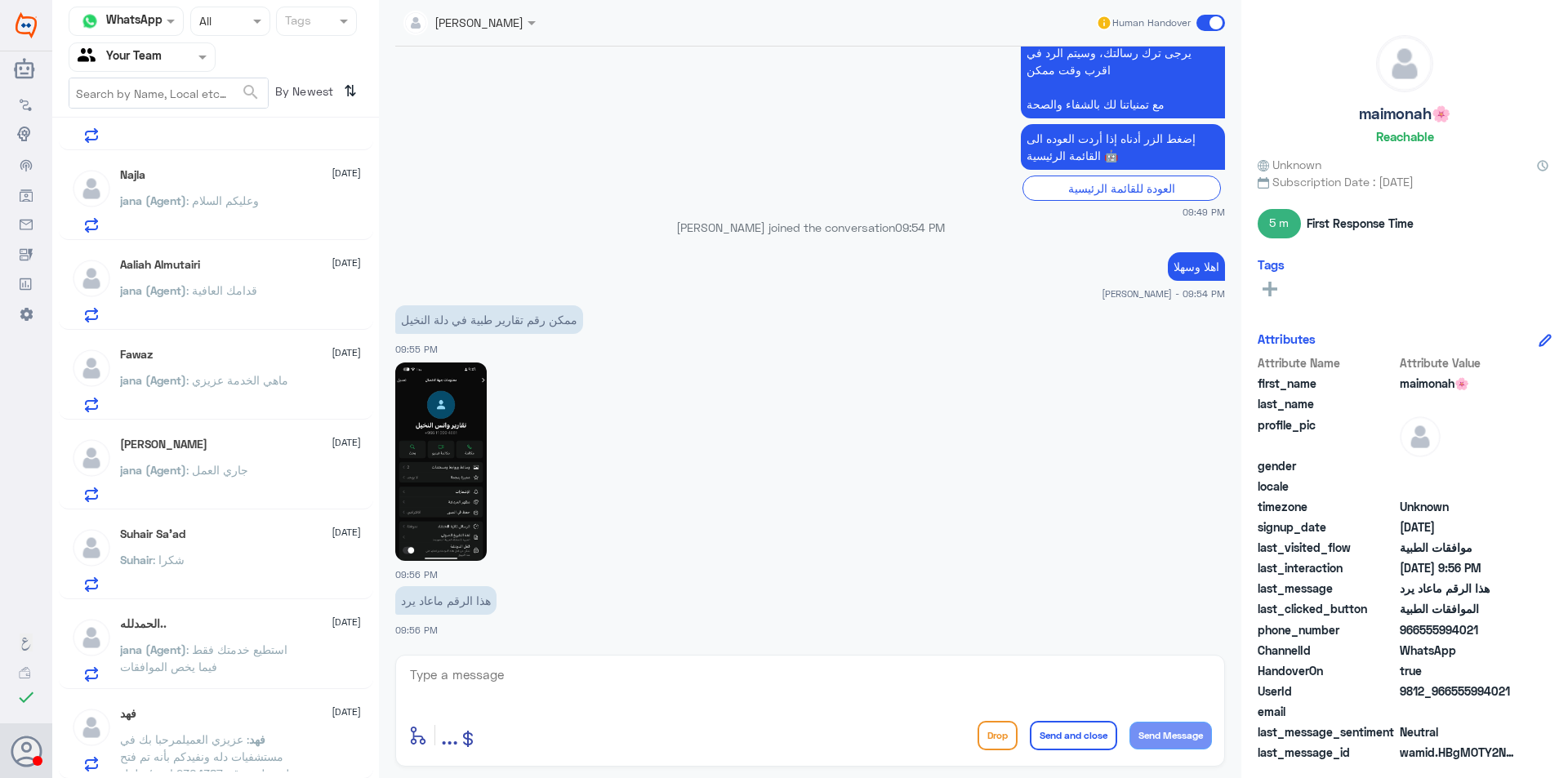
scroll to position [425, 0]
click at [252, 716] on div "فهد [DATE]" at bounding box center [240, 712] width 241 height 14
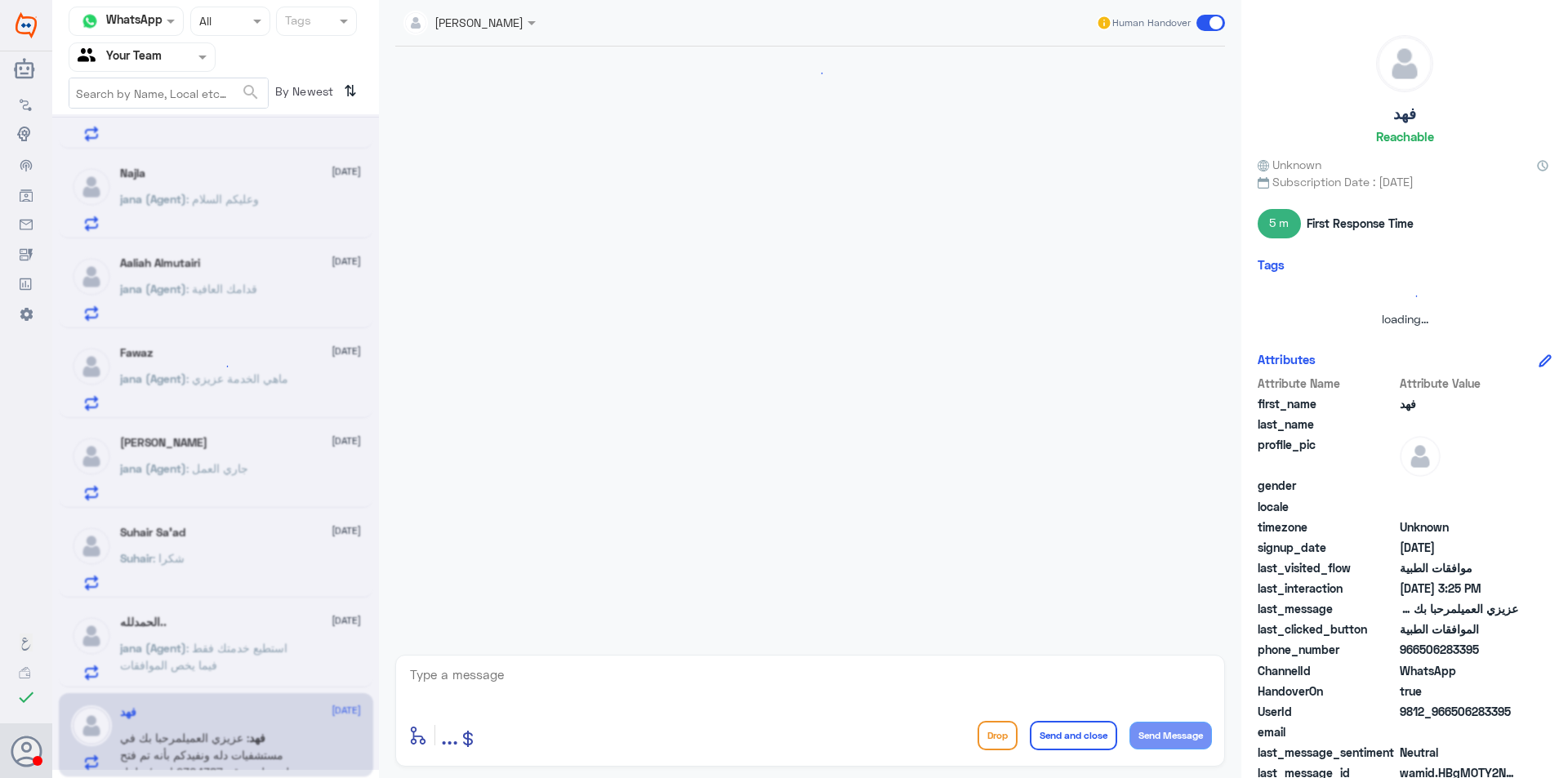
scroll to position [750, 0]
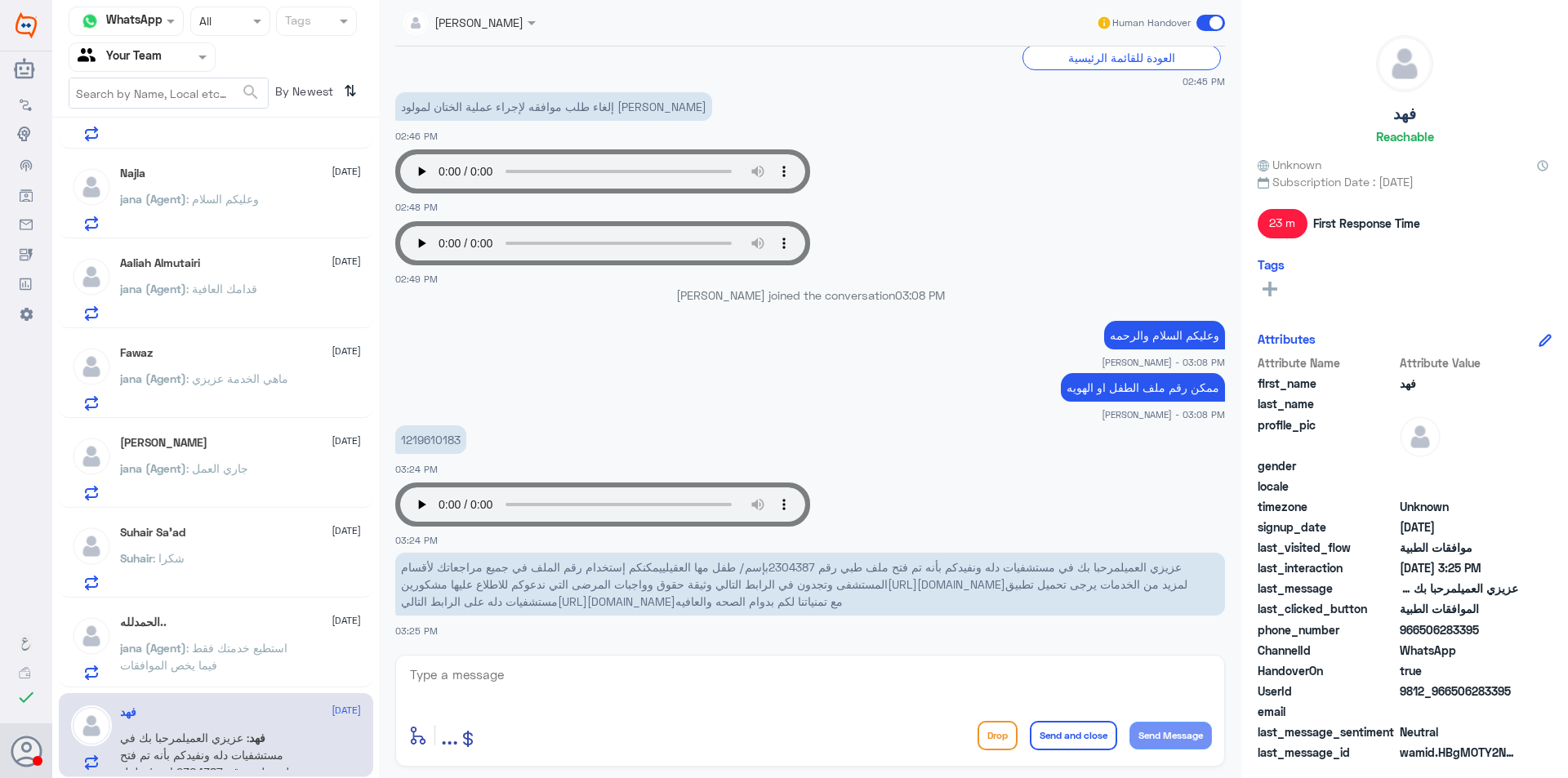
click at [812, 570] on span "عزيزي العميلمرحبا بك في مستشفيات دله ونفيدكم بأنه تم فتح ملف طبي رقم 2304387بإس…" at bounding box center [794, 584] width 786 height 48
click at [773, 578] on span "عزيزي العميلمرحبا بك في مستشفيات دله ونفيدكم بأنه تم فتح ملف طبي رقم 2304387بإس…" at bounding box center [794, 584] width 786 height 48
drag, startPoint x: 780, startPoint y: 564, endPoint x: 824, endPoint y: 569, distance: 44.3
click at [824, 569] on span "عزيزي العميلمرحبا بك في مستشفيات دله ونفيدكم بأنه تم فتح ملف طبي رقم 2304387بإس…" at bounding box center [794, 584] width 786 height 48
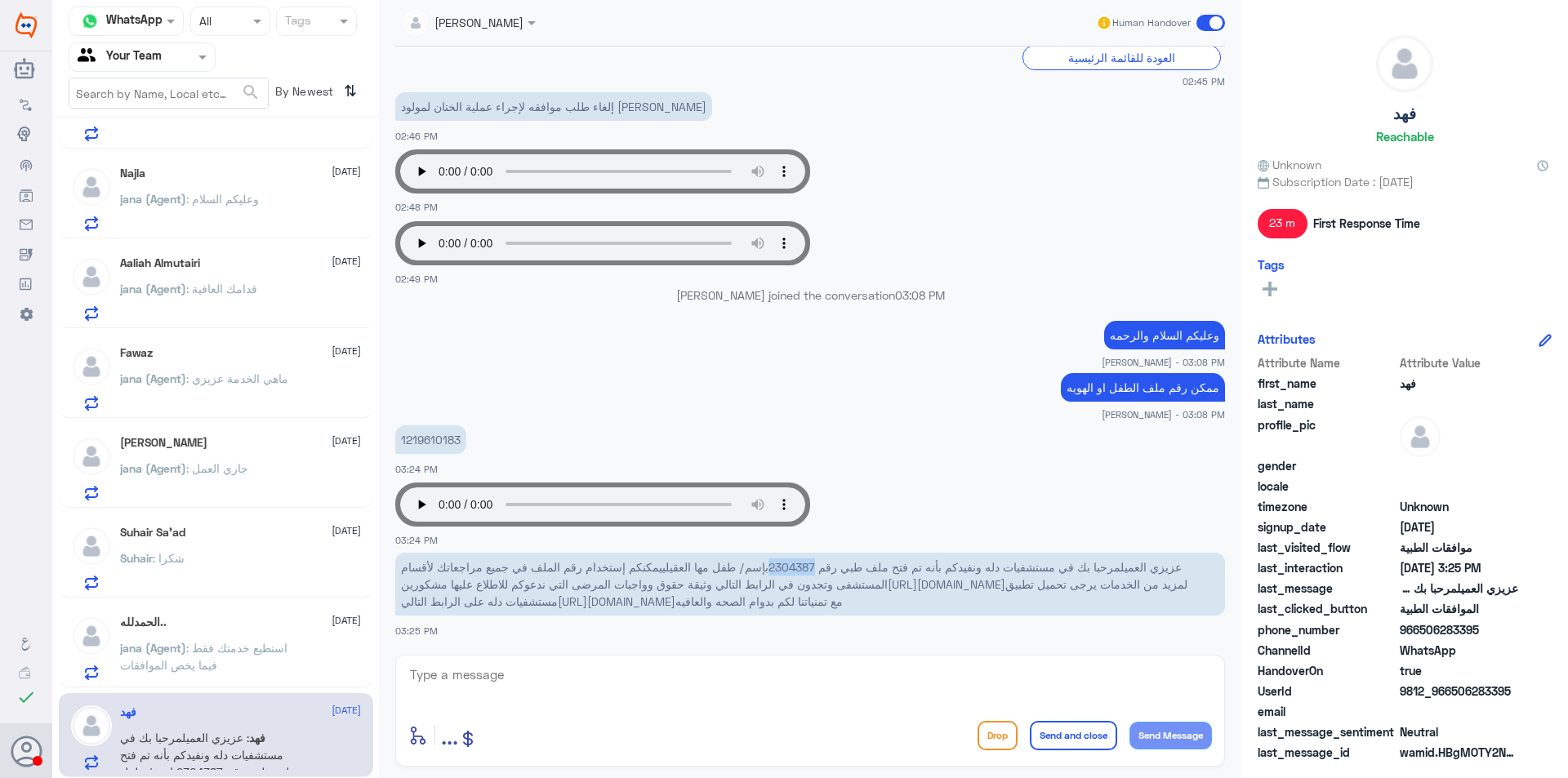
copy span "2304387"
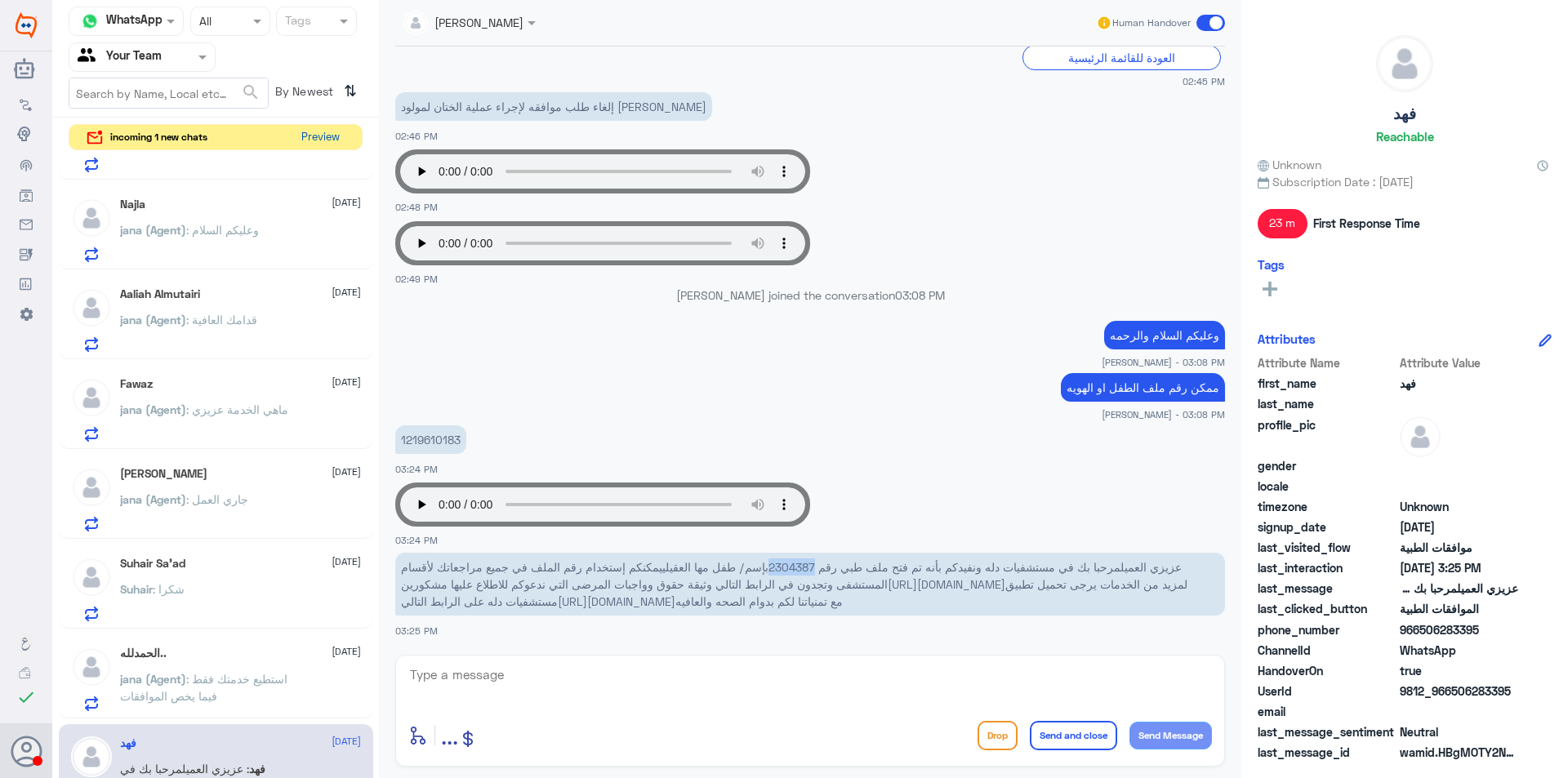
click at [319, 136] on button "Preview" at bounding box center [319, 137] width 51 height 25
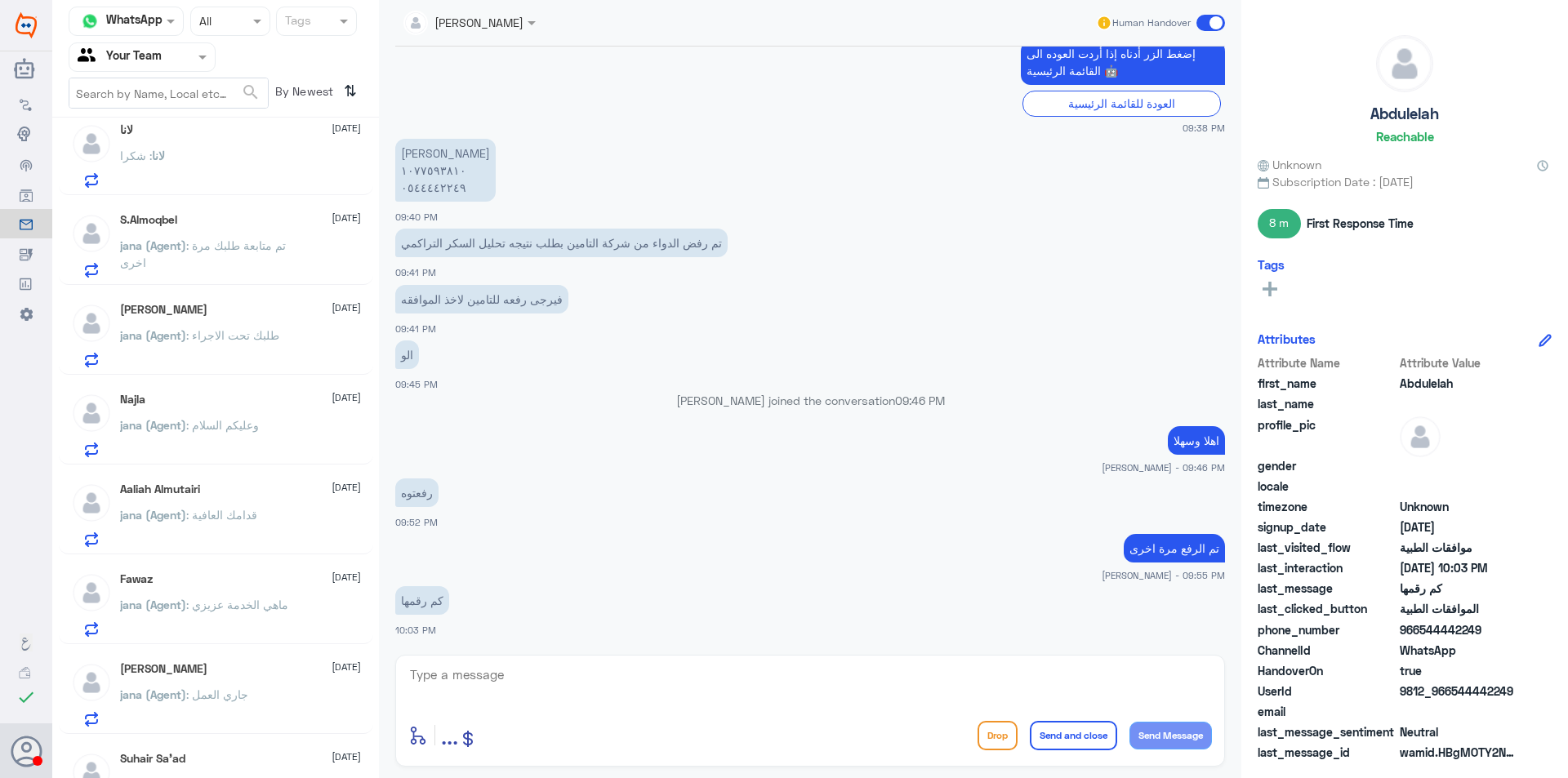
scroll to position [261, 0]
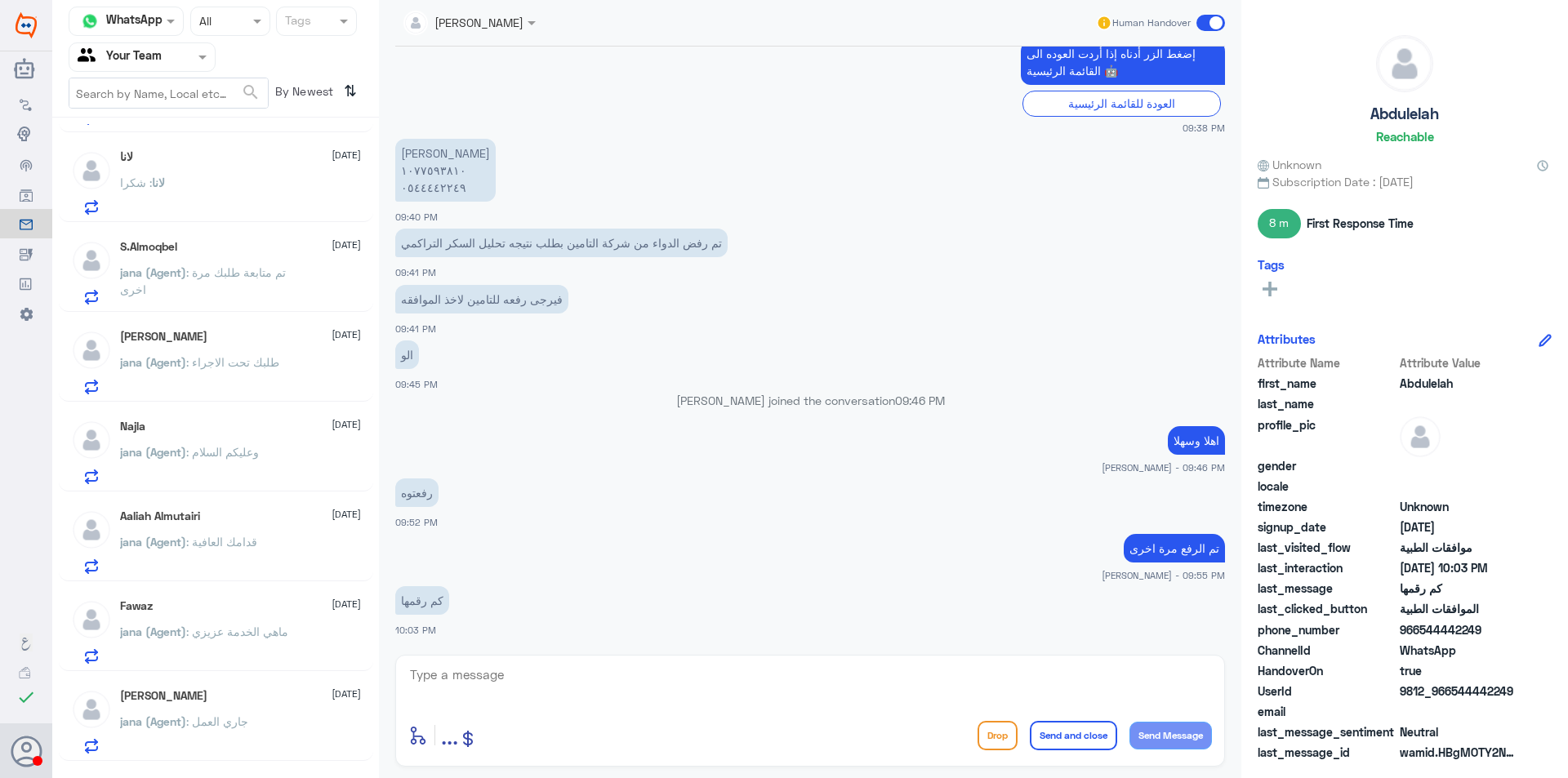
drag, startPoint x: 372, startPoint y: 405, endPoint x: 356, endPoint y: 181, distance: 224.6
click at [356, 181] on div "[PERSON_NAME] [DATE][PERSON_NAME] : كم رقمها S3eedoz 2 [DATE] Bot : موافقات الط…" at bounding box center [215, 454] width 327 height 660
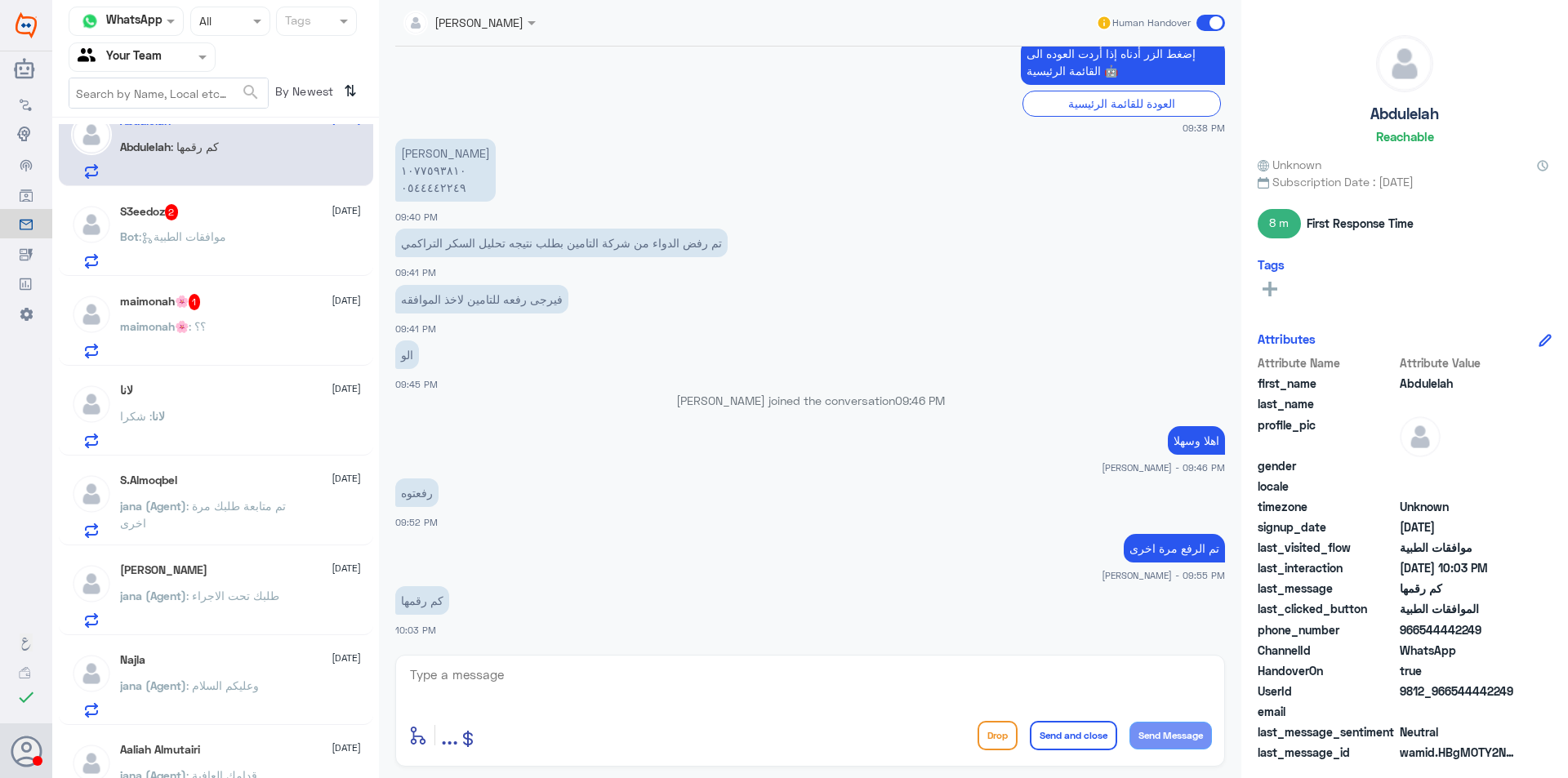
scroll to position [0, 0]
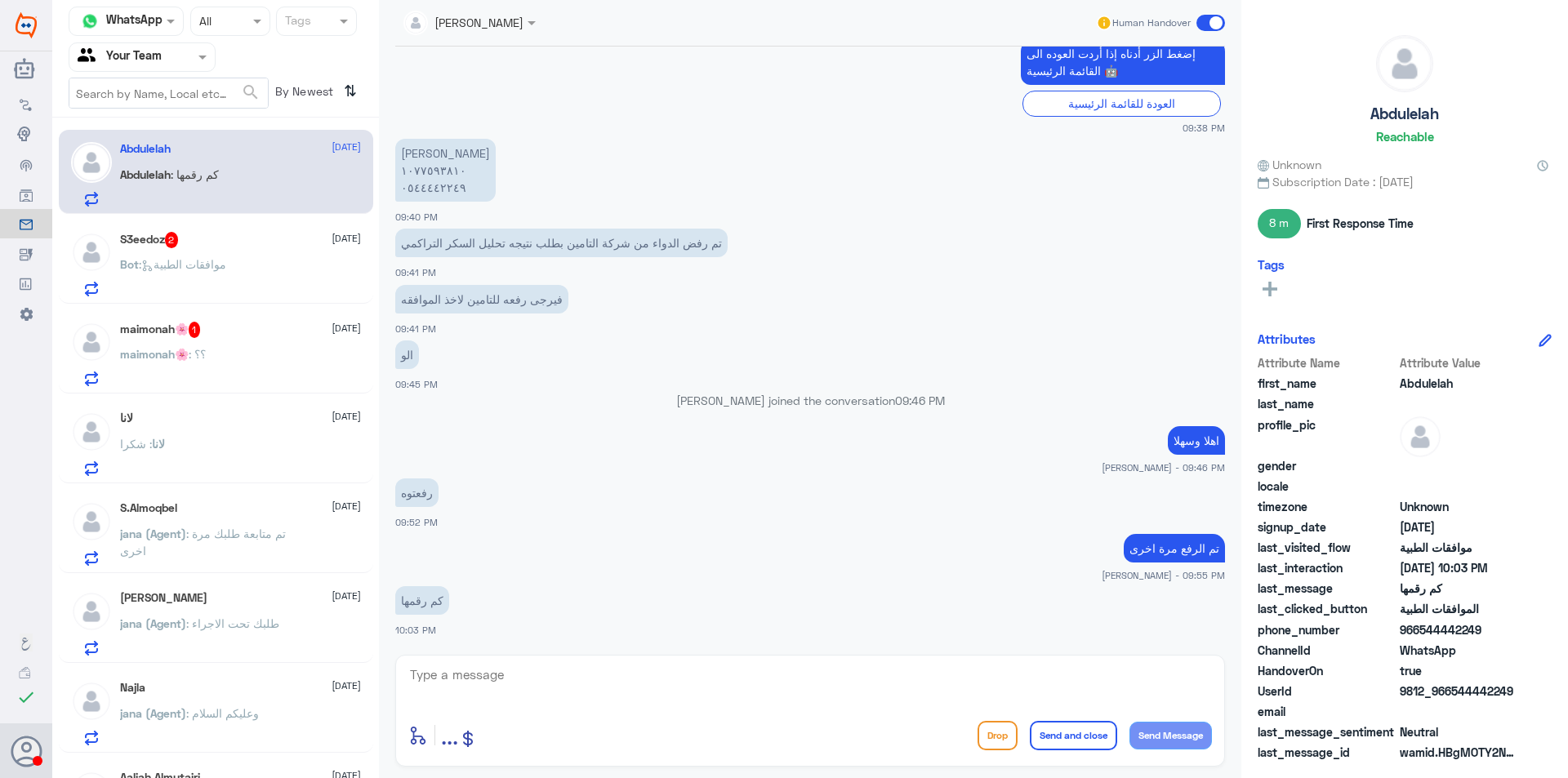
click at [227, 242] on div "S3eedoz 2 [DATE]" at bounding box center [240, 239] width 241 height 16
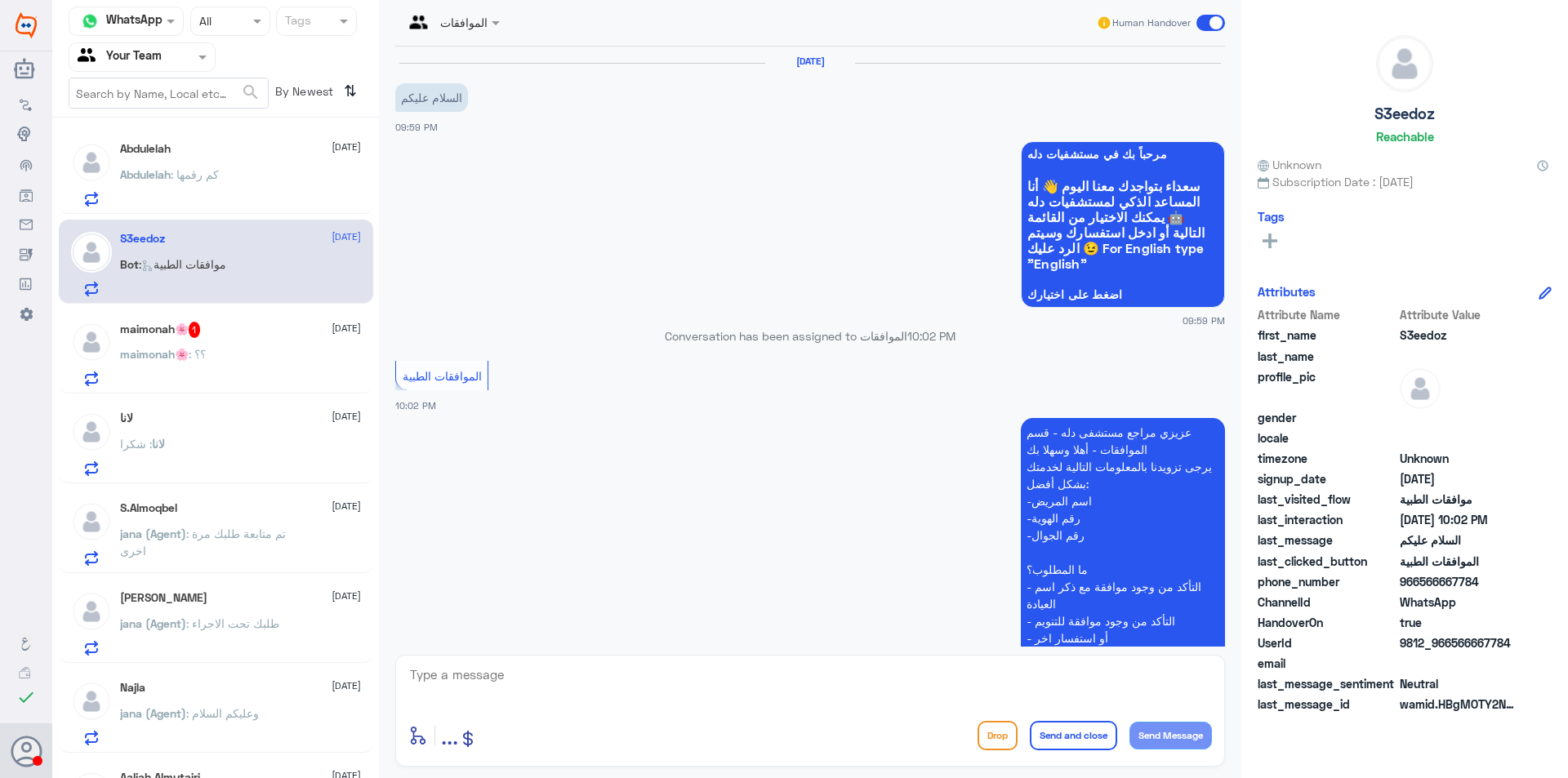
click at [714, 678] on textarea at bounding box center [810, 683] width 803 height 40
type textarea ","
type textarea "وعليكم السلام عزيزي ،"
click at [1168, 684] on textarea "وعليكم السلام عزيزي ،" at bounding box center [810, 683] width 803 height 40
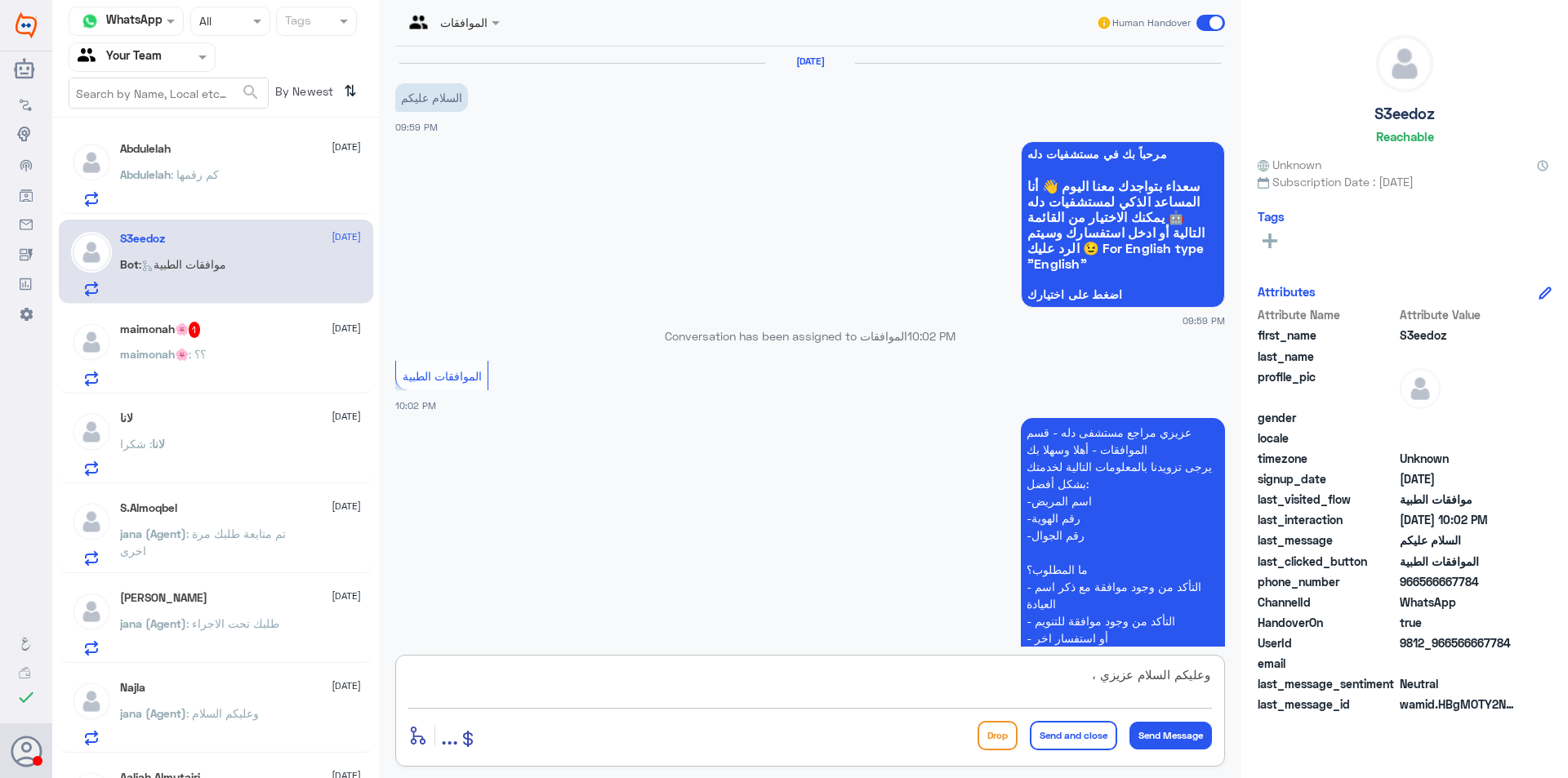
click at [1168, 684] on textarea "وعليكم السلام عزيزي ،" at bounding box center [810, 683] width 803 height 40
click at [184, 196] on p "Abdulelah : كم رقمها" at bounding box center [169, 186] width 99 height 41
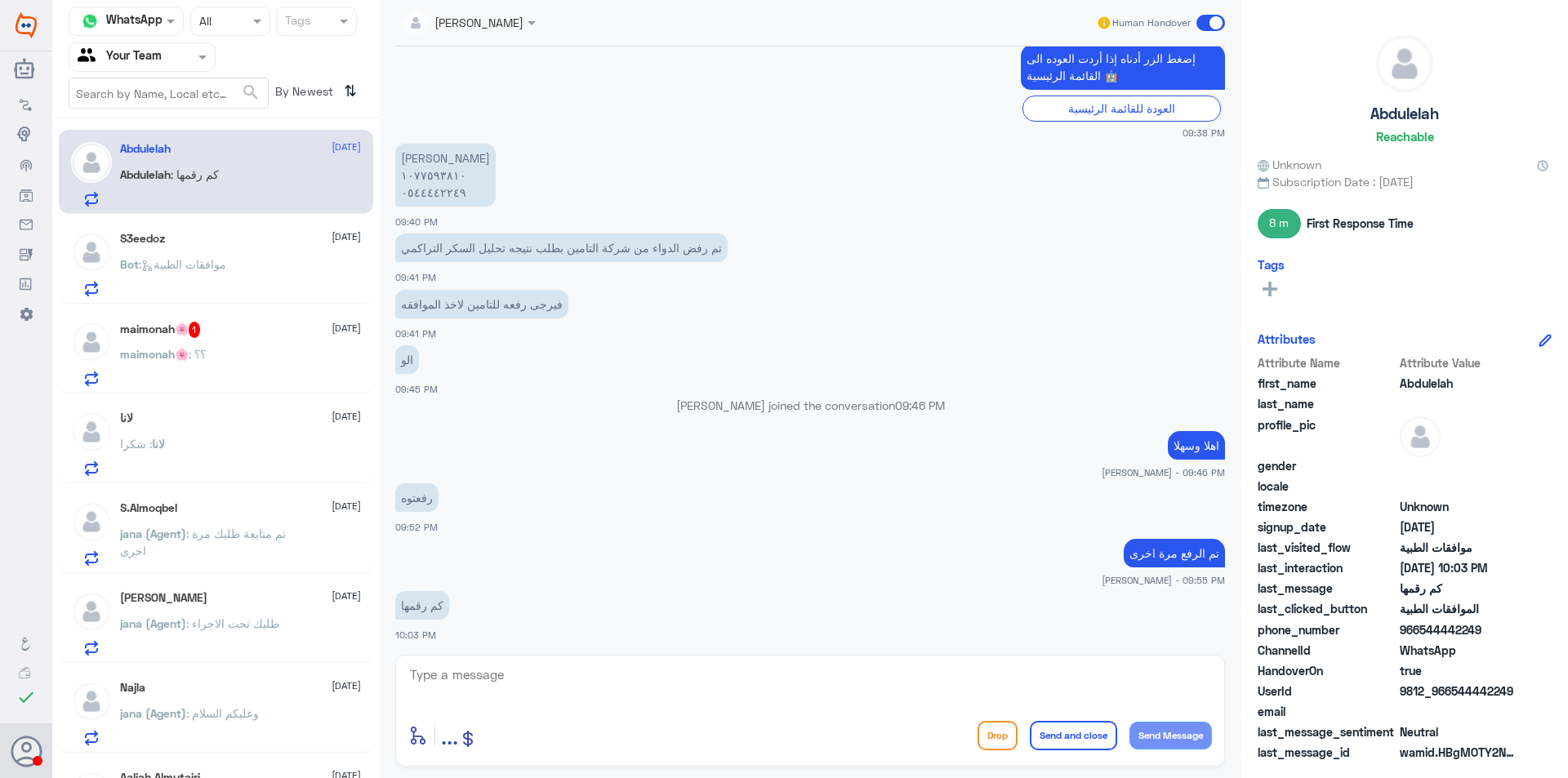
scroll to position [999, 0]
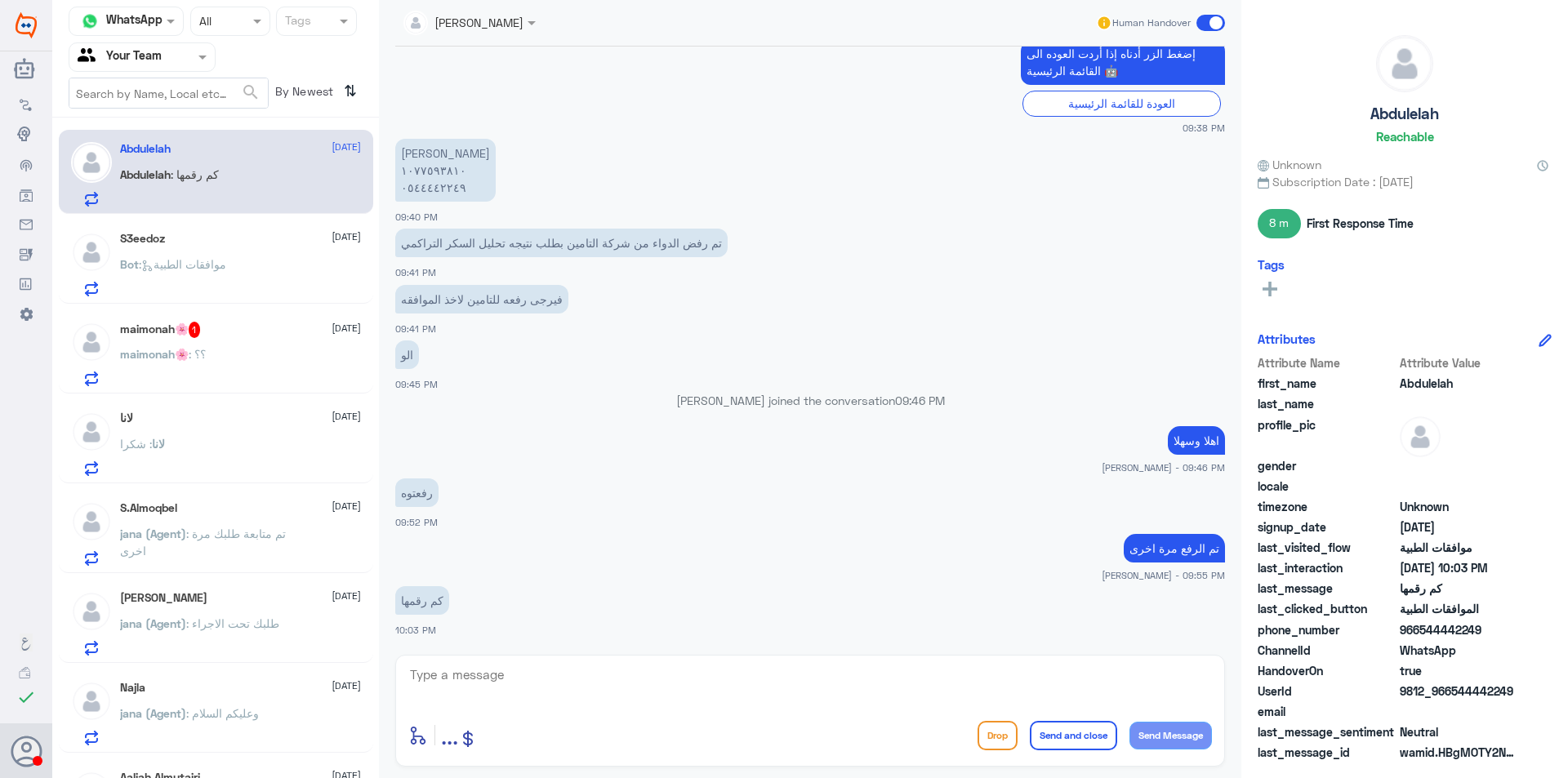
click at [235, 246] on div "S3eedoz [DATE] Bot : موافقات الطبية" at bounding box center [240, 263] width 241 height 64
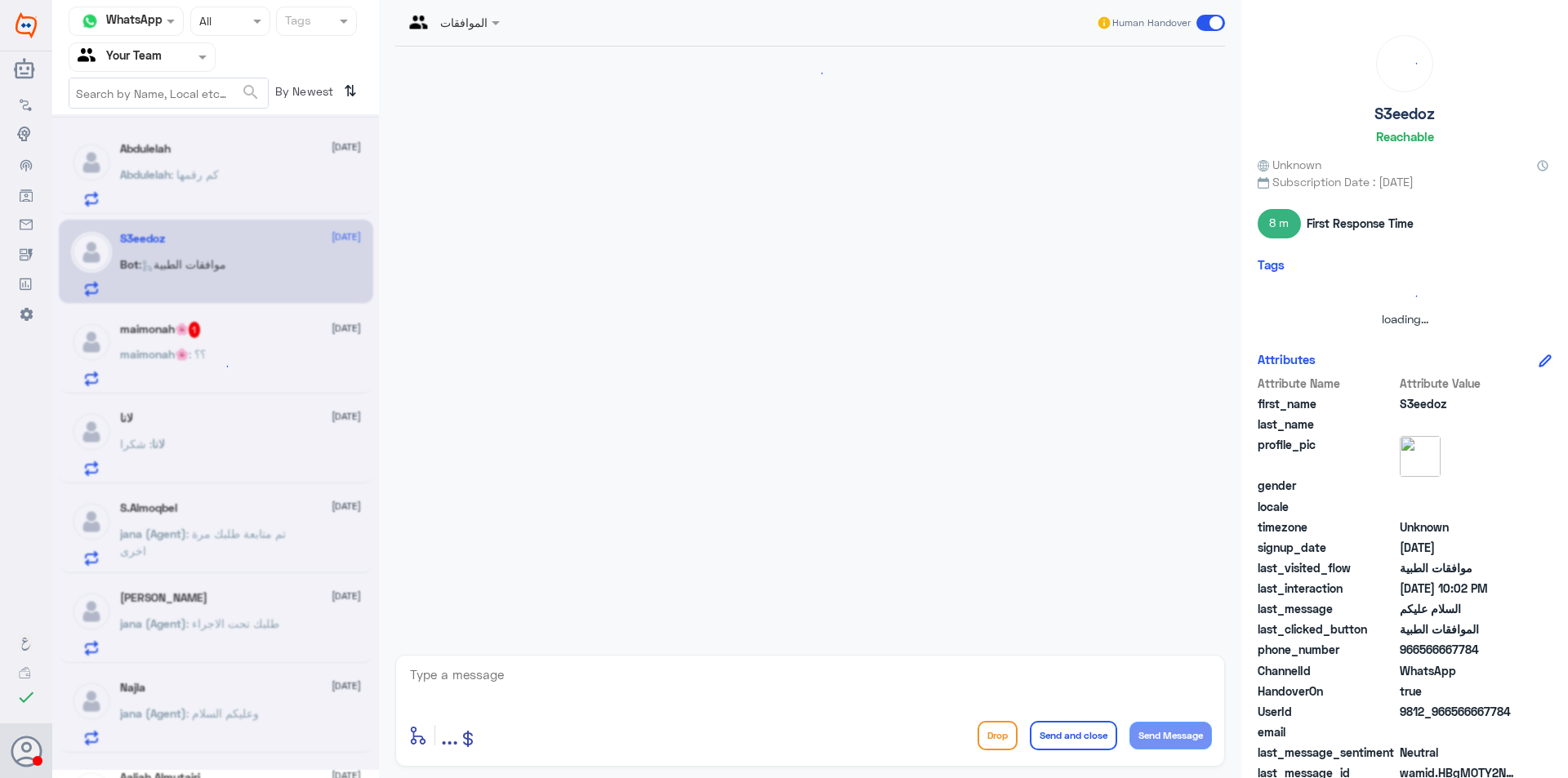
scroll to position [251, 0]
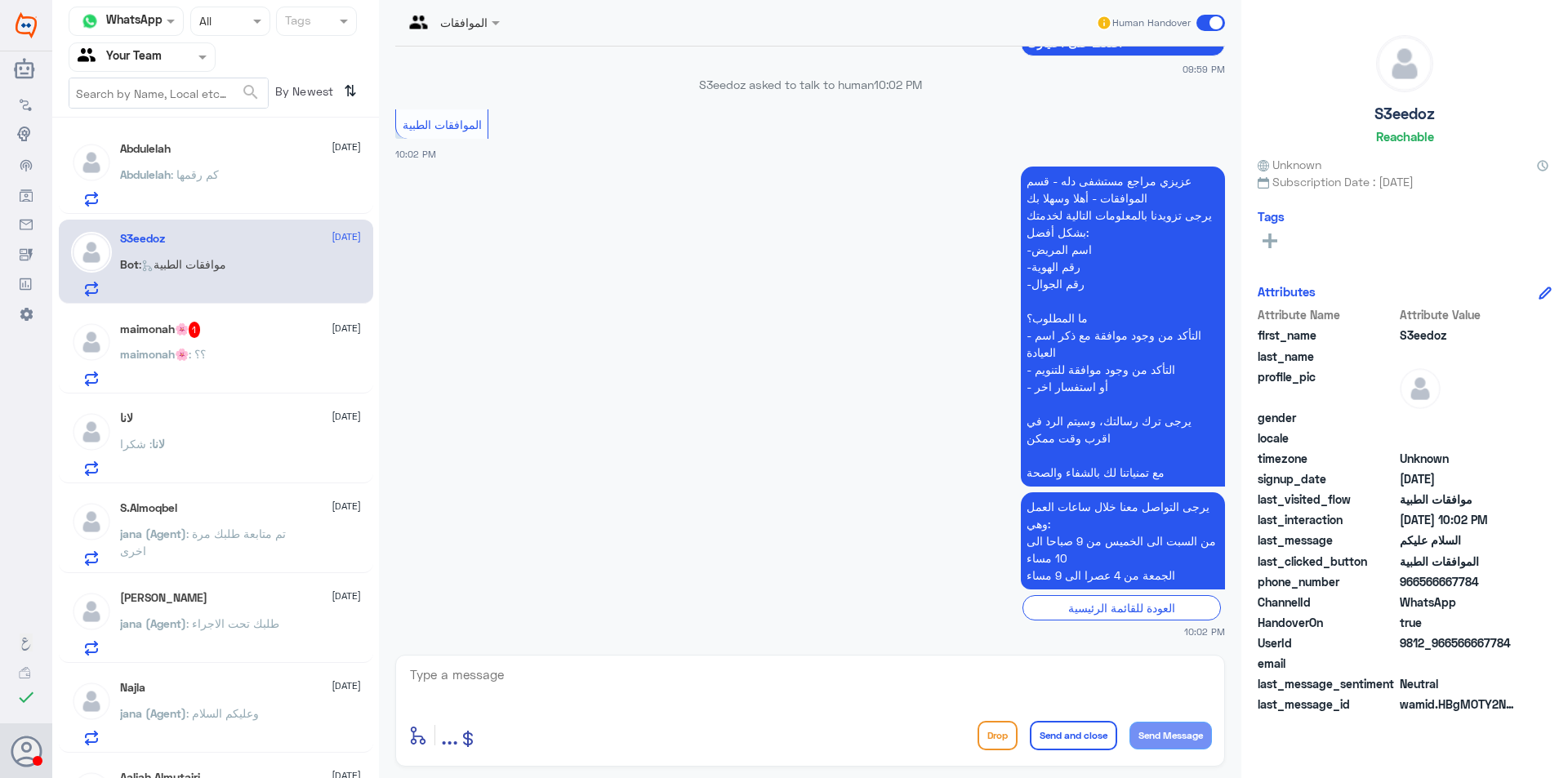
click at [679, 665] on textarea at bounding box center [810, 683] width 803 height 40
type textarea "م"
type textarea "مرحبا [PERSON_NAME] تفضل كيف نقدر نساعدك"
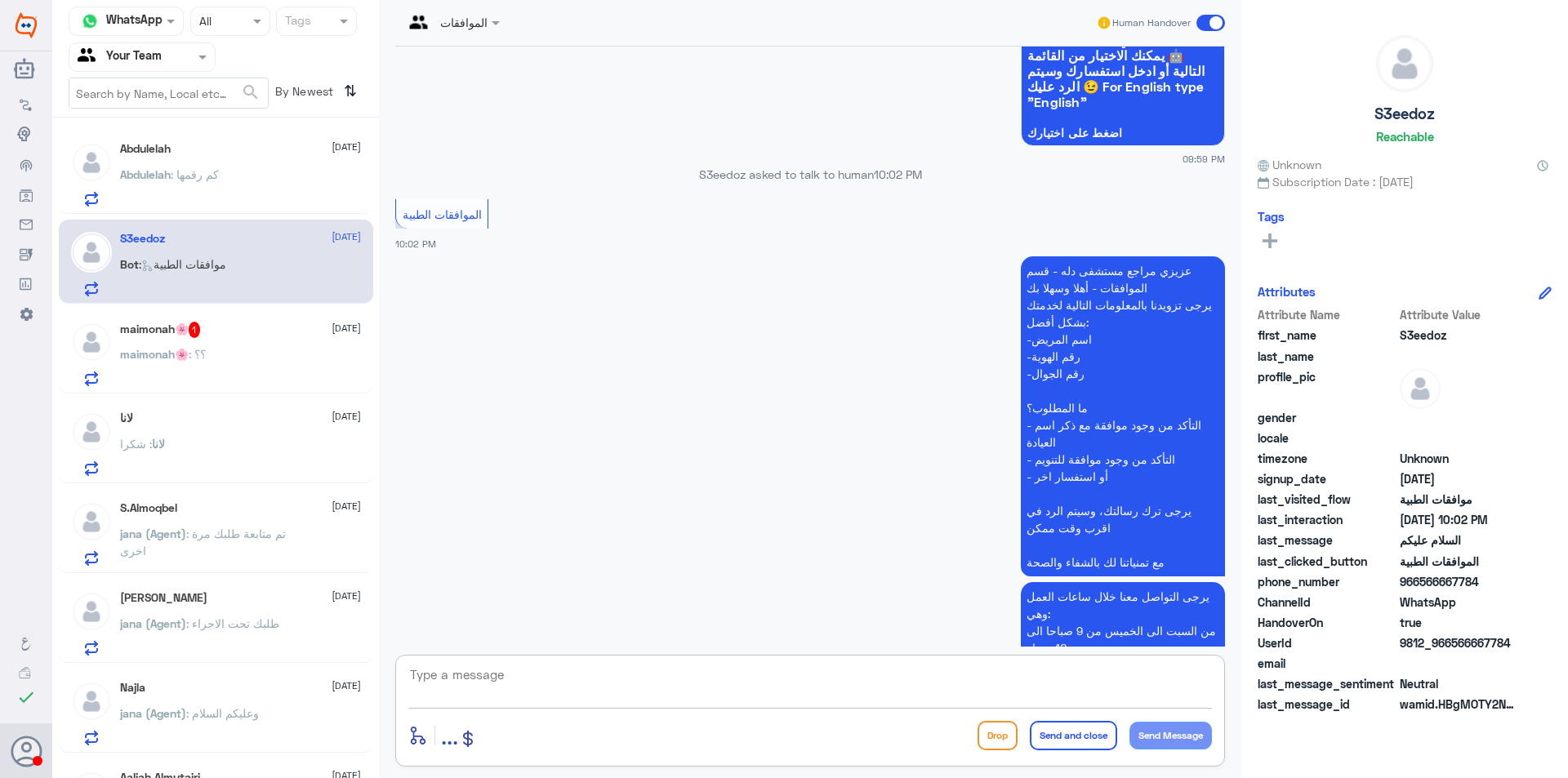
scroll to position [304, 0]
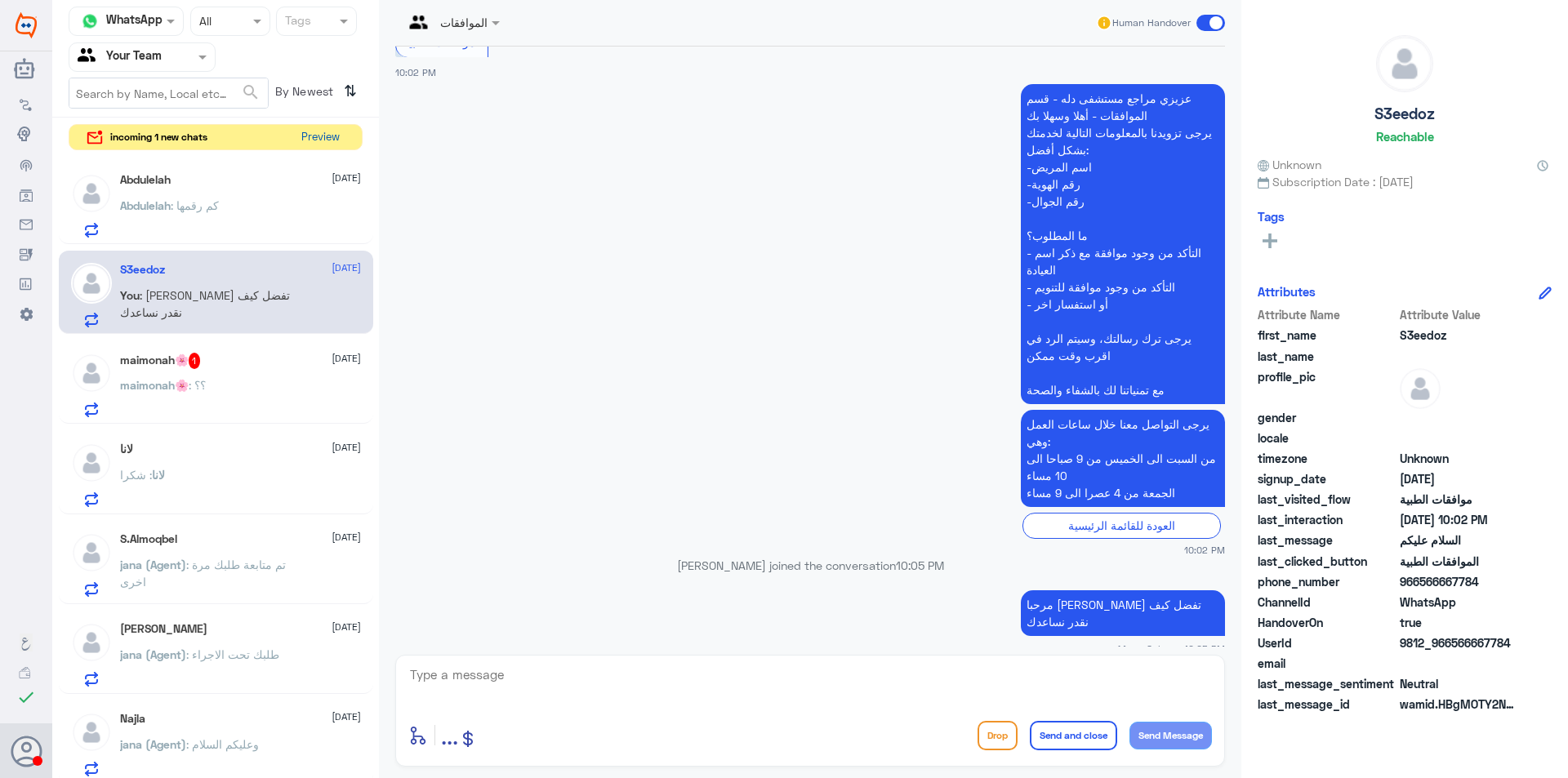
click at [327, 131] on button "Preview" at bounding box center [319, 137] width 51 height 25
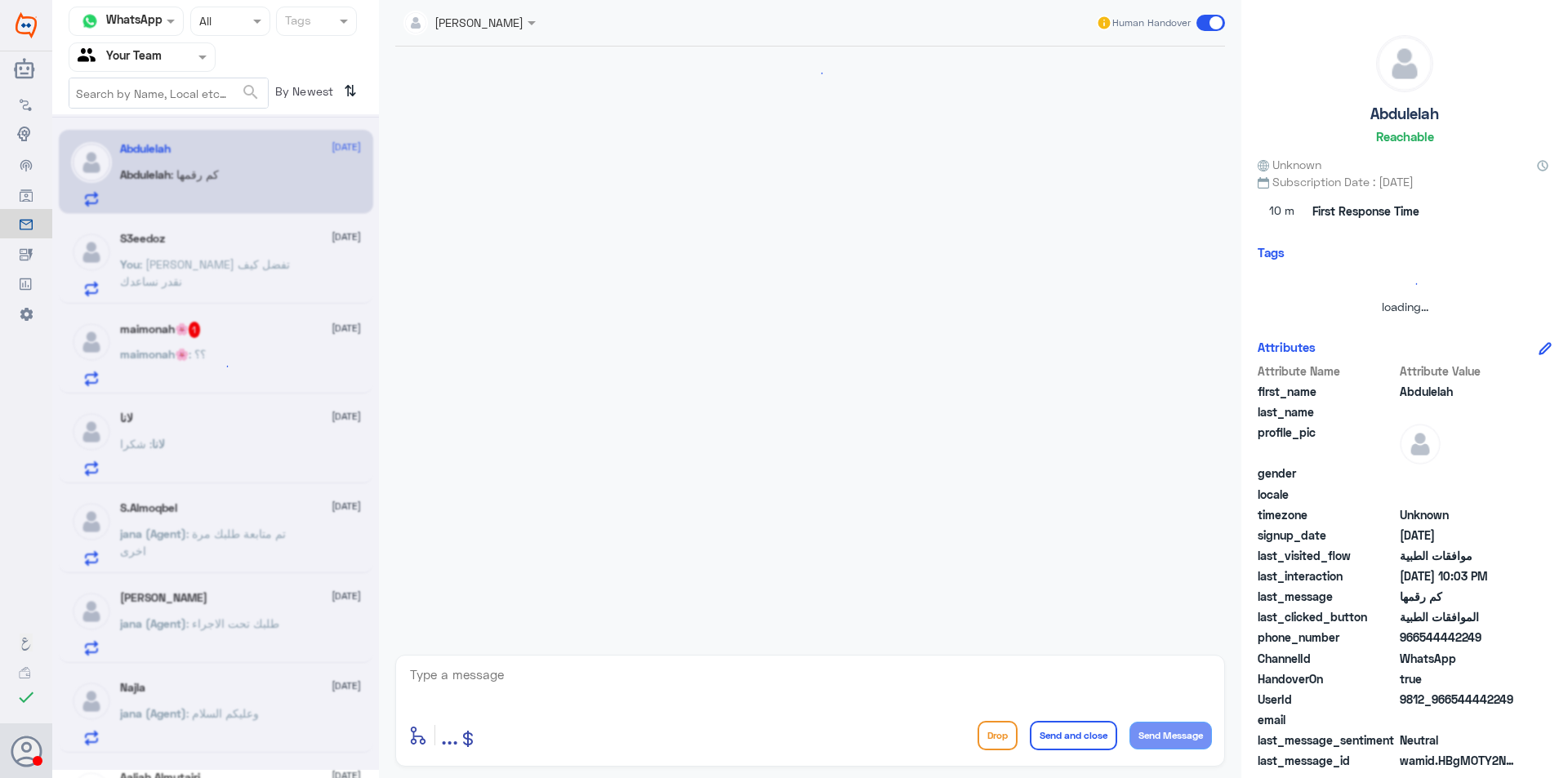
scroll to position [999, 0]
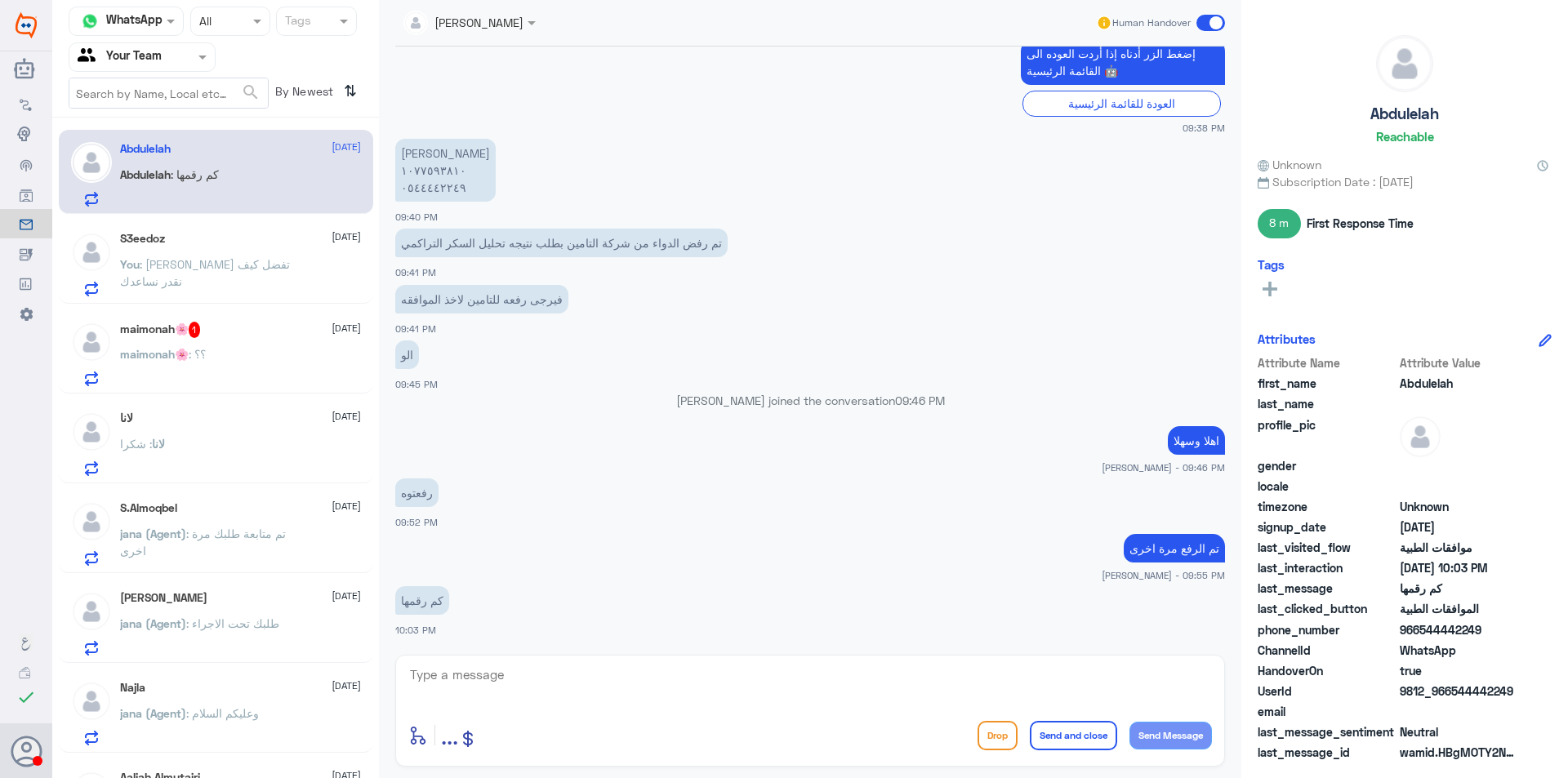
click at [292, 338] on div "maimonah🌸 1 [DATE]" at bounding box center [240, 329] width 241 height 16
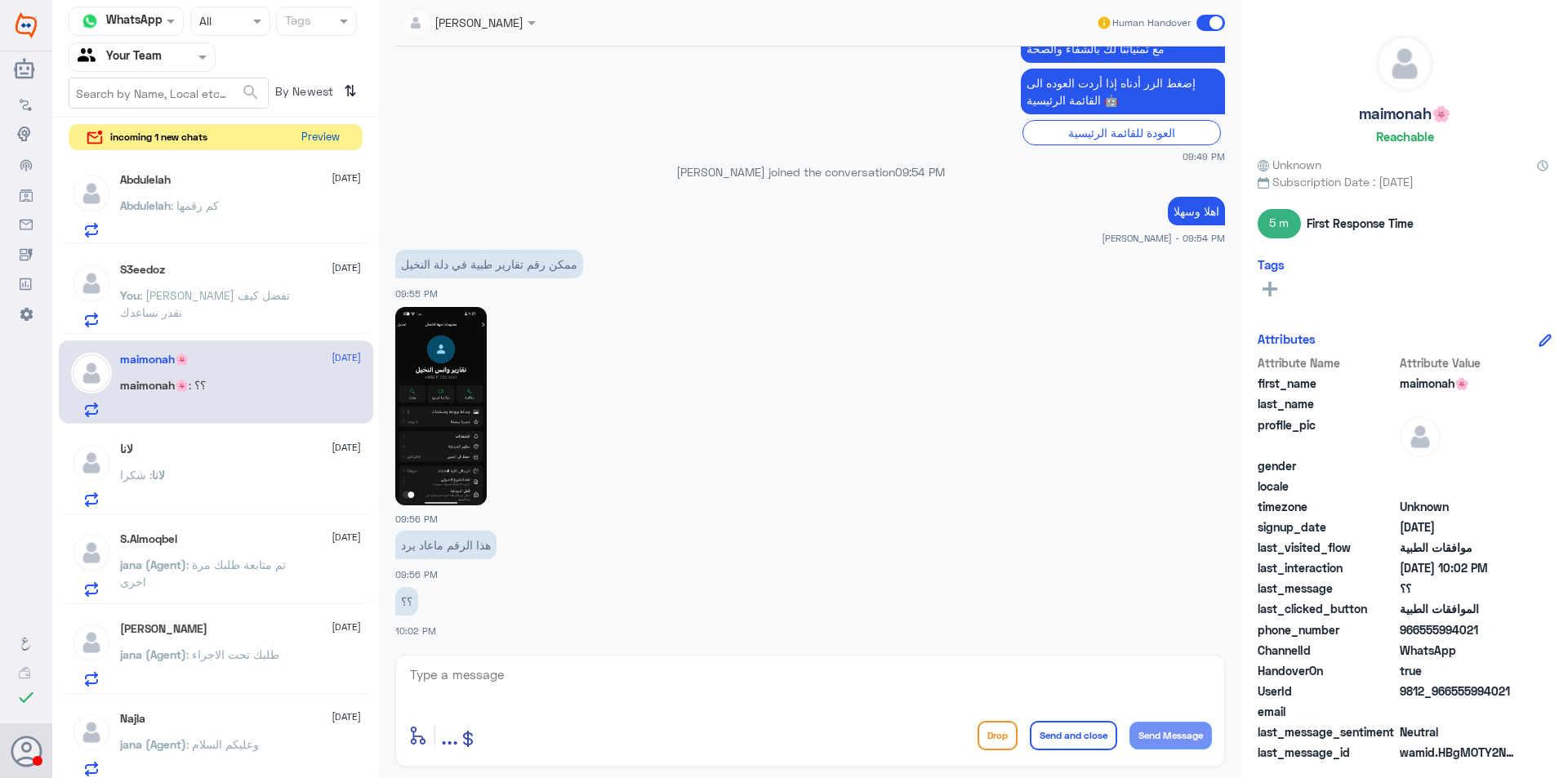
click at [330, 130] on button "Preview" at bounding box center [319, 137] width 51 height 25
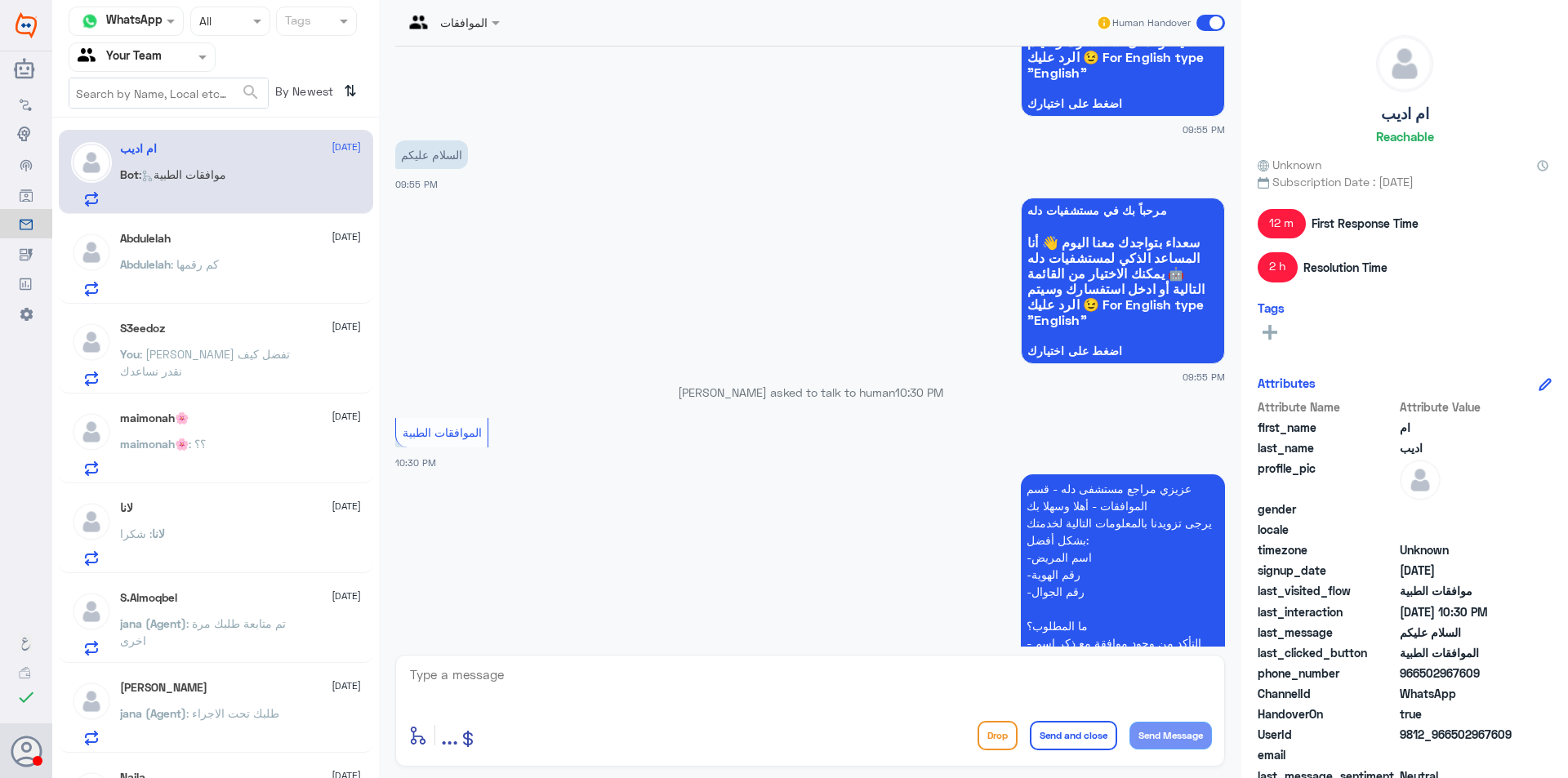
scroll to position [1659, 0]
